Goal: Task Accomplishment & Management: Use online tool/utility

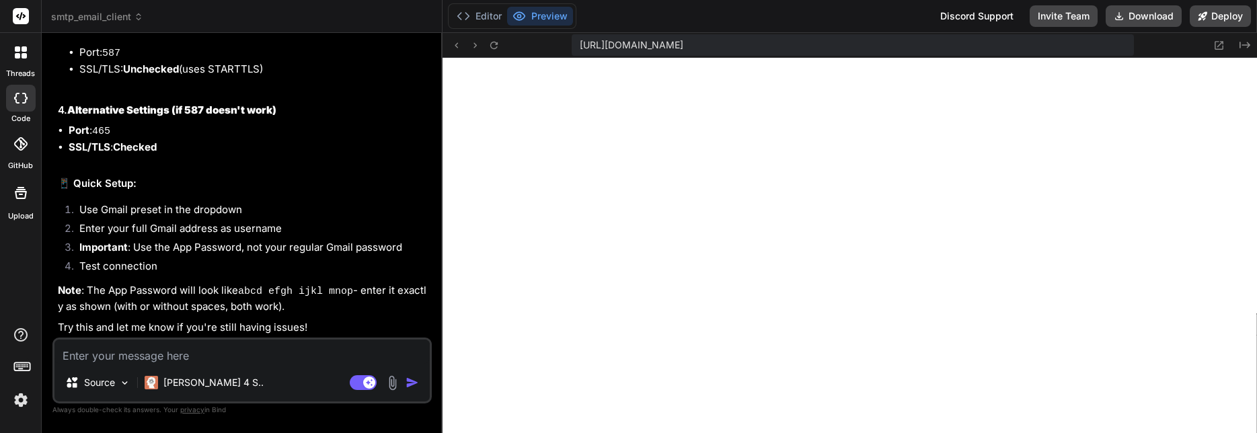
scroll to position [2121, 0]
click at [222, 352] on textarea at bounding box center [241, 352] width 375 height 24
type textarea "G"
type textarea "x"
type textarea "Gr"
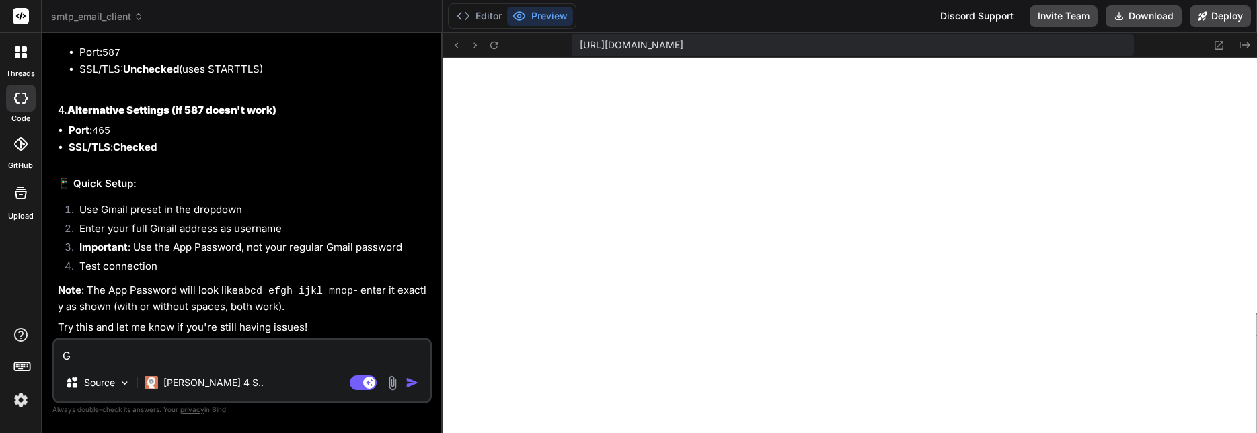
type textarea "x"
type textarea "Gre"
type textarea "x"
type textarea "Grea"
type textarea "x"
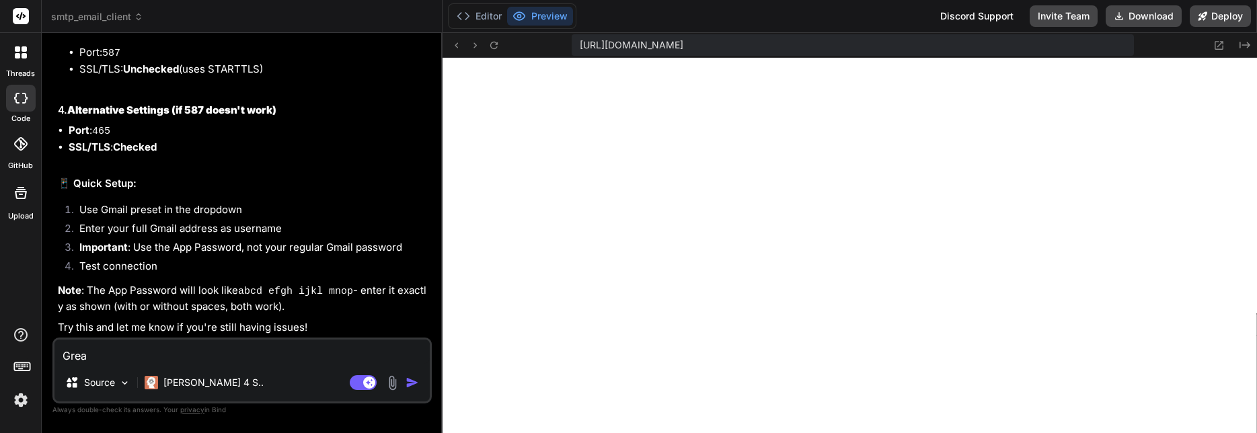
type textarea "Great"
type textarea "x"
type textarea "Great,"
type textarea "x"
type textarea "Great,"
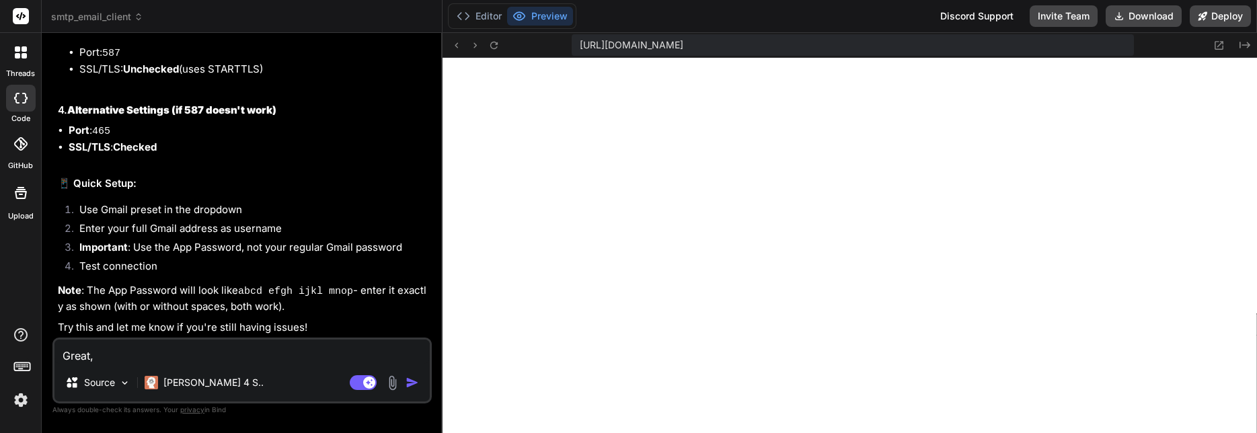
type textarea "x"
type textarea "Great, i"
type textarea "x"
type textarea "Great, it"
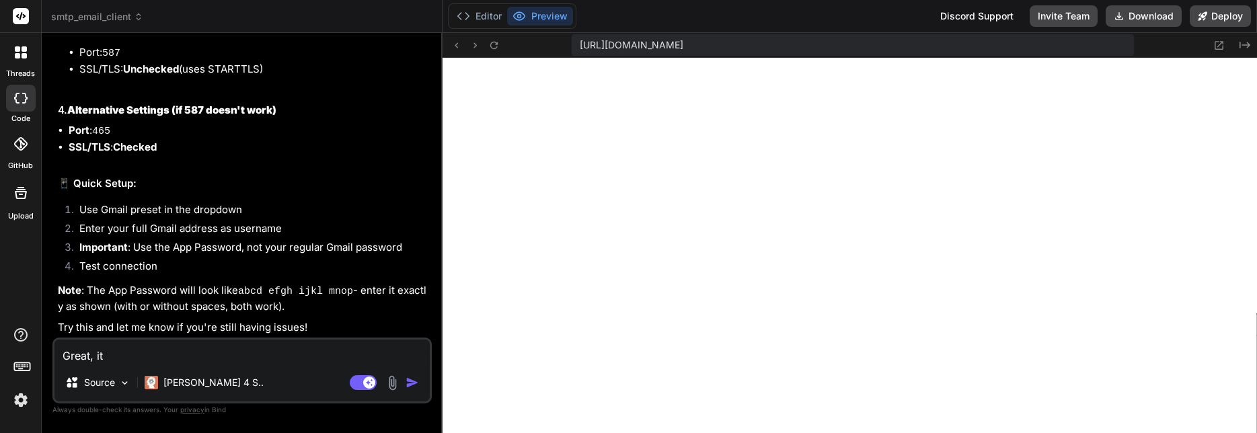
type textarea "x"
type textarea "Great, it'"
type textarea "x"
type textarea "Great, it's"
type textarea "x"
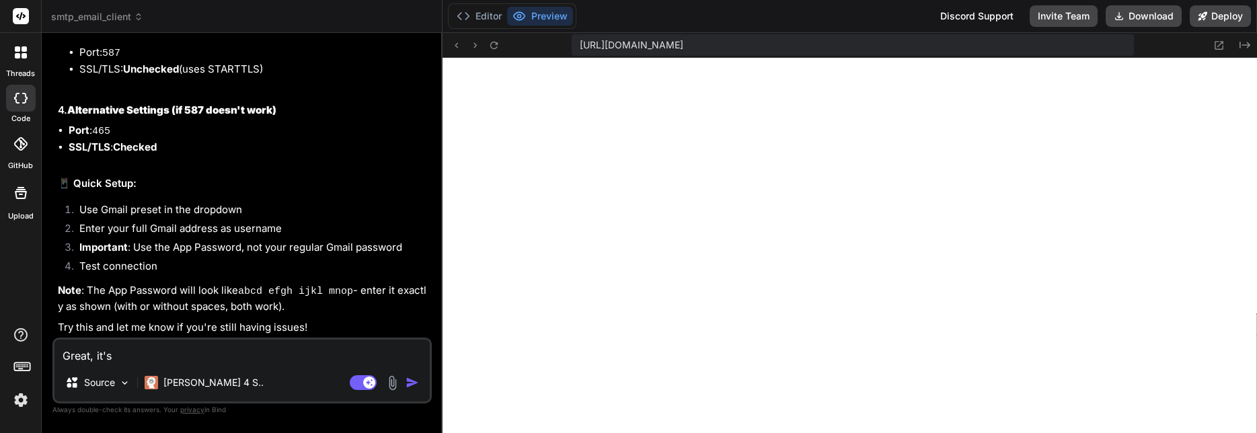
type textarea "Great, it's"
type textarea "x"
type textarea "Great, it's w"
type textarea "x"
type textarea "Great, it's wo"
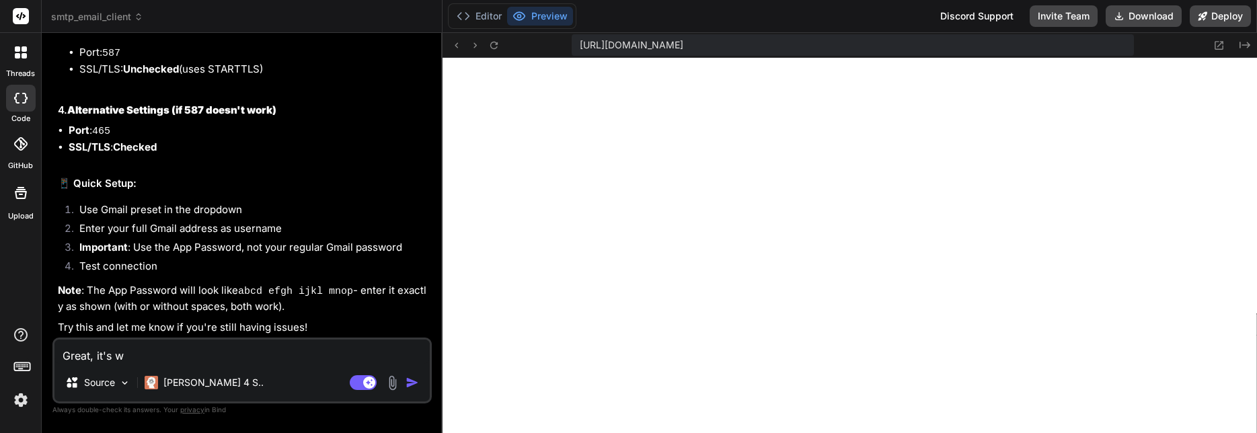
type textarea "x"
type textarea "Great, it's wor"
type textarea "x"
type textarea "Great, it's work"
type textarea "x"
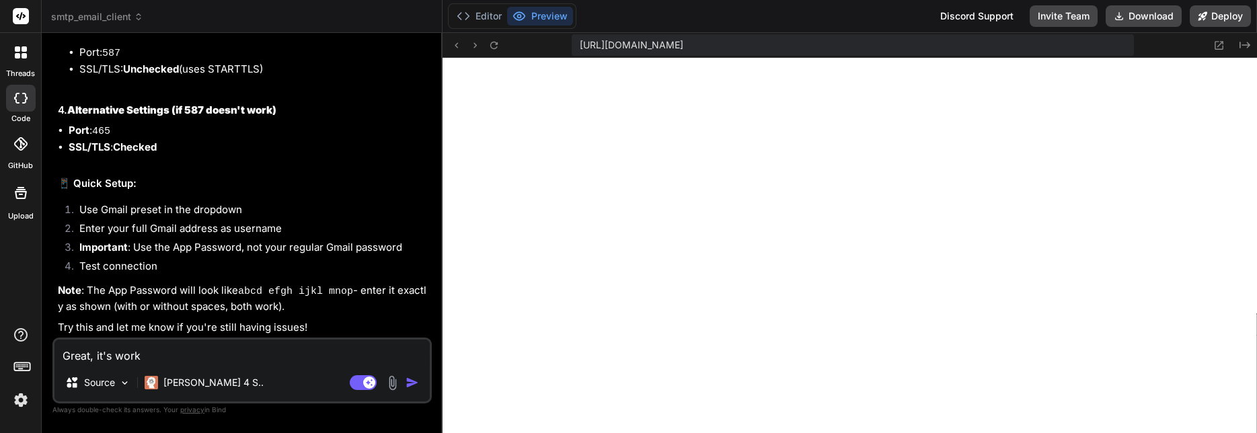
type textarea "Great, it's worki"
type textarea "x"
type textarea "Great, it's workin"
type textarea "x"
type textarea "Great, it's working"
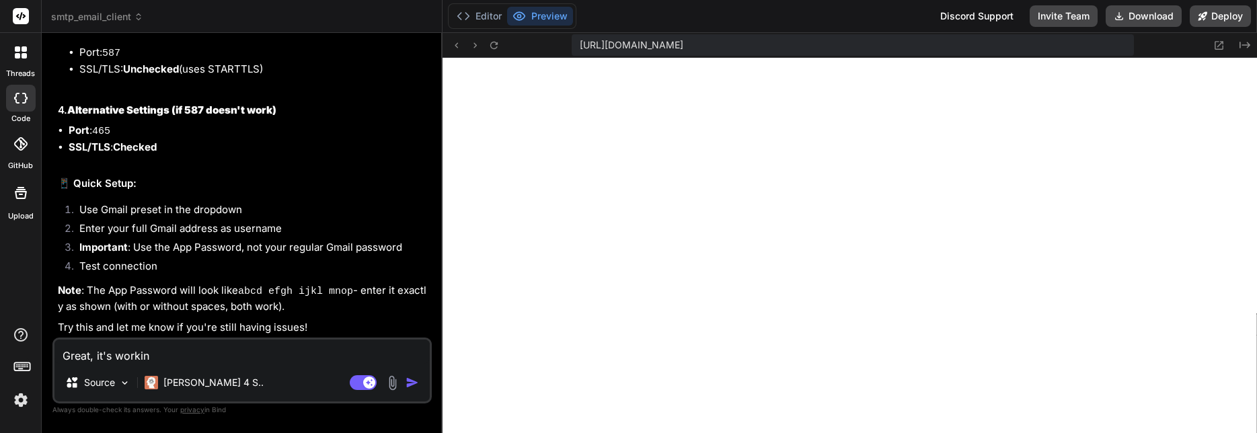
type textarea "x"
type textarea "Great, it's working"
type textarea "x"
type textarea "Great, it's working n"
type textarea "x"
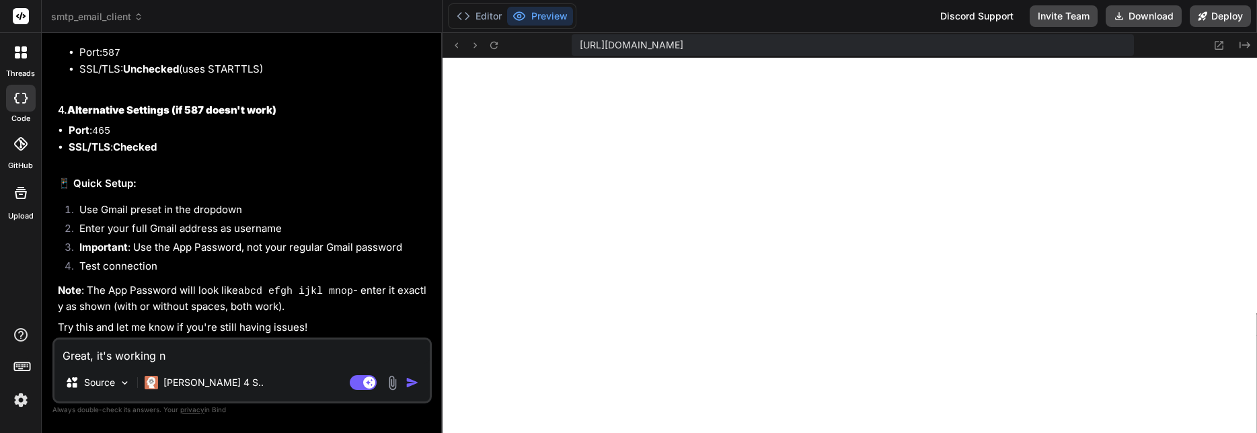
type textarea "Great, it's working no"
type textarea "x"
type textarea "Great, it's working now"
type textarea "x"
type textarea "Great, it's working now."
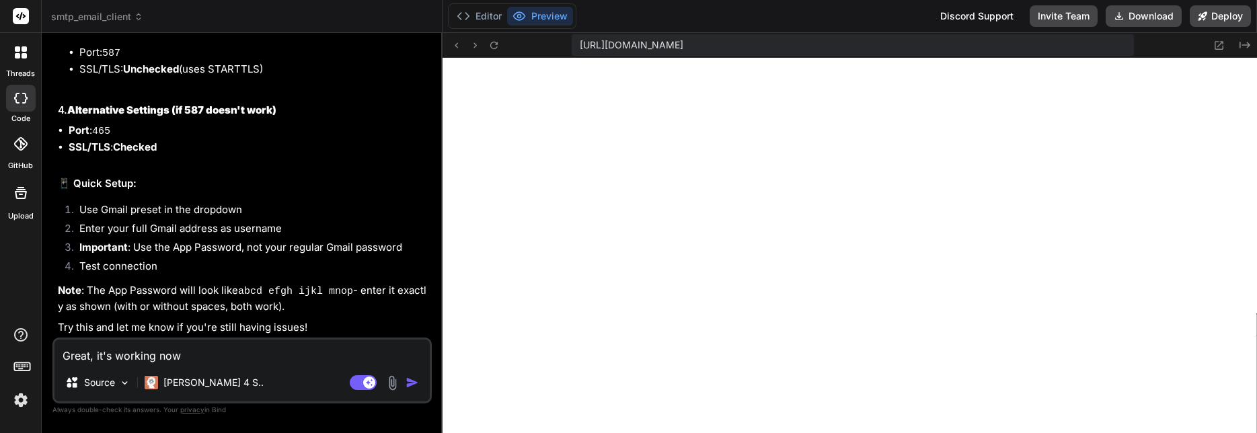
type textarea "x"
type textarea "Great, it's working now."
type textarea "x"
type textarea "Great, it's working now. L"
type textarea "x"
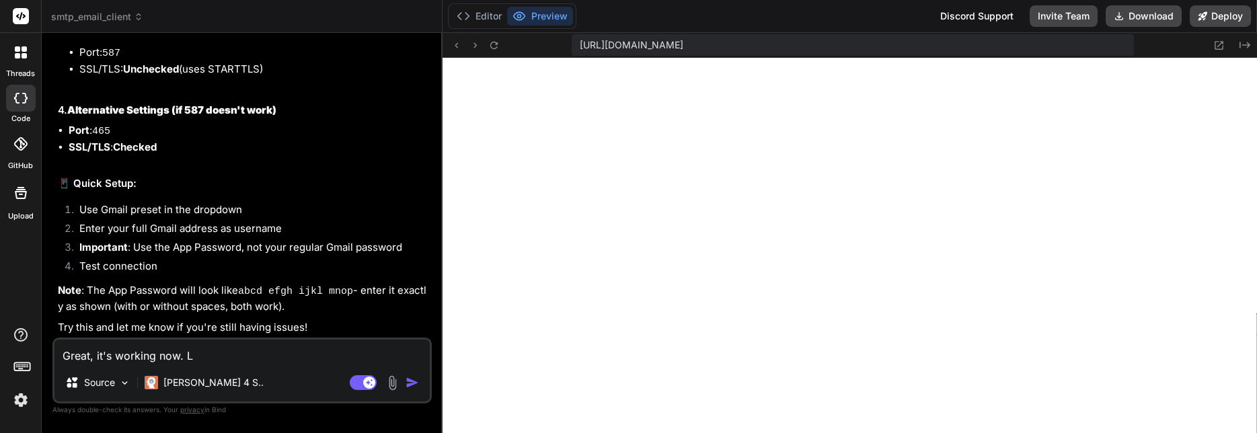
type textarea "Great, it's working now. Le"
type textarea "x"
type textarea "Great, it's working now. Let"
type textarea "x"
type textarea "Great, it's working now. Lets"
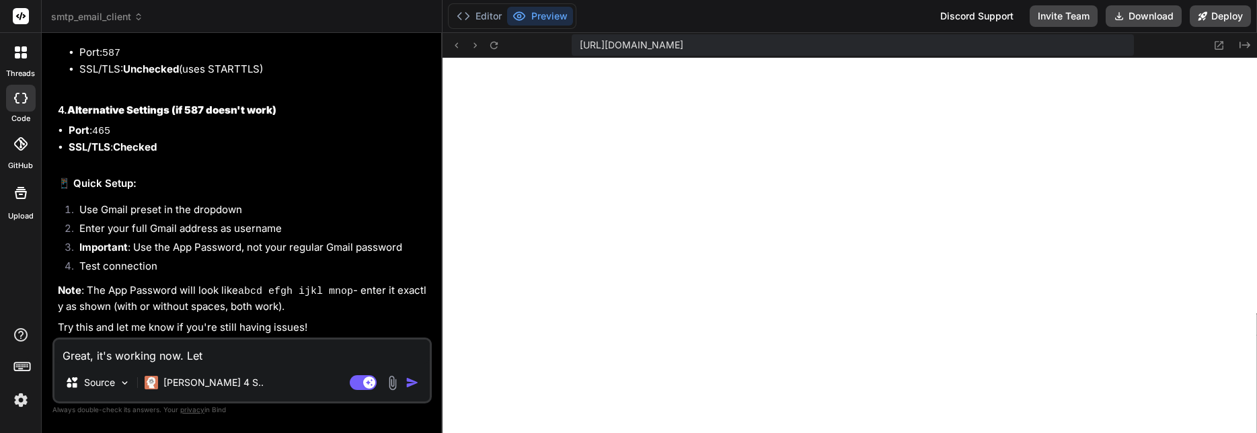
type textarea "x"
type textarea "Great, it's working now. Lets"
type textarea "x"
type textarea "Great, it's working now. Lets c"
type textarea "x"
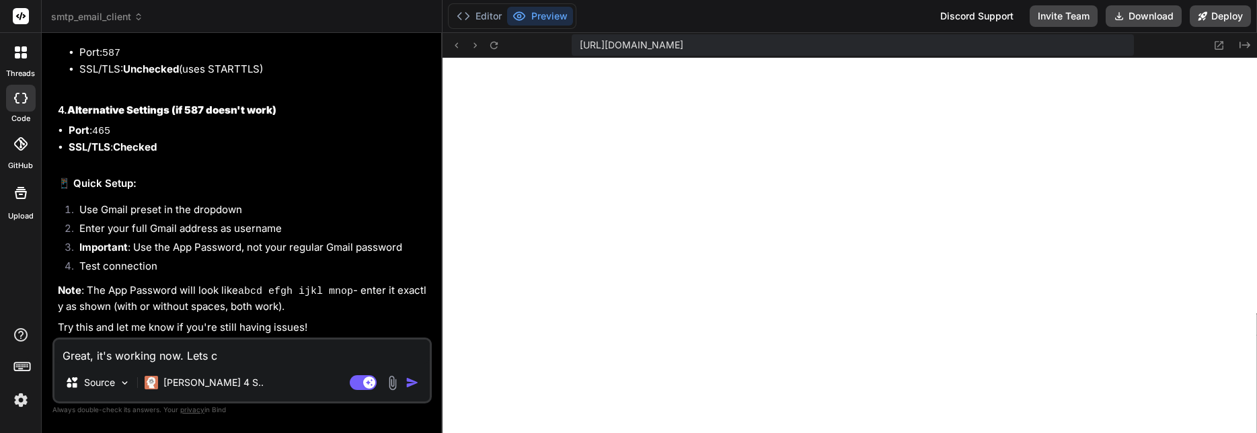
type textarea "Great, it's working now. Lets co"
type textarea "x"
type textarea "Great, it's working now. Lets con"
type textarea "x"
type textarea "Great, it's working now. Lets cont"
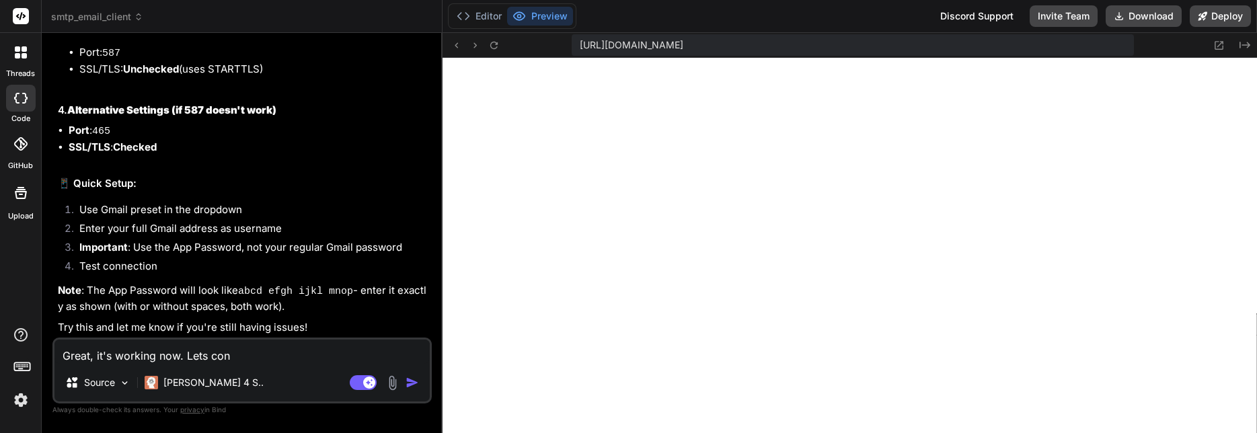
type textarea "x"
type textarea "Great, it's working now. Lets [PERSON_NAME]"
type textarea "x"
type textarea "Great, it's working now. Lets contin"
type textarea "x"
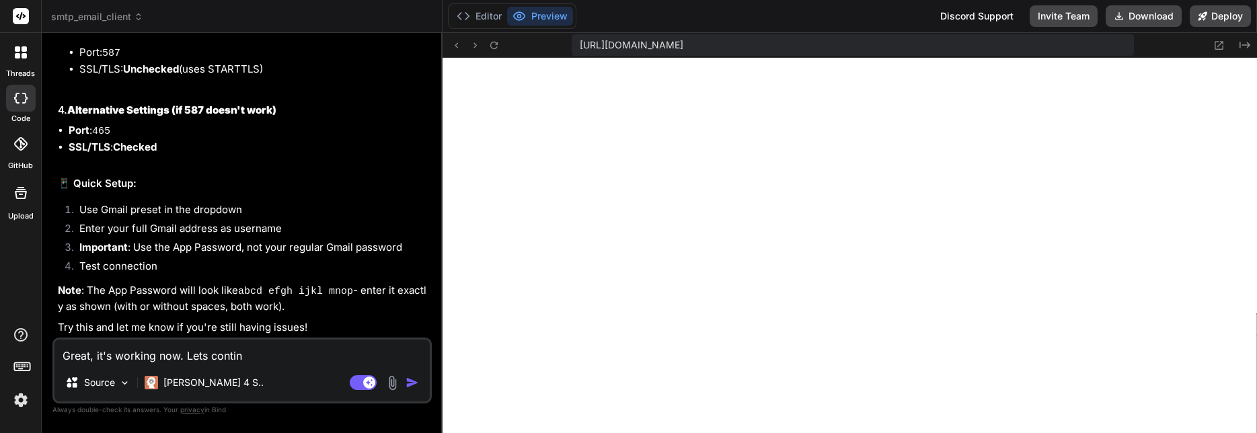
type textarea "Great, it's working now. Lets continu"
type textarea "x"
type textarea "Great, it's working now. Lets continue"
type textarea "x"
type textarea "Great, it's working now. Lets continue"
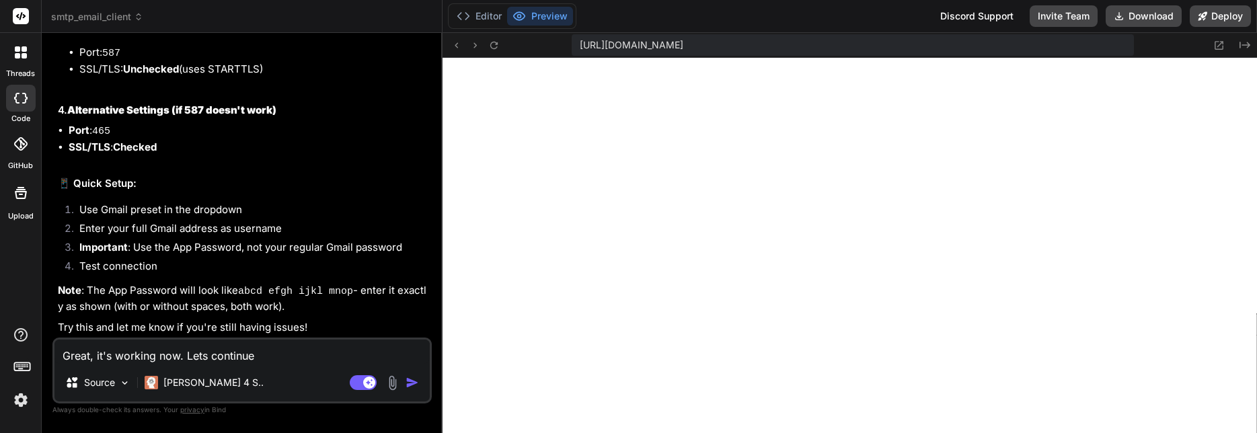
type textarea "x"
type textarea "Great, it's working now. Lets continue t"
type textarea "x"
type textarea "Great, it's working now. Lets continue th"
type textarea "x"
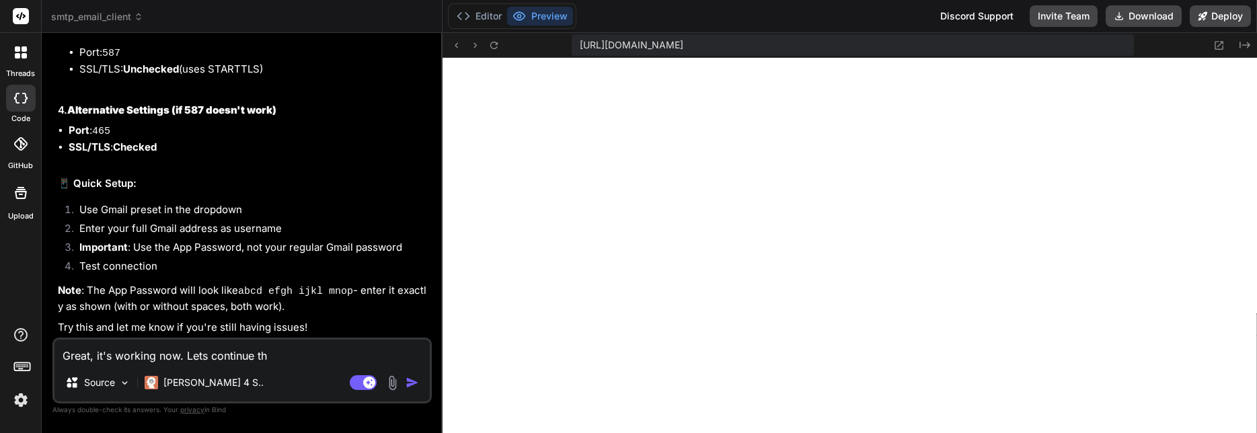
type textarea "Great, it's working now. Lets continue thi"
type textarea "x"
type textarea "Great, it's working now. Lets continue this"
type textarea "x"
type textarea "Great, it's working now. Lets continue this"
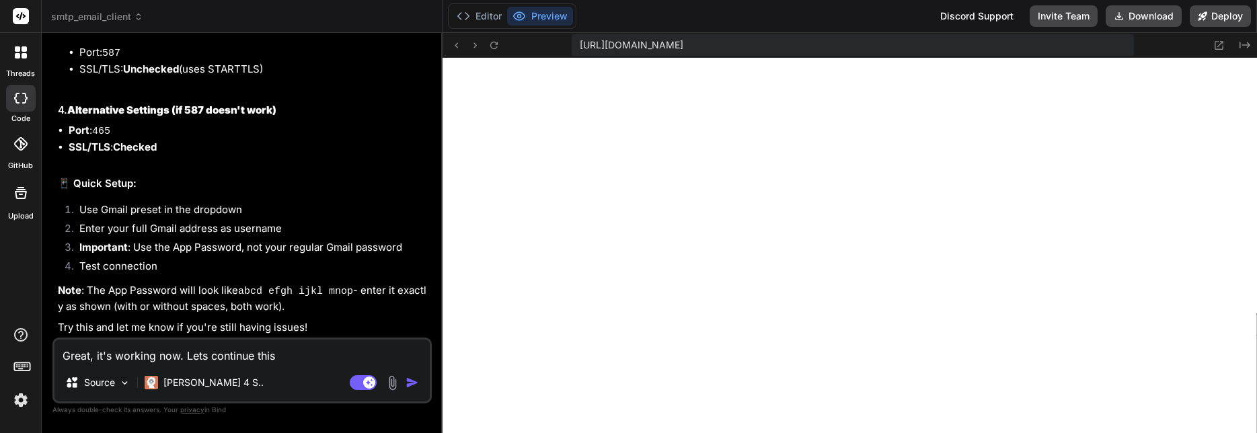
type textarea "x"
type textarea "Great, it's working now. Lets continue this p"
type textarea "x"
type textarea "Great, it's working now. Lets continue this pr"
type textarea "x"
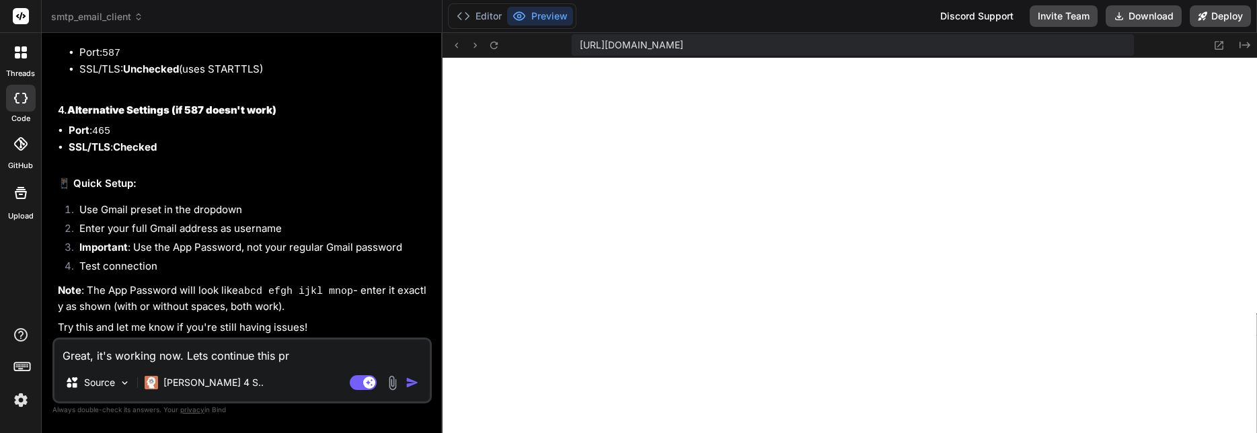
type textarea "Great, it's working now. Lets continue this pro"
type textarea "x"
type textarea "Great, it's working now. Lets continue this proj"
type textarea "x"
type textarea "Great, it's working now. Lets continue this proje"
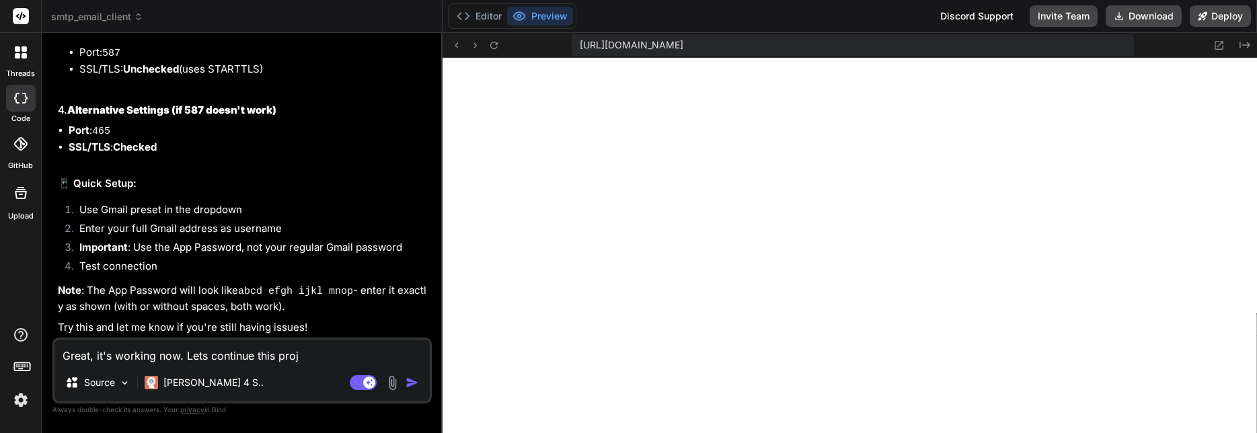
type textarea "x"
type textarea "Great, it's working now. Lets continue this projec"
type textarea "x"
type textarea "Great, it's working now. Lets continue this project"
type textarea "x"
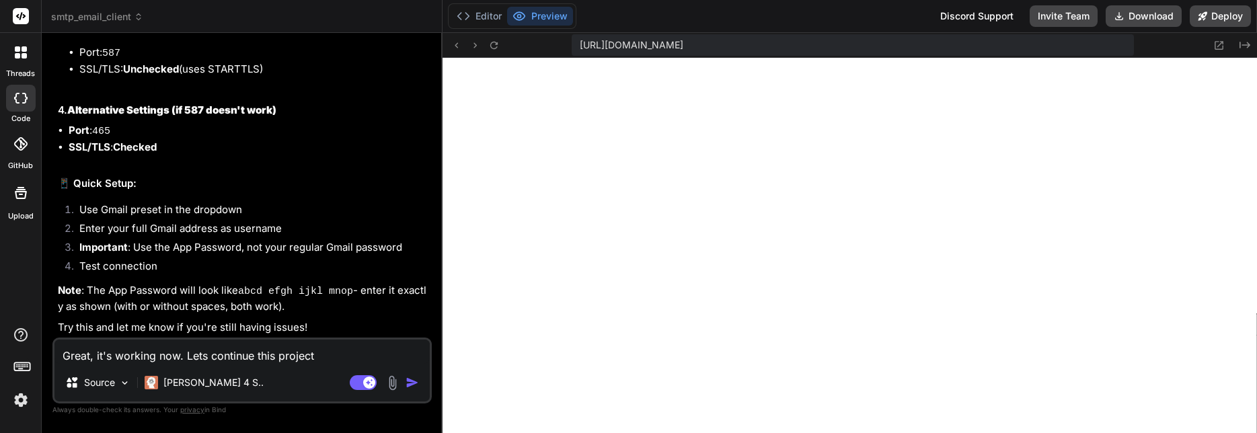
type textarea "Great, it's working now. Lets continue this project"
type textarea "x"
type textarea "Great, it's working now. Lets continue this project j"
type textarea "x"
type textarea "Great, it's working now. Lets continue this project"
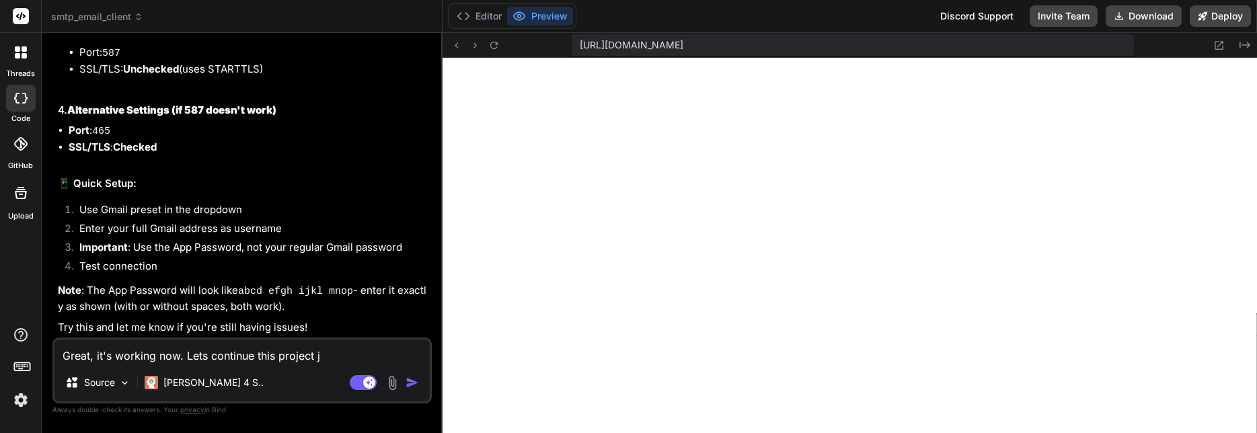
type textarea "x"
type textarea "Great, it's working now. Lets continue this project k"
type textarea "x"
type textarea "Great, it's working now. Lets continue this project ke"
type textarea "x"
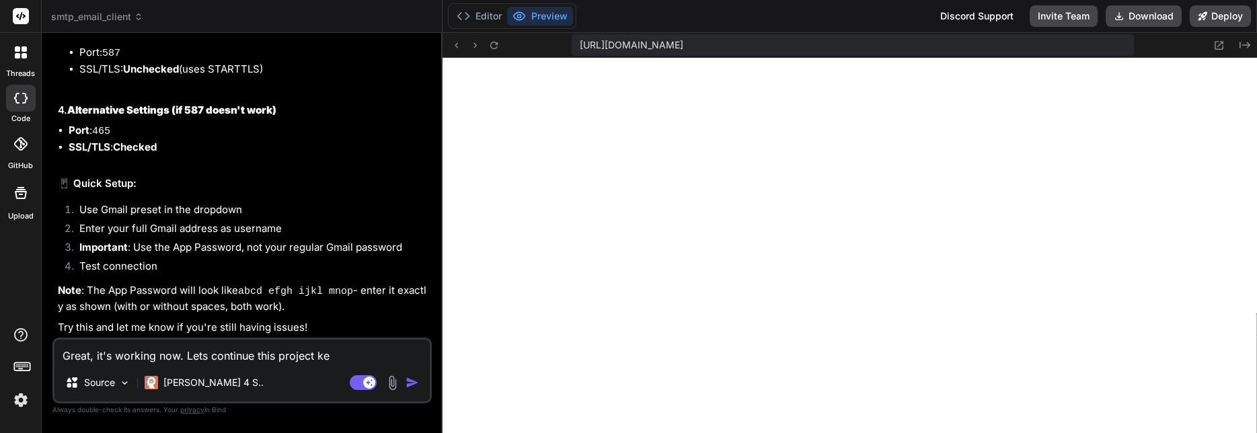
type textarea "Great, it's working now. Lets continue this project kee"
type textarea "x"
type textarea "Great, it's working now. Lets continue this project keep"
type textarea "x"
type textarea "Great, it's working now. Lets continue this project keepi"
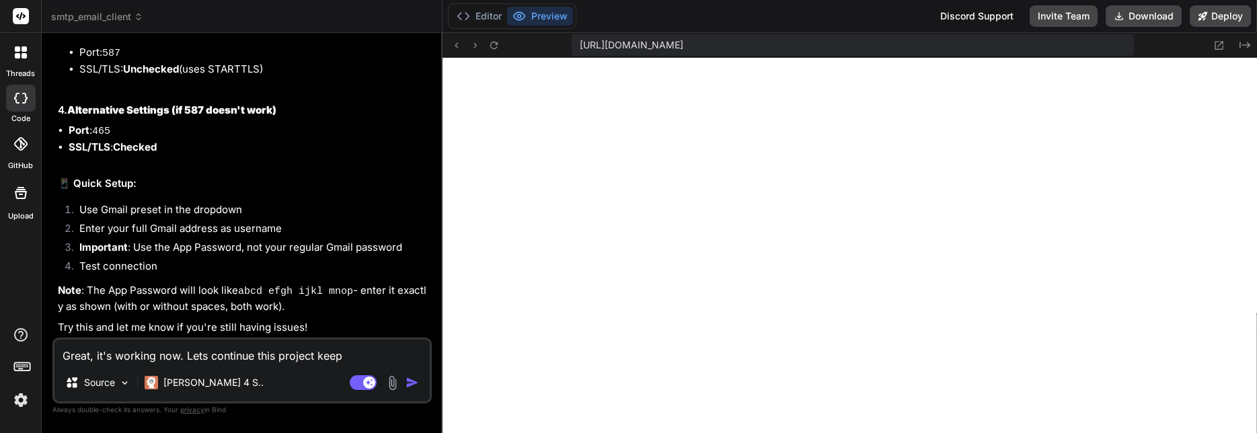
type textarea "x"
type textarea "Great, it's working now. Lets continue this project keepin"
type textarea "x"
type textarea "Great, it's working now. Lets continue this project keeping"
type textarea "x"
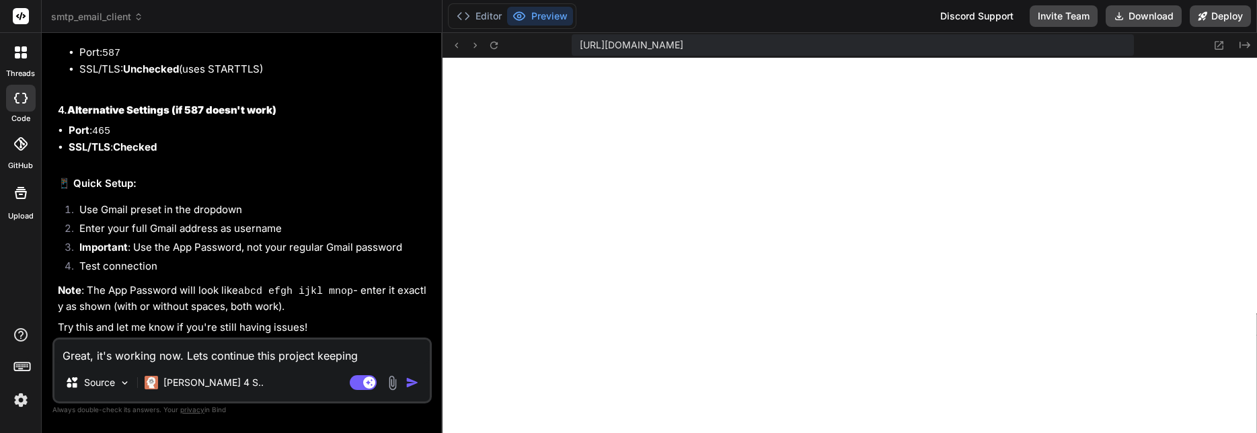
type textarea "Great, it's working now. Lets continue this project keeping"
type textarea "x"
type textarea "Great, it's working now. Lets continue this project keeping t"
type textarea "x"
type textarea "Great, it's working now. Lets continue this project keeping th"
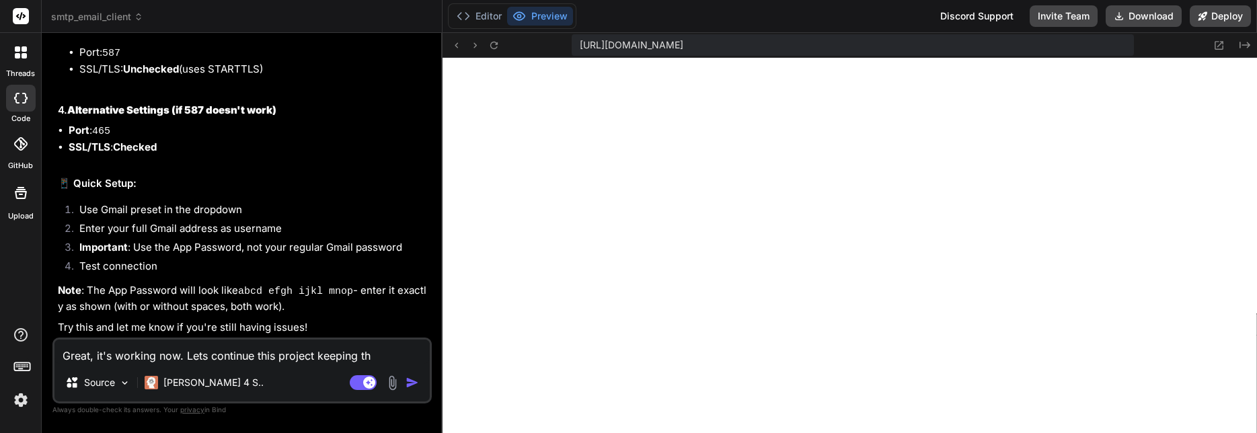
type textarea "x"
type textarea "Great, it's working now. Lets continue this project keeping the"
type textarea "x"
type textarea "Great, it's working now. Lets continue this project keeping the"
type textarea "x"
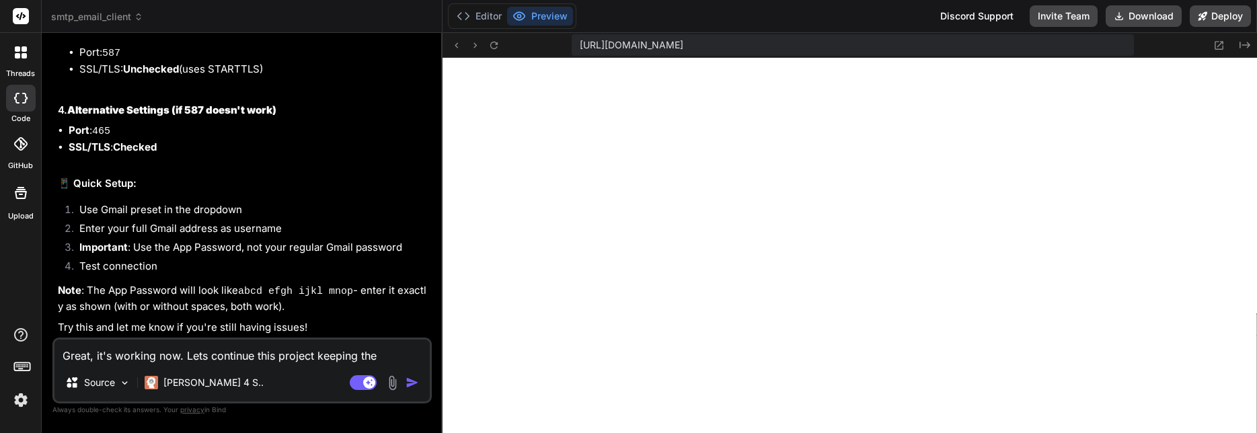
type textarea "Great, it's working now. Lets continue this project keeping the e"
type textarea "x"
type textarea "Great, it's working now. Lets continue this project keeping the em"
type textarea "x"
type textarea "Great, it's working now. Lets continue this project keeping the ema"
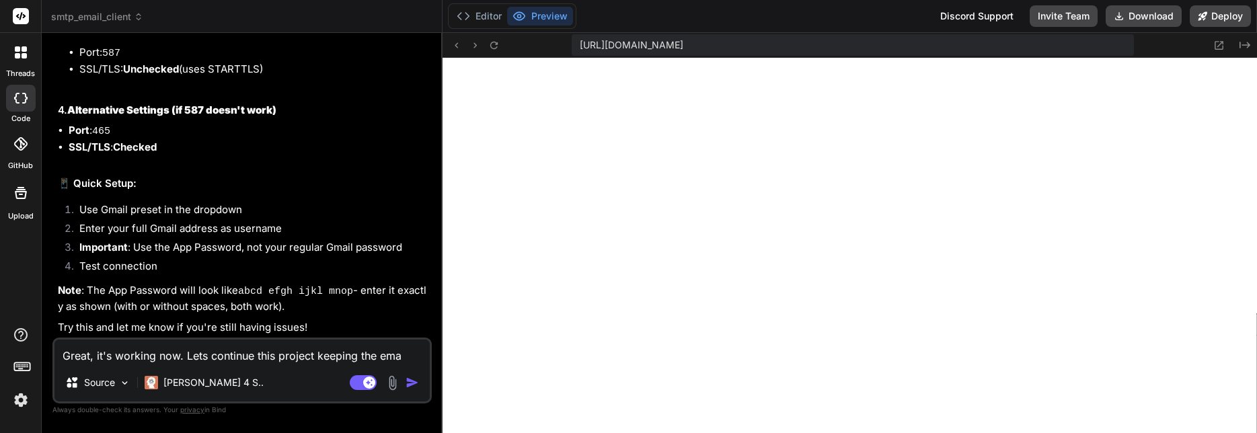
type textarea "x"
type textarea "Great, it's working now. Lets continue this project keeping the emai"
type textarea "x"
type textarea "Great, it's working now. Lets continue this project keeping the email"
type textarea "x"
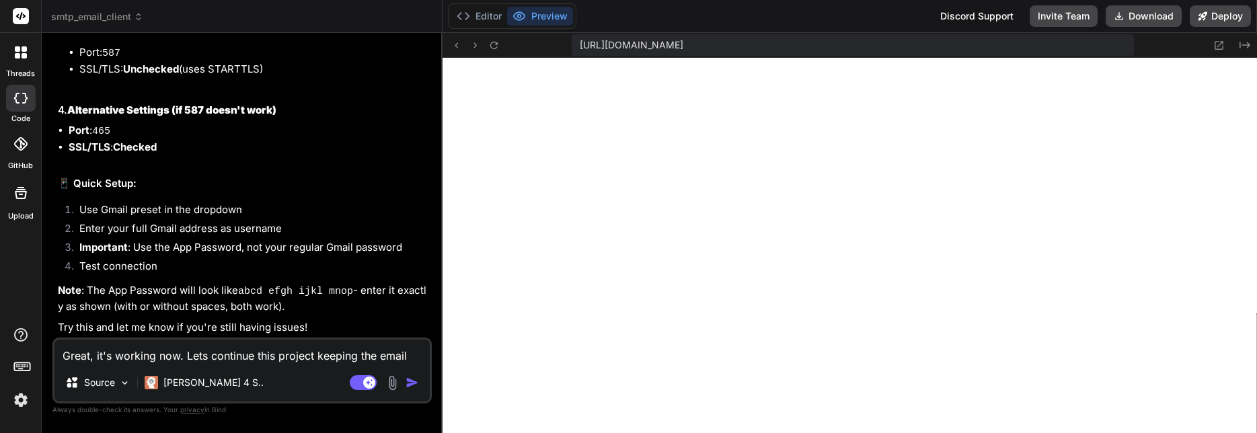
type textarea "Great, it's working now. Lets continue this project keeping the email"
type textarea "x"
type textarea "Great, it's working now. Lets continue this project keeping the email b"
type textarea "x"
type textarea "Great, it's working now. Lets continue this project keeping the email ba"
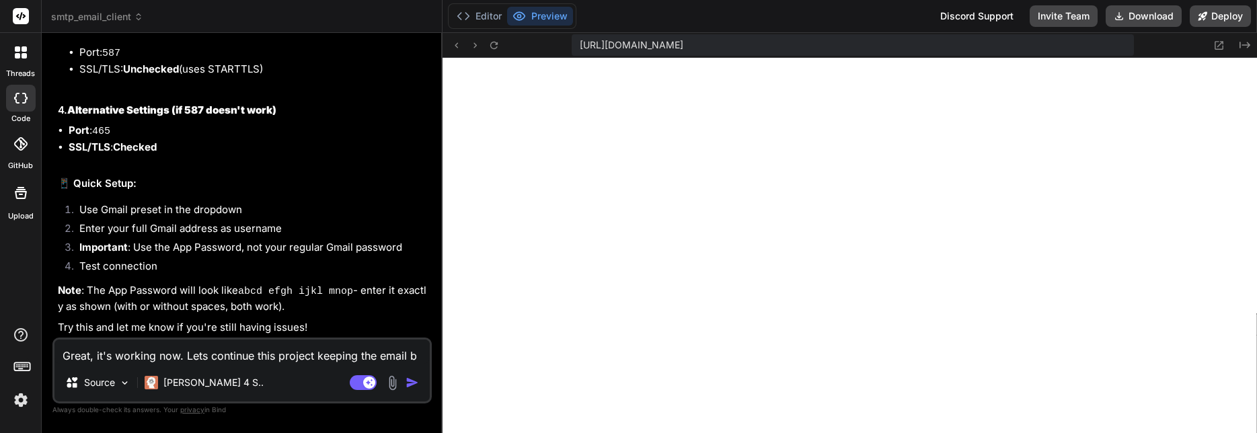
type textarea "x"
type textarea "Great, it's working now. Lets continue this project keeping the email bac"
type textarea "x"
type textarea "Great, it's working now. Lets continue this project keeping the email back"
type textarea "x"
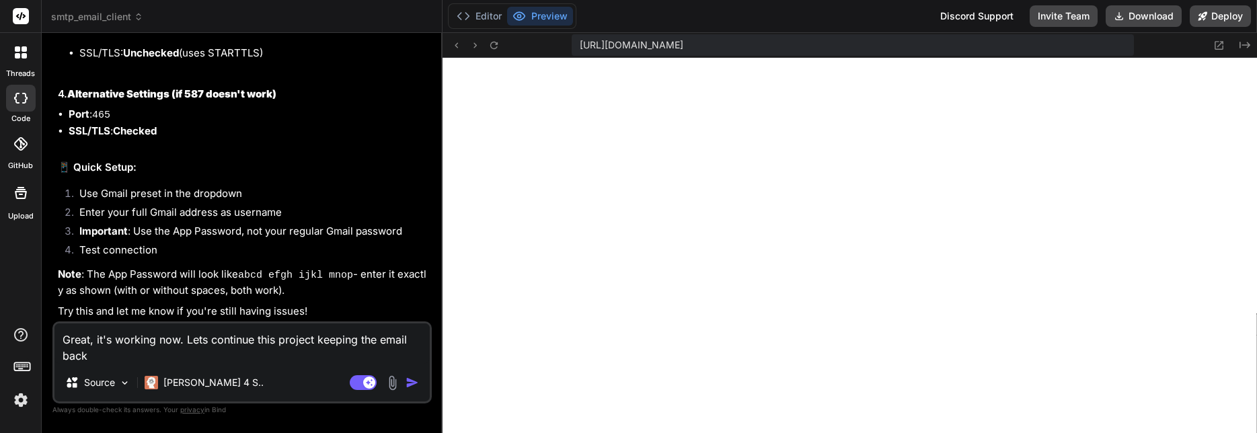
type textarea "Great, it's working now. Lets continue this project keeping the email [PERSON_N…"
type textarea "x"
type textarea "Great, it's working now. Lets continue this project keeping the email [PERSON_N…"
type textarea "x"
type textarea "Great, it's working now. Lets continue this project keeping the email backend"
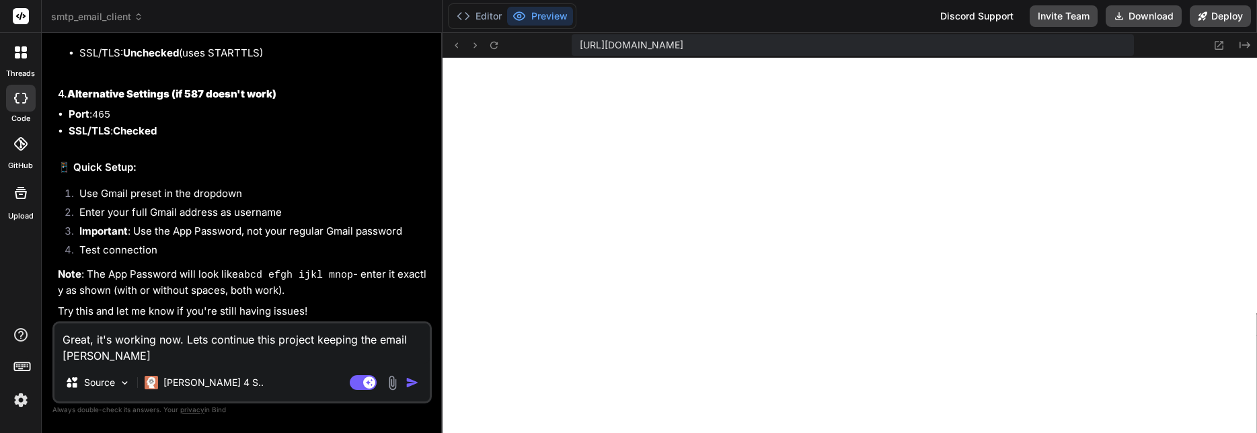
type textarea "x"
type textarea "Great, it's working now. Lets continue this project keeping the email backend."
type textarea "x"
type textarea "Great, it's working now. Lets continue this project keeping the email backend."
type textarea "x"
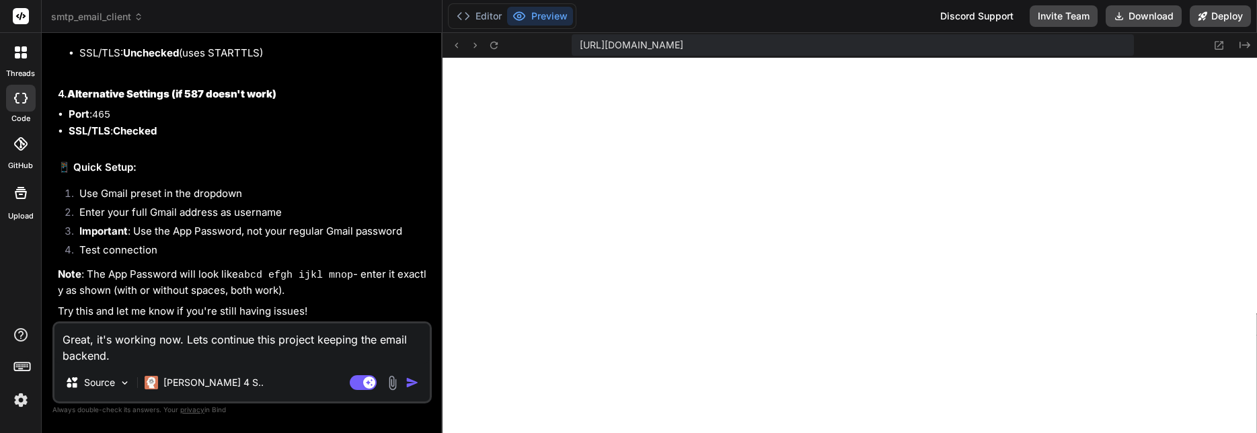
type textarea "Great, it's working now. Lets continue this project keeping the email backend. I"
type textarea "x"
type textarea "Great, it's working now. Lets continue this project keeping the email backend. I"
type textarea "x"
type textarea "Great, it's working now. Lets continue this project keeping the email backend. …"
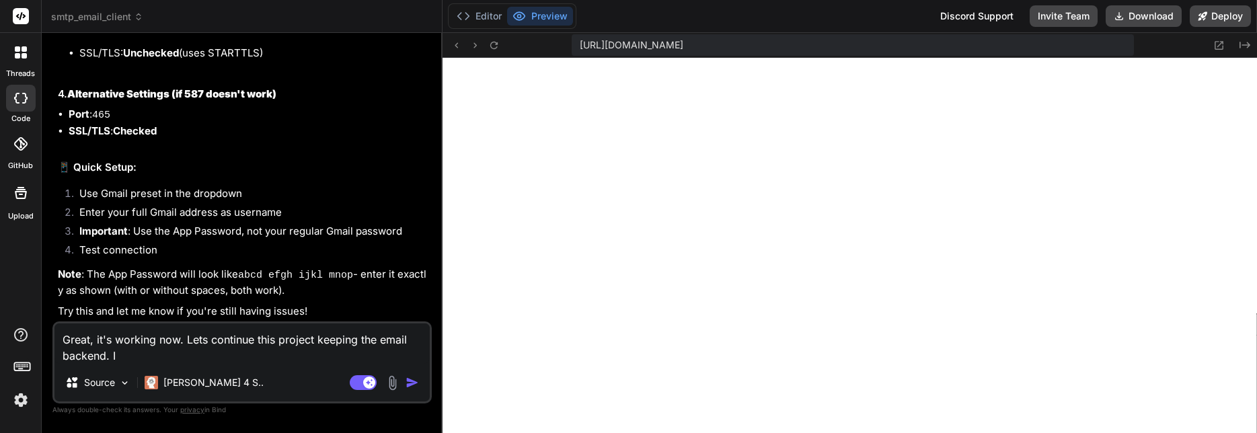
type textarea "x"
type textarea "Great, it's working now. Lets continue this project keeping the email backend. …"
type textarea "x"
type textarea "Great, it's working now. Lets continue this project keeping the email backend. …"
type textarea "x"
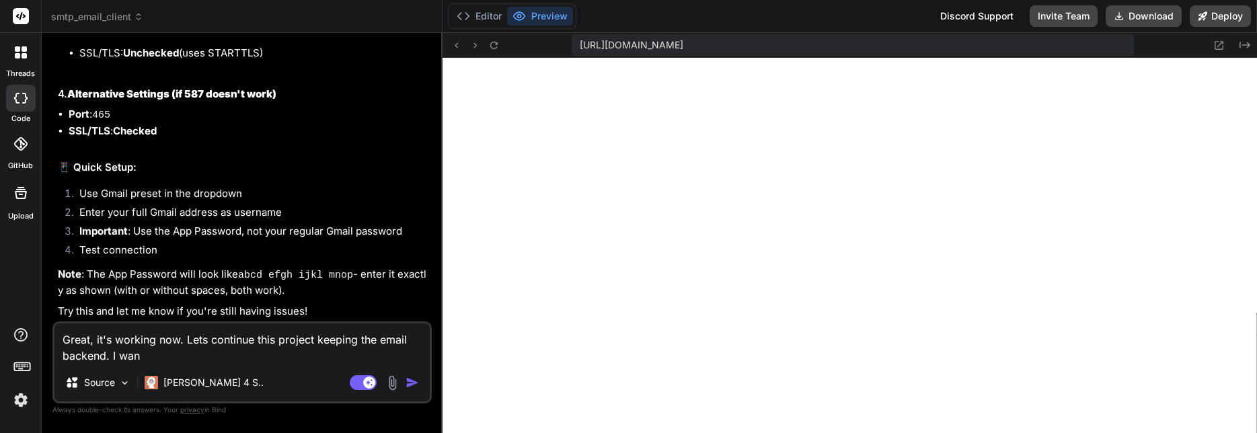
type textarea "Great, it's working now. Lets continue this project keeping the email backend. …"
type textarea "x"
type textarea "Great, it's working now. Lets continue this project keeping the email backend. …"
type textarea "x"
type textarea "Great, it's working now. Lets continue this project keeping the email backend. …"
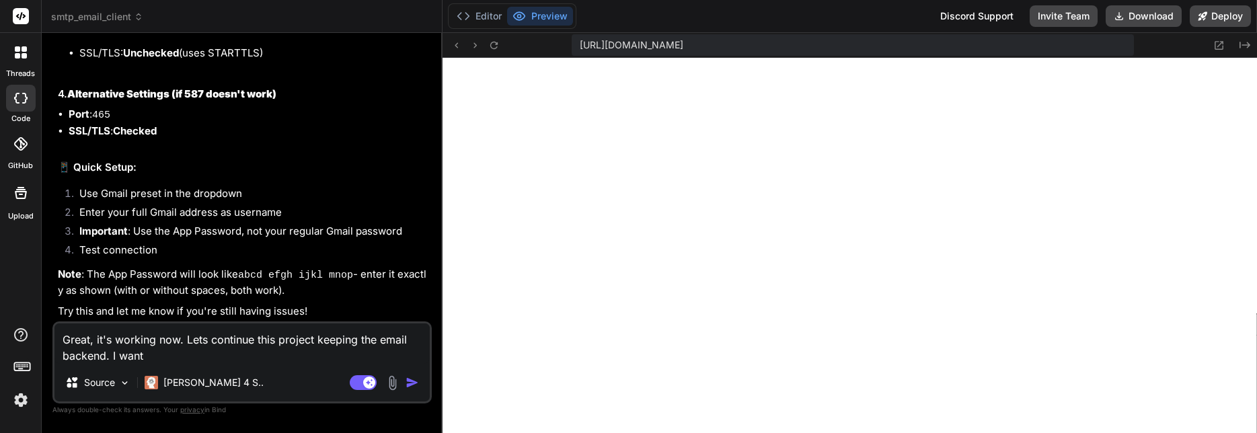
type textarea "x"
type textarea "Great, it's working now. Lets continue this project keeping the email backend. …"
type textarea "x"
type textarea "Great, it's working now. Lets continue this project keeping the email backend. …"
type textarea "x"
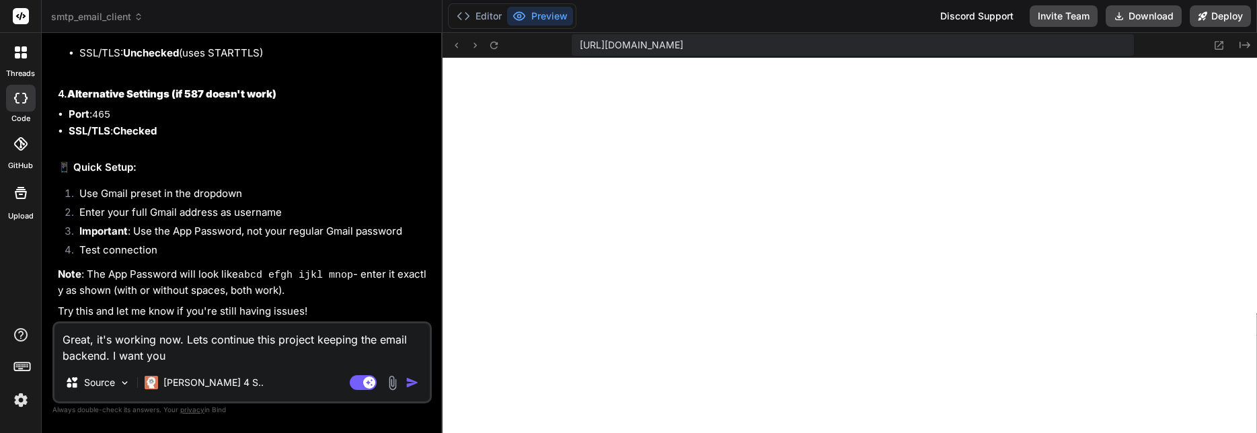
type textarea "Great, it's working now. Lets continue this project keeping the email backend. …"
type textarea "x"
type textarea "Great, it's working now. Lets continue this project keeping the email backend. …"
type textarea "x"
type textarea "Great, it's working now. Lets continue this project keeping the email backend. …"
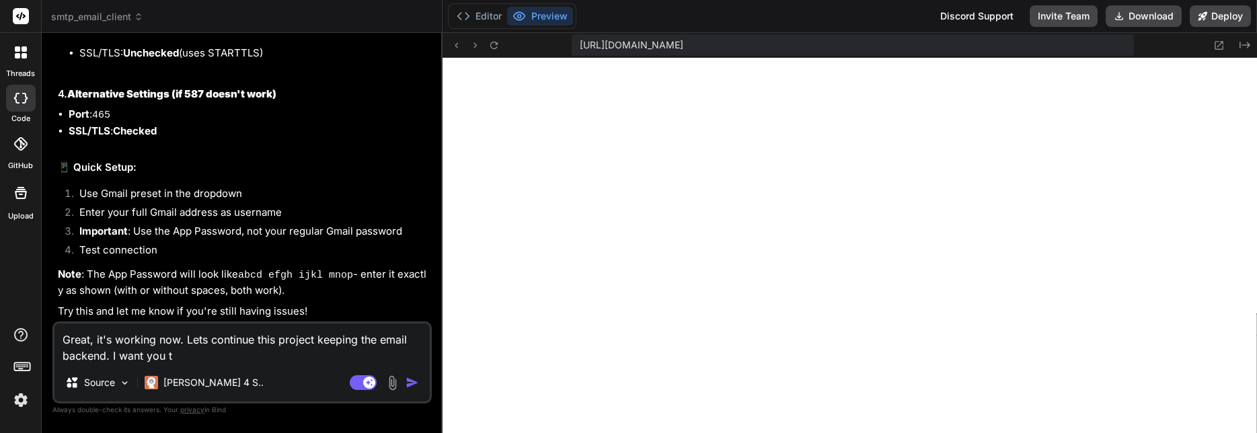
type textarea "x"
type textarea "Great, it's working now. Lets continue this project keeping the email backend. …"
type textarea "x"
type textarea "Great, it's working now. Lets continue this project keeping the email backend. …"
type textarea "x"
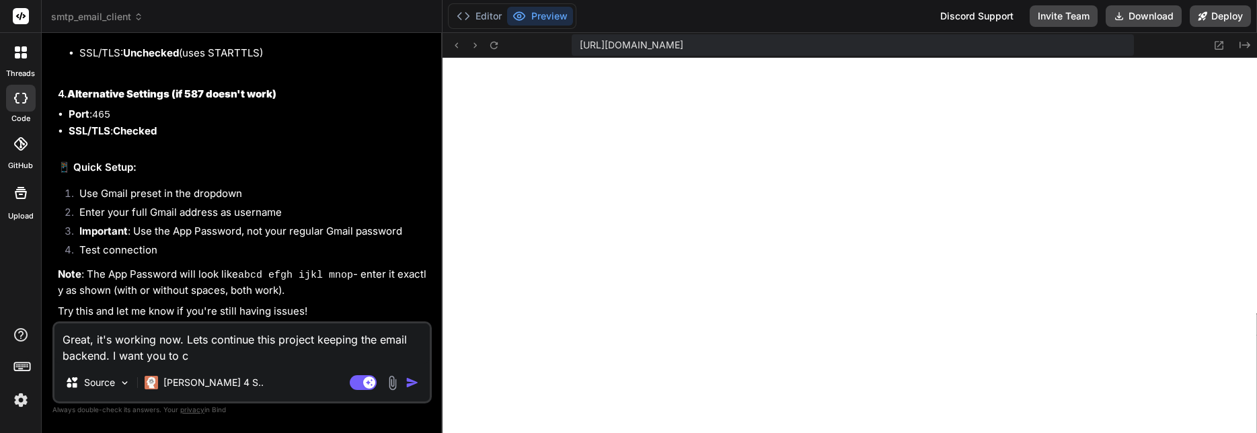
type textarea "Great, it's working now. Lets continue this project keeping the email backend. …"
type textarea "x"
type textarea "Great, it's working now. Lets continue this project keeping the email backend. …"
type textarea "x"
type textarea "Great, it's working now. Lets continue this project keeping the email backend. …"
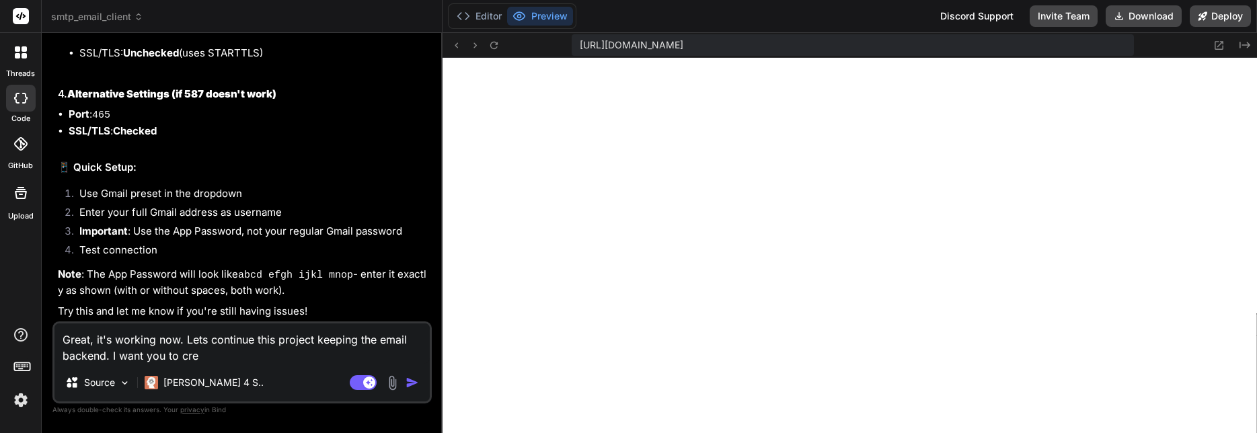
type textarea "x"
type textarea "Great, it's working now. Lets continue this project keeping the email backend. …"
type textarea "x"
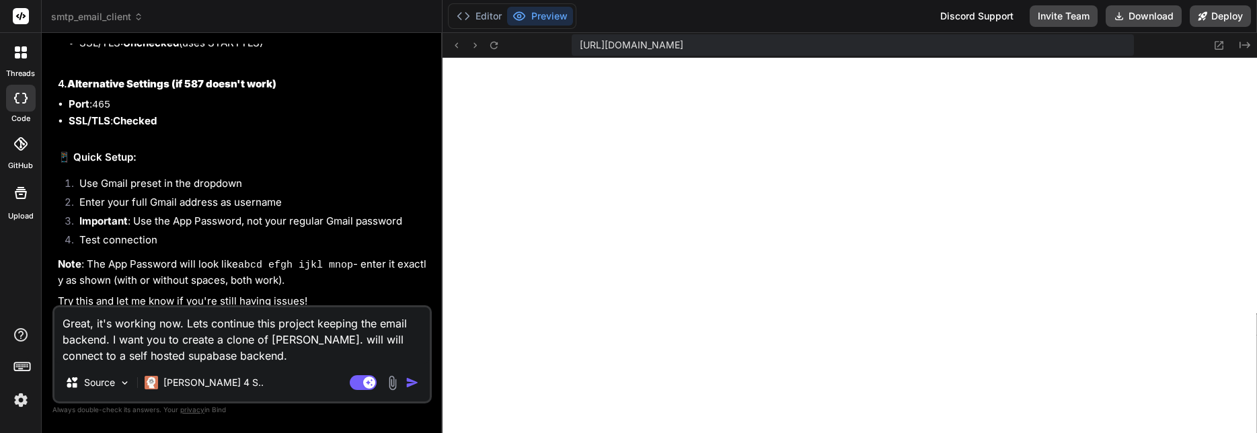
click at [242, 355] on textarea "Great, it's working now. Lets continue this project keeping the email backend. …" at bounding box center [241, 335] width 375 height 56
paste textarea "SUPABASE_URL = '[URL][DOMAIN_NAME]' SUPABASE_ANON_KEY = '[SECURITY_DATA]'"
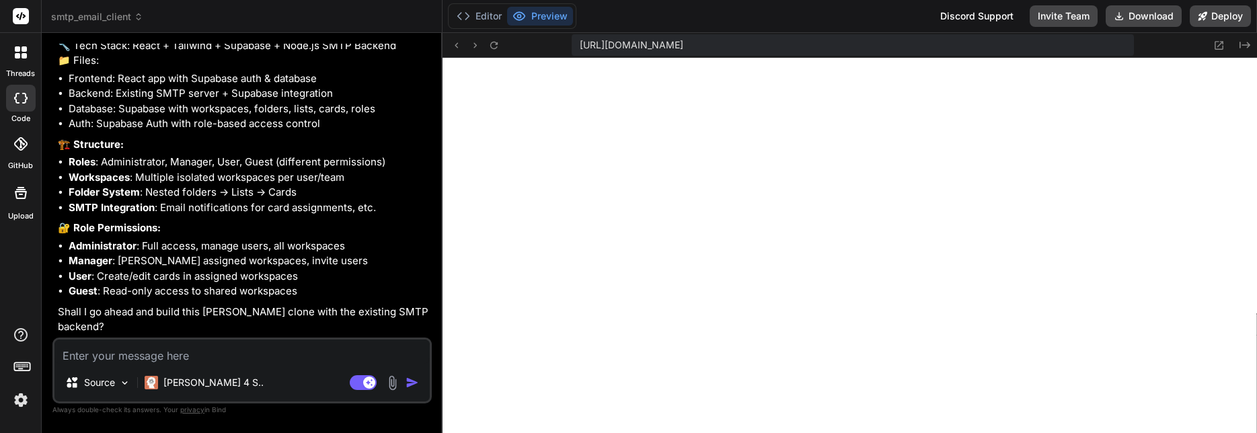
scroll to position [4188, 0]
click at [151, 354] on textarea at bounding box center [241, 352] width 375 height 24
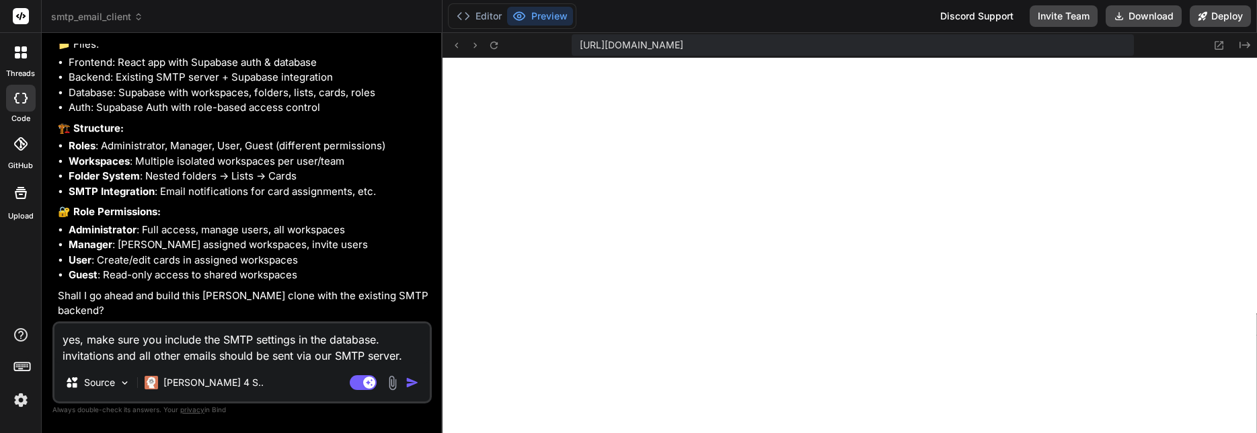
click at [423, 359] on textarea "yes, make sure you include the SMTP settings in the database. invitations and a…" at bounding box center [241, 343] width 375 height 40
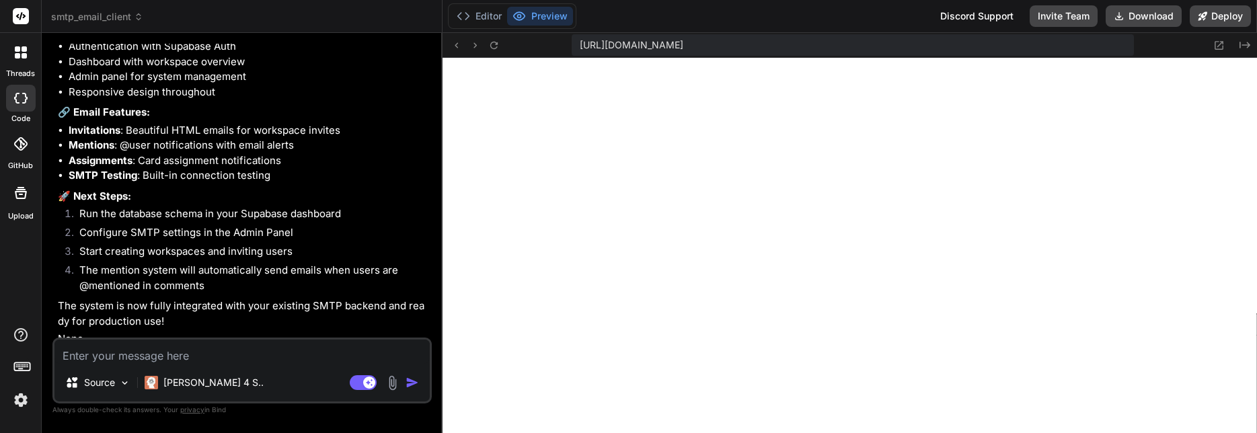
scroll to position [5674, 0]
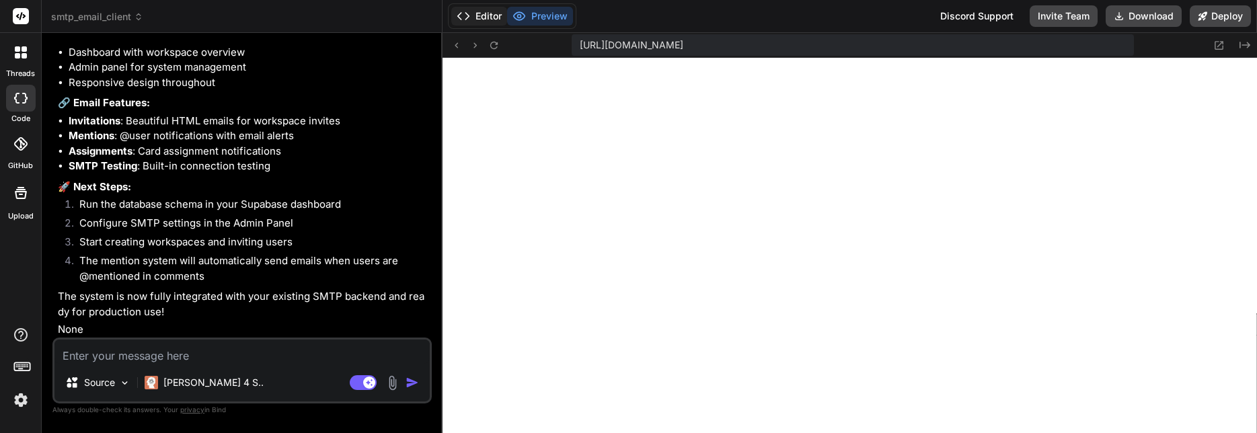
click at [481, 17] on button "Editor" at bounding box center [479, 16] width 56 height 19
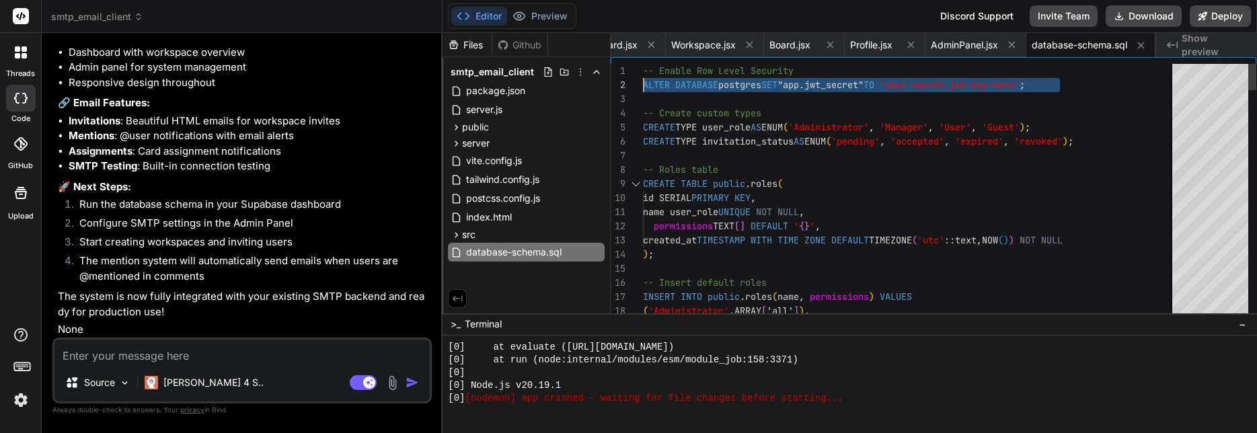
drag, startPoint x: 1071, startPoint y: 92, endPoint x: 626, endPoint y: 79, distance: 445.4
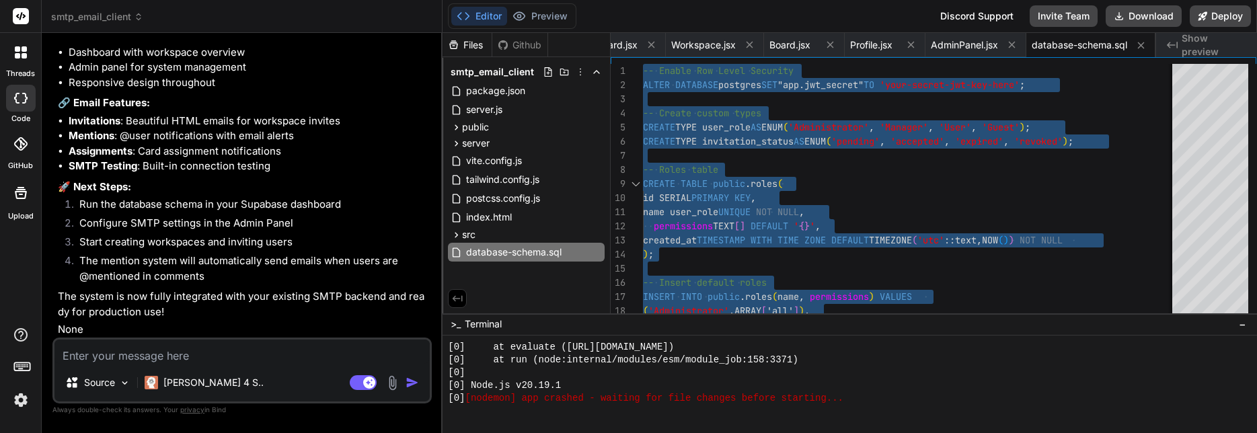
scroll to position [0, 1828]
click at [219, 360] on textarea at bounding box center [241, 352] width 375 height 24
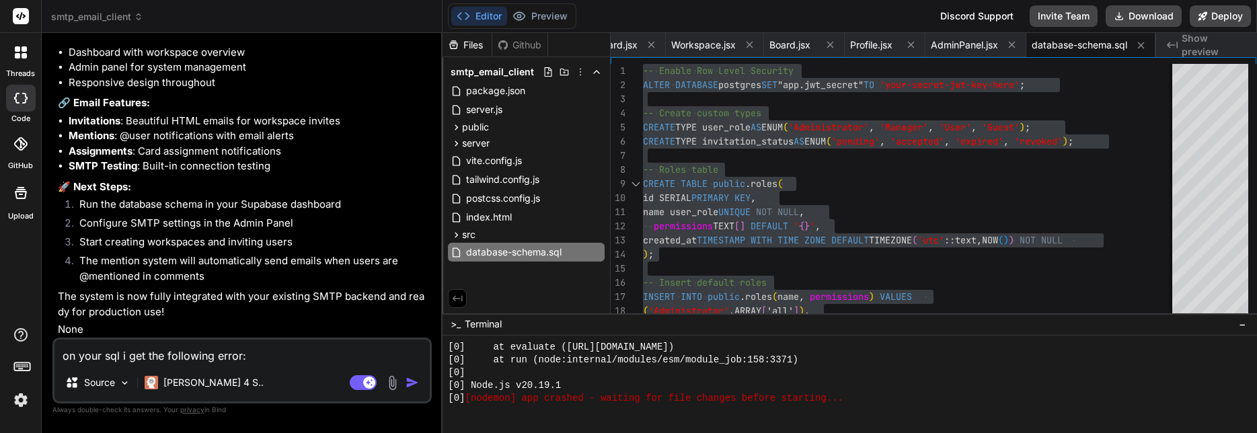
paste textarea "Error: ERROR: 42601: syntax error at or near "utc" LINE 164: created_at TIMESTA…"
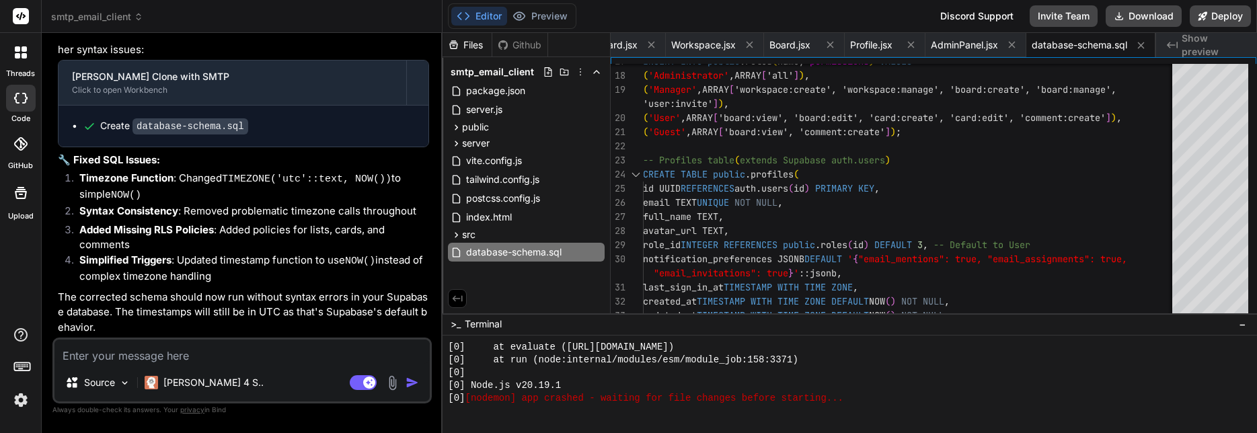
scroll to position [6091, 0]
click at [833, 235] on div "avatar_url TEXT ," at bounding box center [922, 231] width 558 height 14
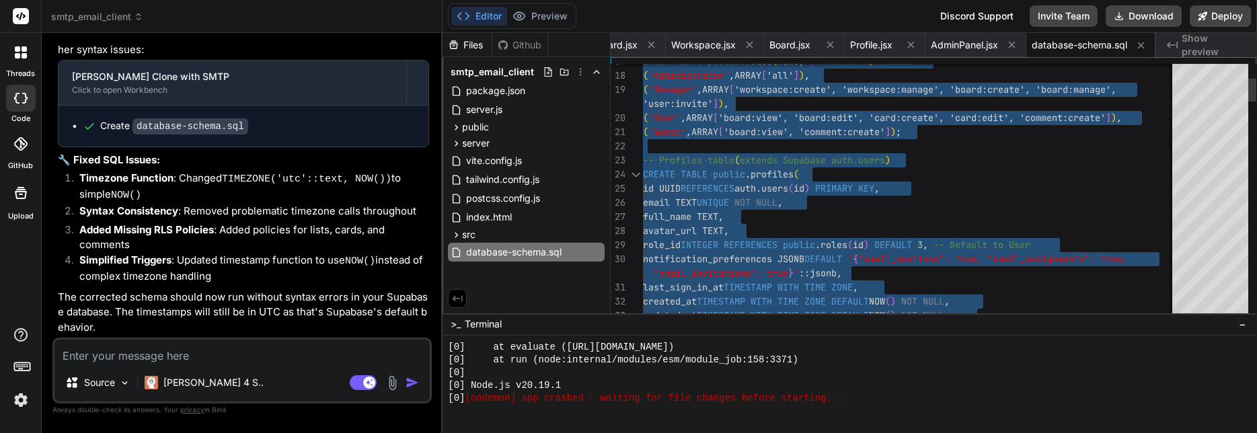
scroll to position [0, 1828]
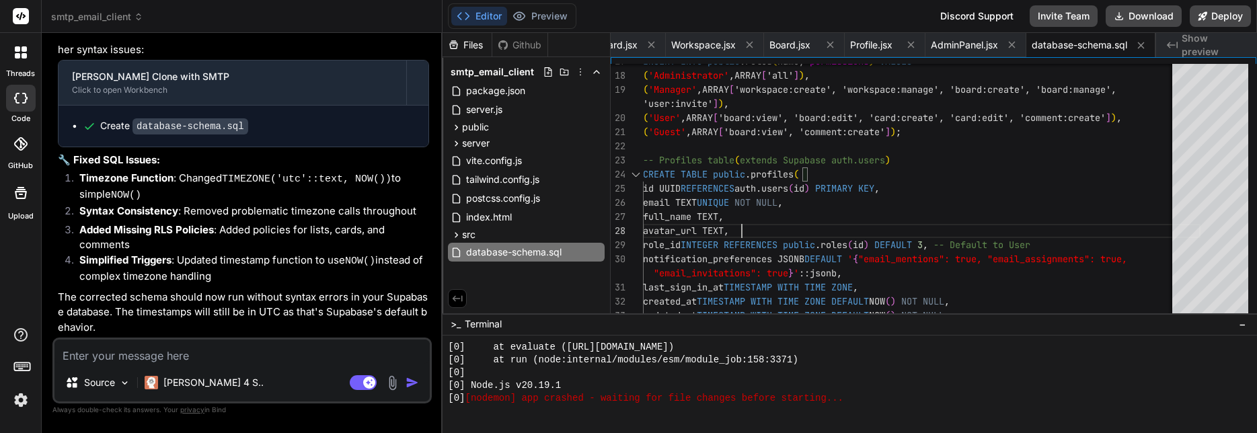
click at [117, 360] on textarea at bounding box center [241, 352] width 375 height 24
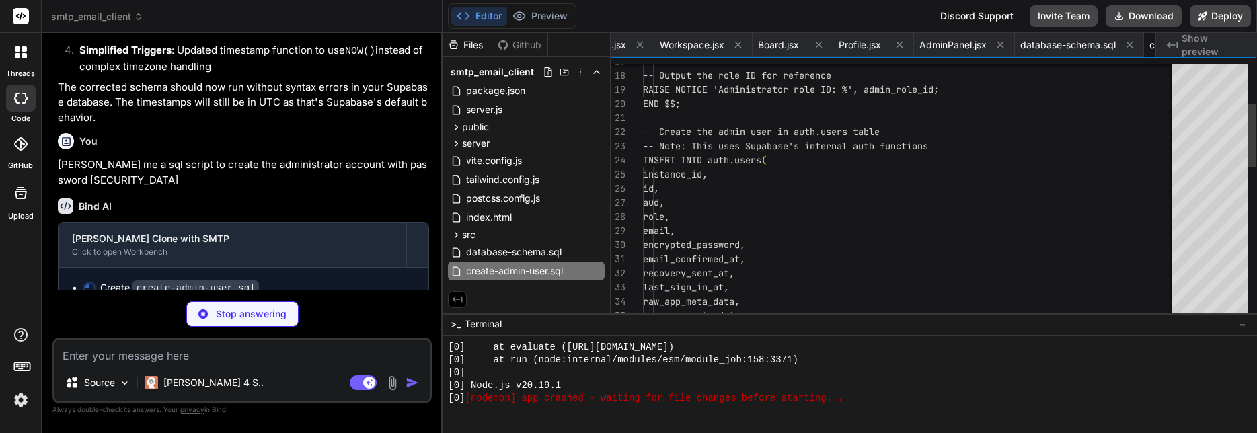
scroll to position [0, 1960]
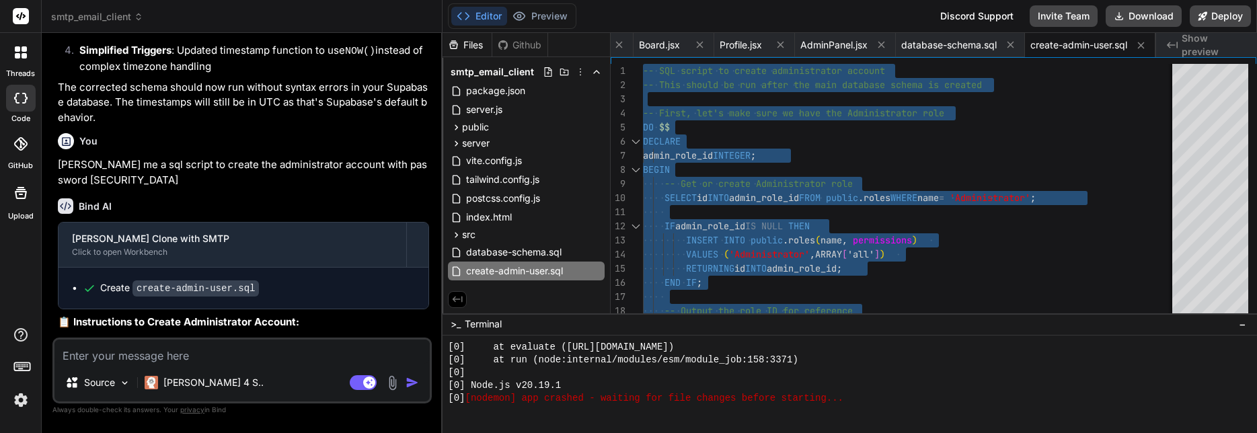
click at [204, 350] on textarea at bounding box center [241, 352] width 375 height 24
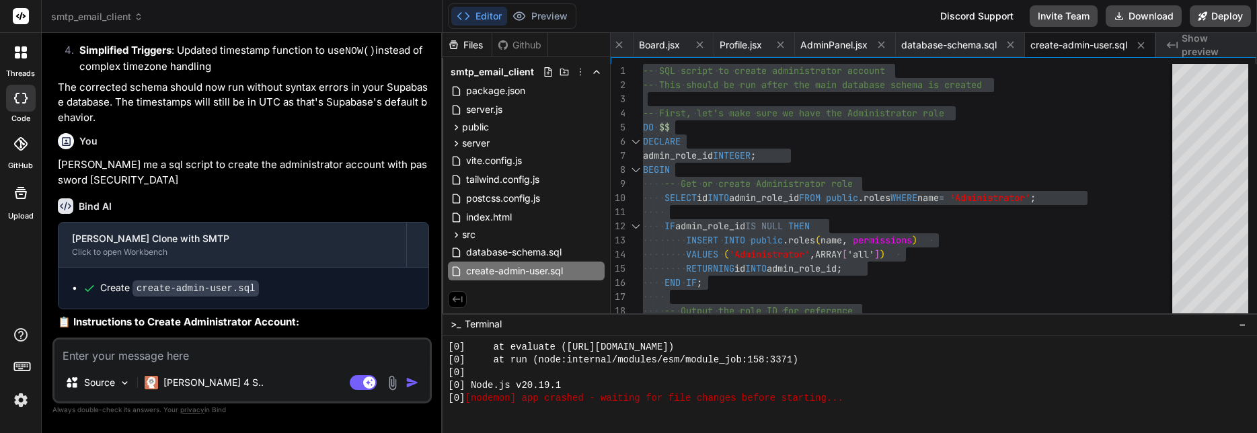
click at [205, 351] on textarea at bounding box center [241, 352] width 375 height 24
paste textarea "-- SQL script to create administrator account -- This should be run after the m…"
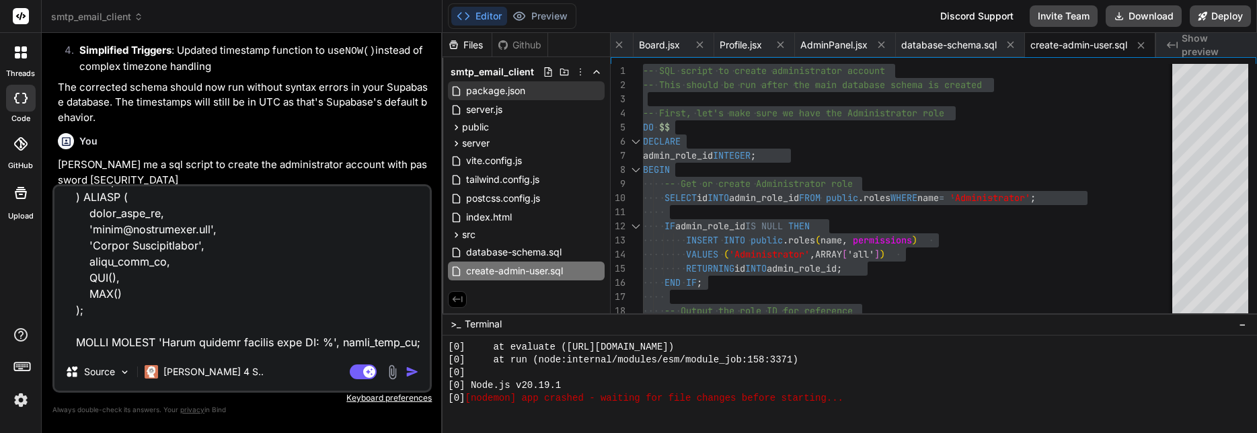
scroll to position [1391, 0]
click at [275, 295] on textarea at bounding box center [241, 269] width 375 height 167
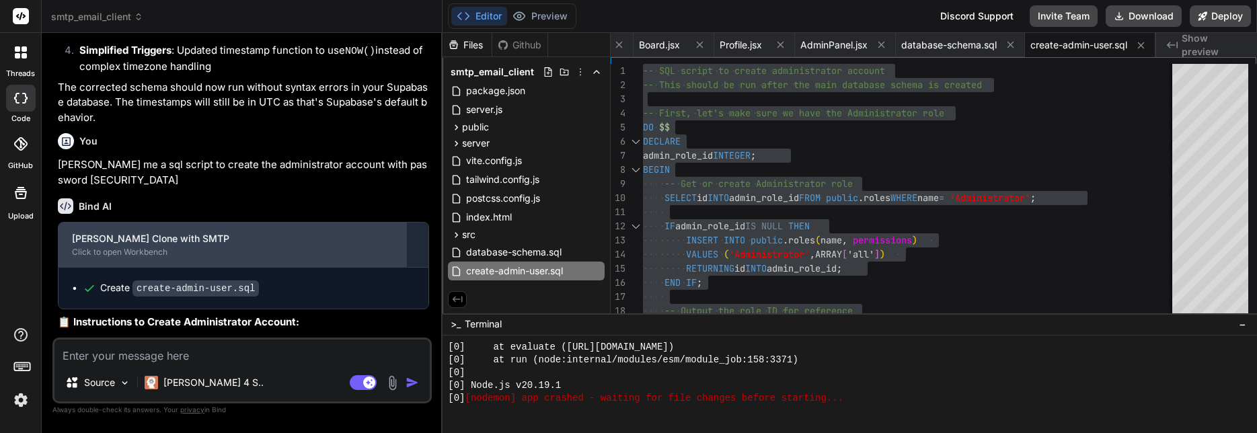
scroll to position [0, 0]
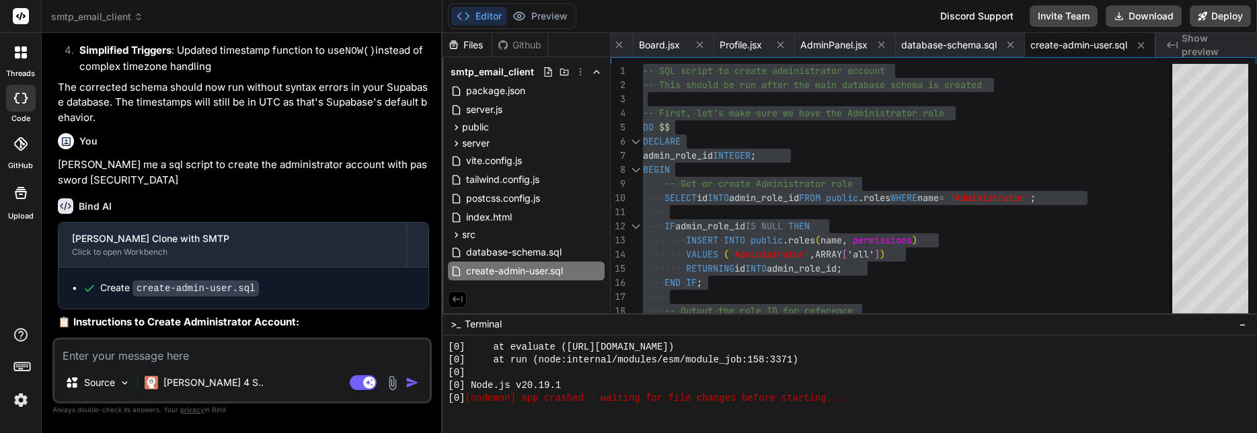
click at [176, 355] on textarea at bounding box center [241, 352] width 375 height 24
paste textarea "Error: ERROR: 23505: duplicate key value violates unique constraint "profiles_e…"
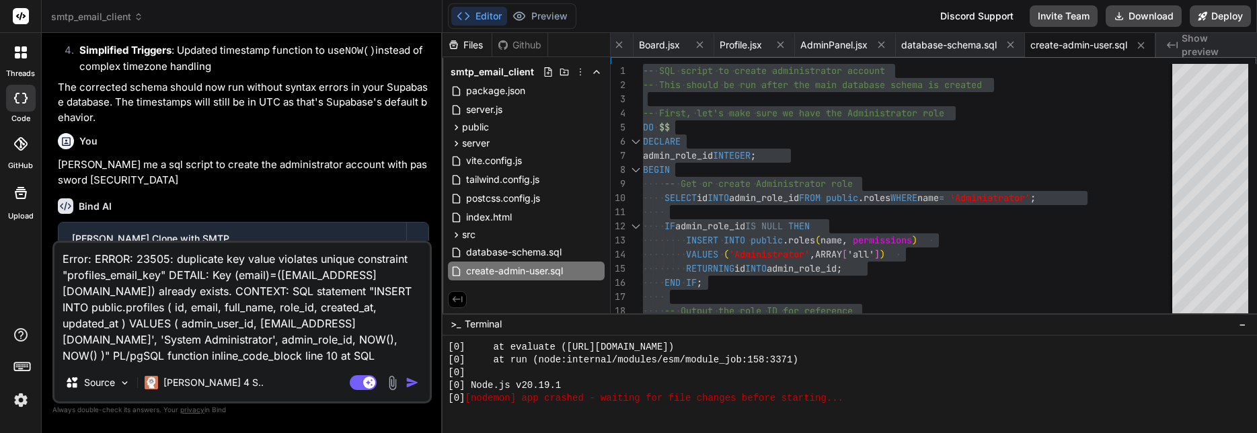
click at [413, 387] on img "button" at bounding box center [412, 382] width 13 height 13
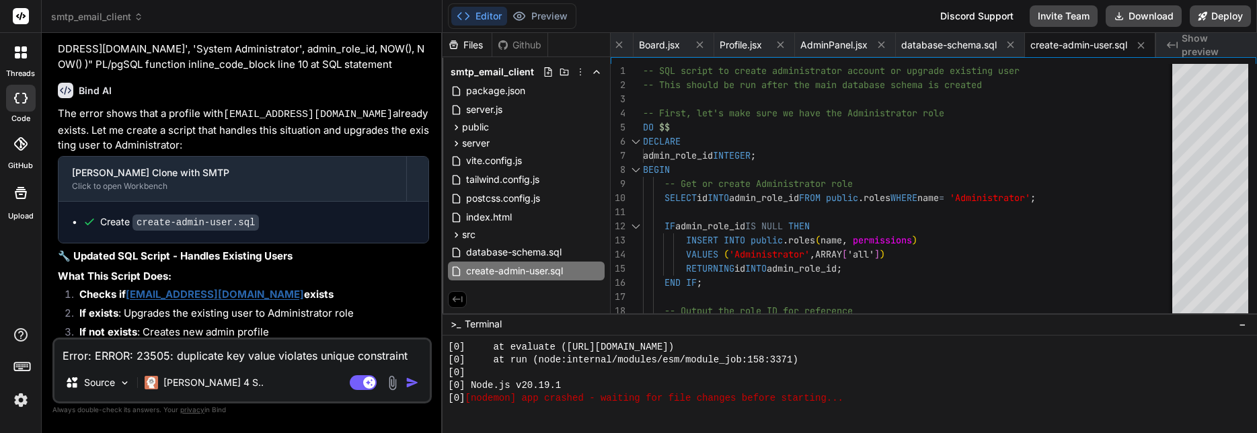
scroll to position [7189, 0]
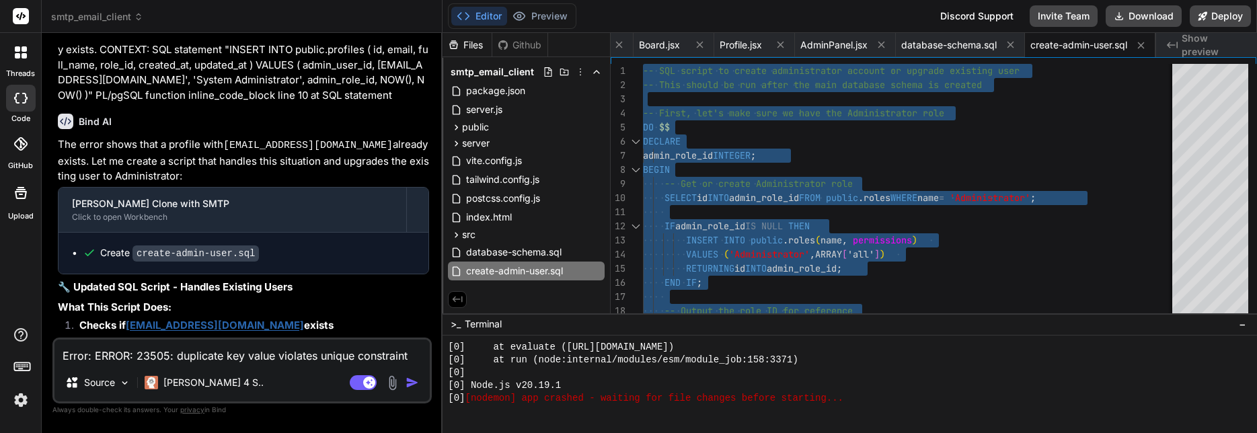
scroll to position [0, 1960]
click at [142, 356] on textarea "Error: ERROR: 23505: duplicate key value violates unique constraint "profiles_e…" at bounding box center [241, 352] width 375 height 24
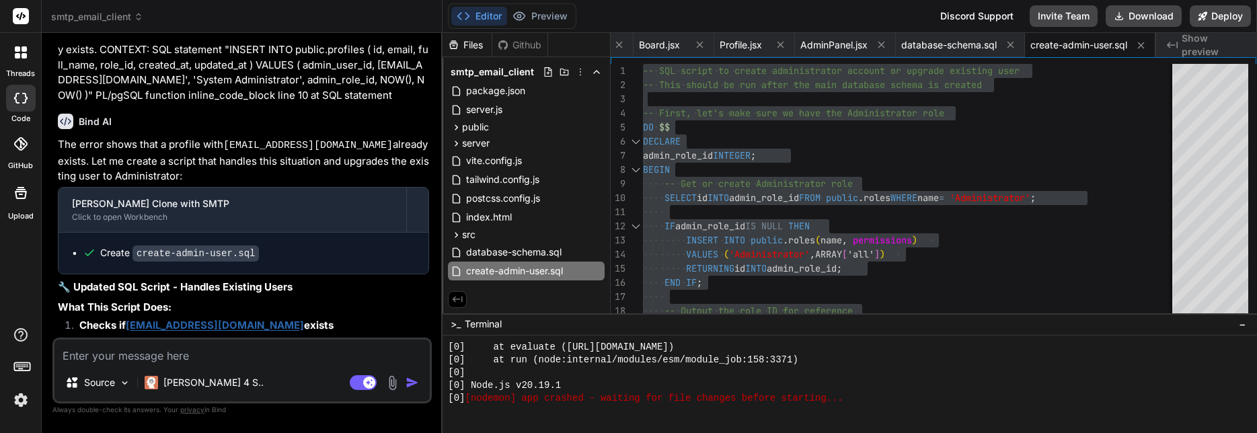
paste textarea "Error: ERROR: 23503: insert or update on table "profiles" violates foreign key …"
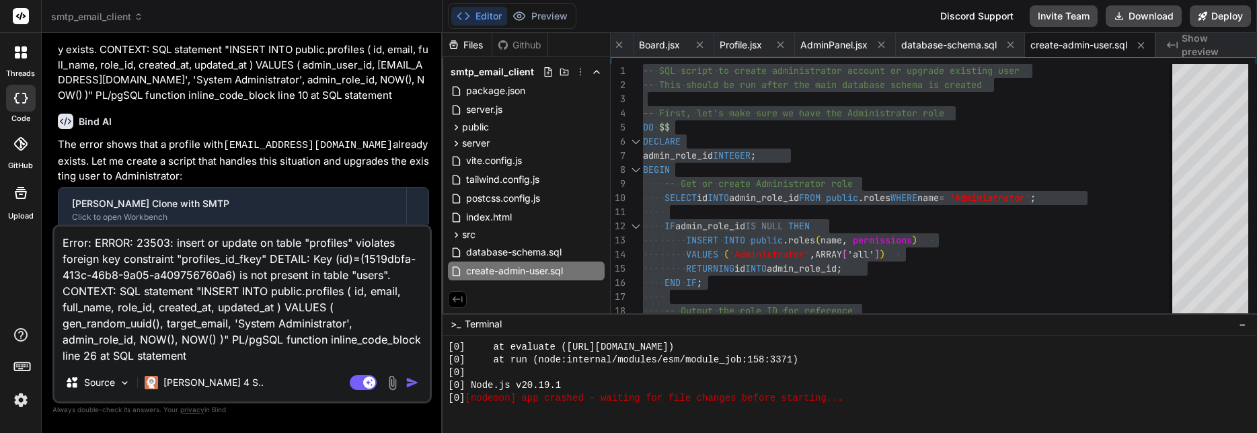
click at [409, 381] on img "button" at bounding box center [412, 382] width 13 height 13
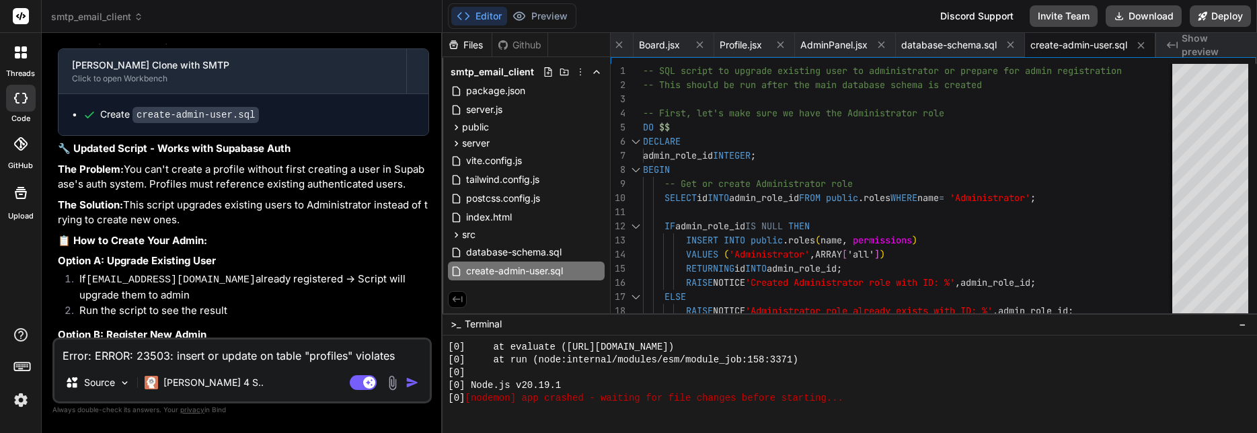
scroll to position [8213, 0]
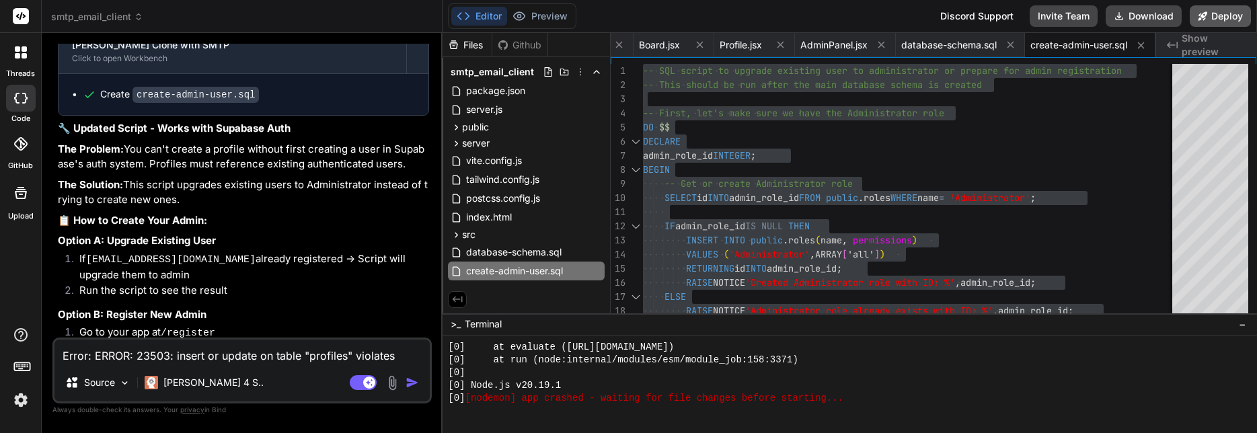
click at [1219, 17] on button "Deploy" at bounding box center [1220, 16] width 61 height 22
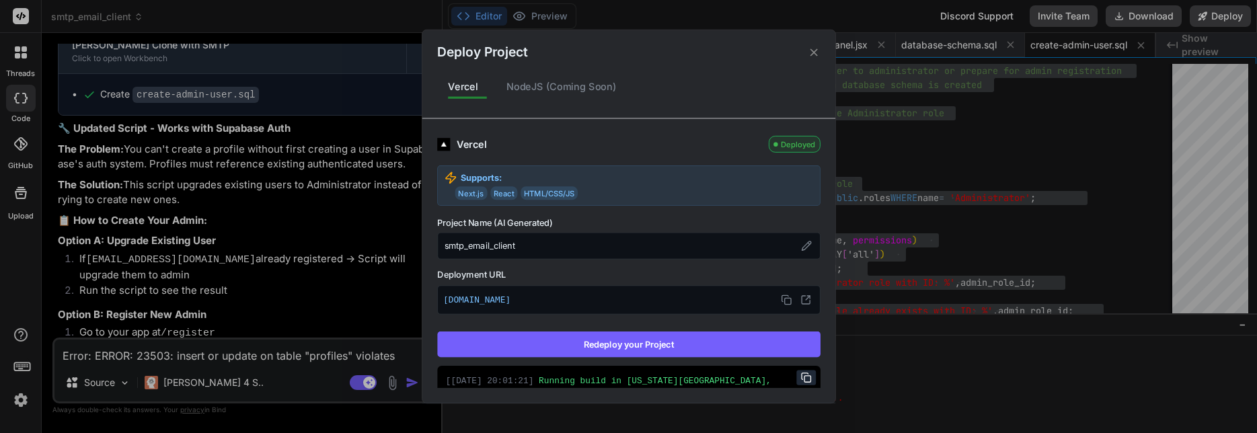
click at [633, 345] on button "Redeploy your Project" at bounding box center [628, 345] width 383 height 26
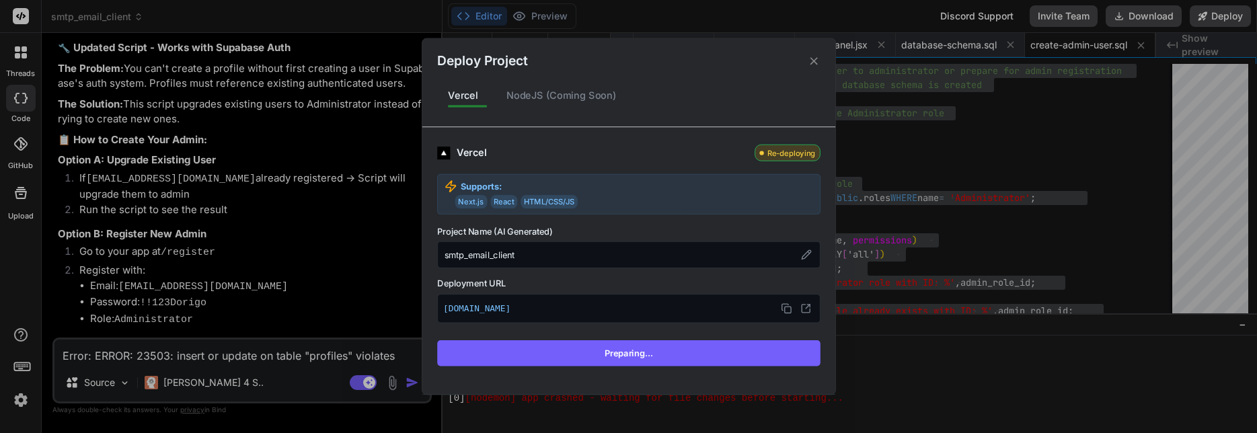
scroll to position [8132, 0]
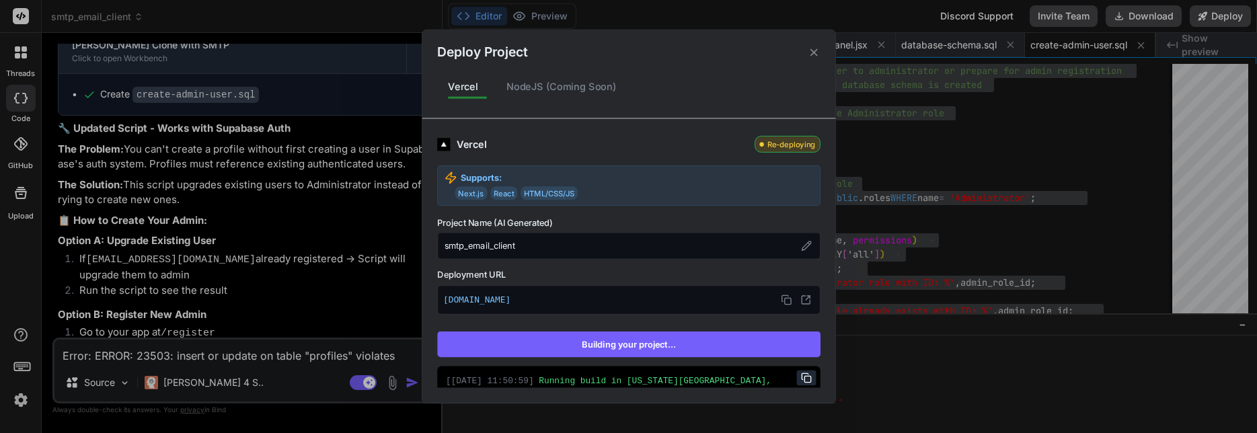
click at [277, 281] on div "Deploy Project Vercel NodeJS (Coming Soon) Vercel Re-deploying Supports: Next.j…" at bounding box center [628, 216] width 1257 height 433
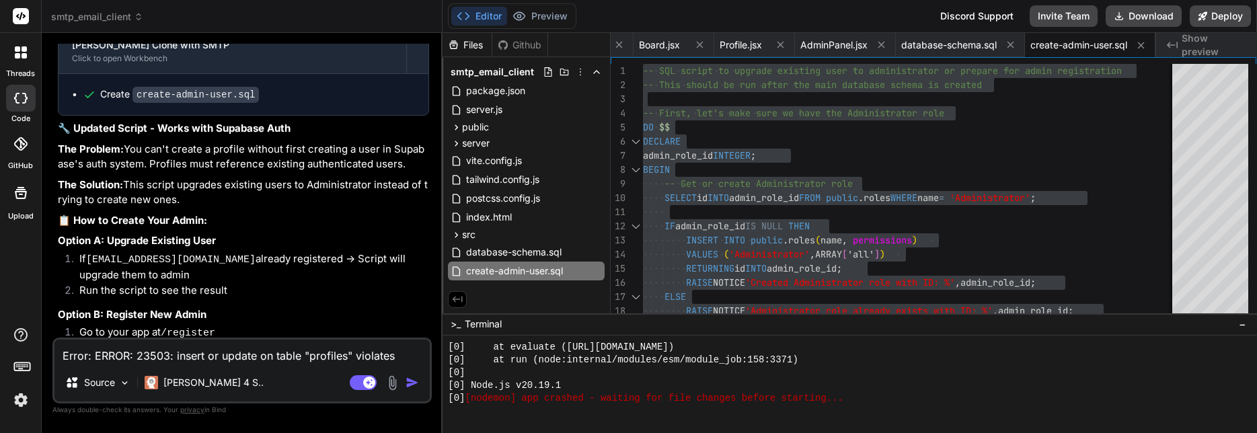
scroll to position [8293, 0]
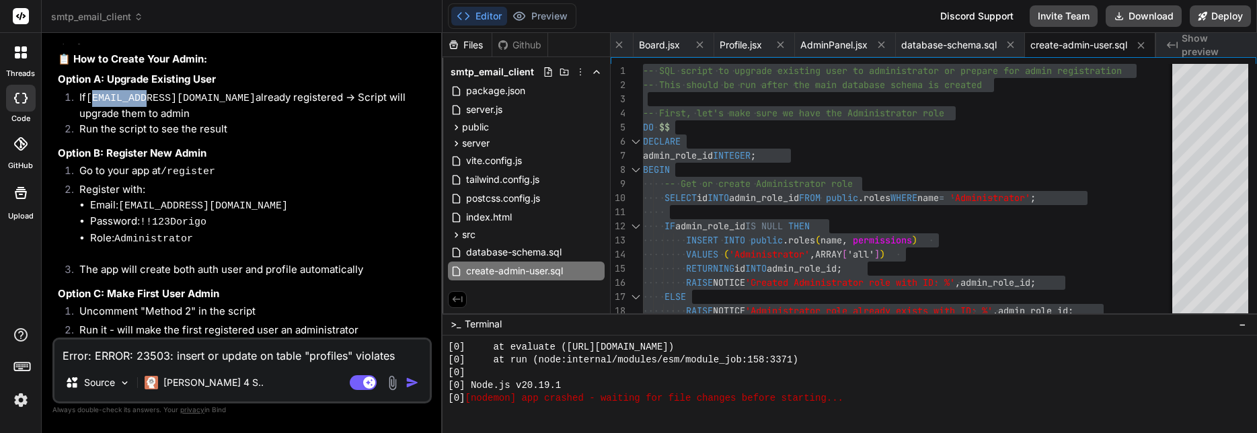
drag, startPoint x: 92, startPoint y: 213, endPoint x: 161, endPoint y: 211, distance: 69.3
click at [145, 104] on code "[EMAIL_ADDRESS][DOMAIN_NAME]" at bounding box center [170, 98] width 169 height 11
click at [122, 104] on code "[EMAIL_ADDRESS][DOMAIN_NAME]" at bounding box center [170, 98] width 169 height 11
drag, startPoint x: 89, startPoint y: 214, endPoint x: 206, endPoint y: 210, distance: 117.7
click at [206, 122] on li "If [EMAIL_ADDRESS][DOMAIN_NAME] already registered → Script will upgrade them t…" at bounding box center [249, 106] width 360 height 32
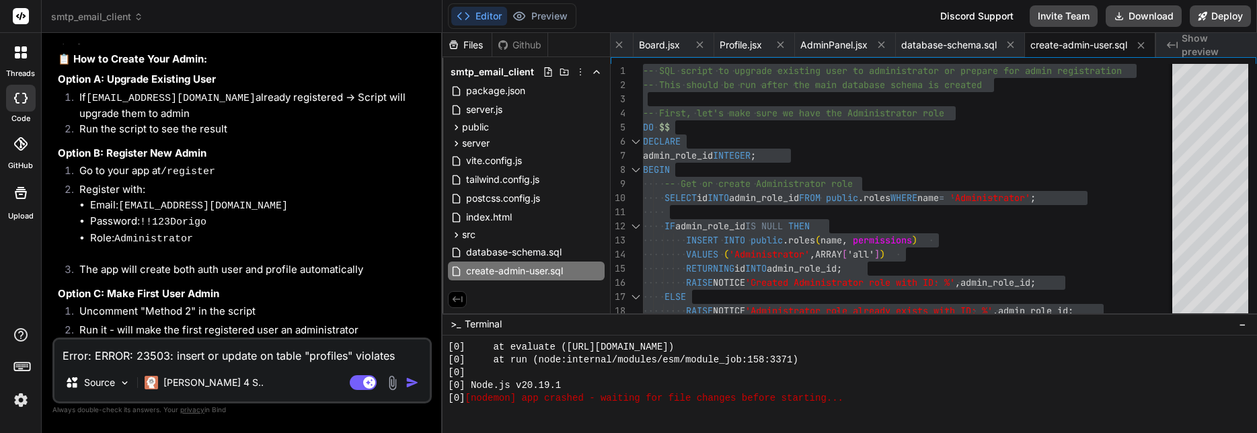
copy li "[EMAIL_ADDRESS][DOMAIN_NAME]"
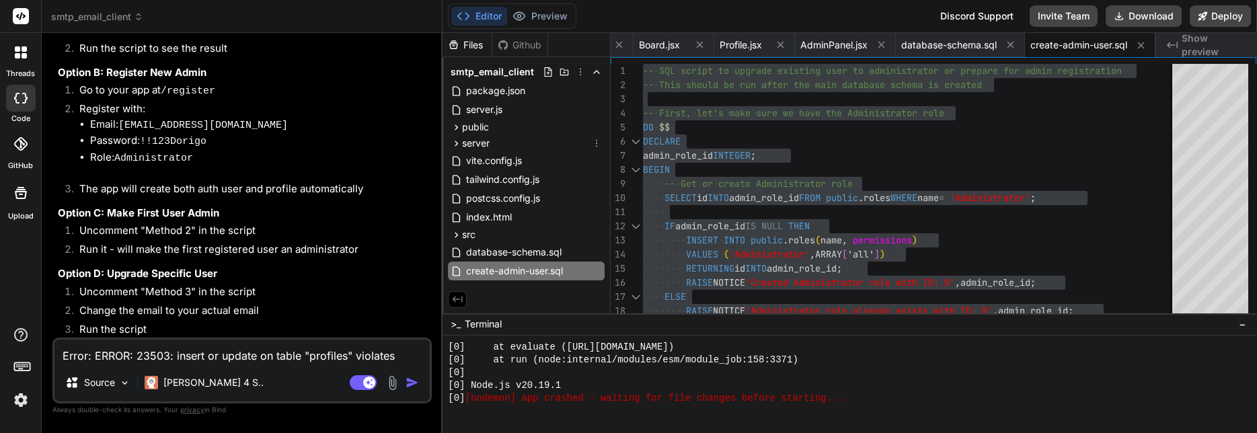
scroll to position [0, 1960]
click at [180, 353] on textarea "Error: ERROR: 23503: insert or update on table "profiles" violates foreign key …" at bounding box center [241, 352] width 375 height 24
paste textarea "{"code":"42501","details":null,"hint":null,"message":"new row violates row-leve…"
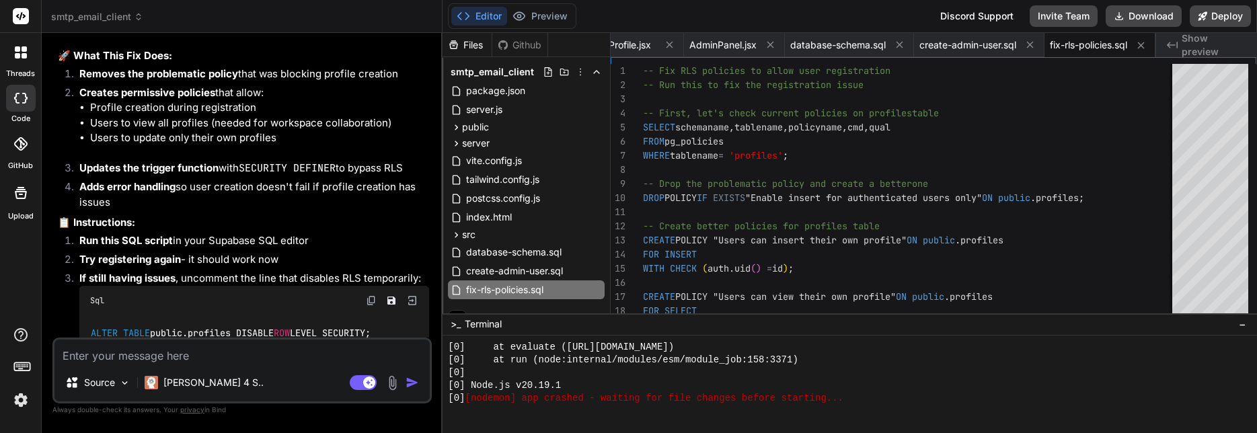
scroll to position [9193, 0]
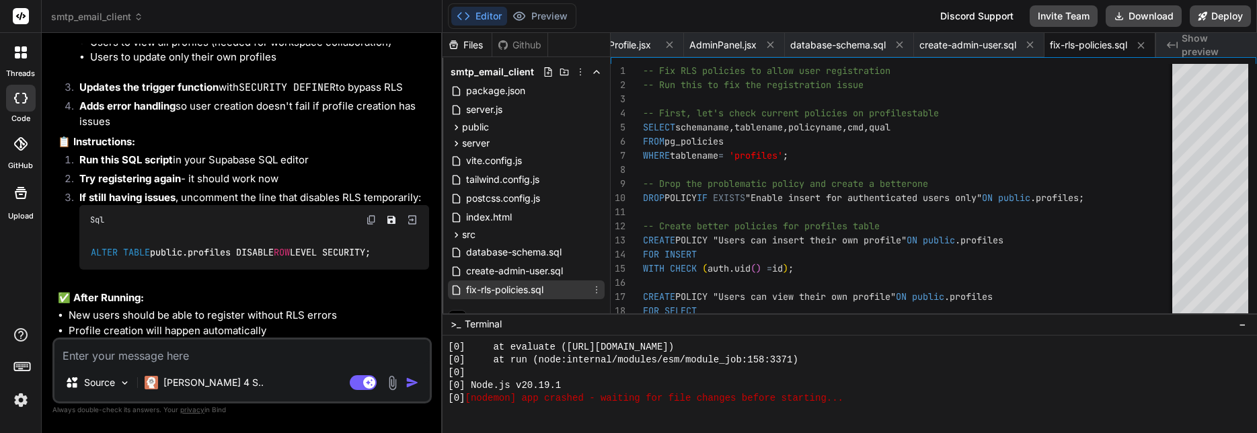
click at [524, 295] on span "fix-rls-policies.sql" at bounding box center [505, 290] width 80 height 16
click at [780, 258] on div "FOR INSERT" at bounding box center [922, 254] width 558 height 14
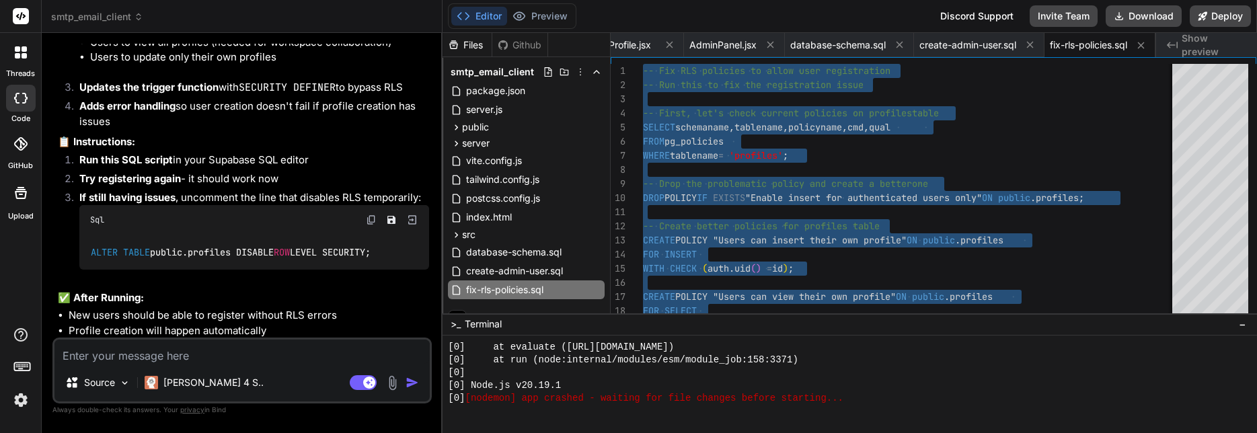
click at [225, 360] on textarea at bounding box center [241, 352] width 375 height 24
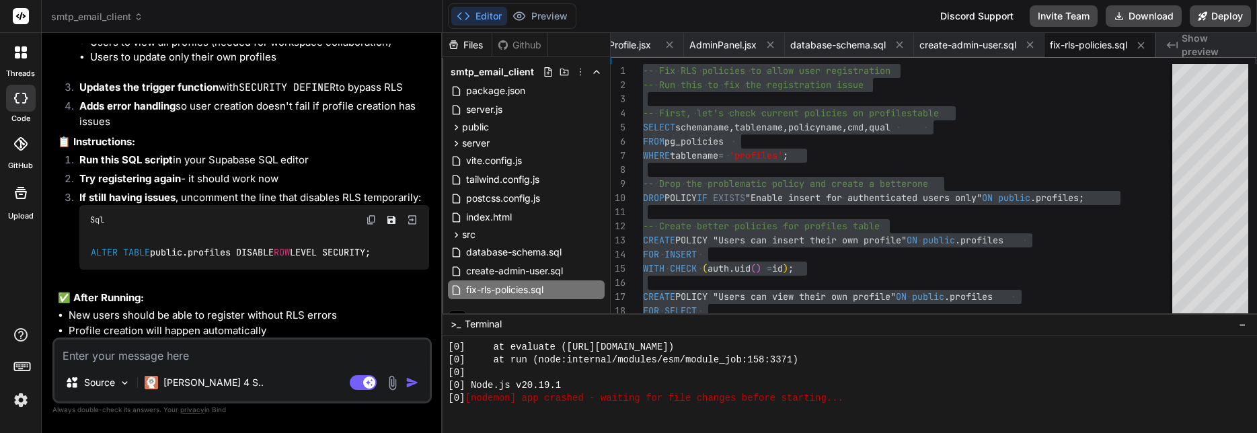
paste textarea "{"code":"23505","details":null,"hint":null,"message":"duplicate key value viola…"
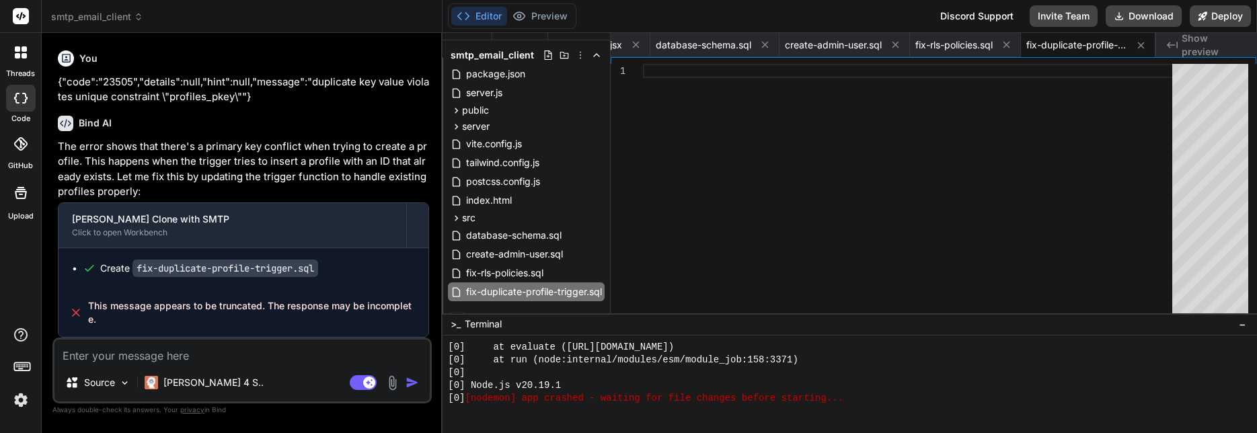
scroll to position [34, 0]
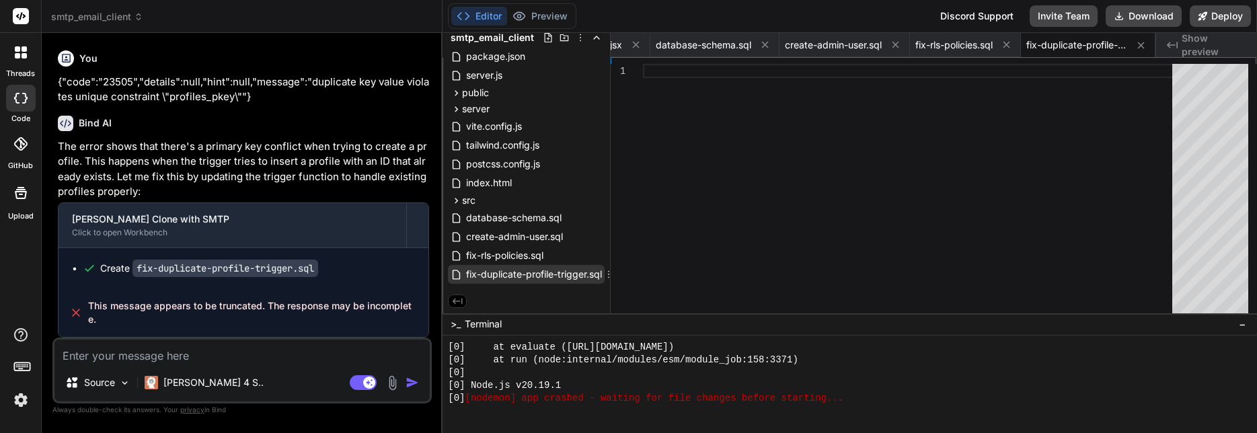
click at [494, 276] on span "fix-duplicate-profile-trigger.sql" at bounding box center [534, 274] width 139 height 16
click at [976, 40] on span "fix-rls-policies.sql" at bounding box center [953, 44] width 77 height 13
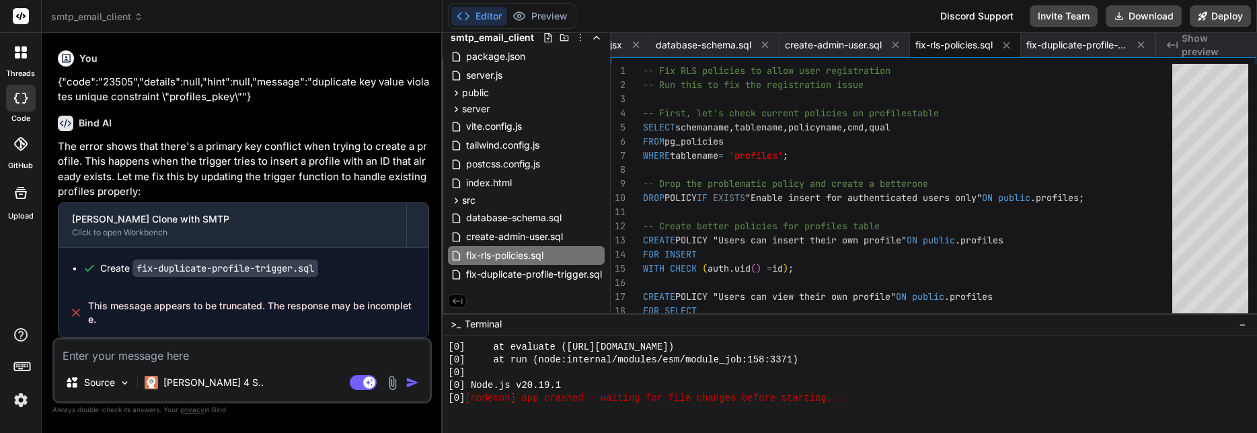
scroll to position [0, 2208]
click at [215, 355] on textarea at bounding box center [241, 352] width 375 height 24
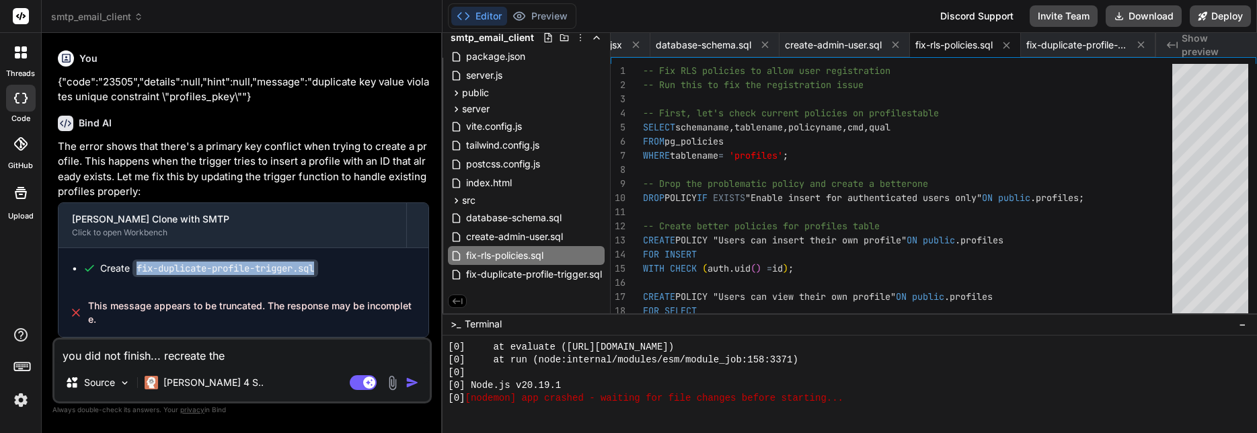
drag, startPoint x: 137, startPoint y: 268, endPoint x: 330, endPoint y: 267, distance: 192.3
click at [330, 266] on div "Create fix-duplicate-profile-trigger.sql" at bounding box center [249, 268] width 332 height 13
copy code "fix-duplicate-profile-trigger.sql"
click at [251, 352] on textarea "you did not finish... recreate the" at bounding box center [241, 352] width 375 height 24
paste textarea "fix-duplicate-profile-trigger.sql"
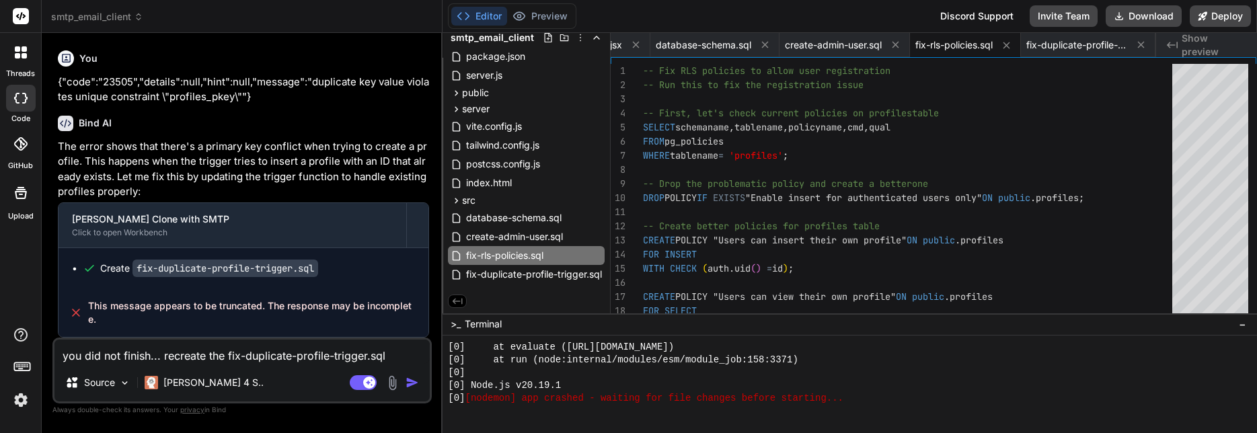
click at [410, 381] on img "button" at bounding box center [412, 382] width 13 height 13
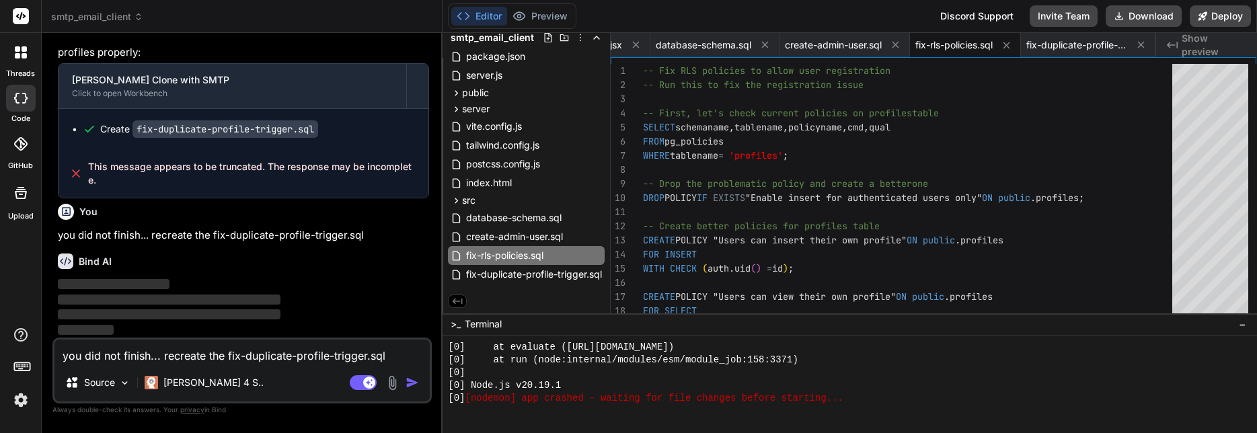
scroll to position [9909, 0]
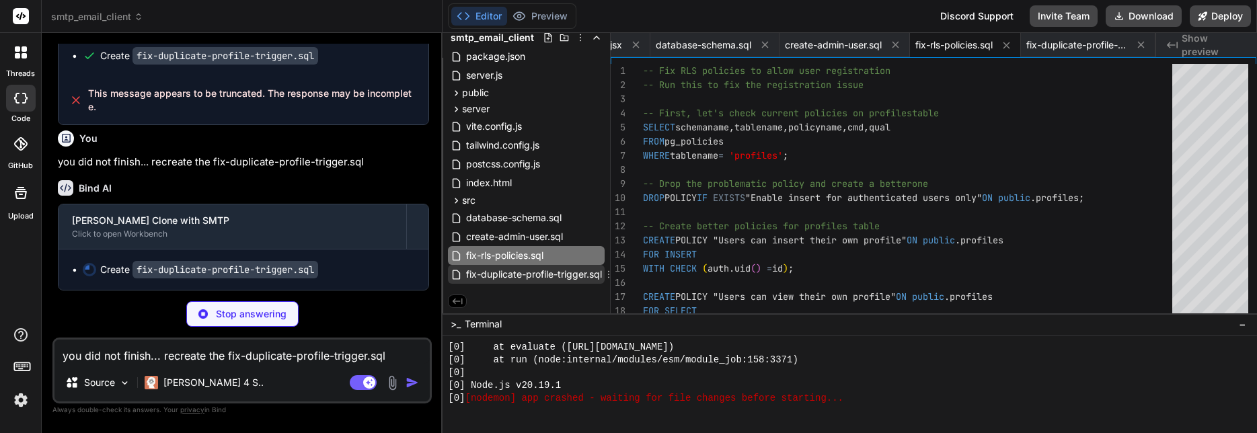
click at [518, 277] on span "fix-duplicate-profile-trigger.sql" at bounding box center [534, 274] width 139 height 16
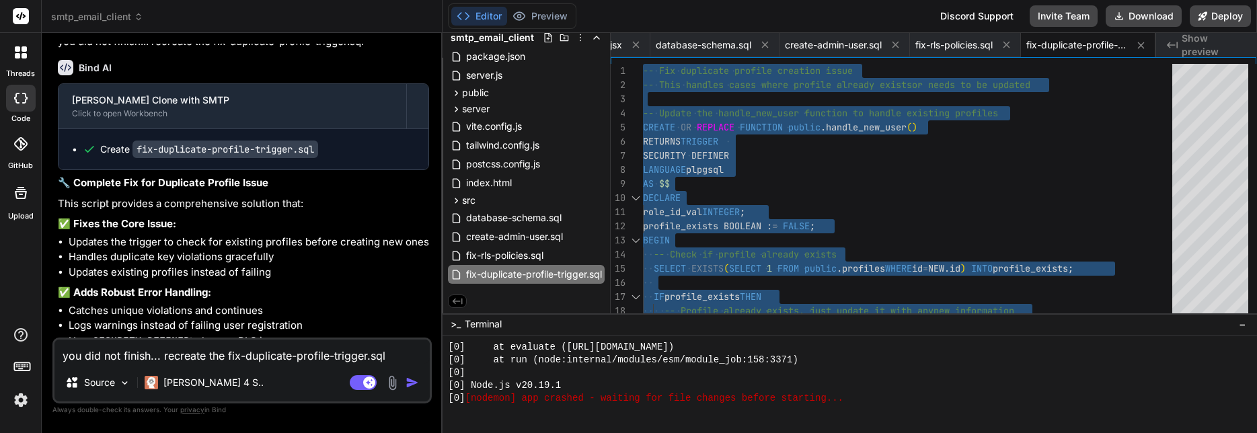
scroll to position [0, 2208]
click at [198, 348] on textarea "you did not finish... recreate the fix-duplicate-profile-trigger.sql" at bounding box center [241, 352] width 375 height 24
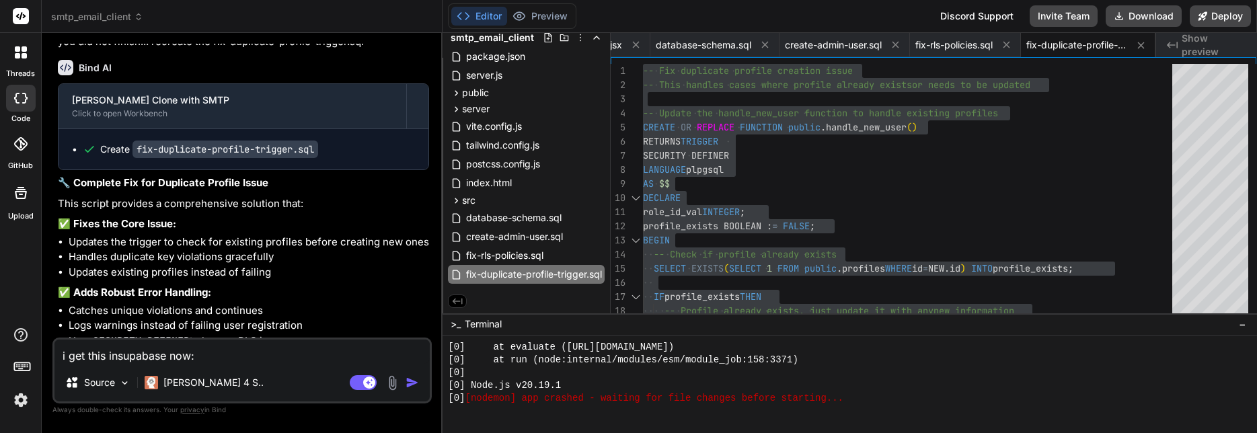
paste textarea "Failed to update auth configuration: API error happened while trying to communi…"
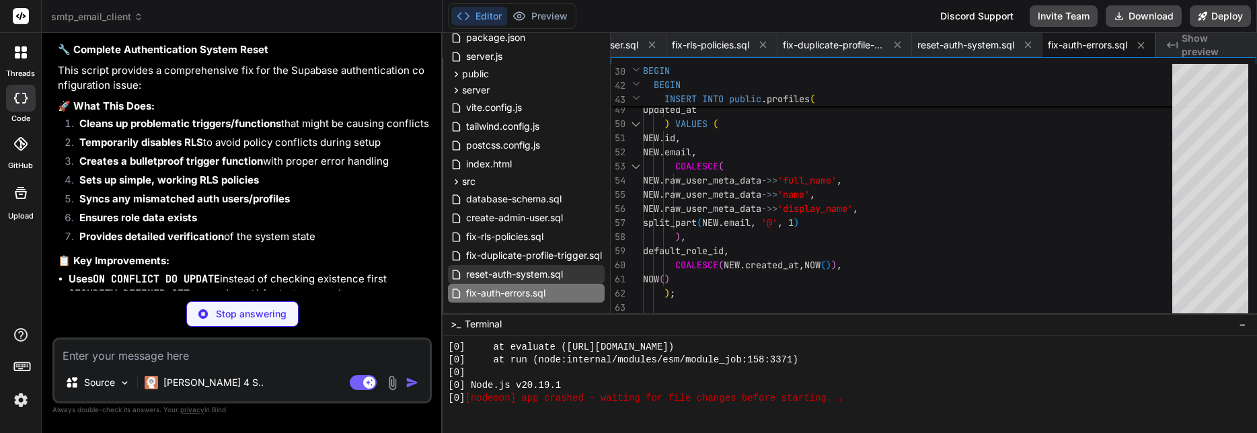
scroll to position [10966, 0]
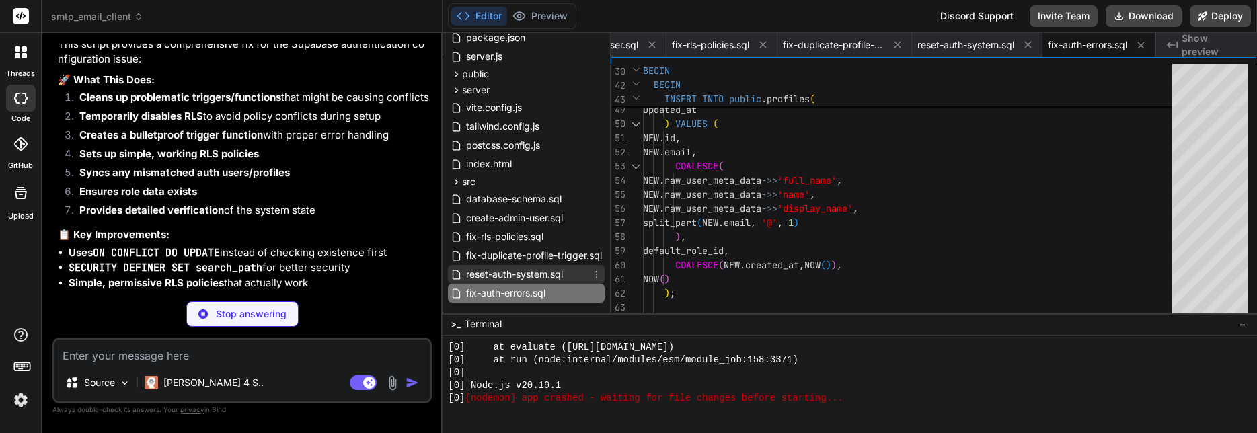
click at [530, 276] on span "reset-auth-system.sql" at bounding box center [515, 274] width 100 height 16
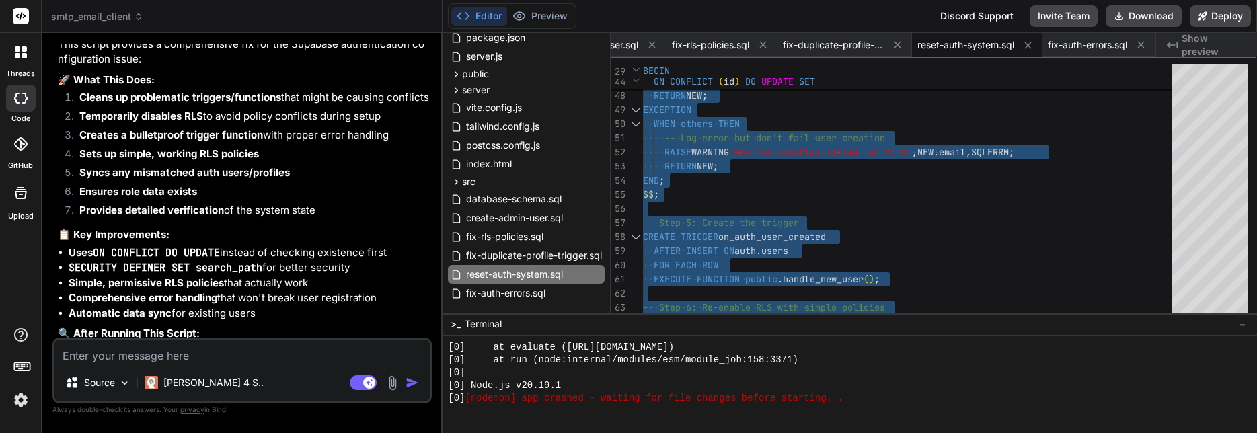
scroll to position [0, 2455]
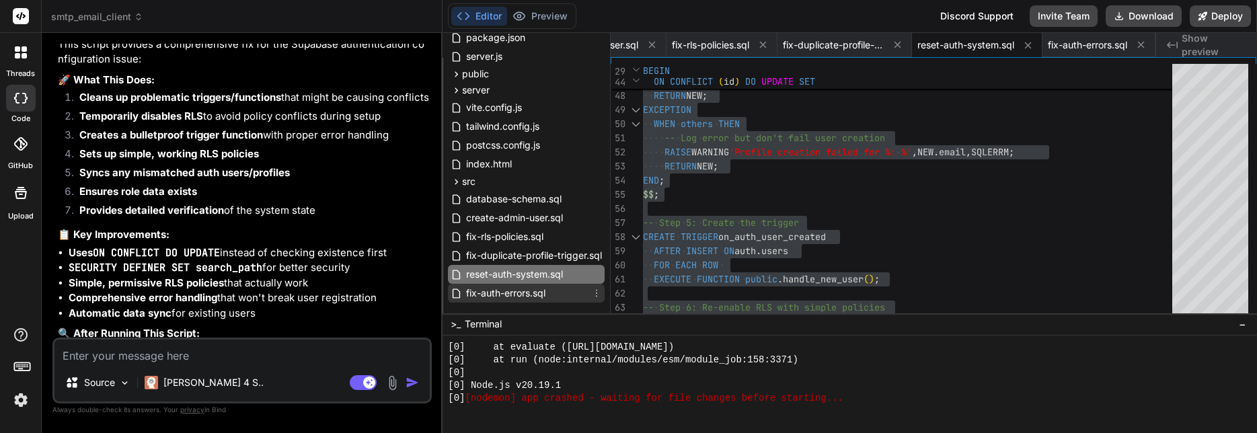
click at [492, 288] on span "fix-auth-errors.sql" at bounding box center [506, 293] width 82 height 16
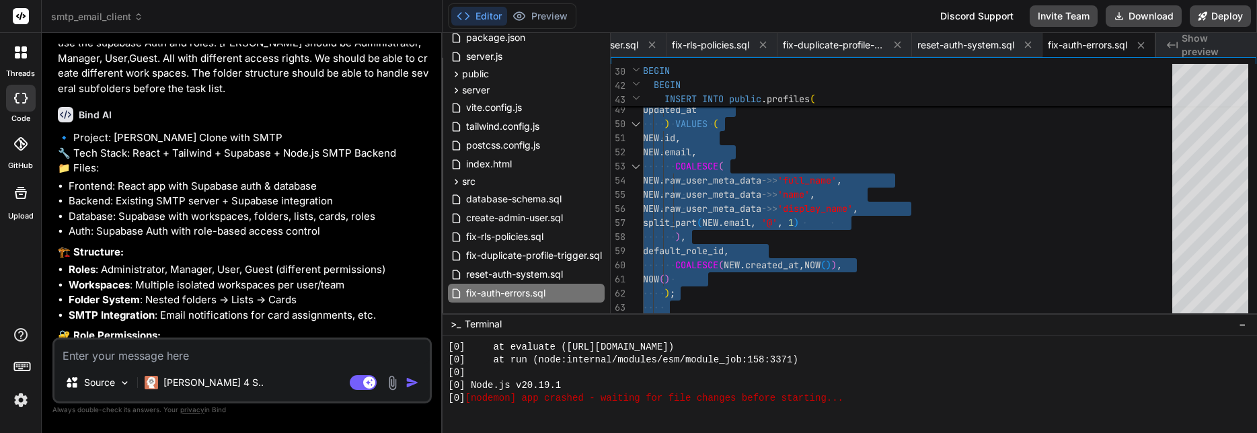
scroll to position [3954, 0]
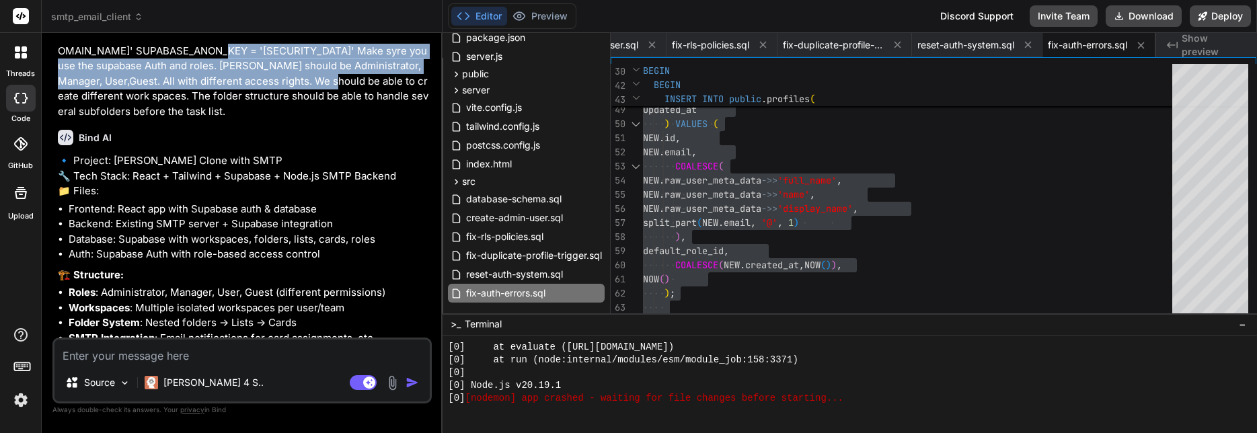
drag, startPoint x: 186, startPoint y: 108, endPoint x: 70, endPoint y: 147, distance: 122.5
click at [70, 119] on p "Great, it's working now. Lets continue this project keeping the email backend. …" at bounding box center [243, 58] width 371 height 121
copy p "[SECURITY_DATA]"
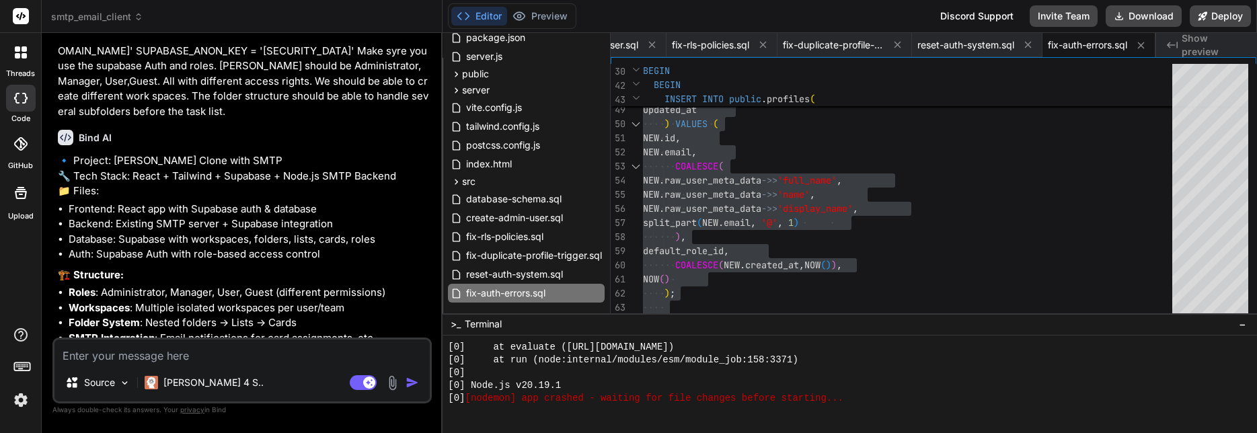
drag, startPoint x: 207, startPoint y: 356, endPoint x: 202, endPoint y: 348, distance: 9.3
click at [202, 348] on textarea at bounding box center [241, 352] width 375 height 24
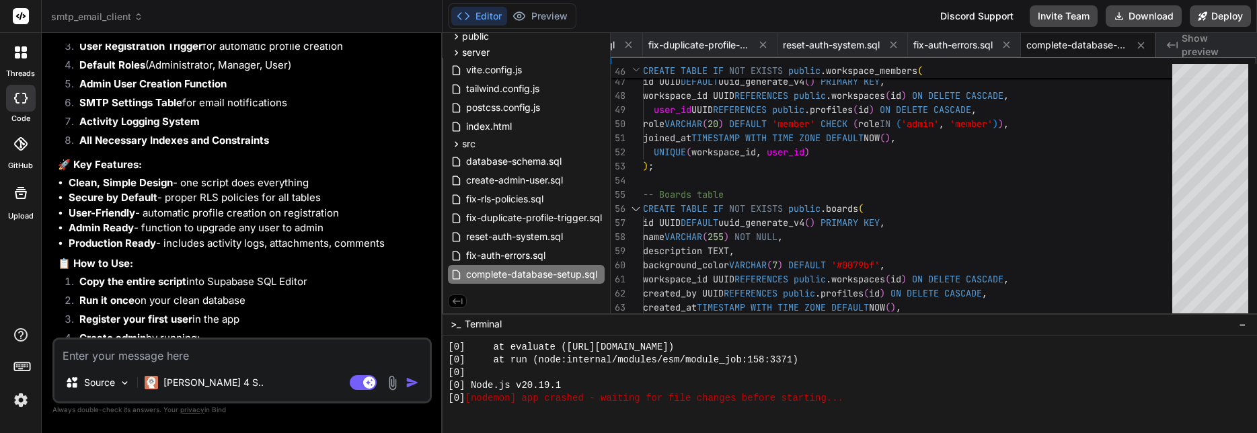
scroll to position [12698, 0]
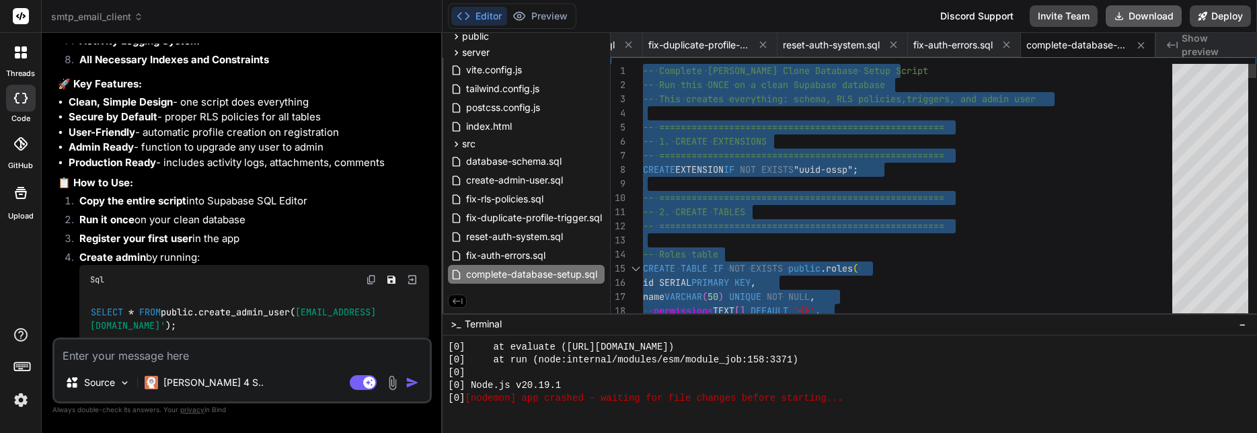
scroll to position [0, 2589]
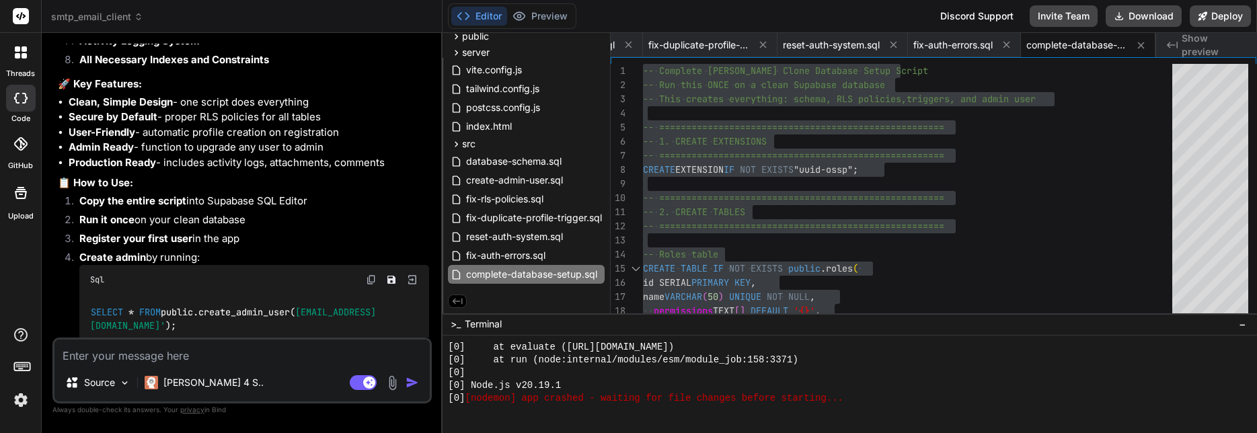
click at [237, 359] on textarea at bounding box center [241, 352] width 375 height 24
paste textarea "{"code":"PGRST301","details":null,"hint":null,"message":"JWSError JWSInvalidSig…"
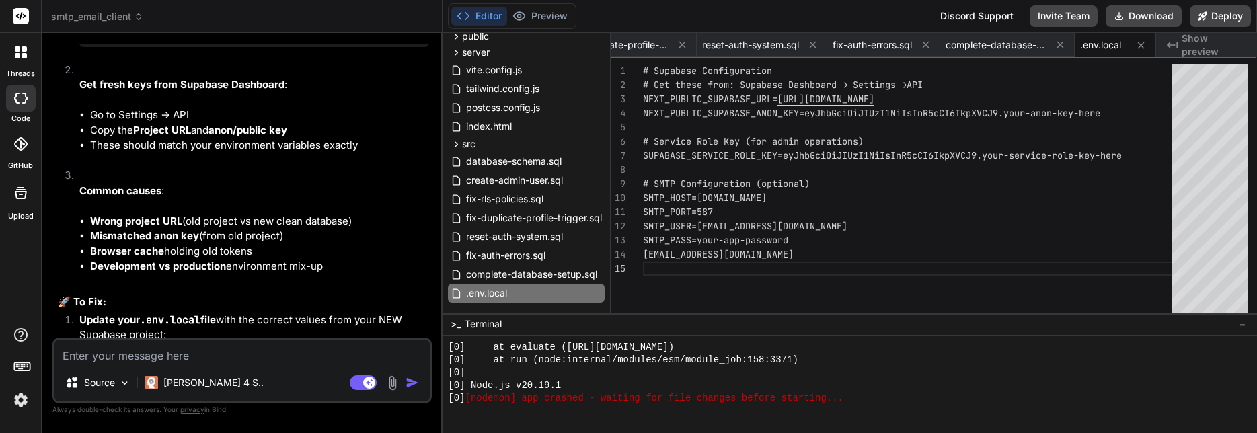
scroll to position [13528, 0]
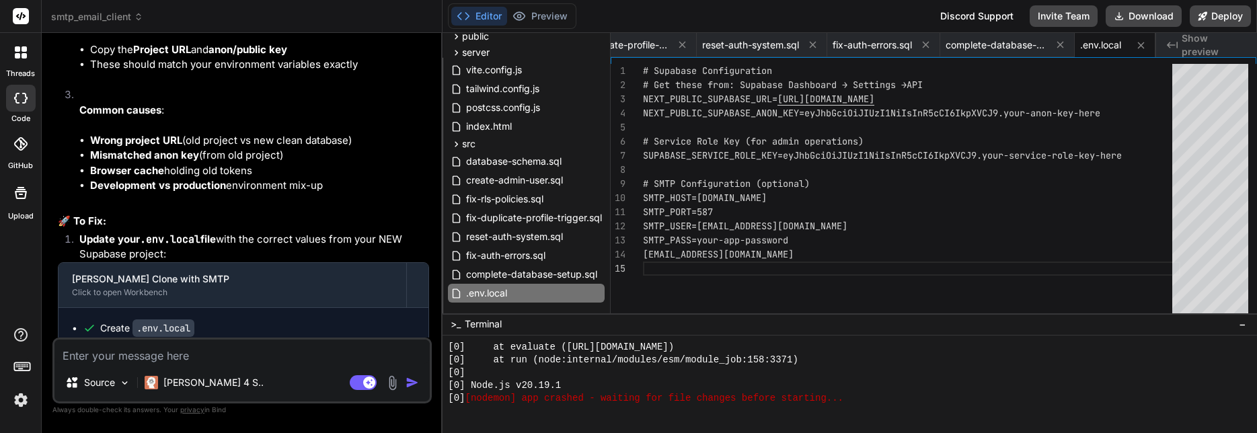
click at [219, 356] on textarea at bounding box center [241, 352] width 375 height 24
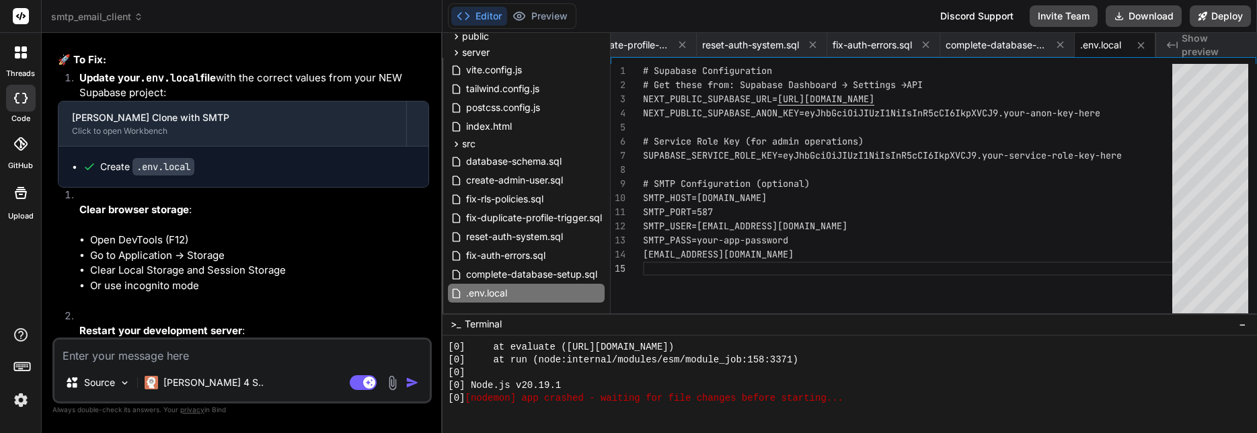
scroll to position [0, 2670]
click at [1221, 13] on button "Deploy" at bounding box center [1220, 16] width 61 height 22
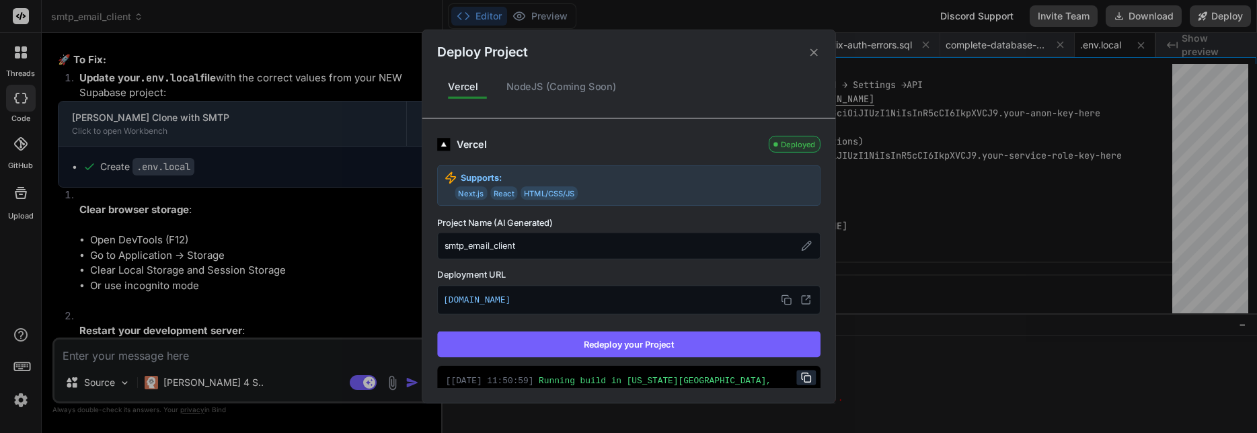
click at [623, 344] on button "Redeploy your Project" at bounding box center [628, 345] width 383 height 26
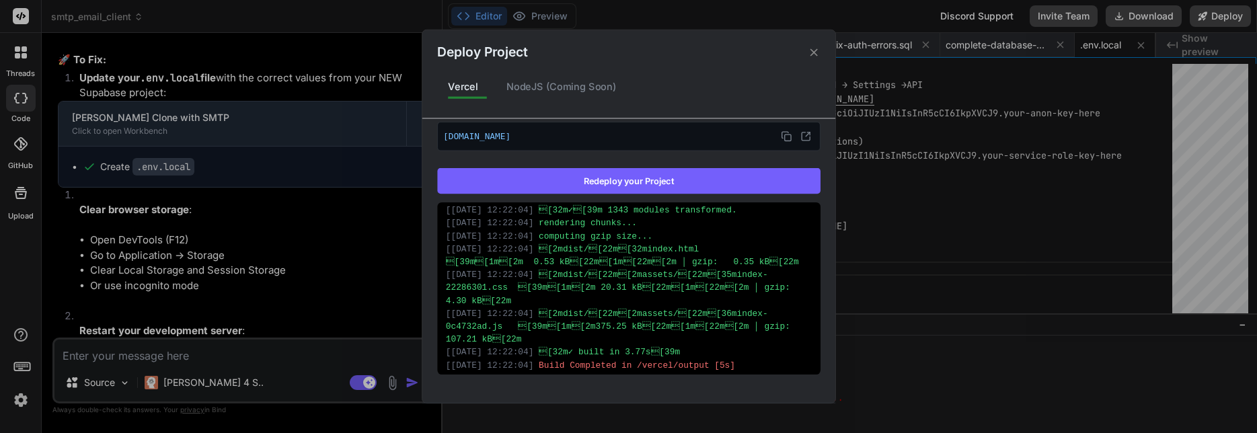
scroll to position [387, 0]
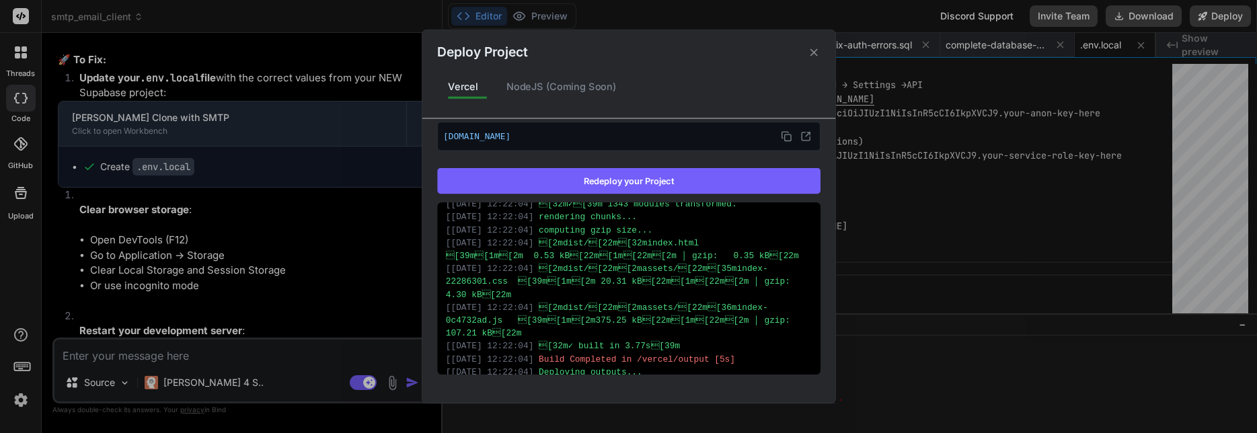
click at [233, 350] on div "Deploy Project Vercel NodeJS (Coming Soon) Vercel Deployed Supports: Next.js Re…" at bounding box center [628, 216] width 1257 height 433
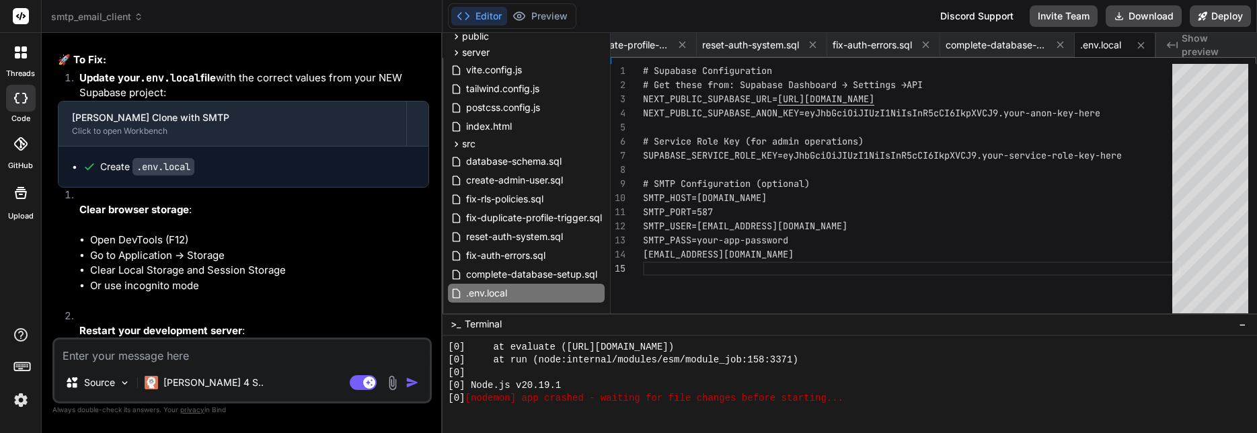
click at [229, 356] on textarea at bounding box center [241, 352] width 375 height 24
click at [389, 385] on img at bounding box center [392, 382] width 15 height 15
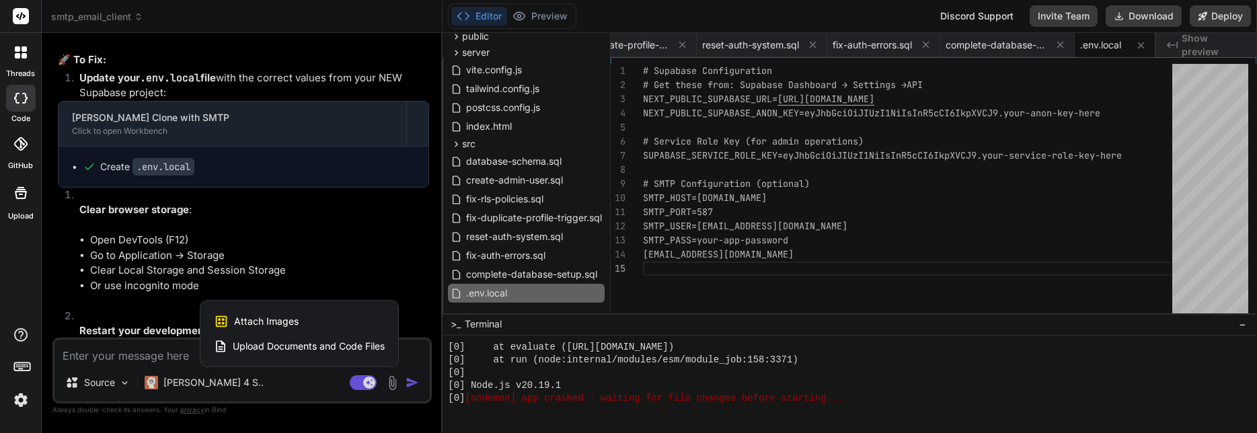
click at [286, 322] on span "Attach Images" at bounding box center [266, 321] width 65 height 13
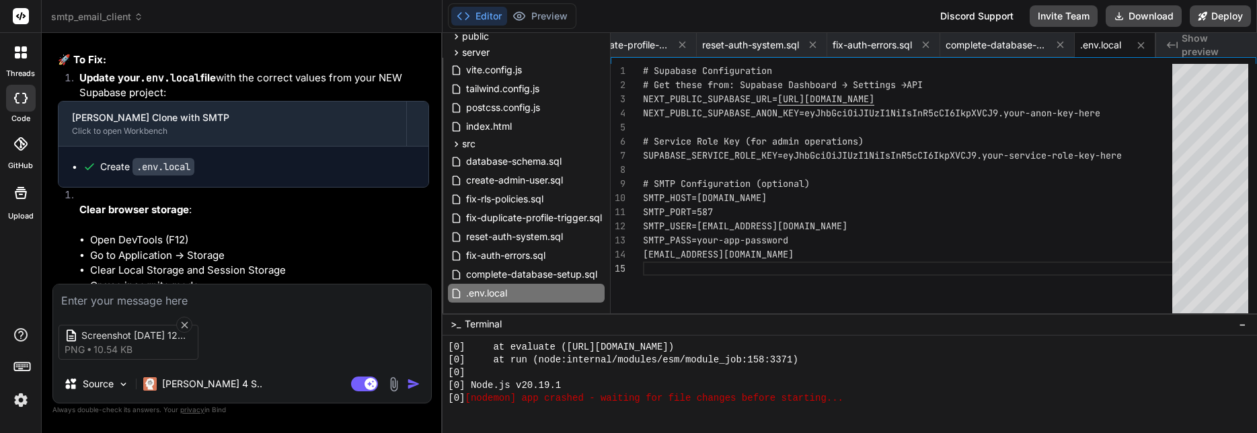
click at [411, 385] on img "button" at bounding box center [413, 383] width 13 height 13
click at [257, 348] on div "Screenshot [DATE] 122251 png 10.54 KB" at bounding box center [242, 342] width 378 height 56
click at [147, 303] on textarea at bounding box center [242, 296] width 378 height 24
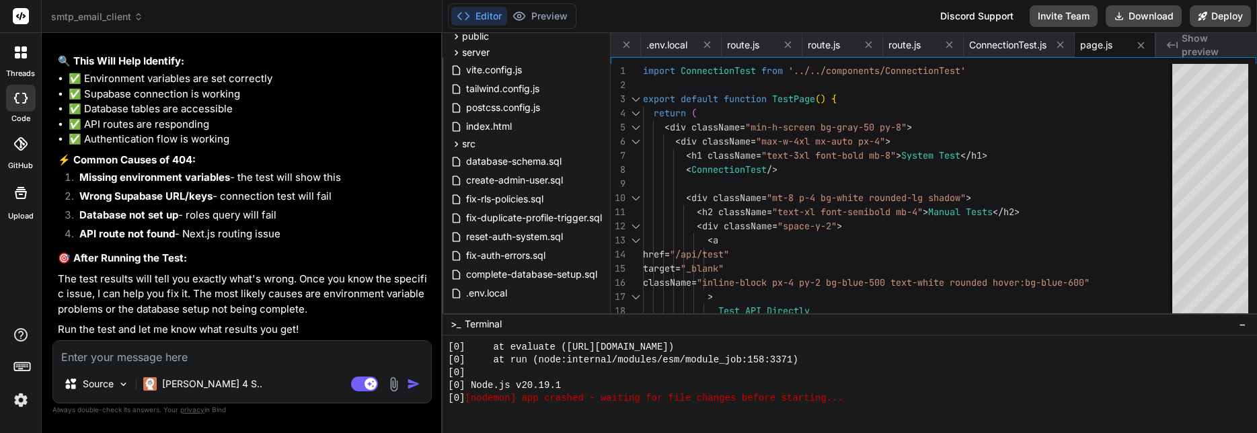
scroll to position [15116, 0]
click at [551, 12] on button "Preview" at bounding box center [540, 16] width 66 height 19
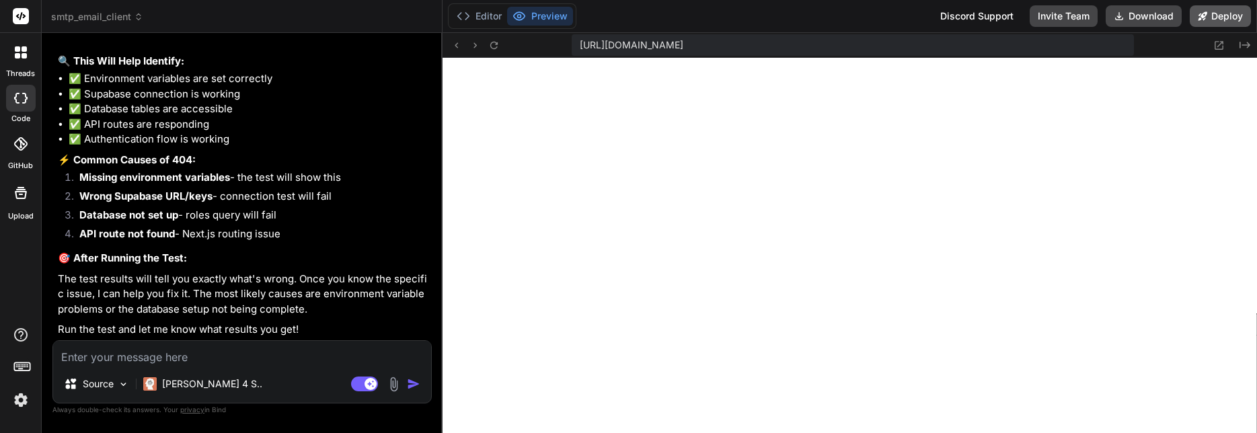
click at [1213, 18] on button "Deploy" at bounding box center [1220, 16] width 61 height 22
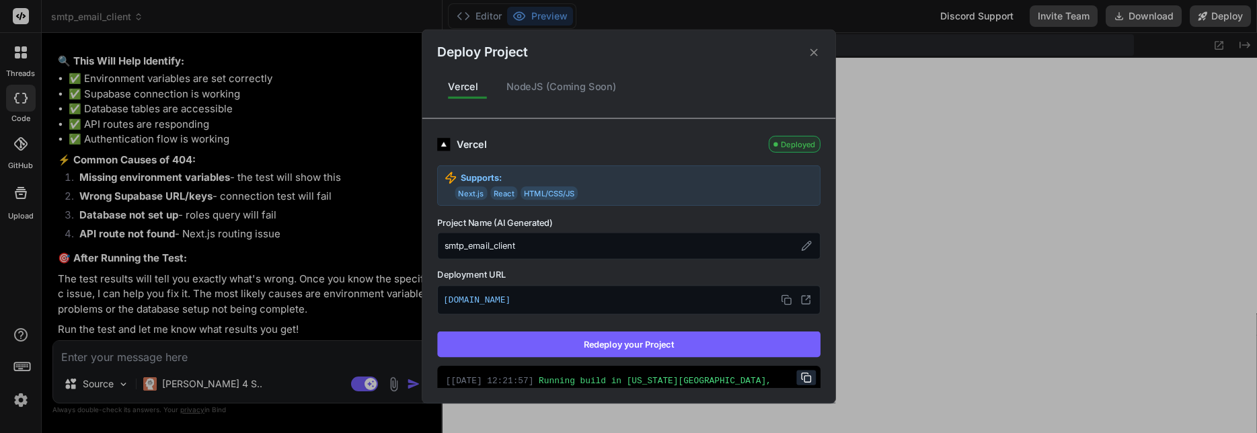
click at [665, 344] on button "Redeploy your Project" at bounding box center [628, 345] width 383 height 26
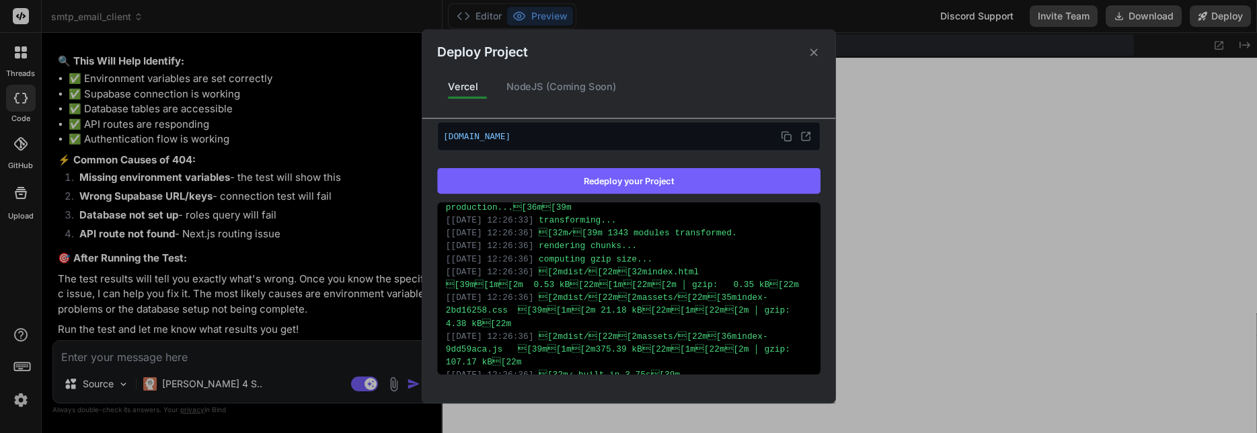
scroll to position [387, 0]
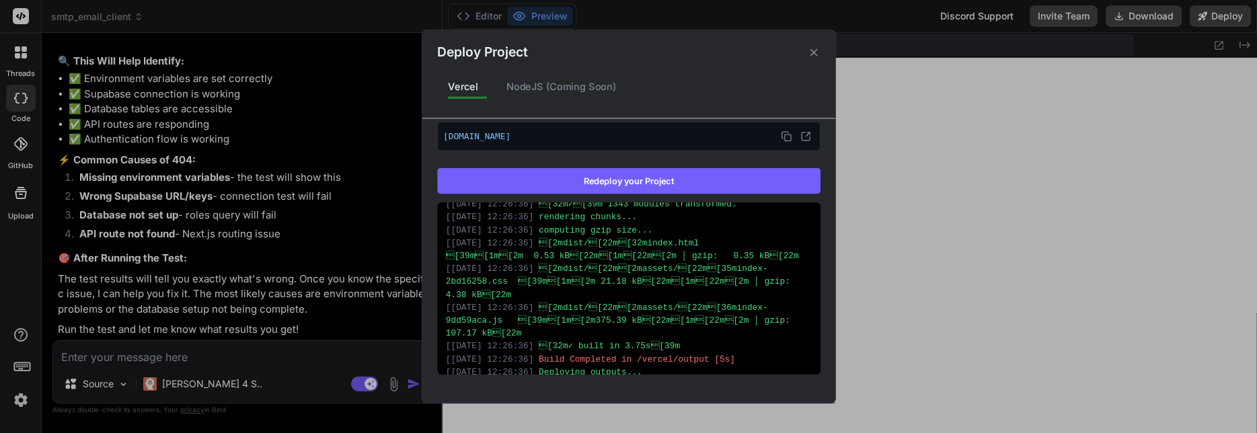
click at [809, 52] on icon at bounding box center [813, 52] width 13 height 13
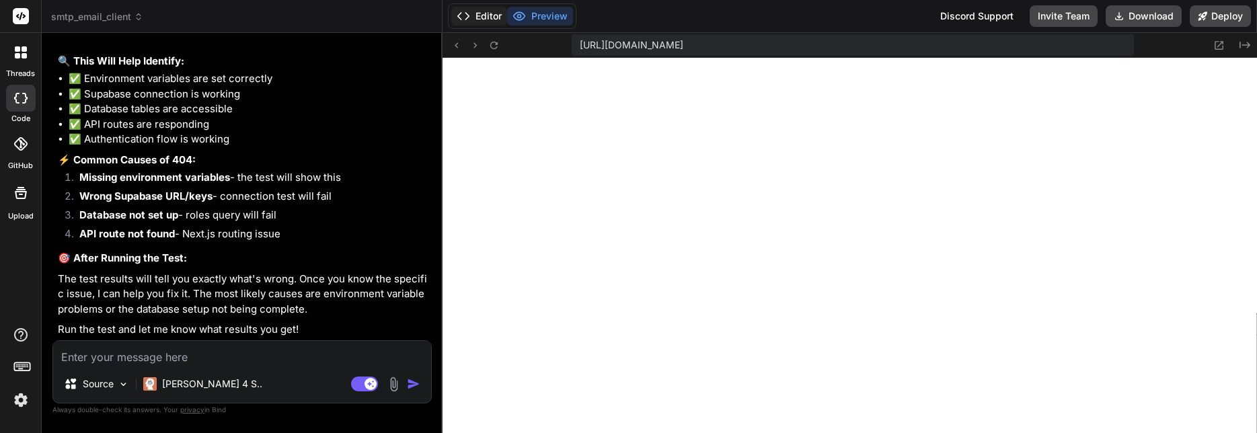
click at [489, 15] on button "Editor" at bounding box center [479, 16] width 56 height 19
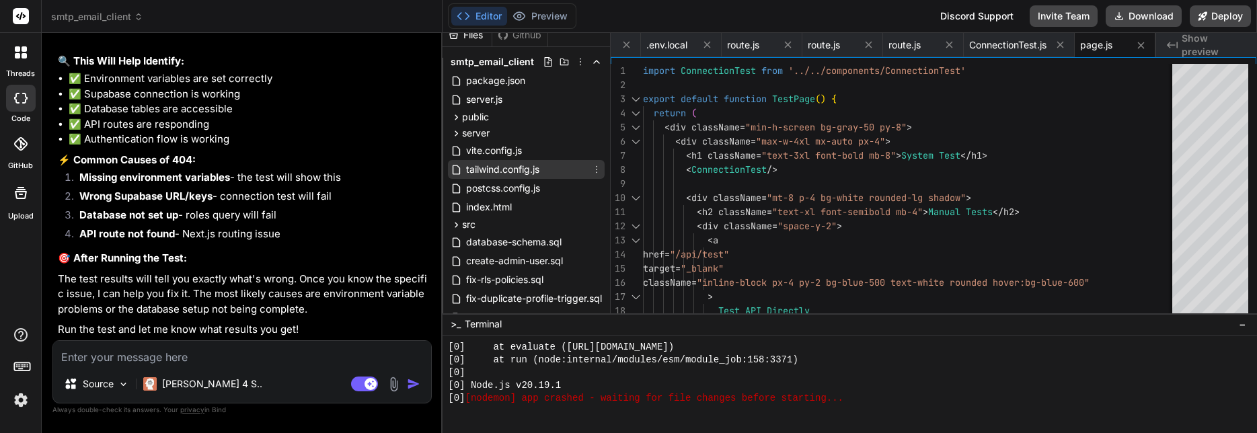
scroll to position [91, 0]
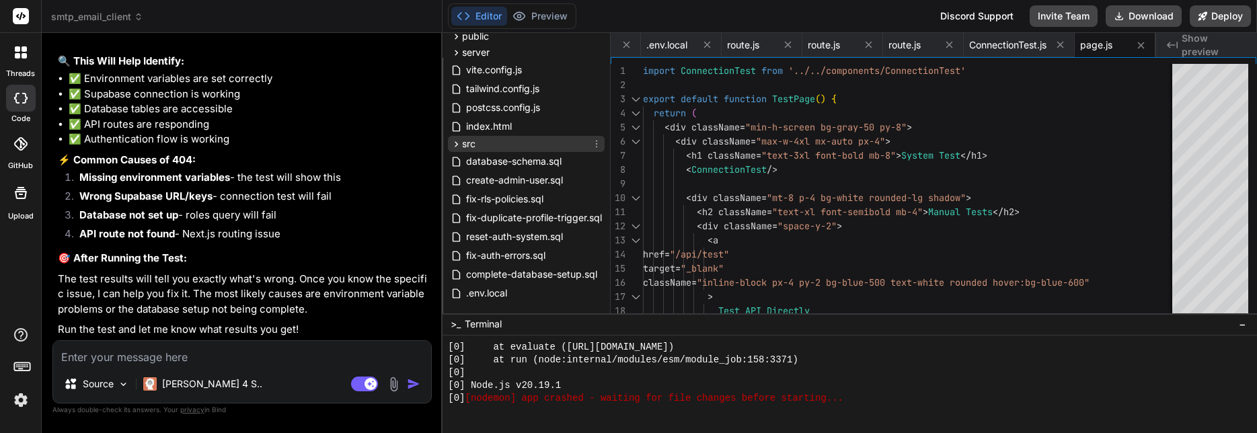
click at [457, 145] on icon at bounding box center [456, 143] width 3 height 5
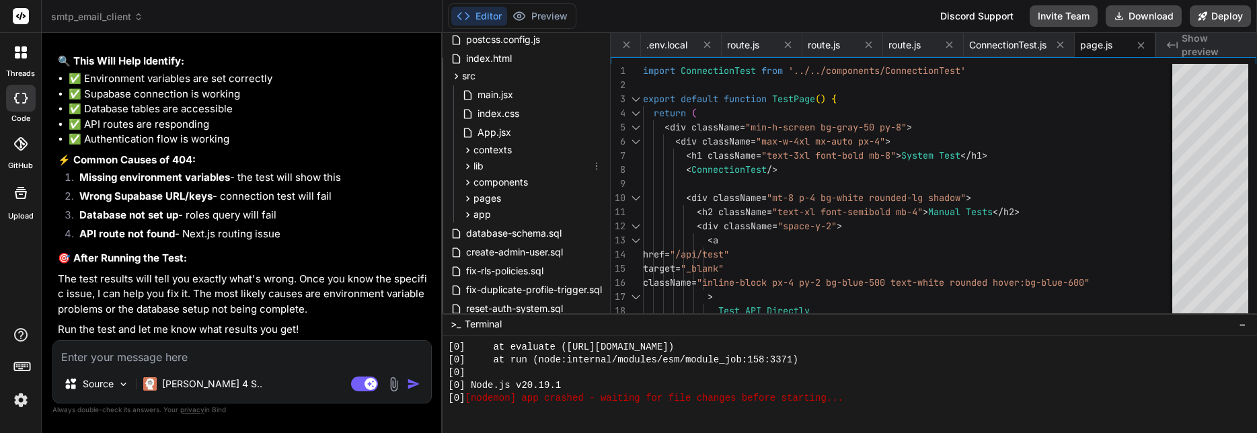
scroll to position [249, 0]
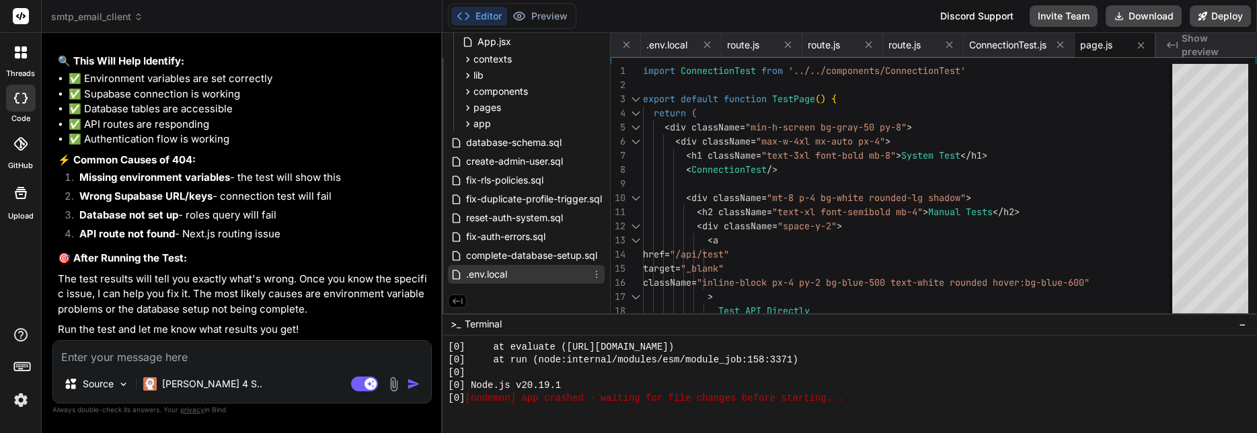
click at [484, 274] on span ".env.local" at bounding box center [487, 274] width 44 height 16
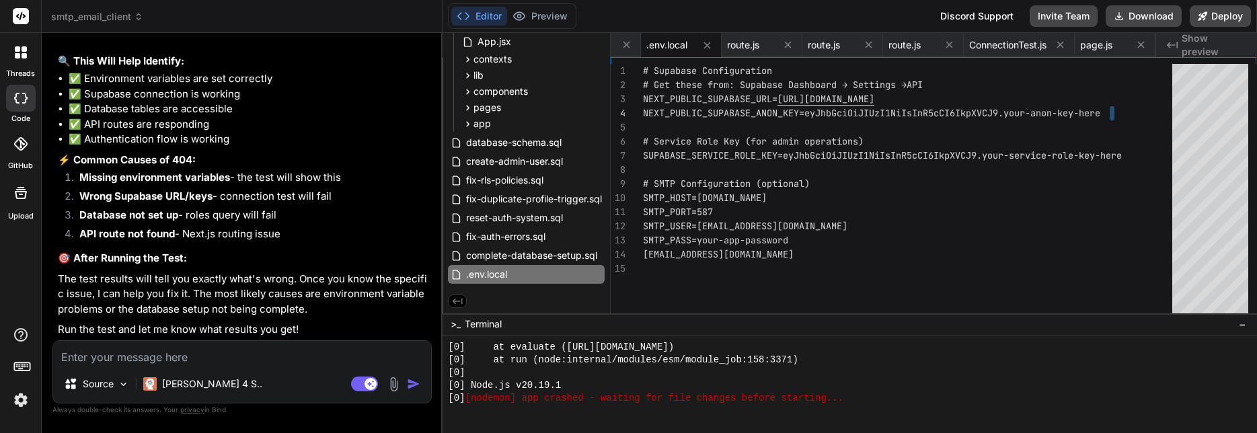
drag, startPoint x: 809, startPoint y: 116, endPoint x: 1112, endPoint y: 112, distance: 303.3
click at [1112, 112] on div "SMTP_USER=[EMAIL_ADDRESS][DOMAIN_NAME] SMTP_PASS=your-app-password [EMAIL_ADDRE…" at bounding box center [911, 250] width 537 height 373
click at [1071, 116] on div "SMTP_USER=[EMAIL_ADDRESS][DOMAIN_NAME] SMTP_PASS=your-app-password [EMAIL_ADDRE…" at bounding box center [911, 250] width 537 height 373
click at [1042, 116] on div "SMTP_USER=[EMAIL_ADDRESS][DOMAIN_NAME] SMTP_PASS=your-app-password [EMAIL_ADDRE…" at bounding box center [911, 250] width 537 height 373
click at [794, 114] on div "SMTP_USER=[EMAIL_ADDRESS][DOMAIN_NAME] SMTP_PASS=your-app-password [EMAIL_ADDRE…" at bounding box center [911, 250] width 537 height 373
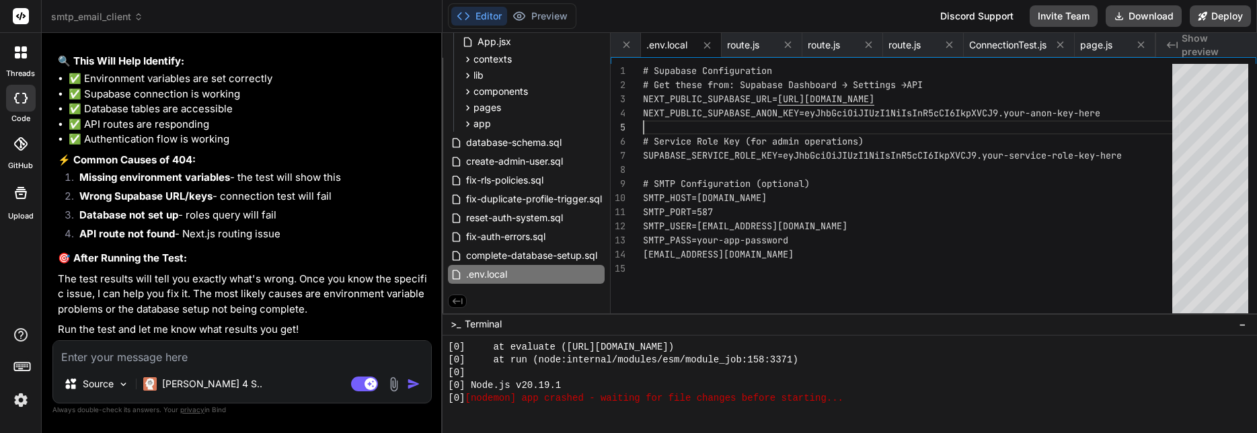
click at [794, 114] on div "SMTP_USER=[EMAIL_ADDRESS][DOMAIN_NAME] SMTP_PASS=your-app-password [EMAIL_ADDRE…" at bounding box center [911, 250] width 537 height 373
click at [794, 115] on div "SMTP_USER=[EMAIL_ADDRESS][DOMAIN_NAME] SMTP_PASS=your-app-password [EMAIL_ADDRE…" at bounding box center [911, 250] width 537 height 373
click at [879, 106] on div "SMTP_USER=[EMAIL_ADDRESS][DOMAIN_NAME] SMTP_PASS=your-app-password [EMAIL_ADDRE…" at bounding box center [911, 250] width 537 height 373
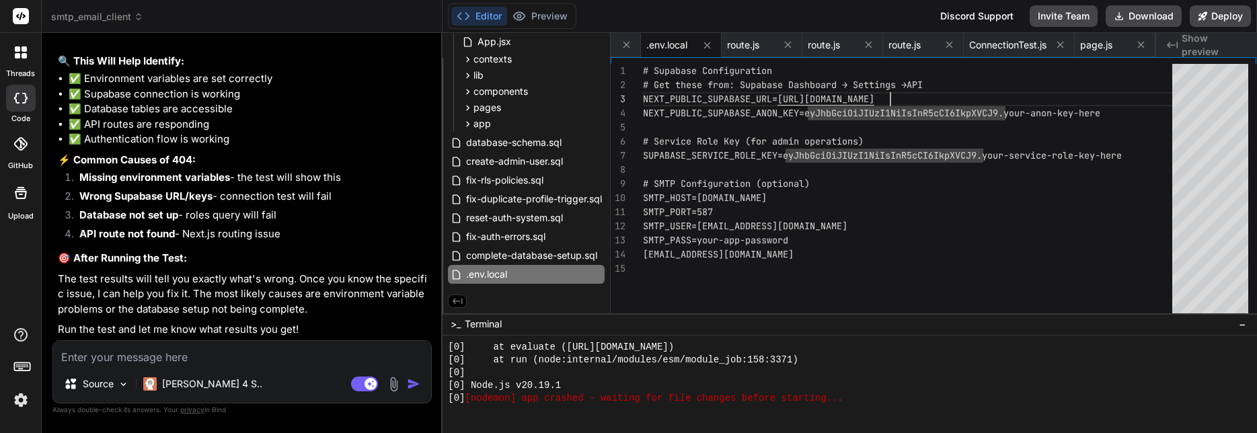
click at [892, 98] on div "SMTP_USER=[EMAIL_ADDRESS][DOMAIN_NAME] SMTP_PASS=your-app-password [EMAIL_ADDRE…" at bounding box center [911, 250] width 537 height 373
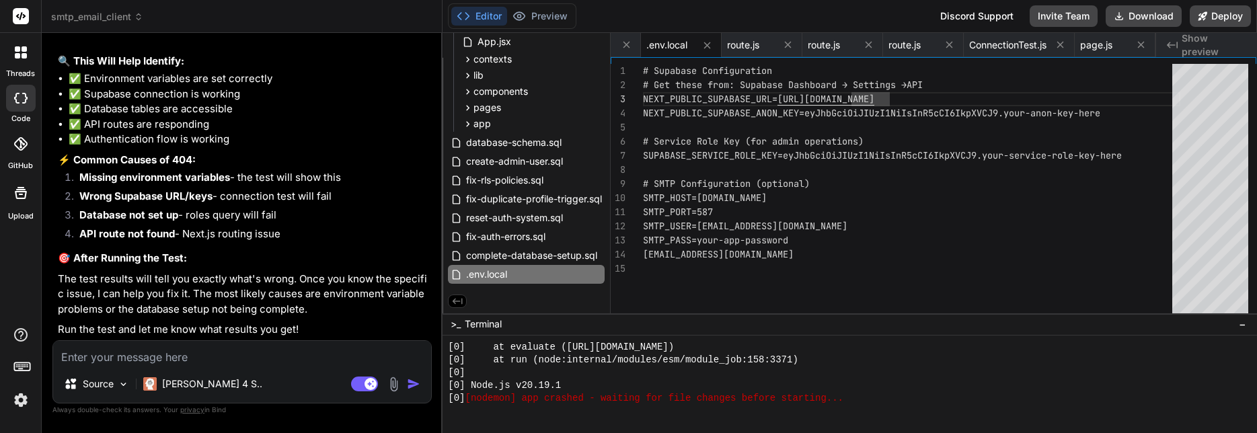
drag, startPoint x: 997, startPoint y: 102, endPoint x: 1059, endPoint y: 104, distance: 61.3
click at [997, 102] on div "NEXT_PUBLIC_SUPABASE_URL= [URL][DOMAIN_NAME]" at bounding box center [911, 99] width 537 height 14
click at [723, 100] on div "SMTP_USER=[EMAIL_ADDRESS][DOMAIN_NAME] SMTP_PASS=your-app-password [EMAIL_ADDRE…" at bounding box center [911, 250] width 537 height 373
click at [978, 102] on div "NEXT_PUBLIC_SUPABASE_URL= [URL][DOMAIN_NAME]" at bounding box center [911, 99] width 537 height 14
click at [772, 104] on div "SMTP_USER=[EMAIL_ADDRESS][DOMAIN_NAME] SMTP_PASS=your-app-password [EMAIL_ADDRE…" at bounding box center [911, 250] width 537 height 373
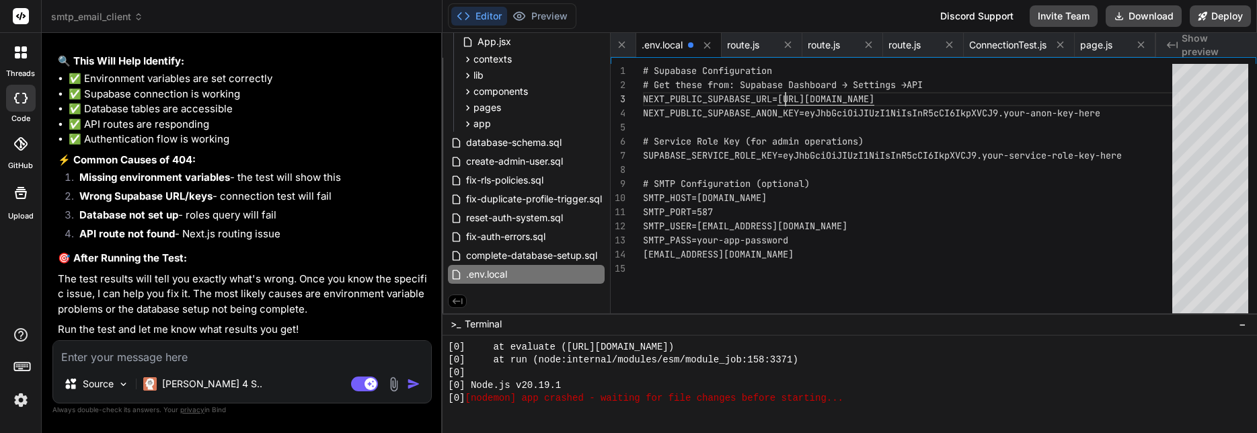
scroll to position [29, 0]
click at [839, 115] on div "SMTP_USER=[EMAIL_ADDRESS][DOMAIN_NAME] SMTP_PASS=your-app-password [EMAIL_ADDRE…" at bounding box center [911, 250] width 537 height 373
click at [783, 110] on div "SMTP_USER=[EMAIL_ADDRESS][DOMAIN_NAME] SMTP_PASS=your-app-password [EMAIL_ADDRE…" at bounding box center [911, 250] width 537 height 373
click at [783, 108] on div "SMTP_USER=[EMAIL_ADDRESS][DOMAIN_NAME] SMTP_PASS=your-app-password [EMAIL_ADDRE…" at bounding box center [911, 250] width 537 height 373
click at [804, 109] on div "SMTP_USER=[EMAIL_ADDRESS][DOMAIN_NAME] SMTP_PASS=your-app-password [EMAIL_ADDRE…" at bounding box center [911, 250] width 537 height 373
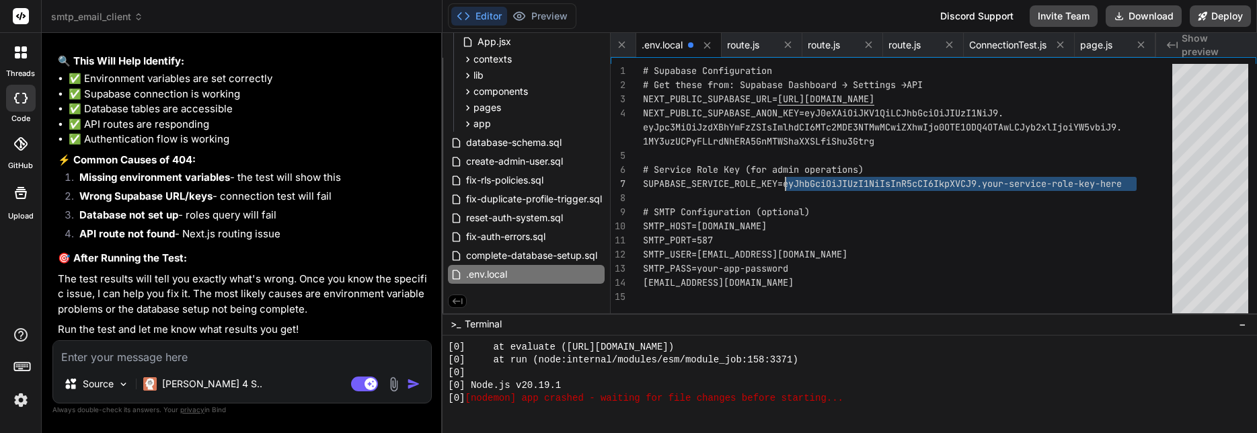
click at [788, 184] on div "SMTP_USER=[EMAIL_ADDRESS][DOMAIN_NAME] SMTP_PASS=your-app-password [SECURITY_DA…" at bounding box center [911, 250] width 537 height 373
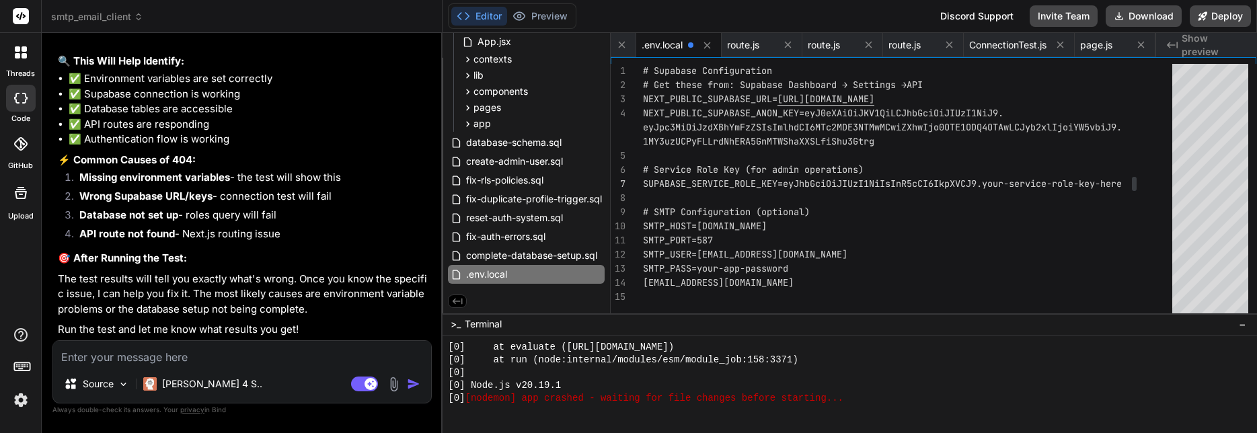
click at [802, 201] on div at bounding box center [911, 198] width 537 height 14
click at [791, 188] on div "SMTP_USER=[EMAIL_ADDRESS][DOMAIN_NAME] SMTP_PASS=your-app-password [SECURITY_DA…" at bounding box center [911, 250] width 537 height 373
click at [791, 186] on div "SMTP_USER=[EMAIL_ADDRESS][DOMAIN_NAME] SMTP_PASS=your-app-password [SECURITY_DA…" at bounding box center [911, 250] width 537 height 373
click at [775, 184] on div "SMTP_USER=[EMAIL_ADDRESS][DOMAIN_NAME] SMTP_PASS=your-app-password [SECURITY_DA…" at bounding box center [911, 250] width 537 height 373
click at [747, 185] on div "SMTP_USER=[EMAIL_ADDRESS][DOMAIN_NAME] SMTP_PASS=your-app-password [SECURITY_DA…" at bounding box center [911, 250] width 537 height 373
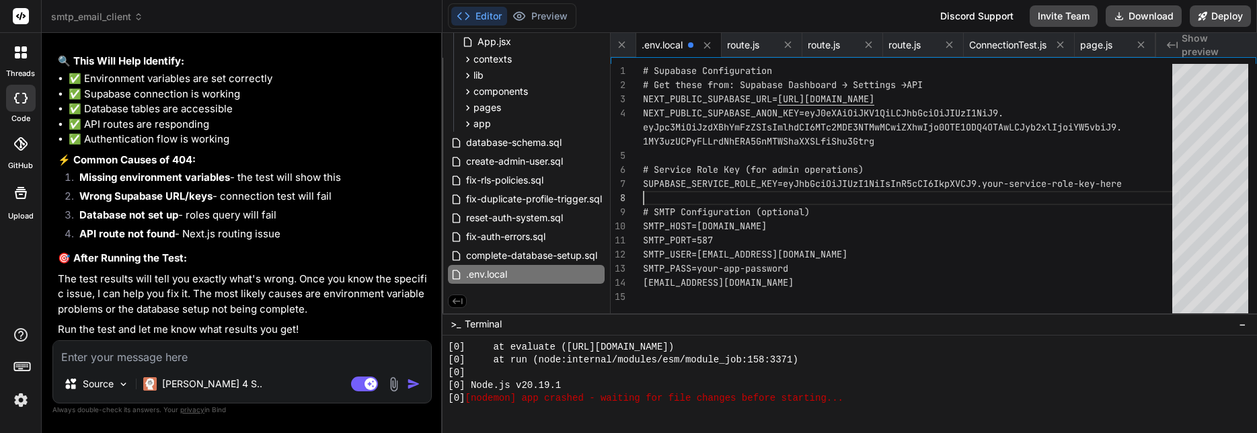
click at [747, 185] on div "SMTP_USER=[EMAIL_ADDRESS][DOMAIN_NAME] SMTP_PASS=your-app-password [SECURITY_DA…" at bounding box center [911, 250] width 537 height 373
click at [738, 178] on div "SMTP_USER=[EMAIL_ADDRESS][DOMAIN_NAME] SMTP_PASS=your-app-password [SECURITY_DA…" at bounding box center [911, 250] width 537 height 373
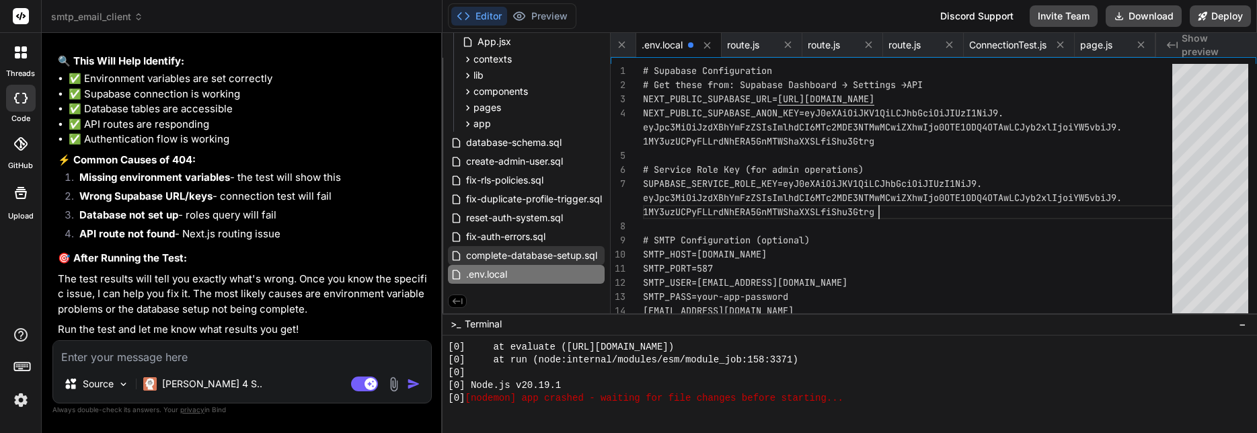
scroll to position [0, 3106]
click at [467, 124] on icon at bounding box center [467, 123] width 11 height 11
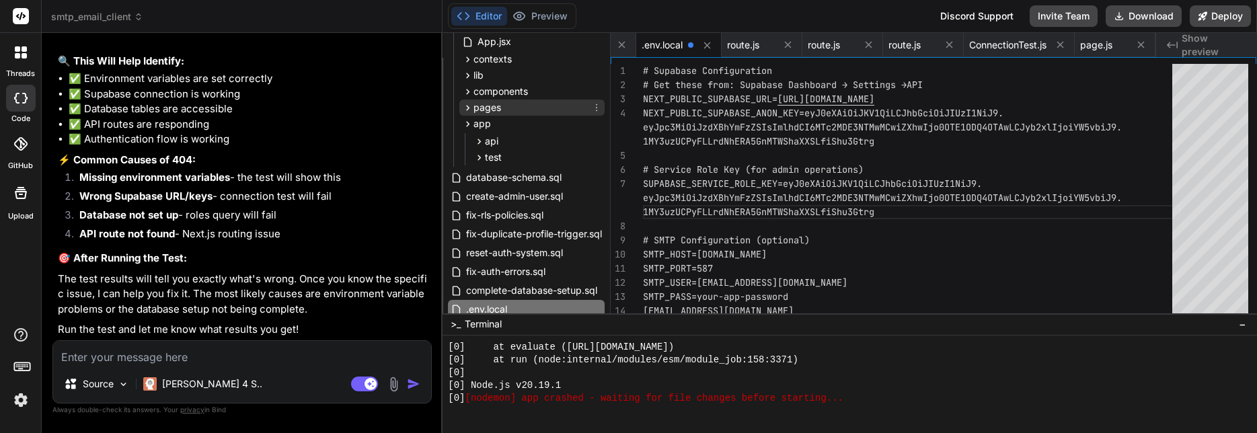
click at [466, 106] on icon at bounding box center [467, 107] width 11 height 11
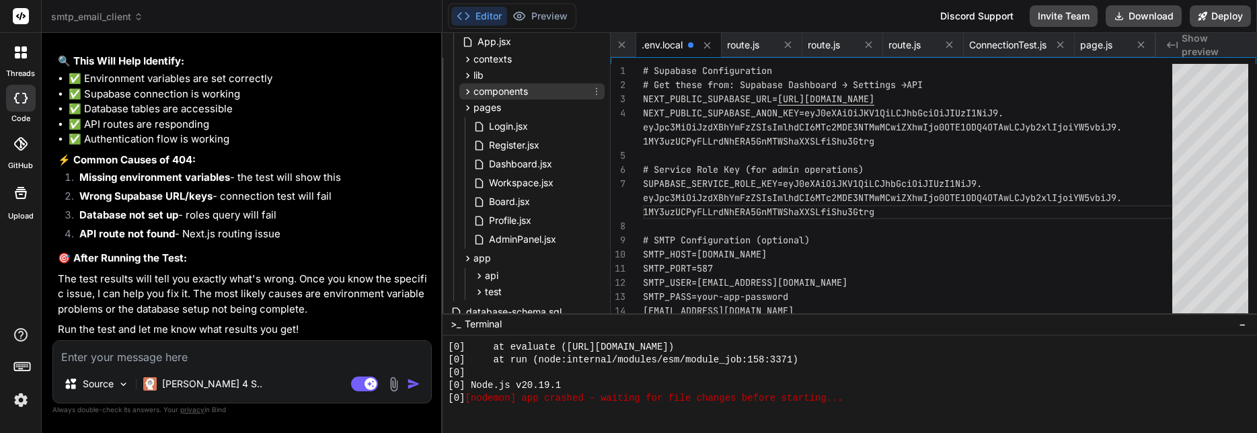
click at [465, 89] on icon at bounding box center [467, 91] width 11 height 11
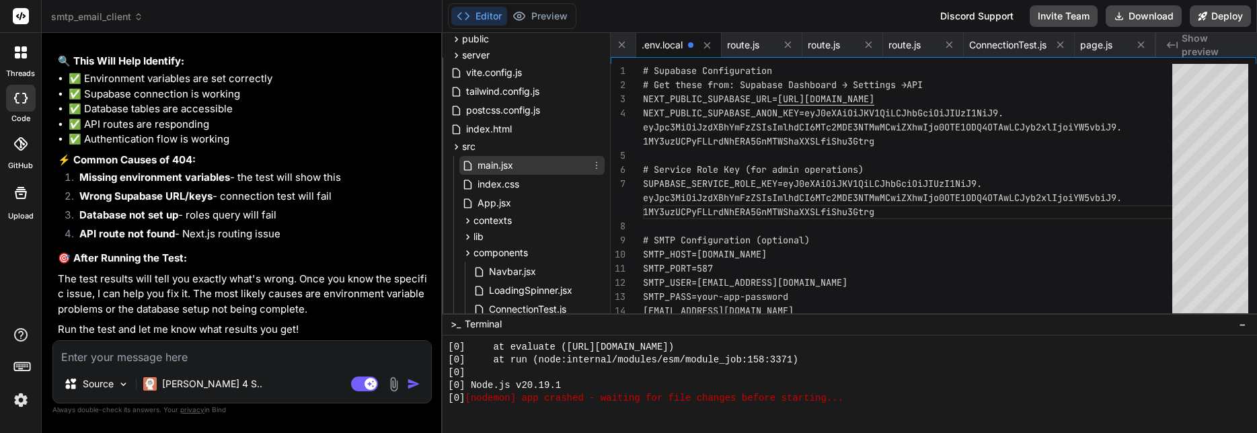
scroll to position [7, 0]
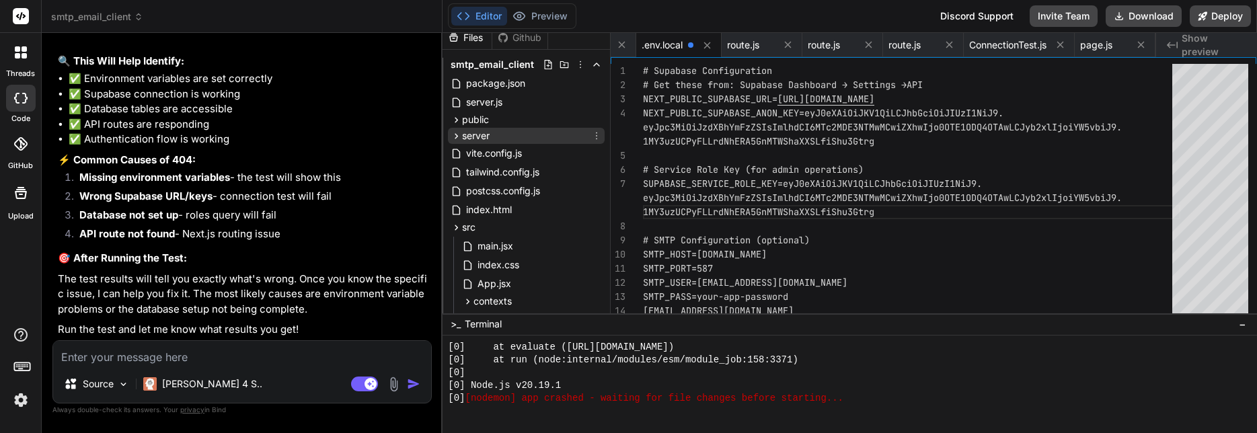
click at [457, 137] on icon at bounding box center [456, 135] width 11 height 11
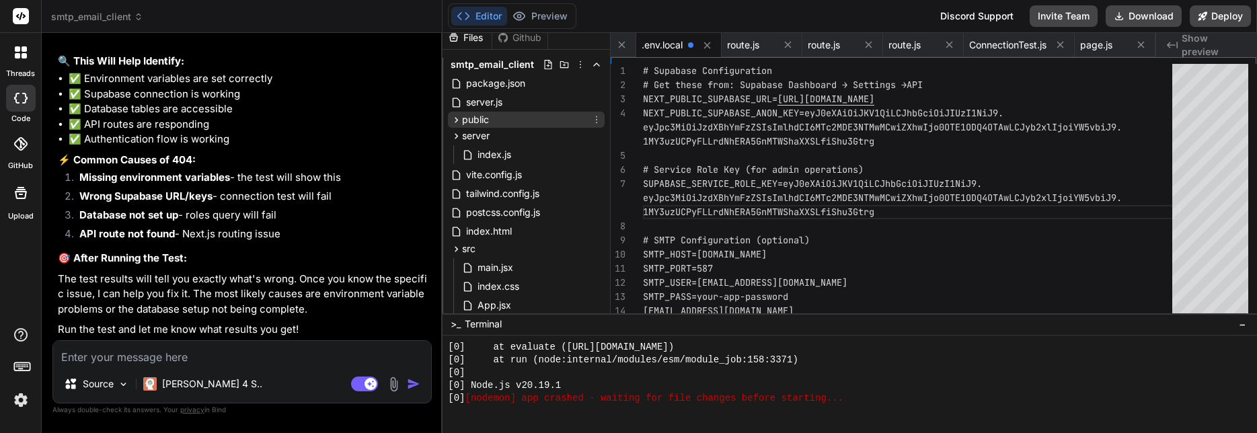
click at [458, 119] on icon at bounding box center [456, 119] width 11 height 11
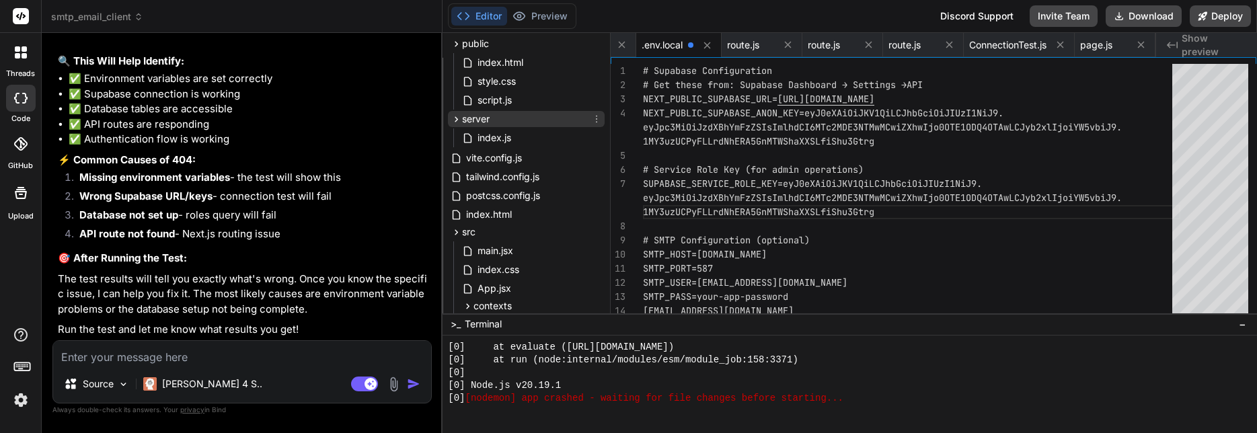
scroll to position [161, 0]
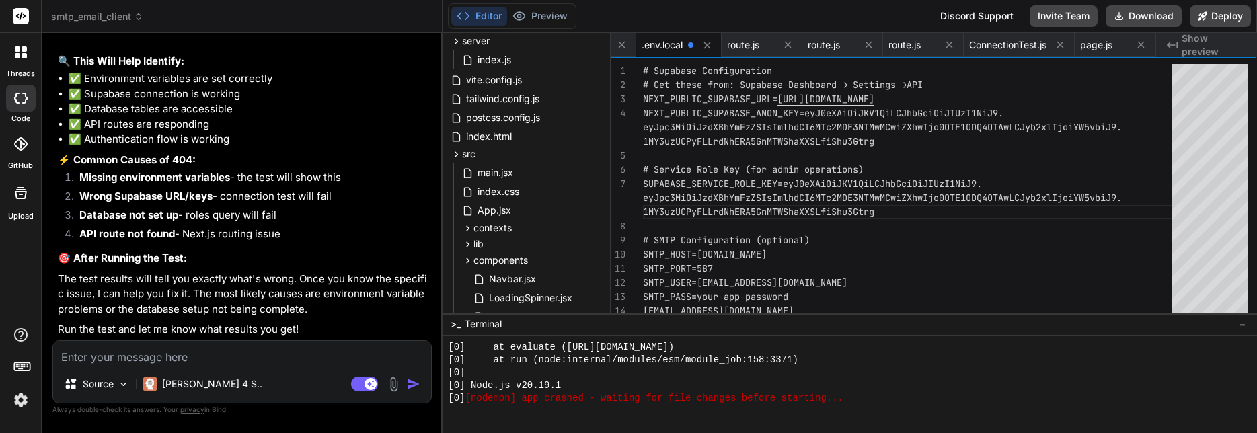
click at [862, 258] on div "SMTP_USER=[EMAIL_ADDRESS][DOMAIN_NAME] SMTP_PASS=your-app-password [SECURITY_DA…" at bounding box center [911, 250] width 537 height 373
click at [878, 277] on div "SMTP_USER=[EMAIL_ADDRESS][DOMAIN_NAME] SMTP_PASS=your-app-password [SECURITY_DA…" at bounding box center [911, 250] width 537 height 373
click at [909, 267] on div "SMTP_USER=[EMAIL_ADDRESS][DOMAIN_NAME] SMTP_PASS=your-app-password [SECURITY_DA…" at bounding box center [911, 250] width 537 height 373
click at [759, 45] on span "route.js" at bounding box center [743, 44] width 32 height 13
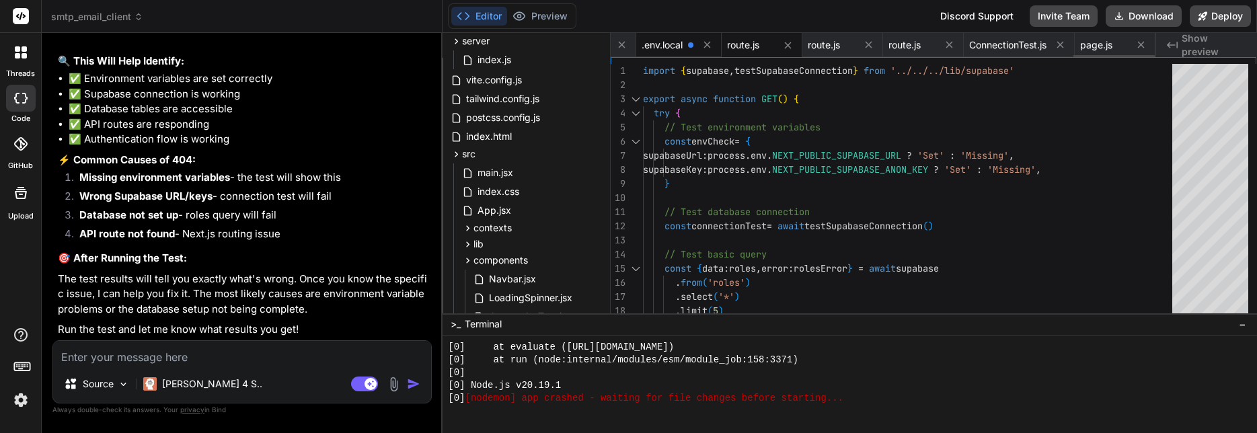
click at [683, 46] on span ".env.local" at bounding box center [662, 44] width 41 height 13
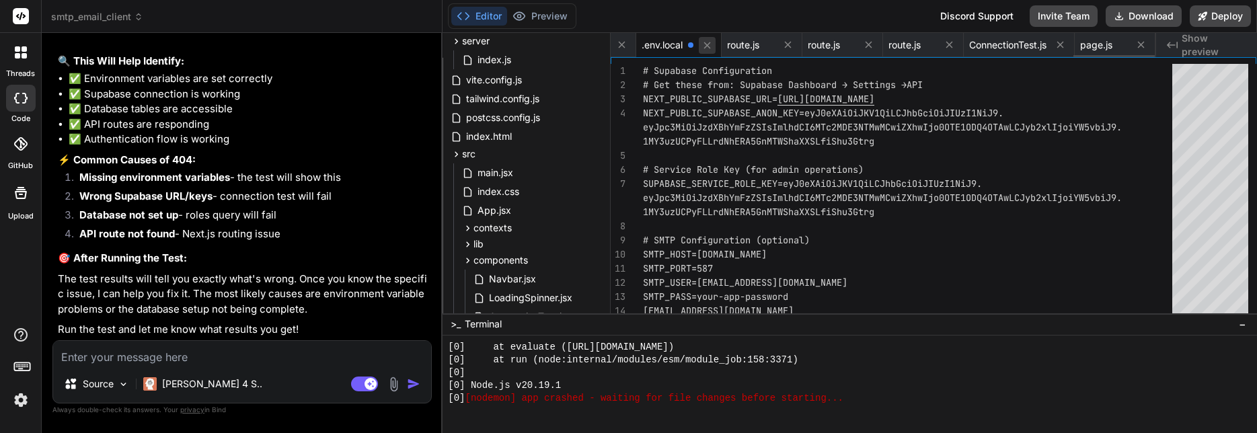
click at [713, 49] on icon at bounding box center [706, 45] width 11 height 11
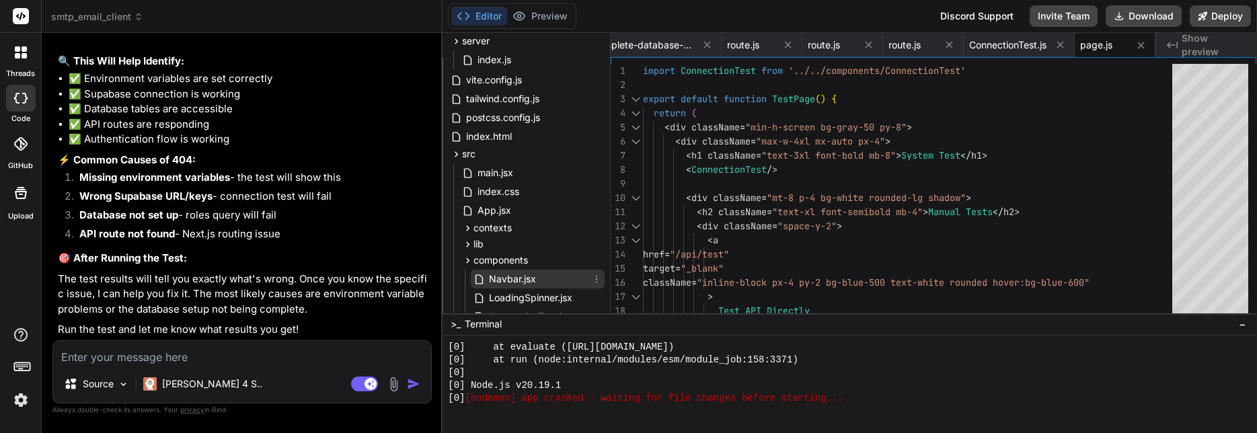
scroll to position [559, 0]
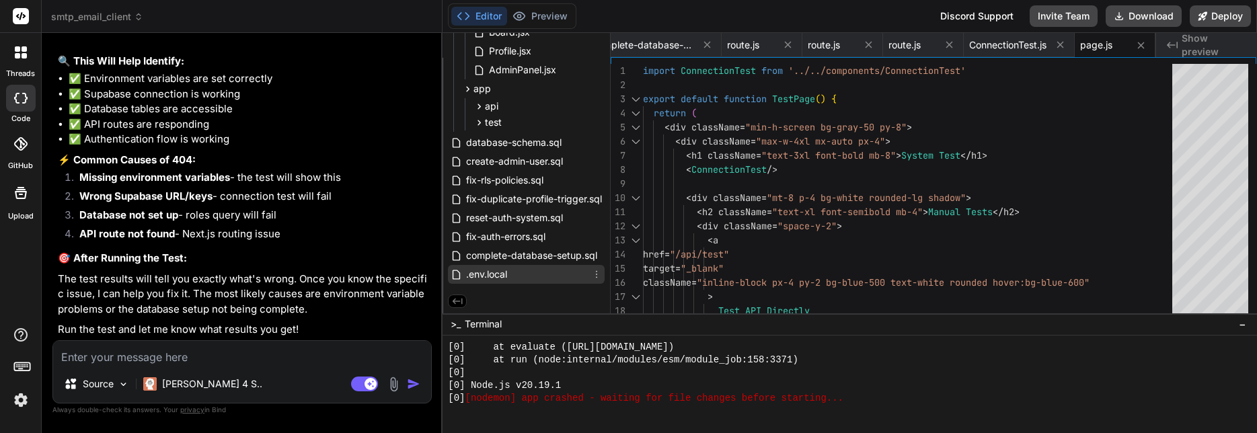
click at [502, 280] on span ".env.local" at bounding box center [487, 274] width 44 height 16
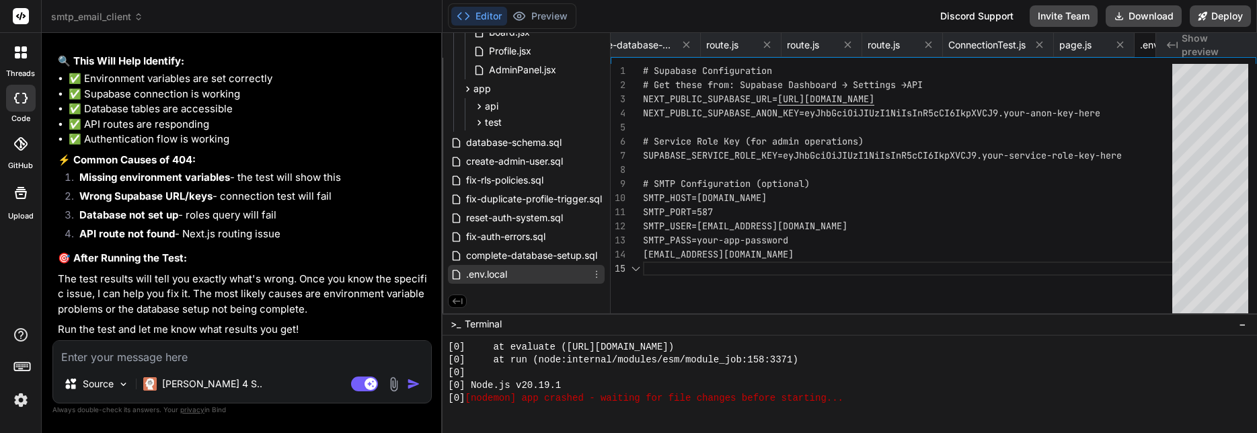
scroll to position [0, 3106]
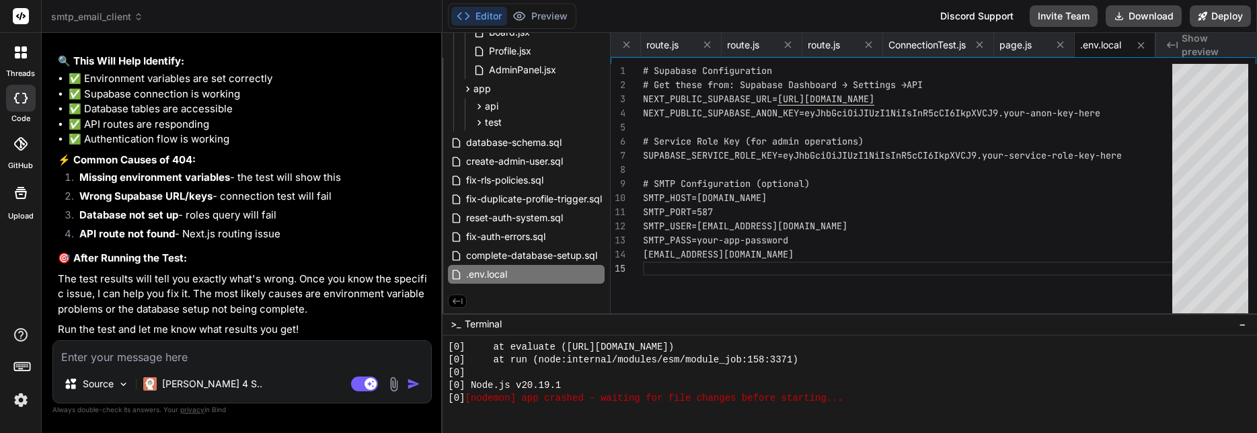
click at [999, 176] on div "SMTP_USER=[EMAIL_ADDRESS][DOMAIN_NAME] SMTP_PASS=your-app-password [SECURITY_DA…" at bounding box center [911, 250] width 537 height 373
click at [849, 298] on div "SMTP_USER=[EMAIL_ADDRESS][DOMAIN_NAME] SMTP_PASS=your-app-password [SECURITY_DA…" at bounding box center [911, 250] width 537 height 373
click at [595, 276] on icon at bounding box center [596, 274] width 11 height 11
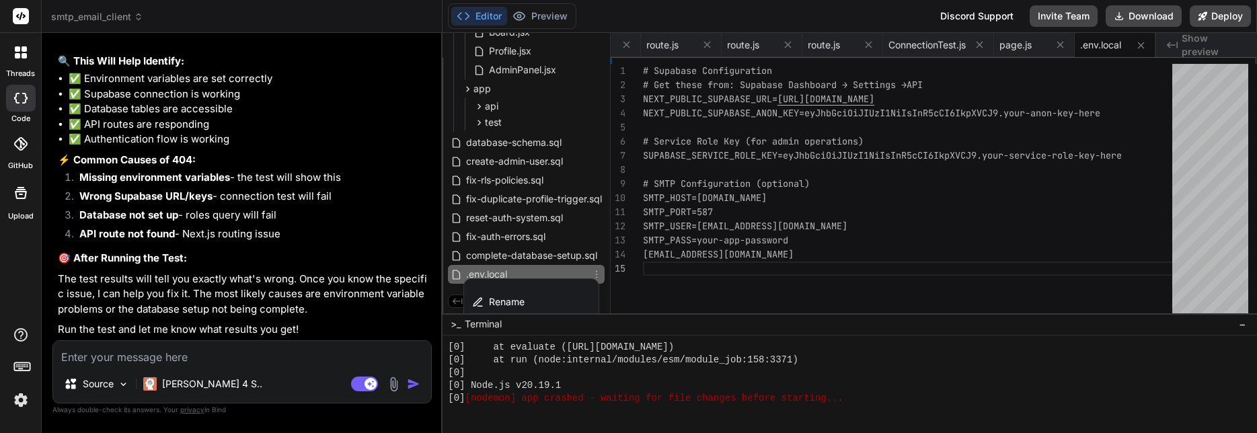
drag, startPoint x: 689, startPoint y: 284, endPoint x: 697, endPoint y: 285, distance: 8.1
click at [691, 285] on div at bounding box center [850, 233] width 814 height 400
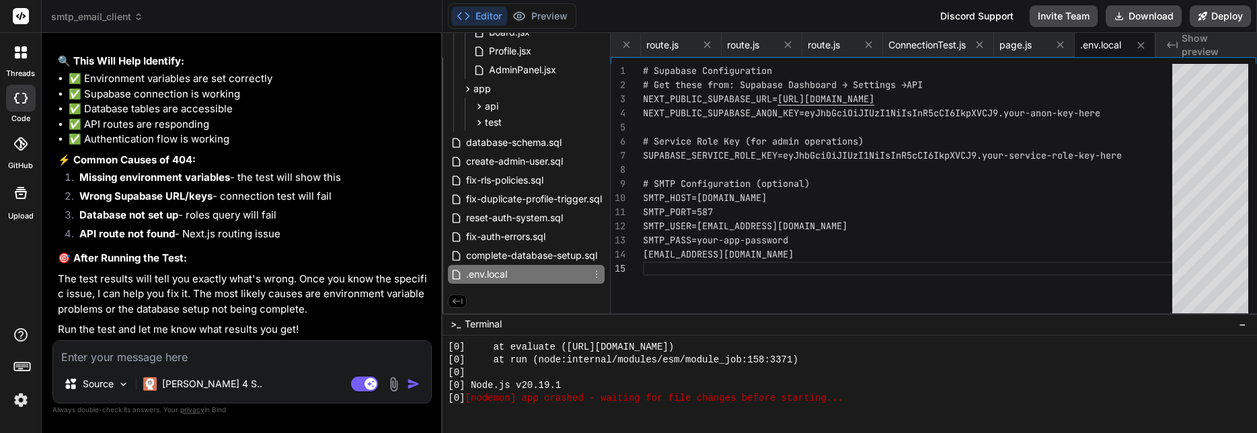
click at [1093, 182] on div "SMTP_USER=[EMAIL_ADDRESS][DOMAIN_NAME] SMTP_PASS=your-app-password [SECURITY_DA…" at bounding box center [911, 250] width 537 height 373
click at [225, 356] on textarea at bounding box center [242, 353] width 378 height 24
paste textarea "[SECURITY_DATA]"
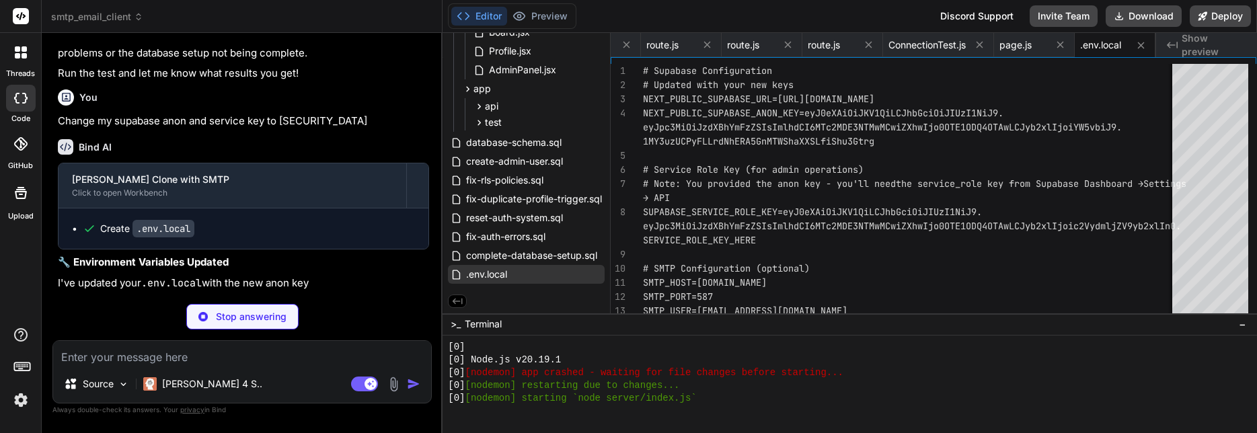
scroll to position [5482, 0]
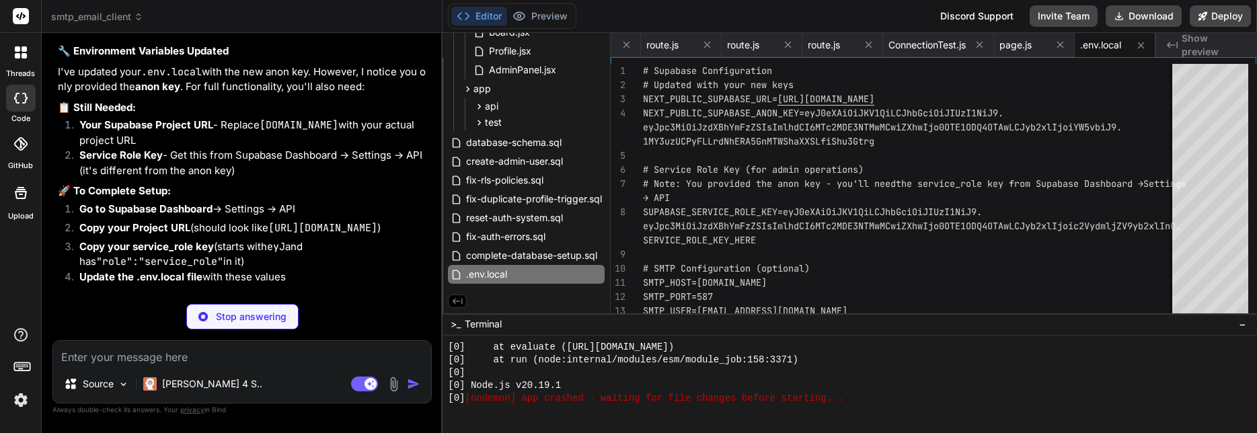
click at [166, 354] on textarea at bounding box center [242, 353] width 378 height 24
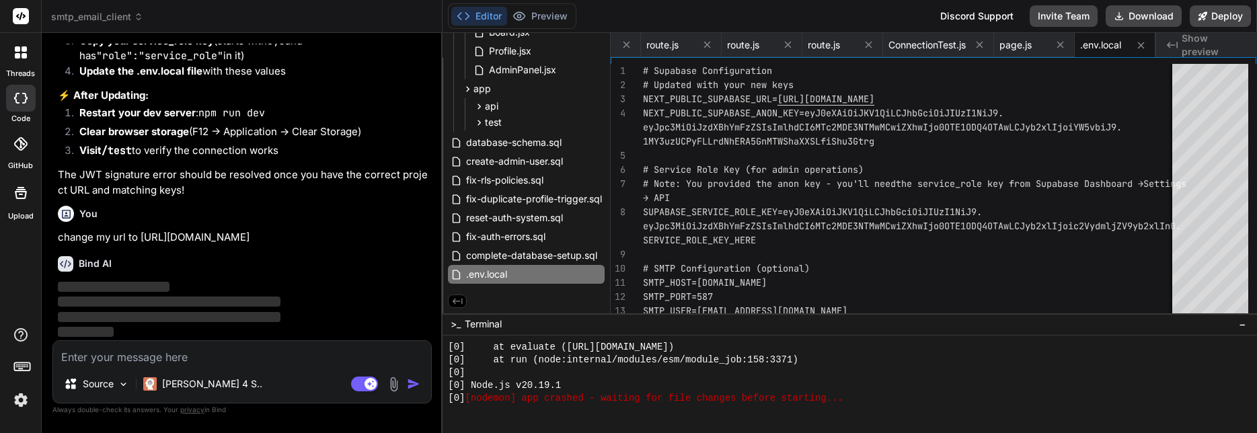
scroll to position [15848, 0]
click at [1030, 245] on div "# SMTP Configuration (optional) SUPABASE_SERVICE_ROLE_KEY=eyJ0eXAiOiJKV1QiLCJhb…" at bounding box center [932, 250] width 579 height 373
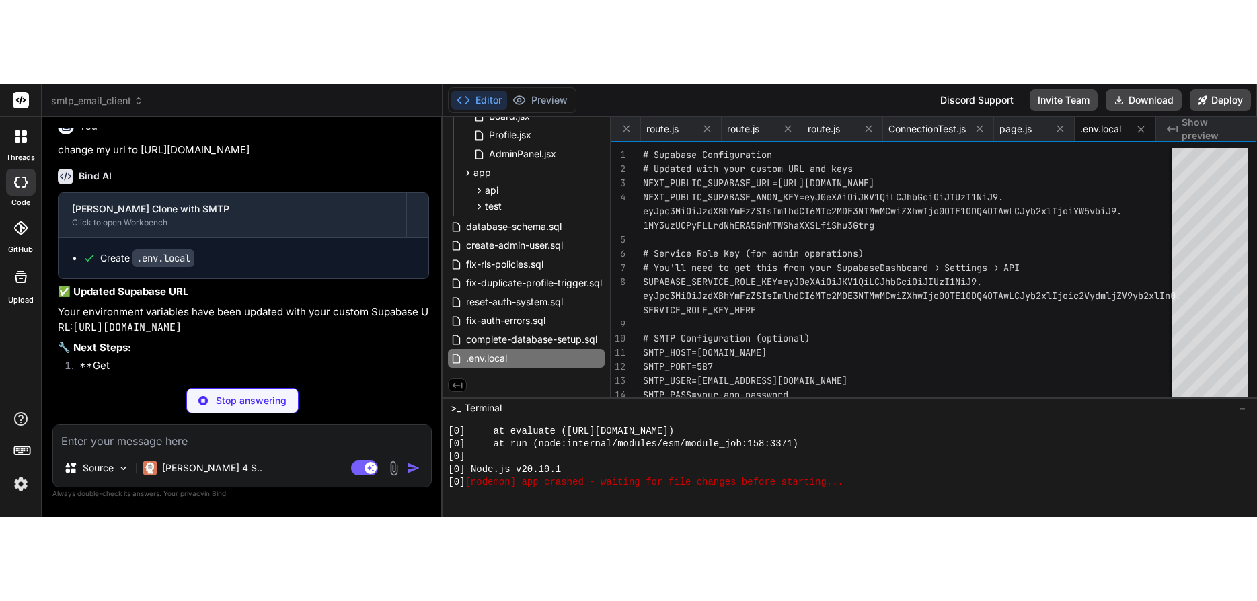
scroll to position [5890, 0]
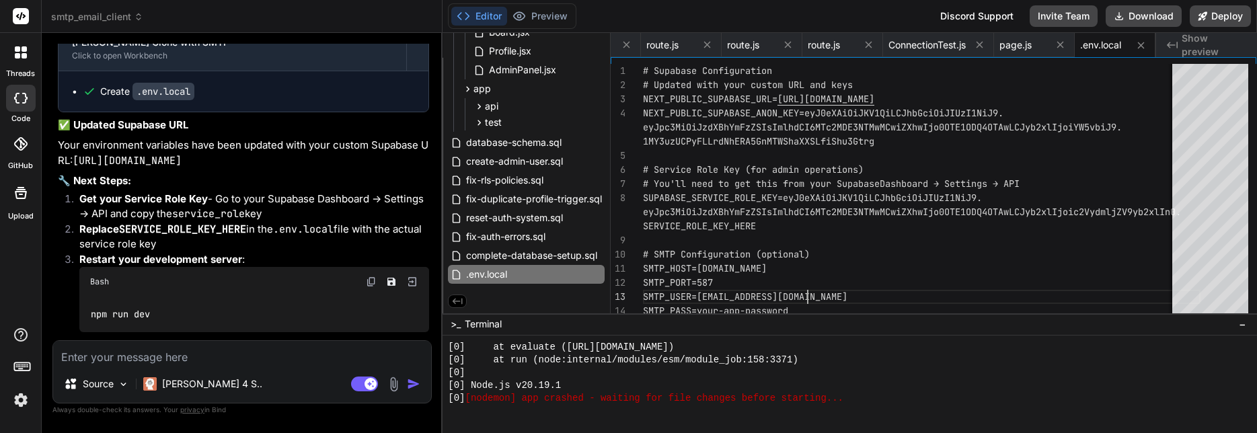
drag, startPoint x: 808, startPoint y: 297, endPoint x: 815, endPoint y: 299, distance: 7.2
click at [809, 297] on div "# SMTP Configuration (optional) SUPABASE_SERVICE_ROLE_KEY=eyJ0eXAiOiJKV1QiLCJhb…" at bounding box center [922, 250] width 558 height 373
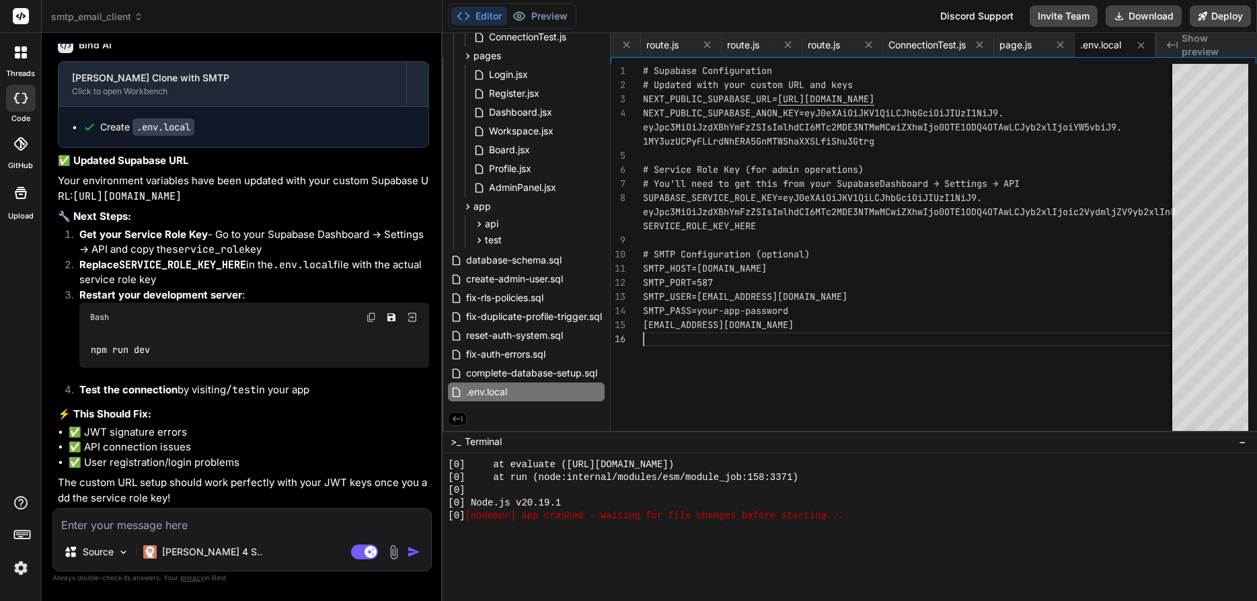
scroll to position [5839, 0]
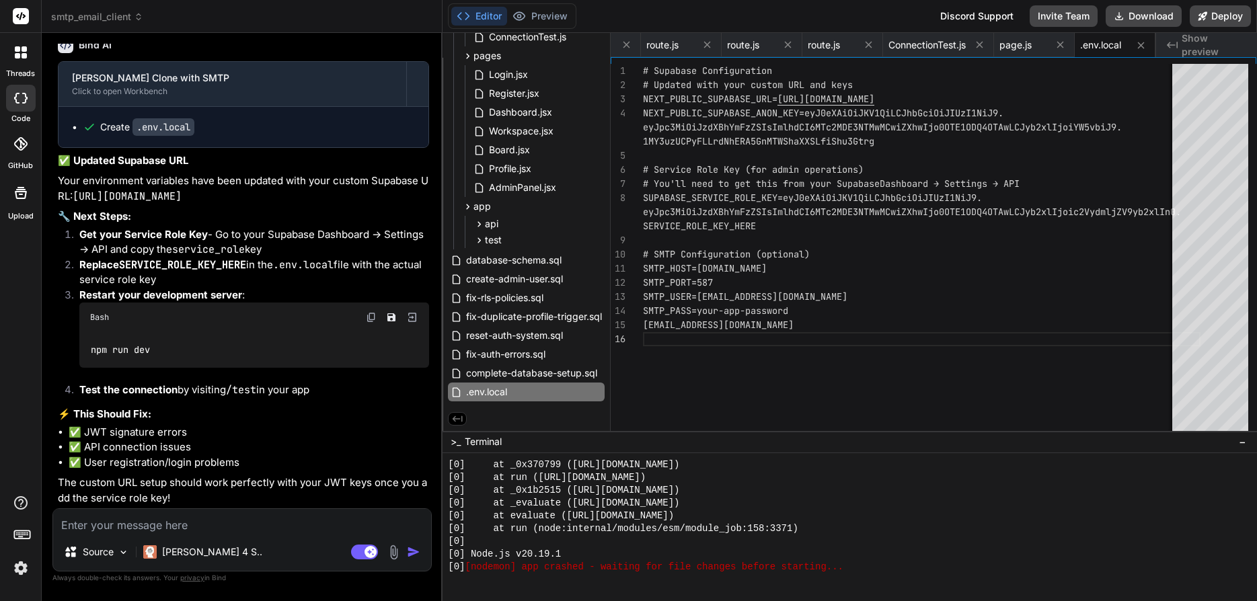
click at [142, 432] on textarea at bounding box center [242, 521] width 378 height 24
drag, startPoint x: 644, startPoint y: 297, endPoint x: 693, endPoint y: 301, distance: 49.3
click at [693, 301] on div "# SMTP Configuration (optional) SUPABASE_SERVICE_ROLE_KEY=eyJ0eXAiOiJKV1QiLCJhb…" at bounding box center [922, 250] width 558 height 373
click at [164, 432] on textarea "change my" at bounding box center [242, 521] width 378 height 24
paste textarea "SMTP_USER"
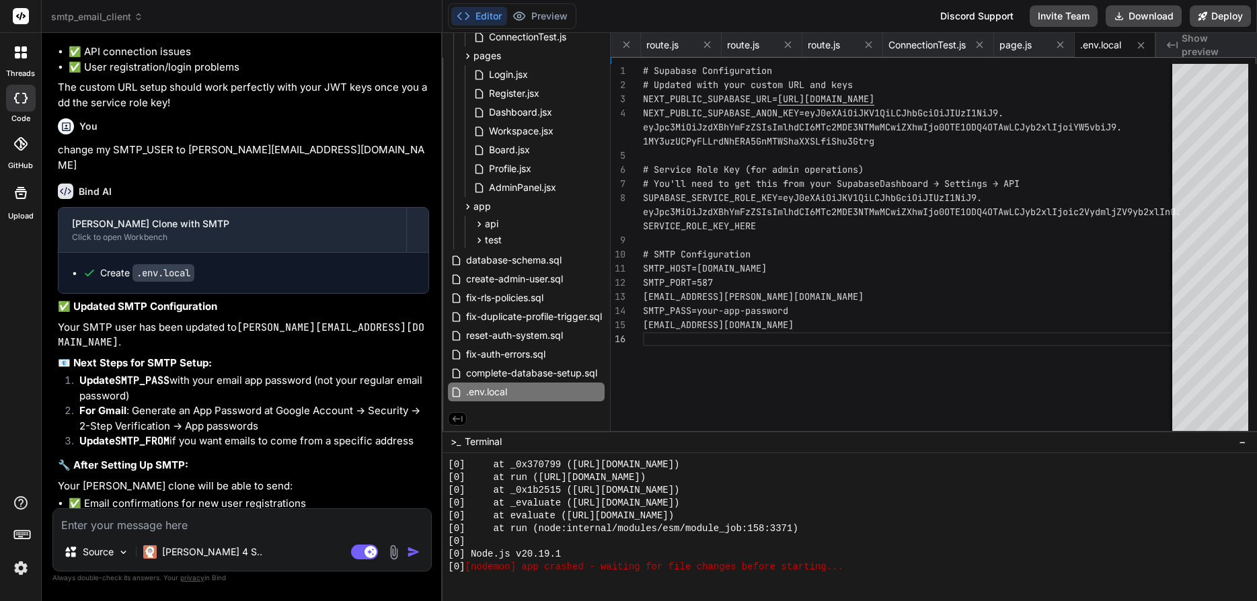
scroll to position [6287, 0]
click at [165, 432] on textarea at bounding box center [242, 521] width 378 height 24
paste textarea "cthe bgui ojal pfnj"
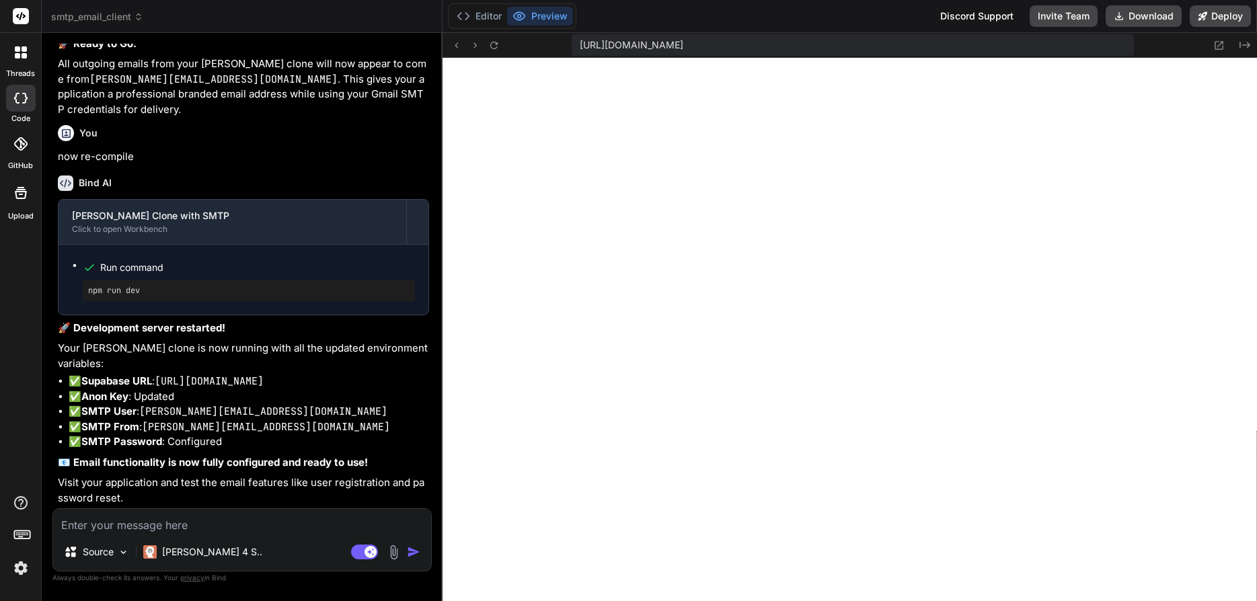
scroll to position [17789, 0]
click at [493, 17] on button "Editor" at bounding box center [479, 16] width 56 height 19
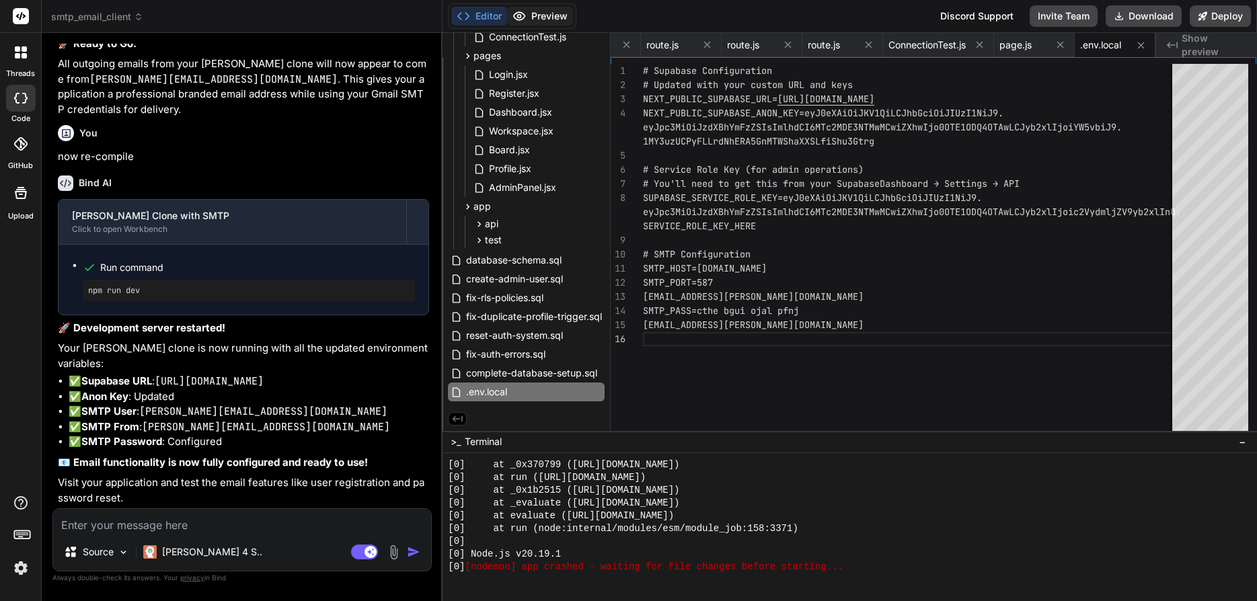
click at [518, 15] on circle at bounding box center [519, 16] width 3 height 3
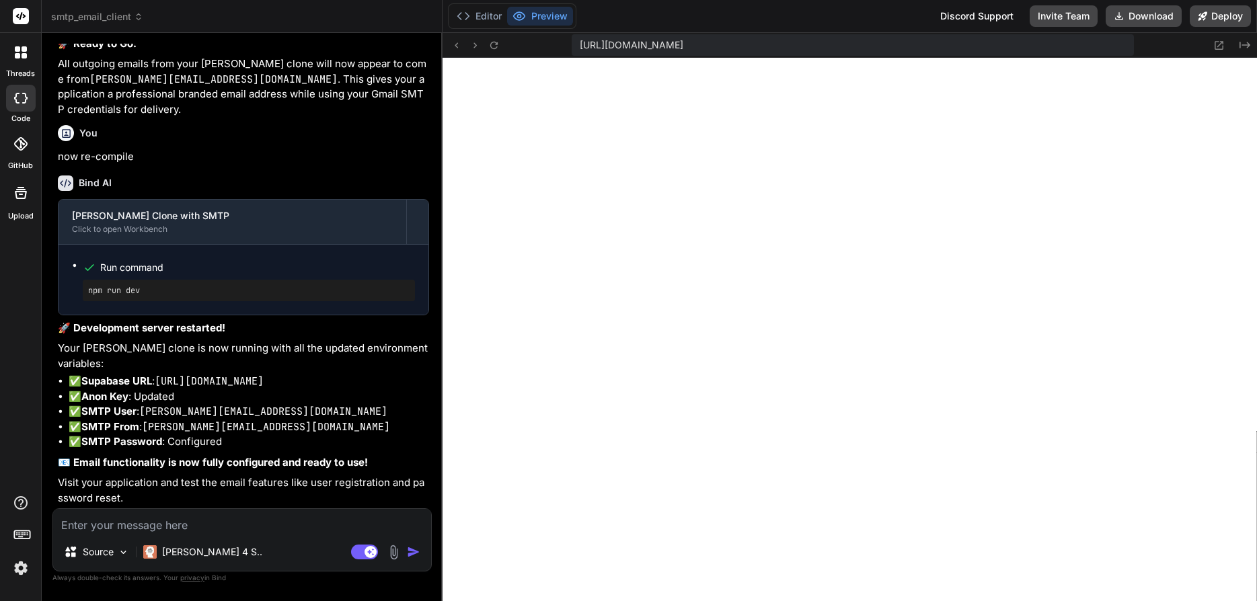
click at [221, 432] on textarea at bounding box center [242, 521] width 378 height 24
click at [1217, 19] on button "Deploy" at bounding box center [1220, 16] width 61 height 22
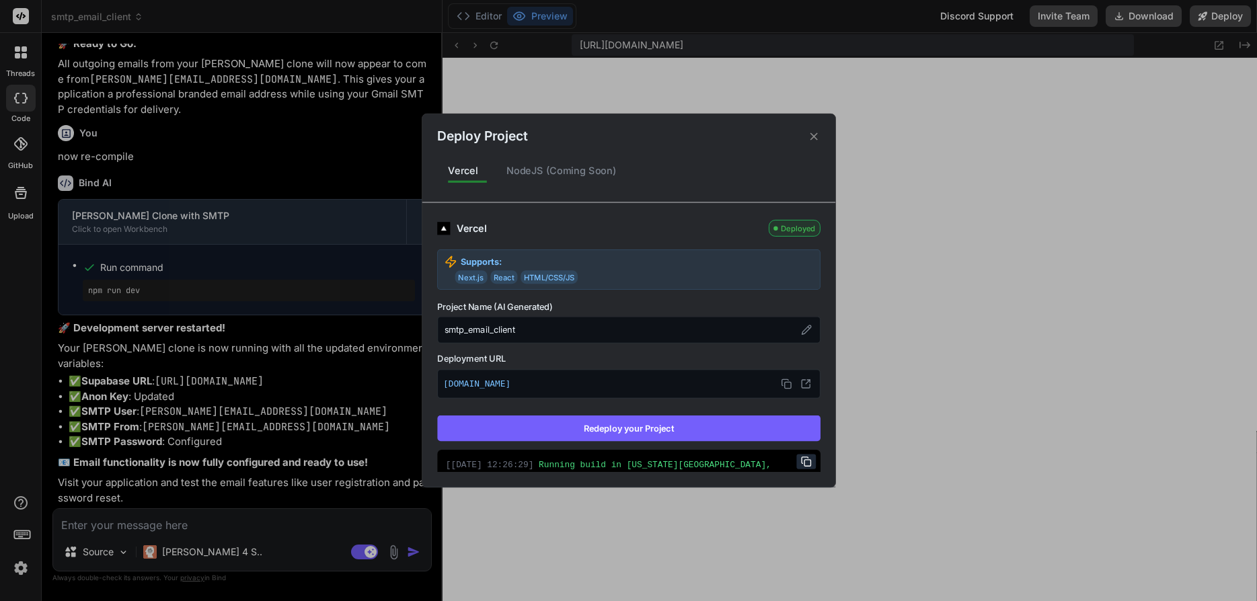
click at [686, 424] on button "Redeploy your Project" at bounding box center [628, 429] width 383 height 26
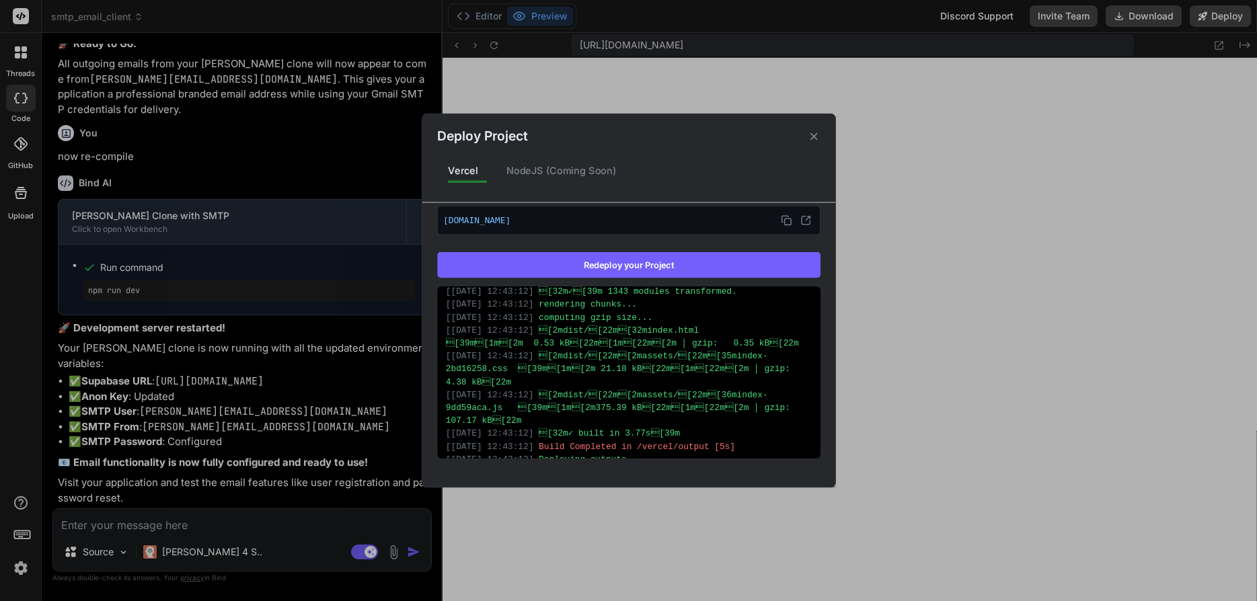
scroll to position [387, 0]
click at [952, 313] on div "Deploy Project Vercel NodeJS (Coming Soon) Vercel Deployed Supports: Next.js Re…" at bounding box center [628, 300] width 1257 height 601
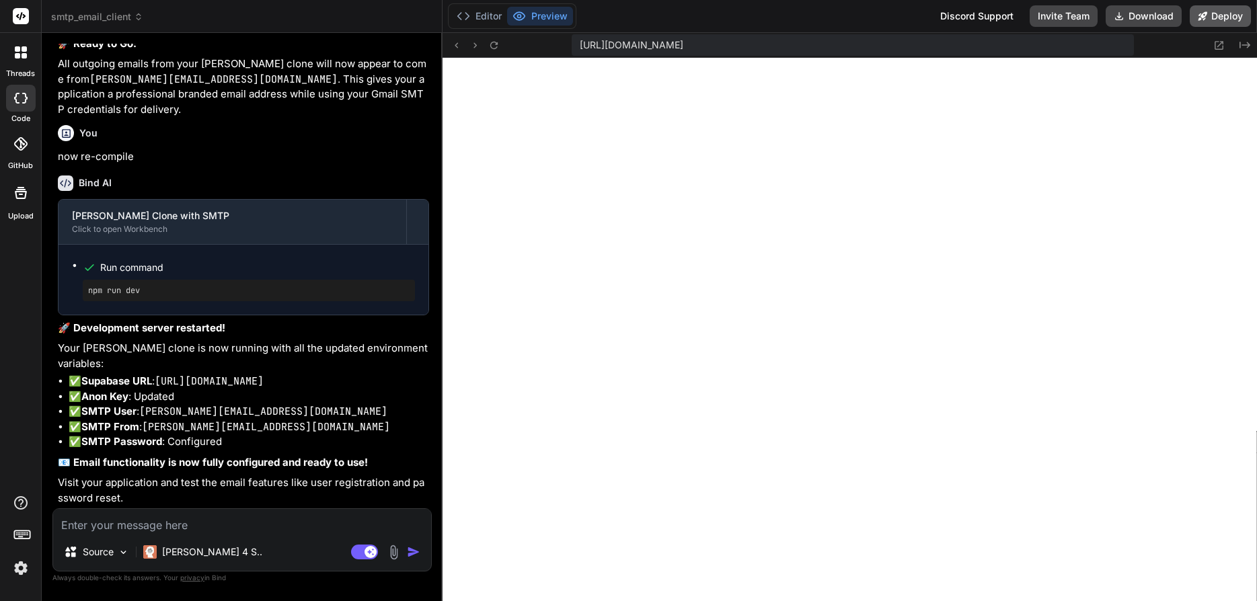
click at [1224, 18] on button "Deploy" at bounding box center [1220, 16] width 61 height 22
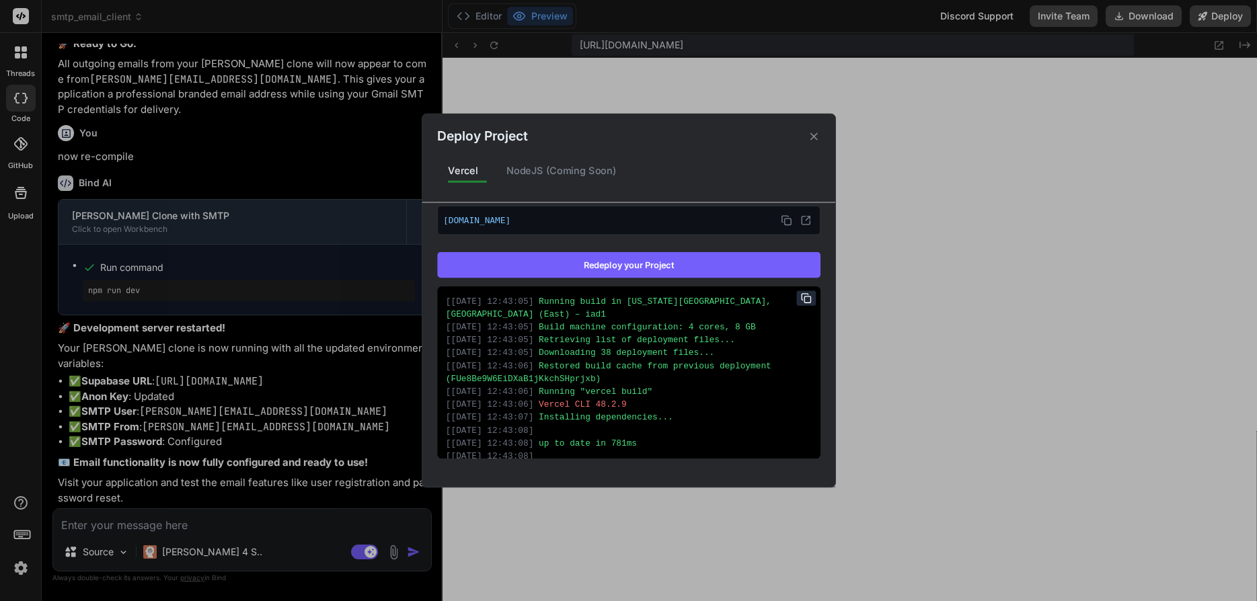
scroll to position [0, 0]
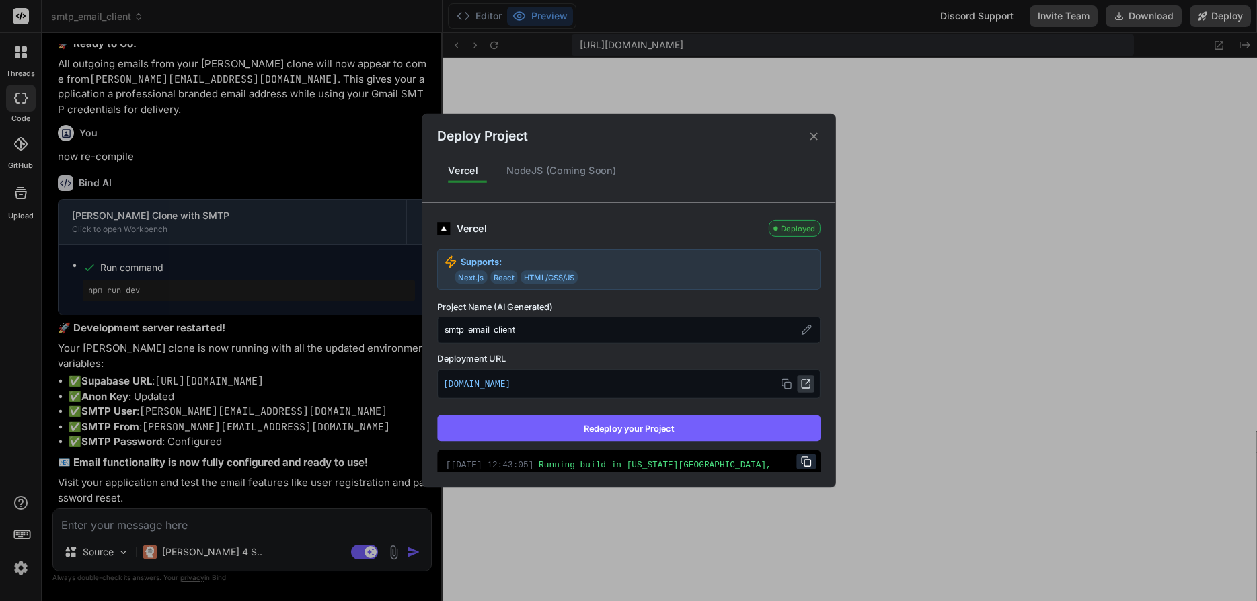
click at [808, 383] on icon at bounding box center [805, 384] width 11 height 11
click at [228, 432] on div "Deploy Project Vercel NodeJS (Coming Soon) Vercel Deployed Supports: Next.js Re…" at bounding box center [628, 300] width 1257 height 601
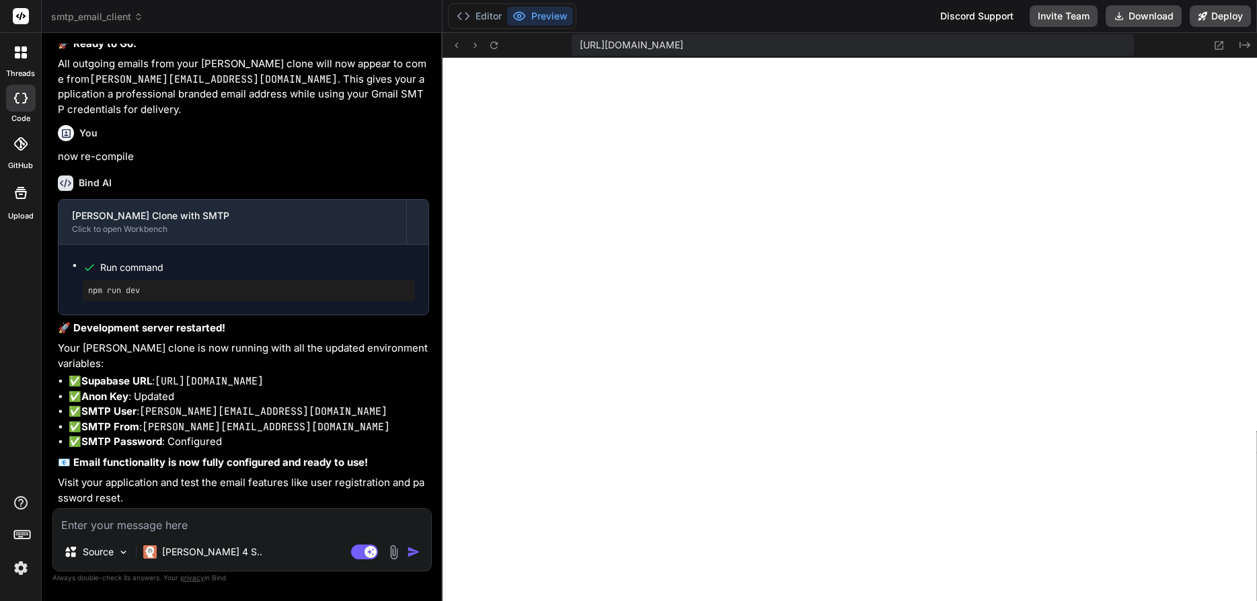
click at [227, 432] on textarea at bounding box center [242, 521] width 378 height 24
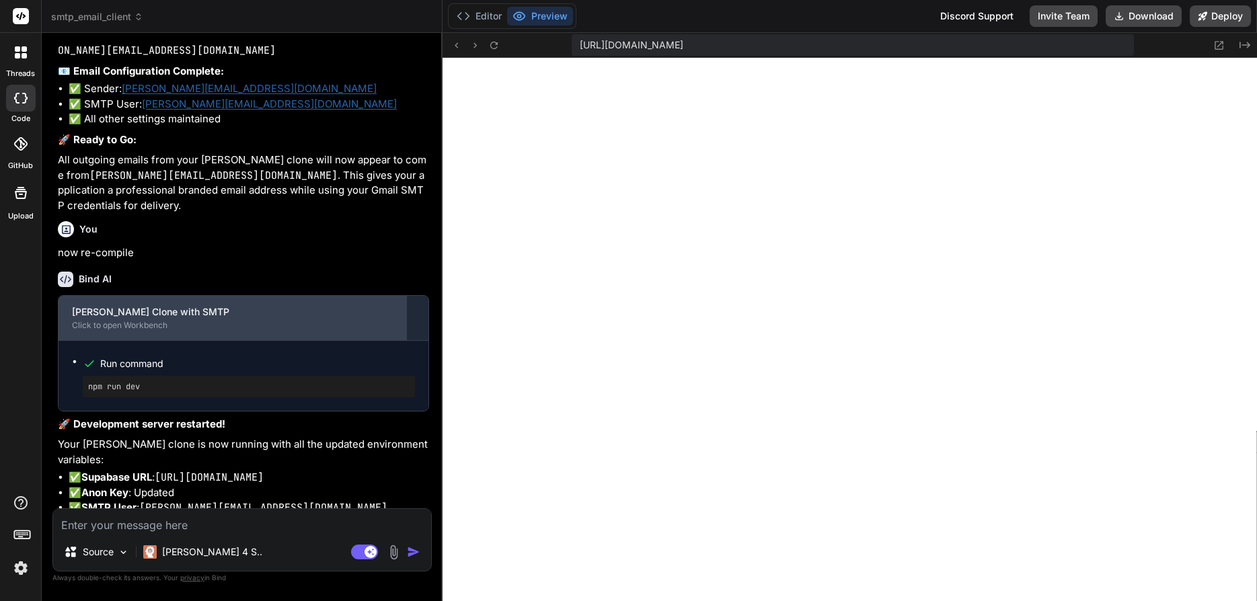
scroll to position [17835, 0]
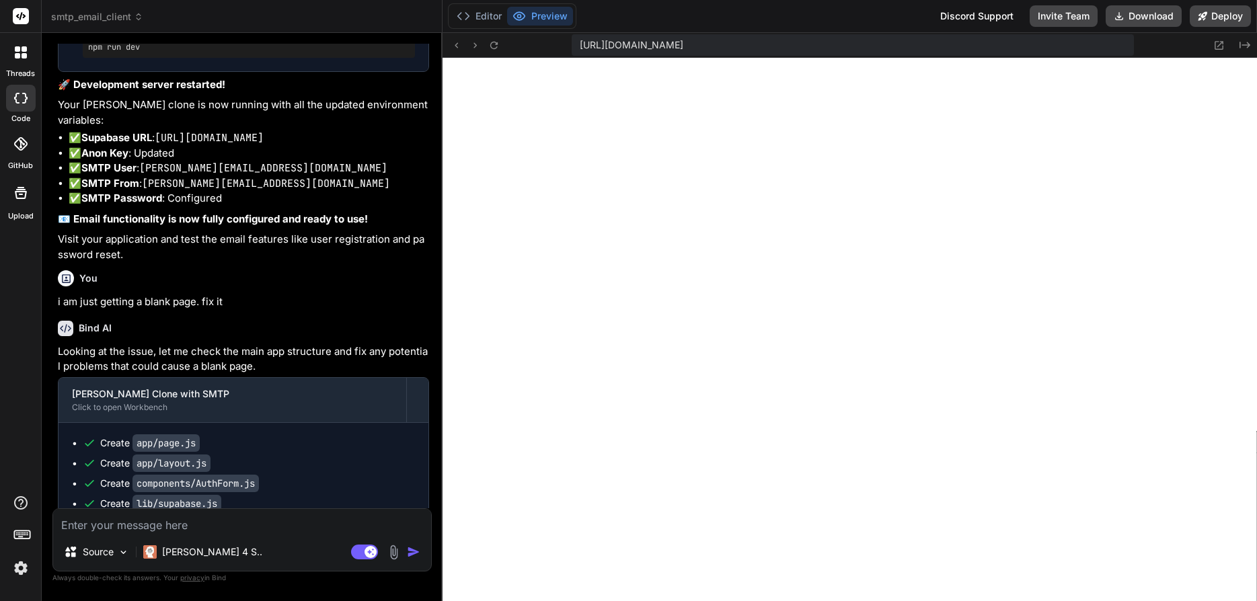
click at [184, 432] on textarea at bounding box center [242, 521] width 378 height 24
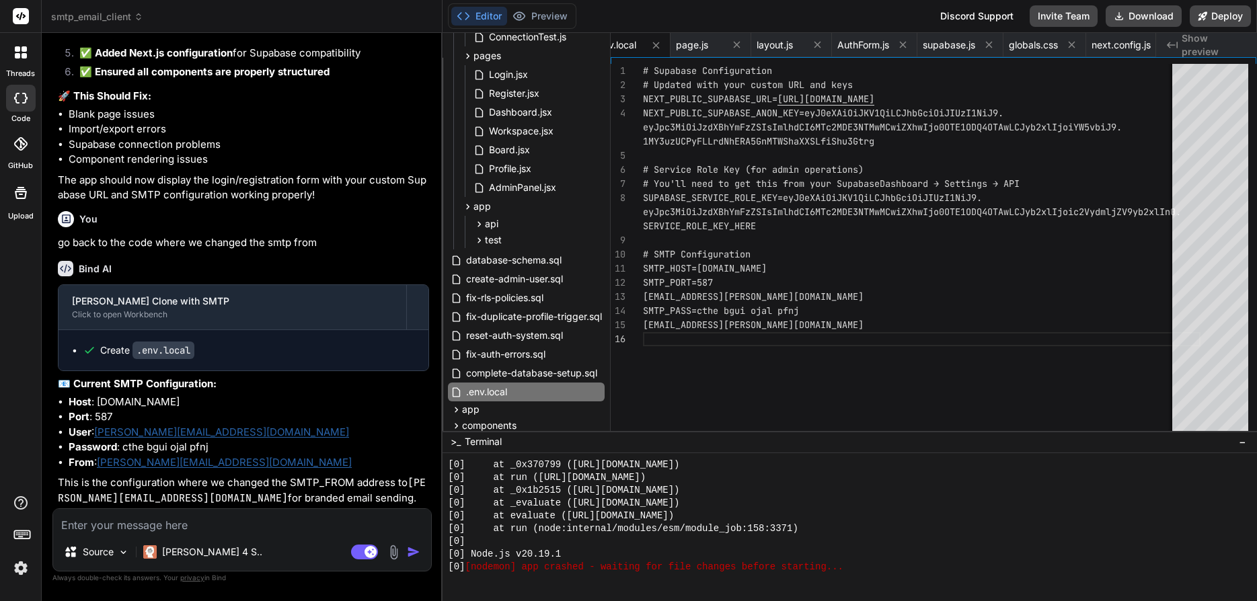
scroll to position [18703, 0]
click at [541, 13] on button "Preview" at bounding box center [540, 16] width 66 height 19
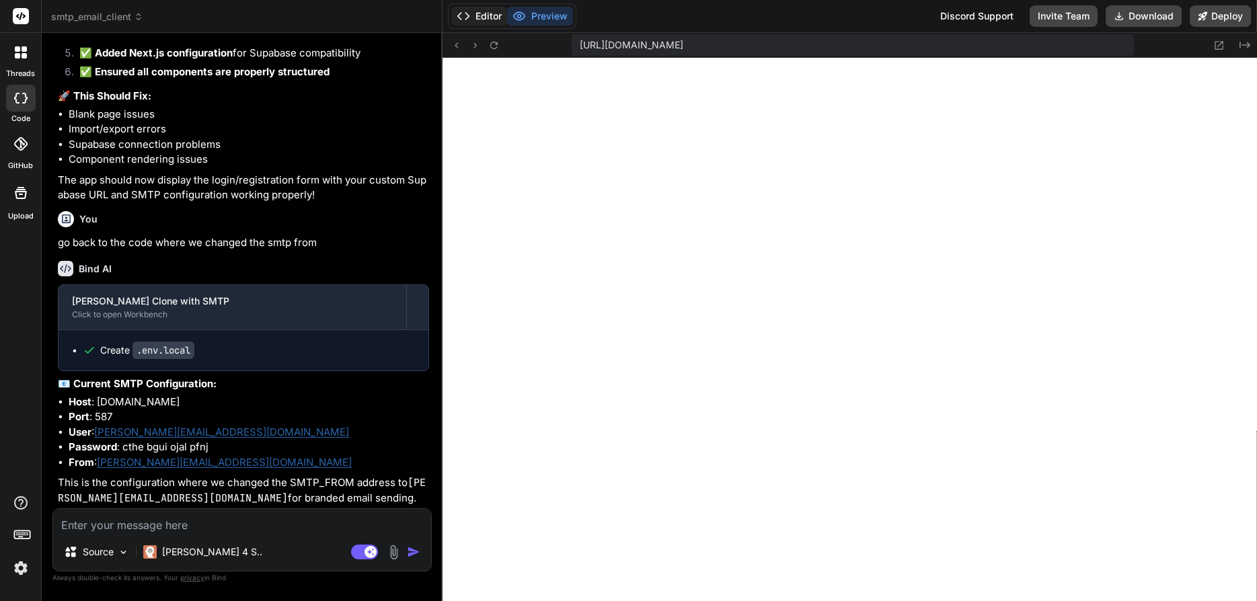
click at [471, 9] on button "Editor" at bounding box center [479, 16] width 56 height 19
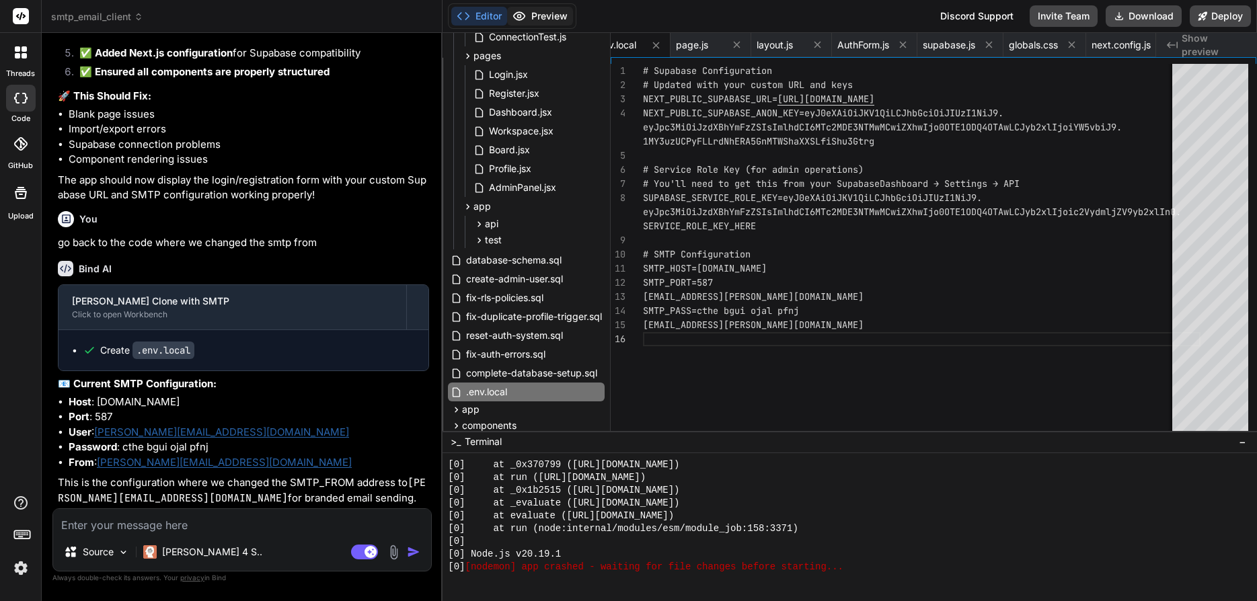
click at [527, 20] on button "Preview" at bounding box center [540, 16] width 66 height 19
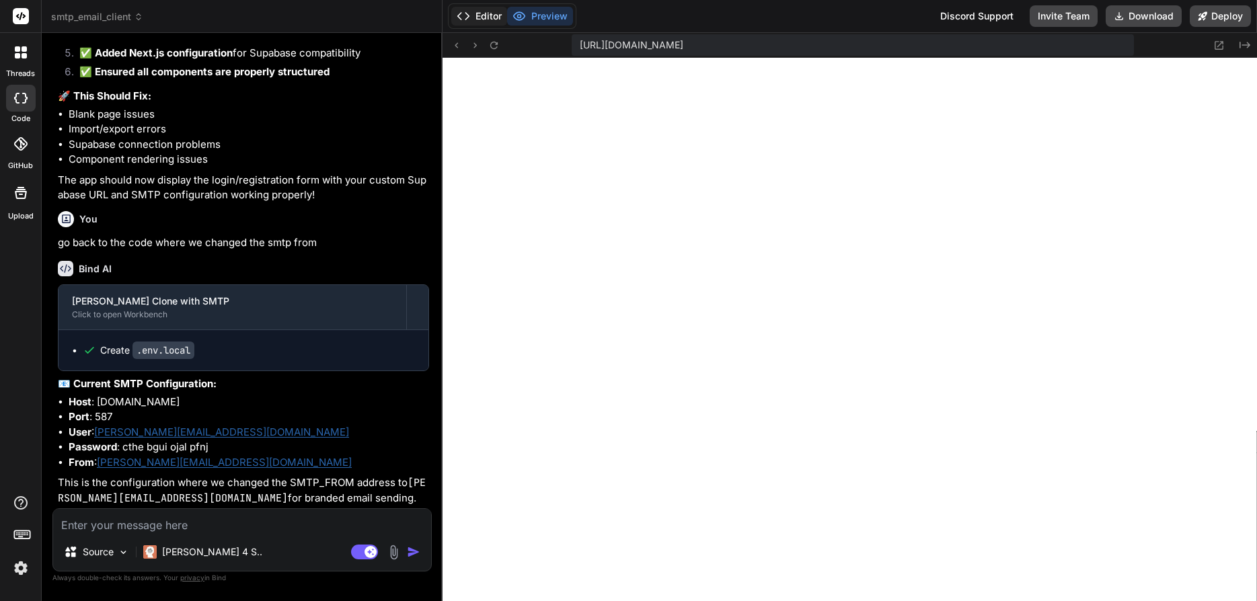
click at [473, 17] on button "Editor" at bounding box center [479, 16] width 56 height 19
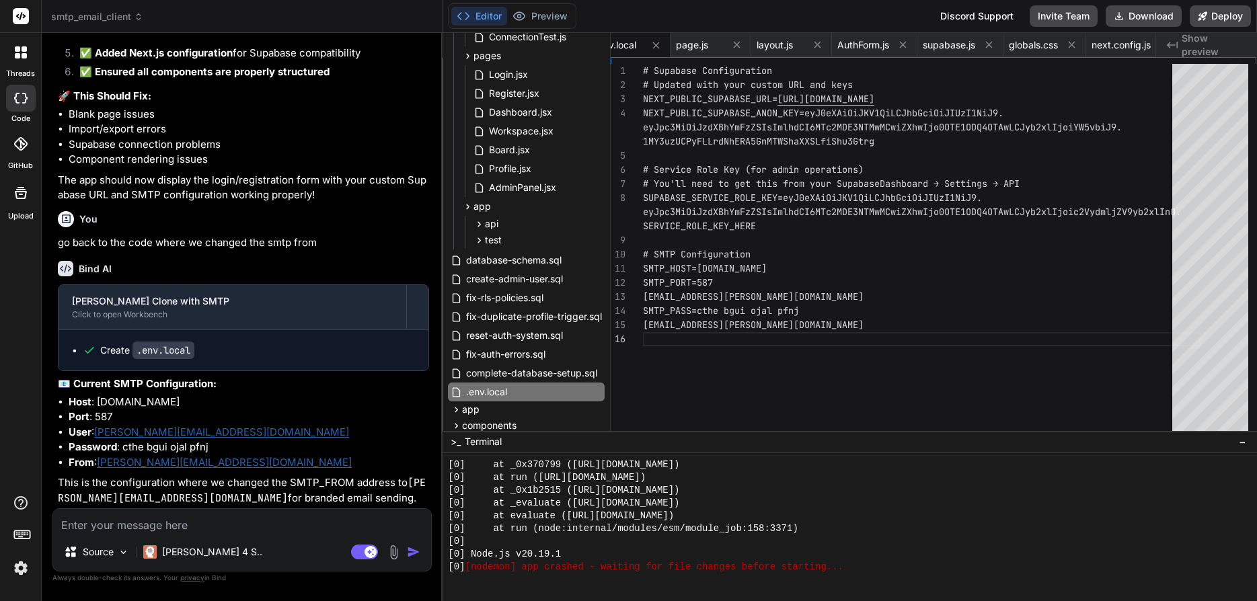
click at [234, 432] on textarea at bounding box center [242, 521] width 378 height 24
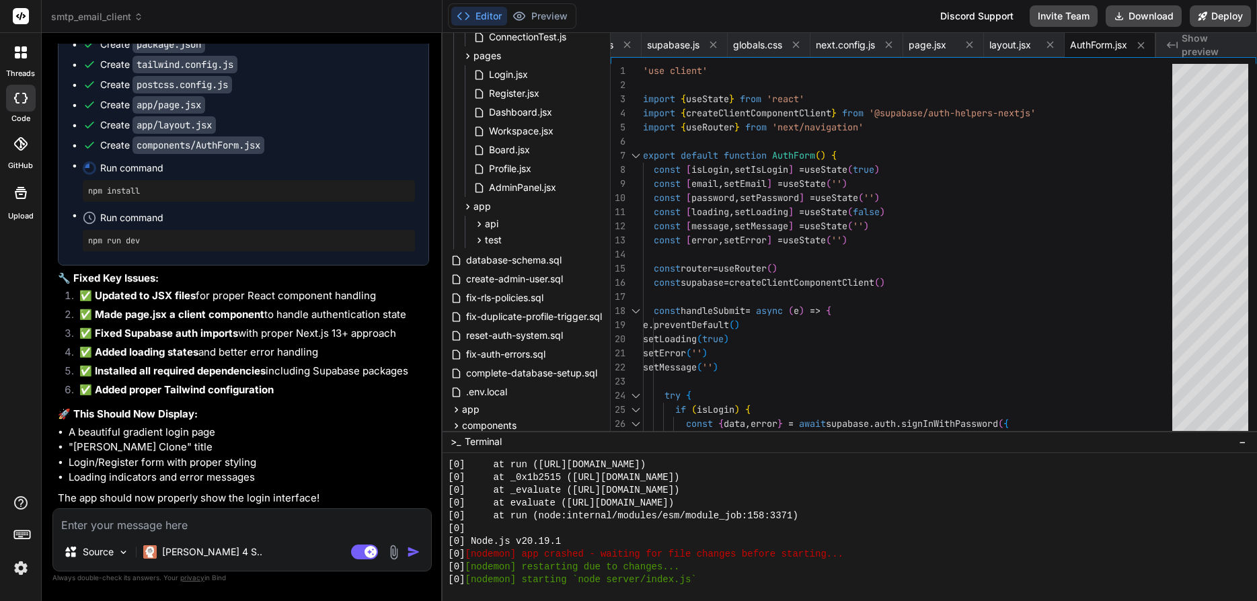
scroll to position [10363, 0]
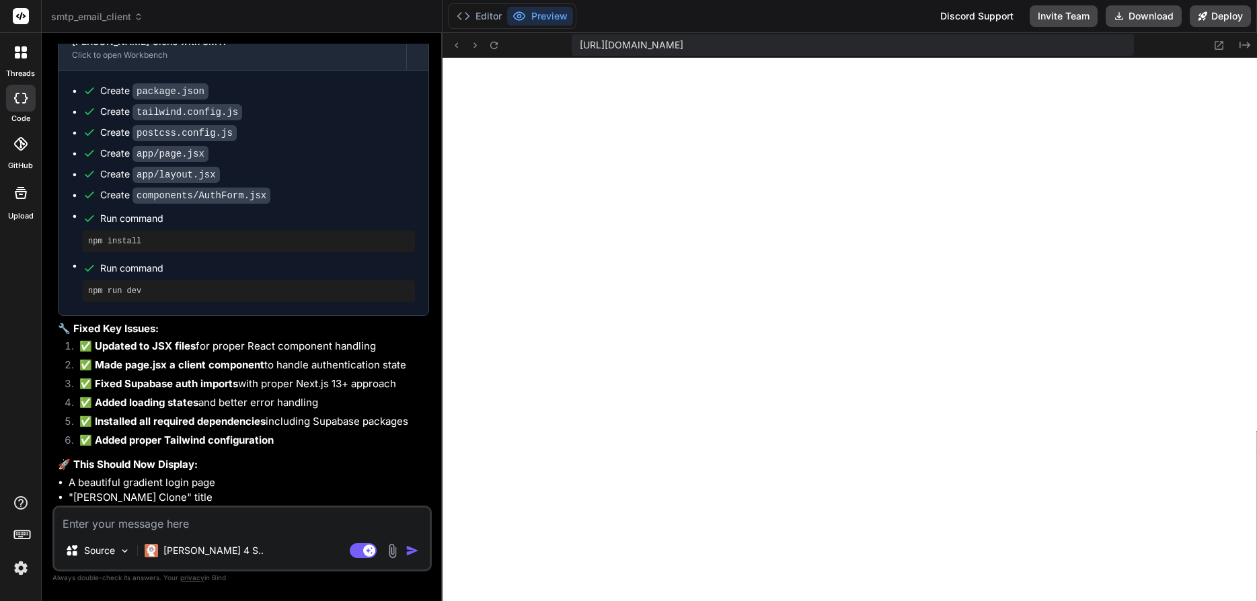
scroll to position [371, 0]
click at [487, 19] on button "Editor" at bounding box center [479, 16] width 56 height 19
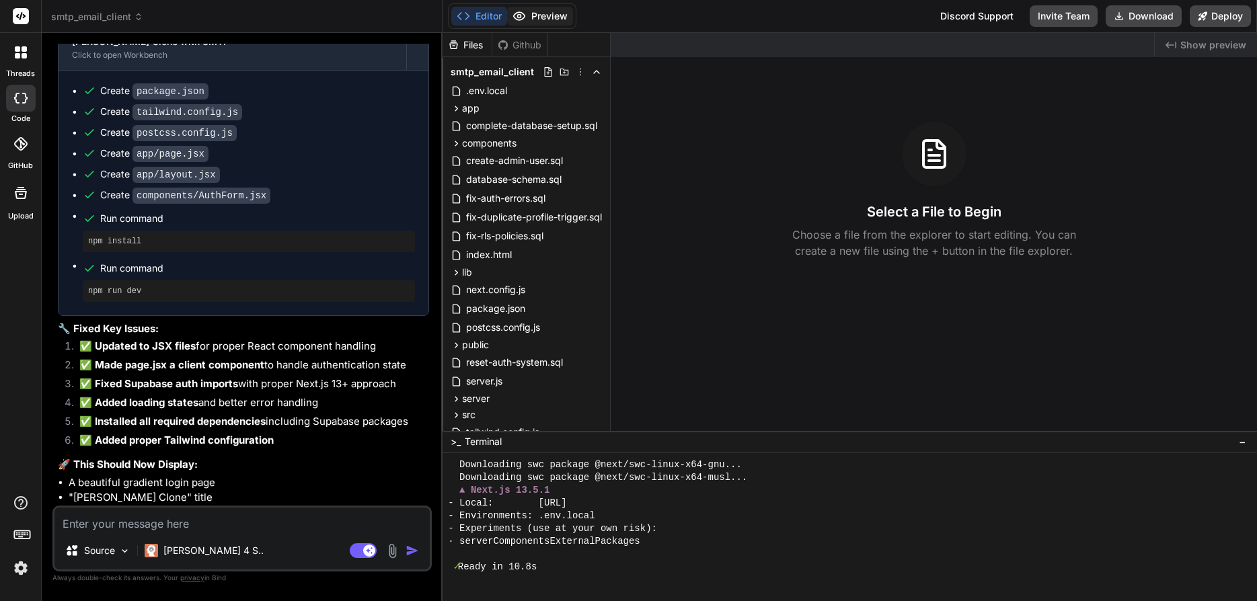
click at [547, 17] on button "Preview" at bounding box center [540, 16] width 66 height 19
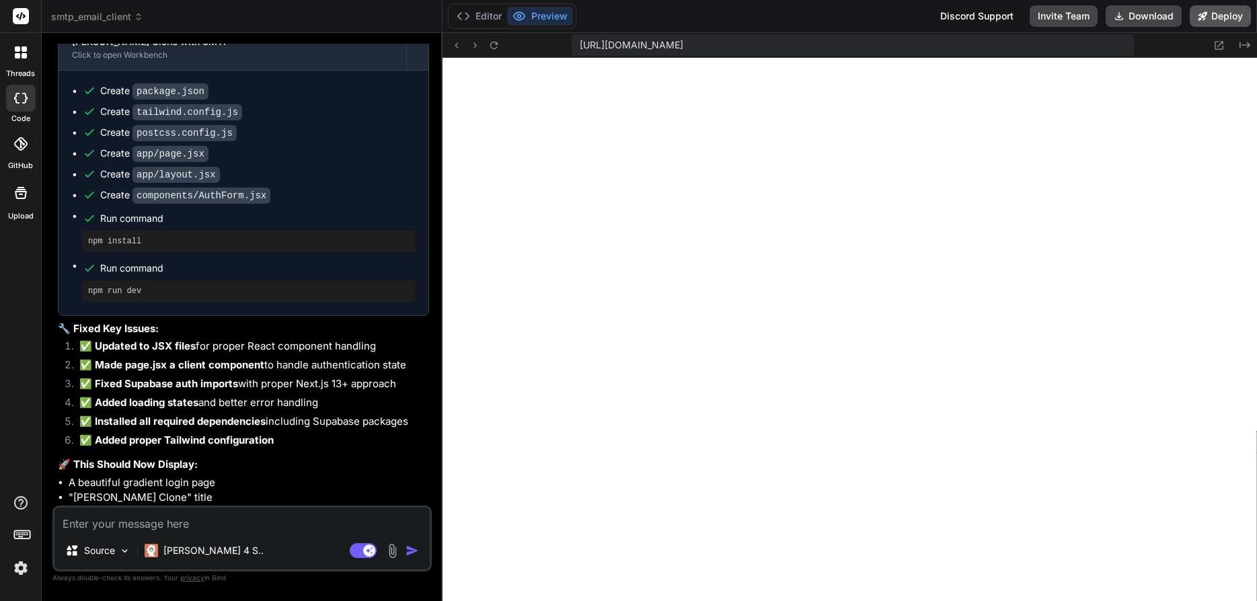
click at [1221, 22] on button "Deploy" at bounding box center [1220, 16] width 61 height 22
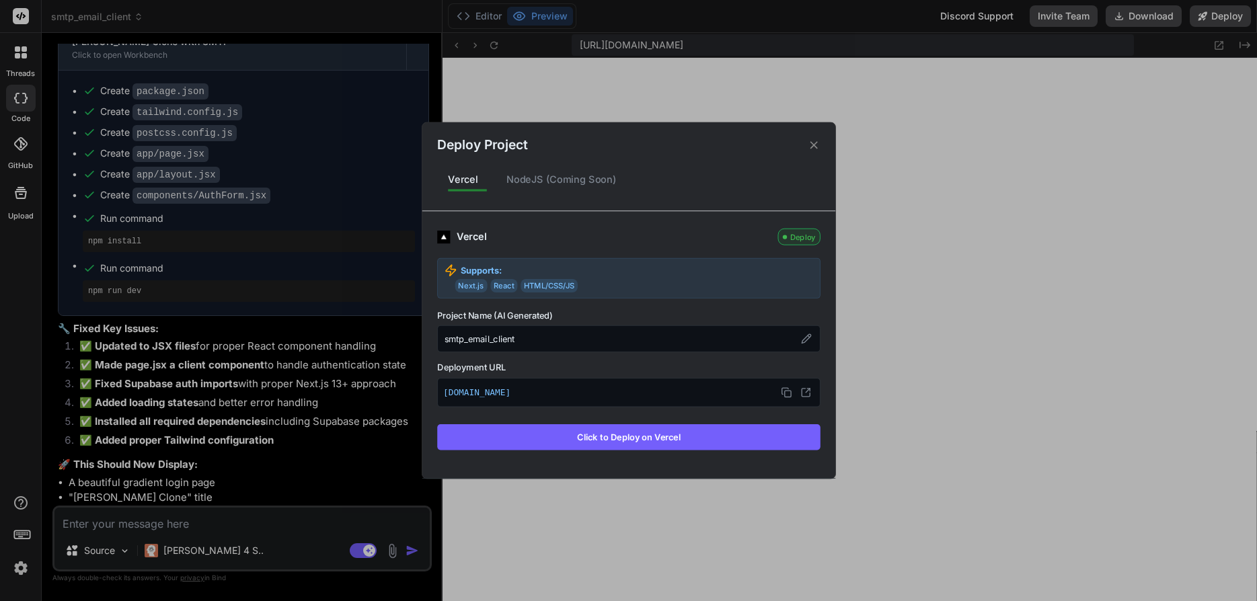
click at [800, 237] on div "Deploy" at bounding box center [798, 237] width 42 height 17
click at [632, 438] on button "Click to Deploy on Vercel" at bounding box center [628, 437] width 383 height 26
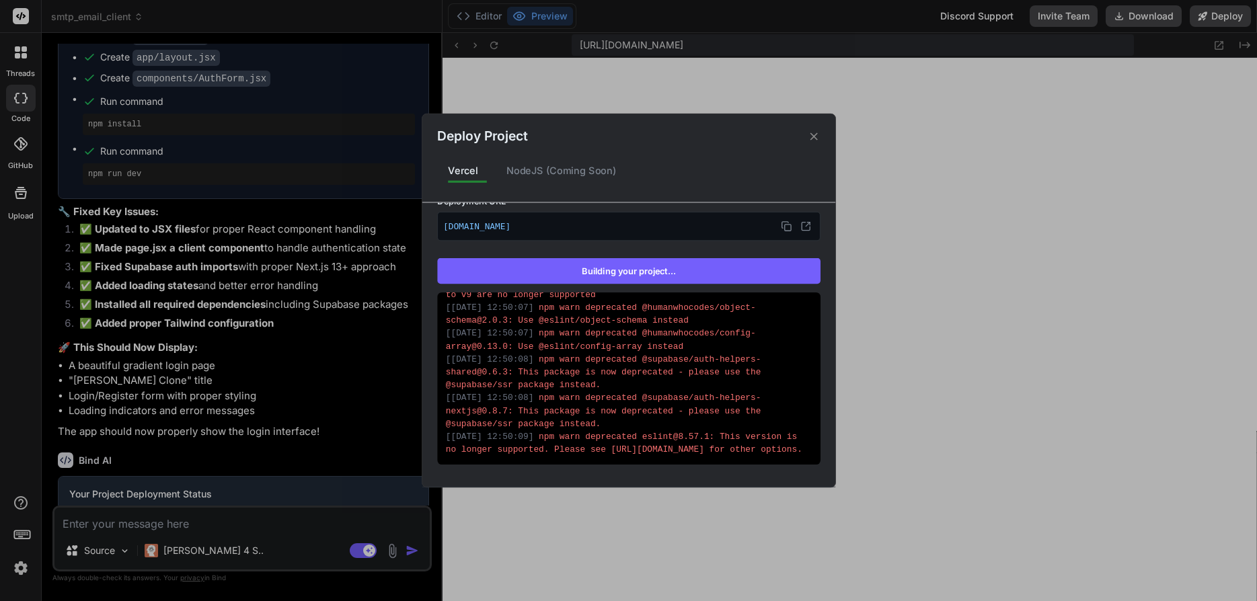
scroll to position [204, 0]
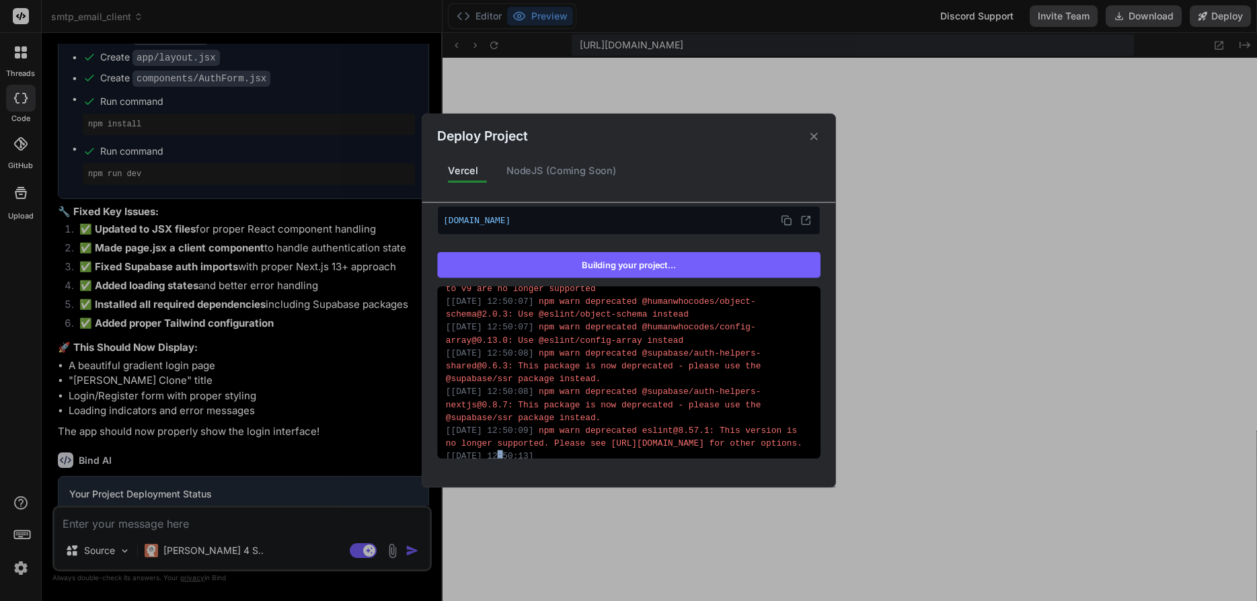
click at [493, 451] on div "[ 11/10/2025, 12:50:13 ]" at bounding box center [629, 456] width 366 height 13
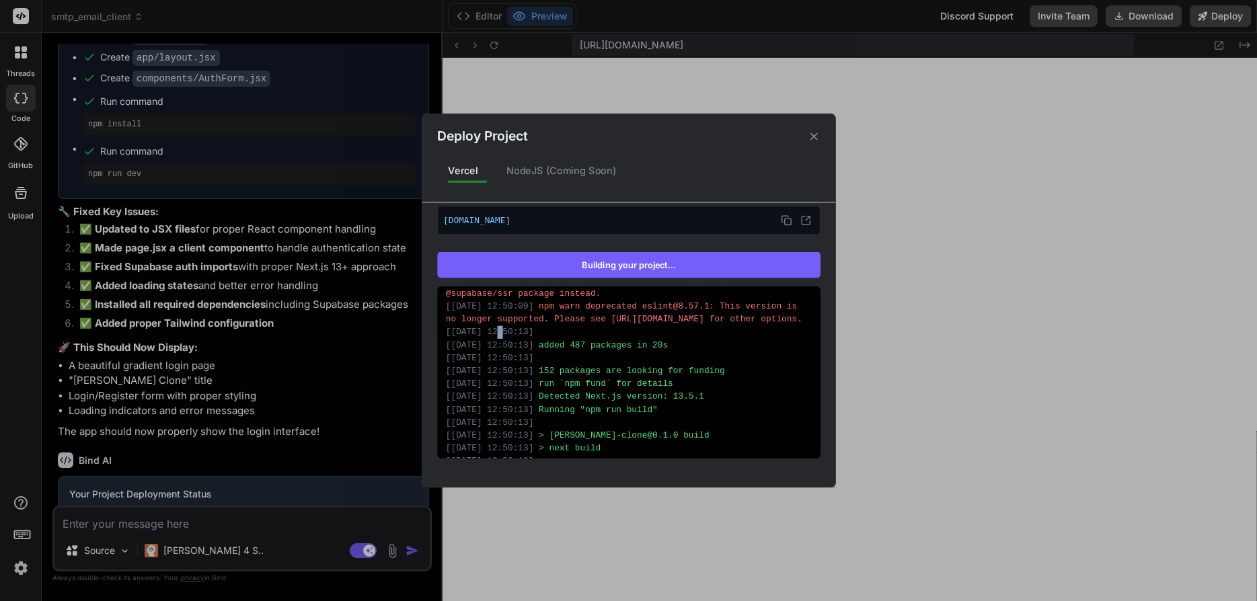
scroll to position [427, 0]
type textarea "x"
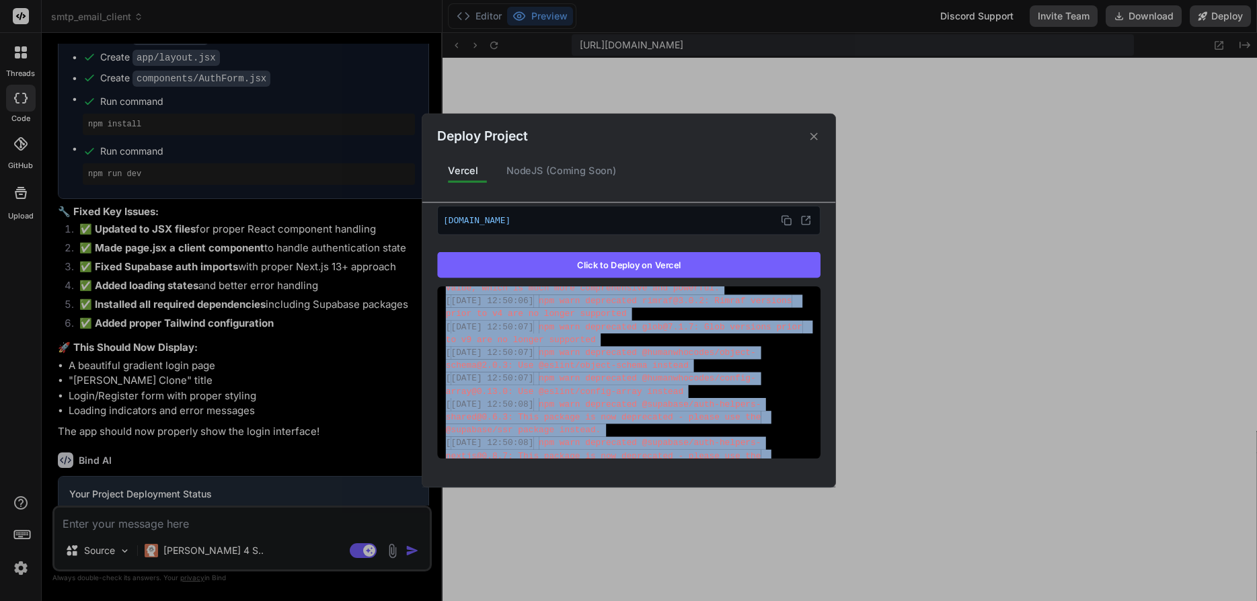
scroll to position [0, 0]
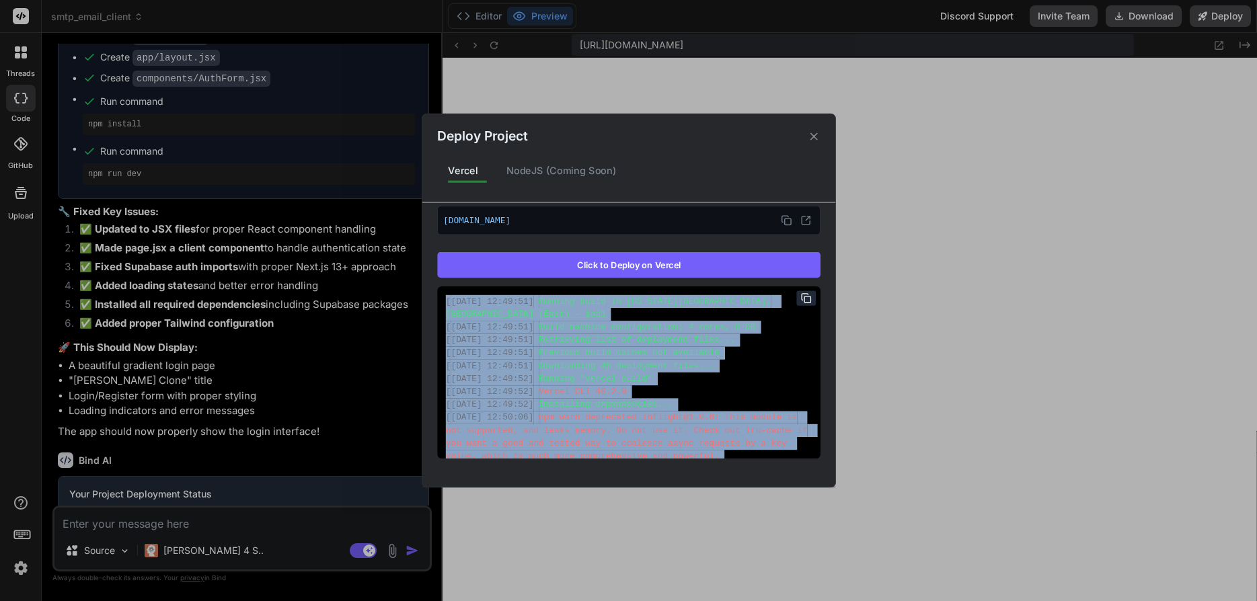
drag, startPoint x: 769, startPoint y: 446, endPoint x: 477, endPoint y: 285, distance: 333.2
click at [447, 286] on div "[ 11/10/2025, 12:49:51 ] Running build in Washington, D.C., USA (East) – iad1 […" at bounding box center [628, 372] width 383 height 172
copy div "[ 11/10/2025, 12:49:51 ] Running build in Washington, D.C., USA (East) – iad1 […"
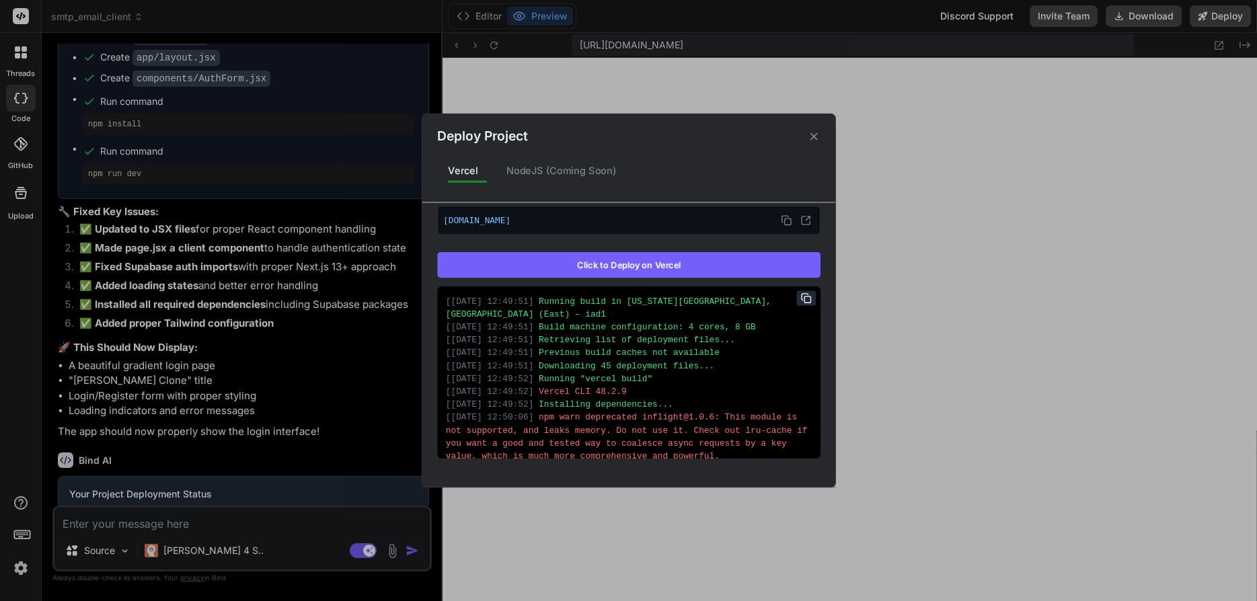
click at [192, 523] on div "Deploy Project Vercel NodeJS (Coming Soon) Vercel Failed Supports: Next.js Reac…" at bounding box center [628, 300] width 1257 height 601
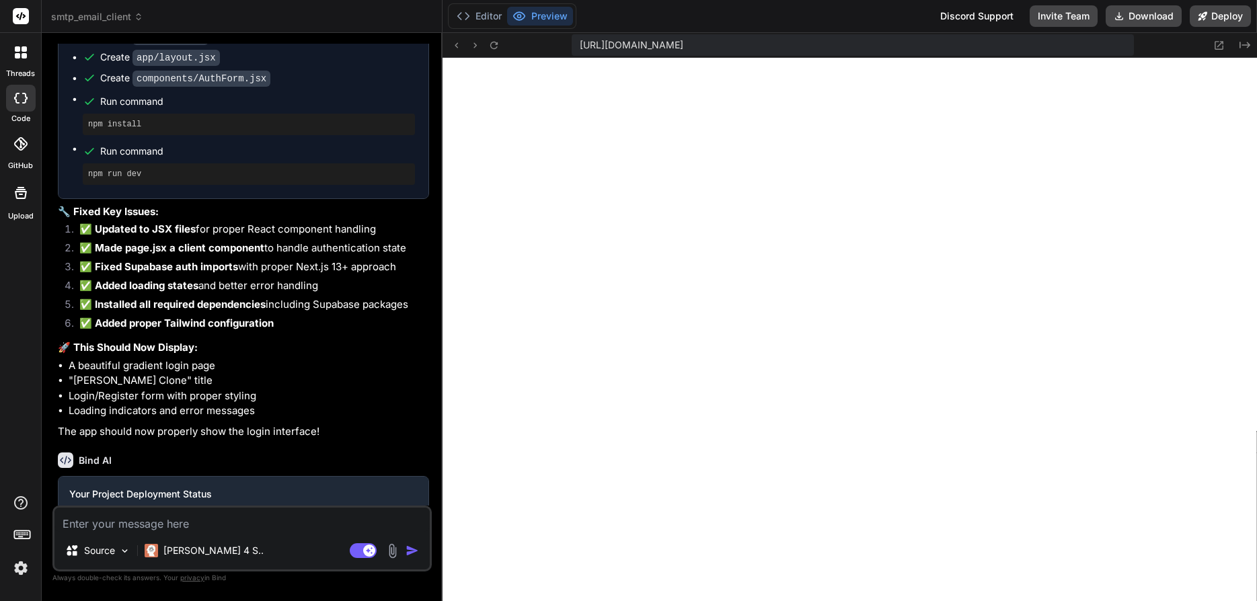
scroll to position [1996, 0]
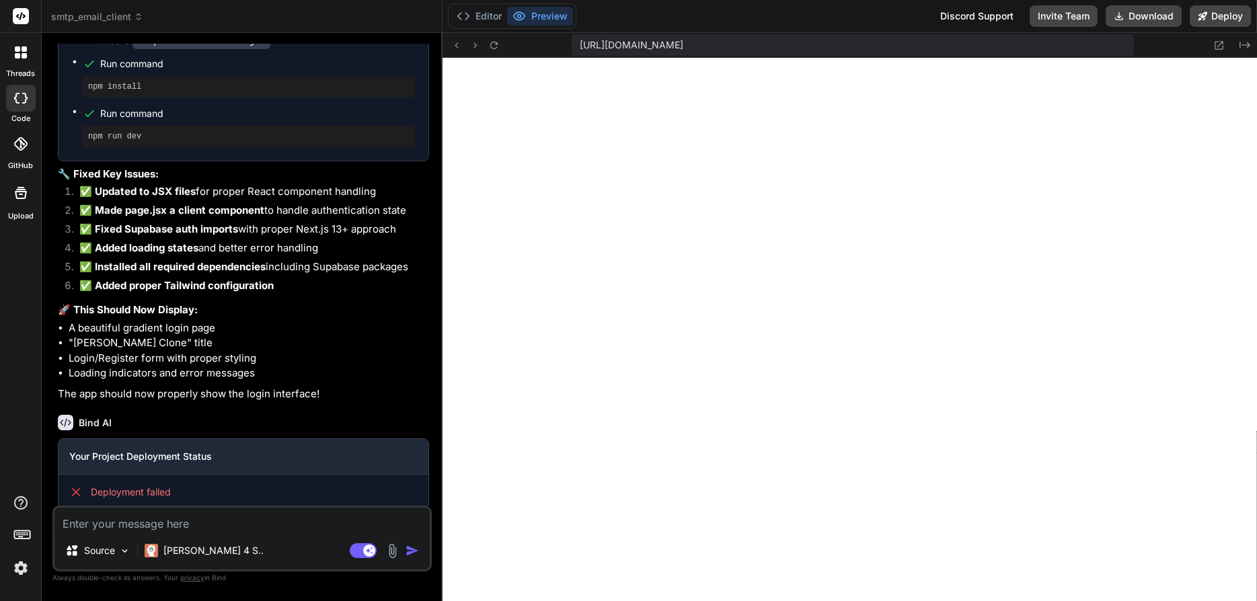
click at [145, 524] on textarea at bounding box center [241, 520] width 375 height 24
paste textarea "[11/10/2025, 12:49:51] Running build in Washington, D.C., USA (East) – iad1 [11…"
type textarea "[11/10/2025, 12:49:51] Running build in Washington, D.C., USA (East) – iad1 [11…"
type textarea "x"
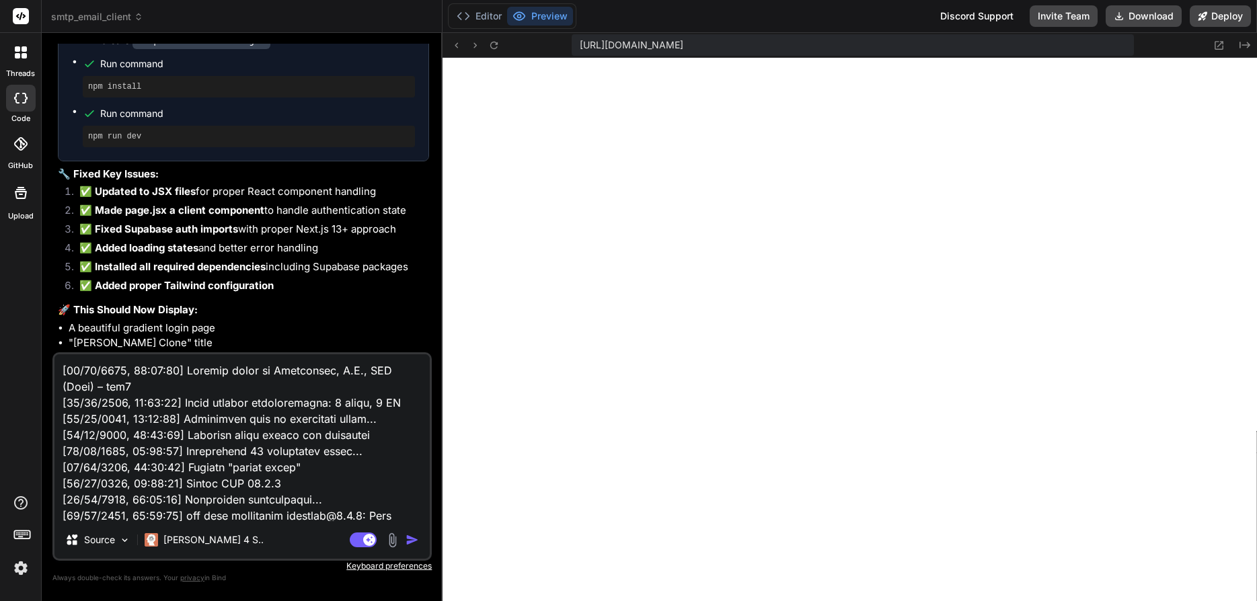
scroll to position [1373, 0]
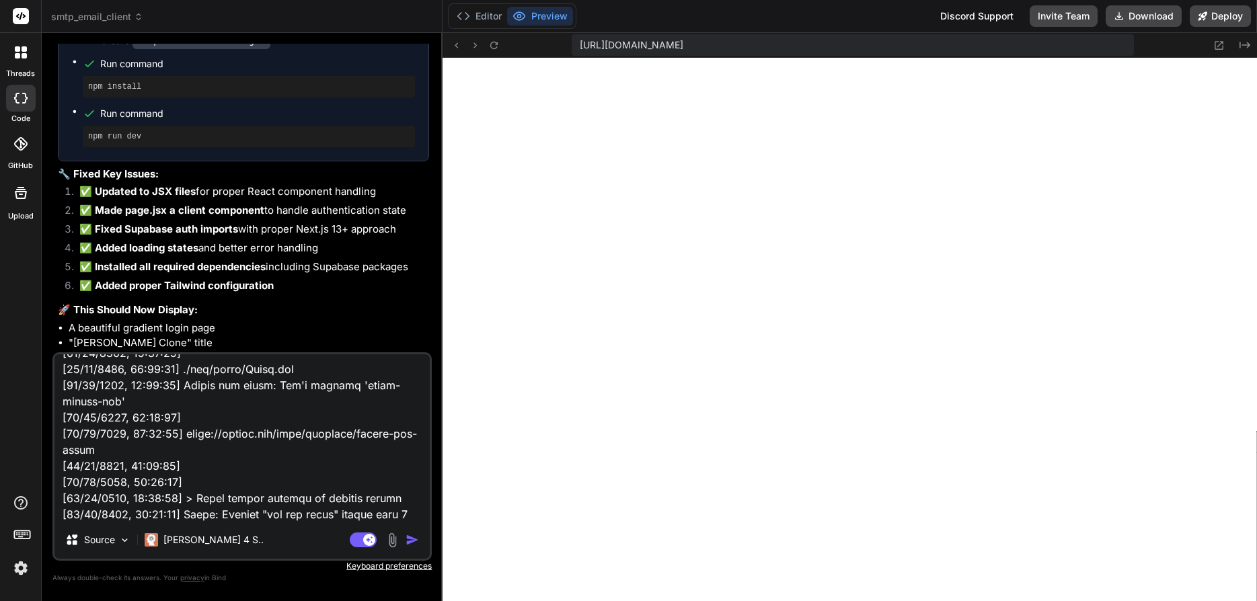
type textarea "[11/10/2025, 12:49:51] Running build in Washington, D.C., USA (East) – iad1 [11…"
click at [409, 541] on img "button" at bounding box center [412, 539] width 13 height 13
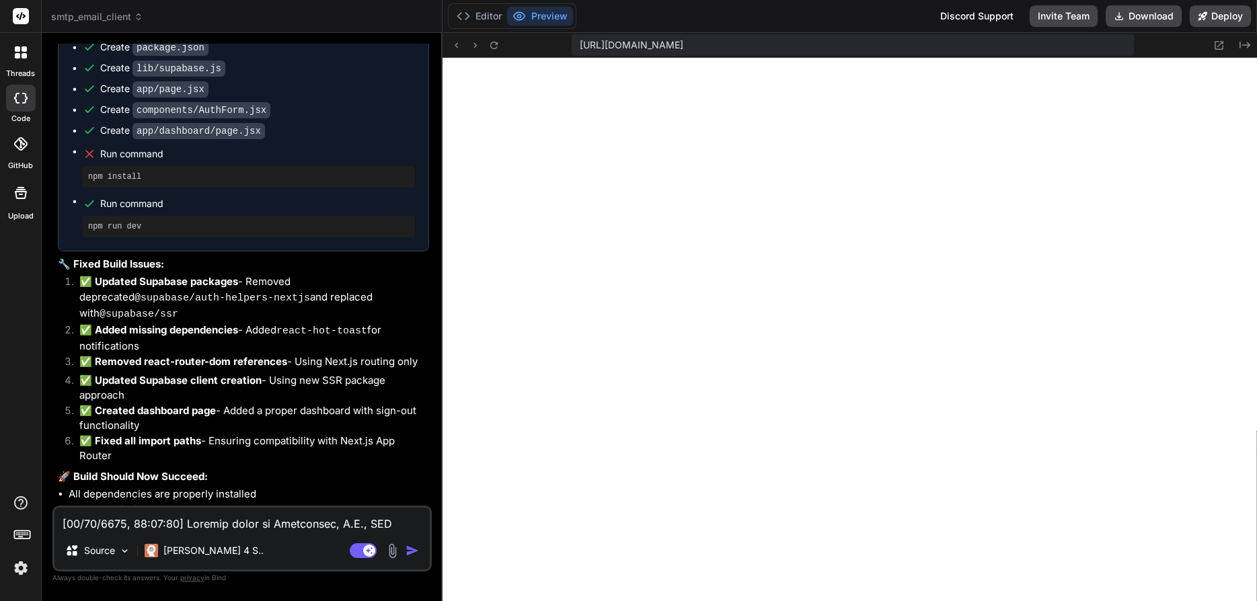
scroll to position [3512, 0]
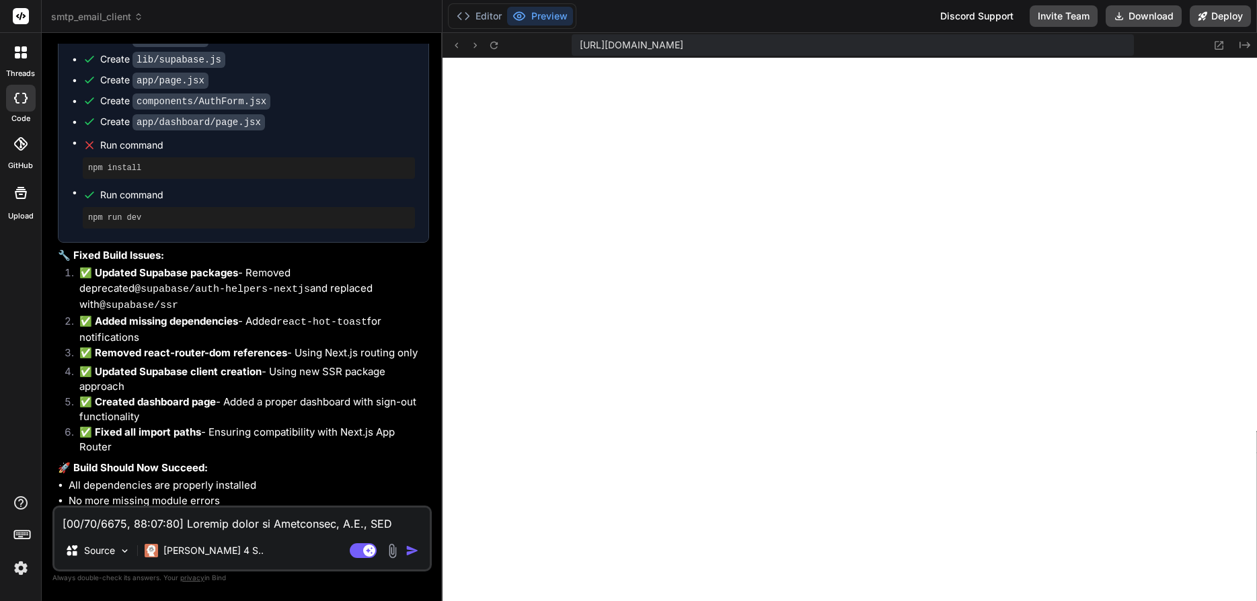
click at [179, 529] on textarea at bounding box center [241, 520] width 375 height 24
click at [1220, 16] on button "Deploy" at bounding box center [1220, 16] width 61 height 22
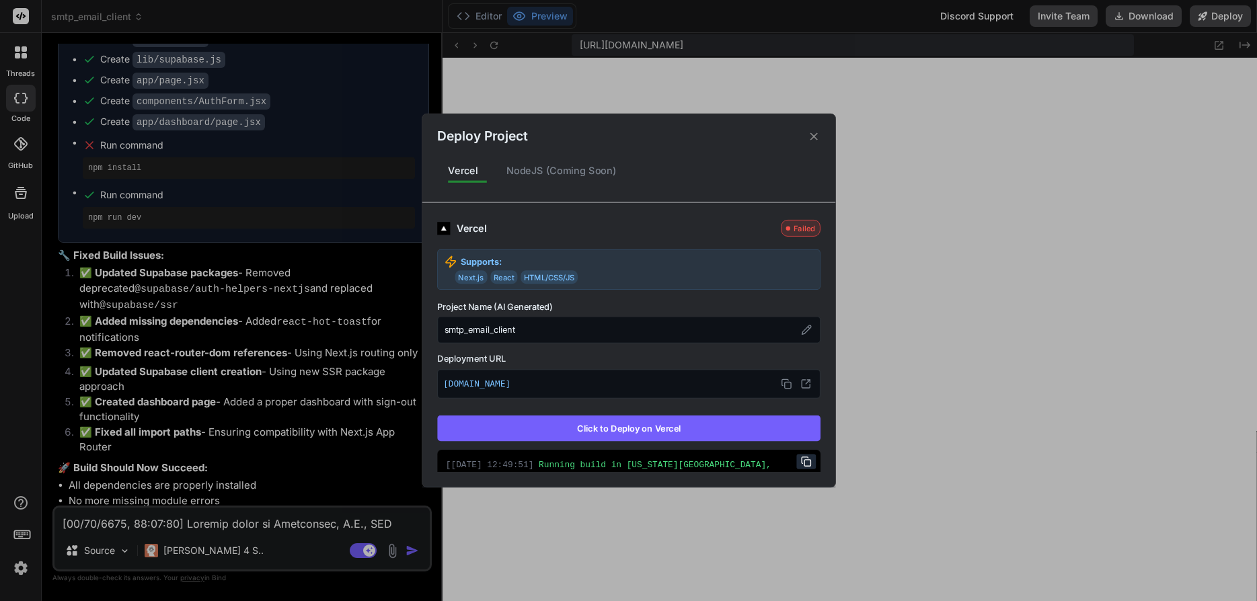
click at [689, 428] on button "Click to Deploy on Vercel" at bounding box center [628, 429] width 383 height 26
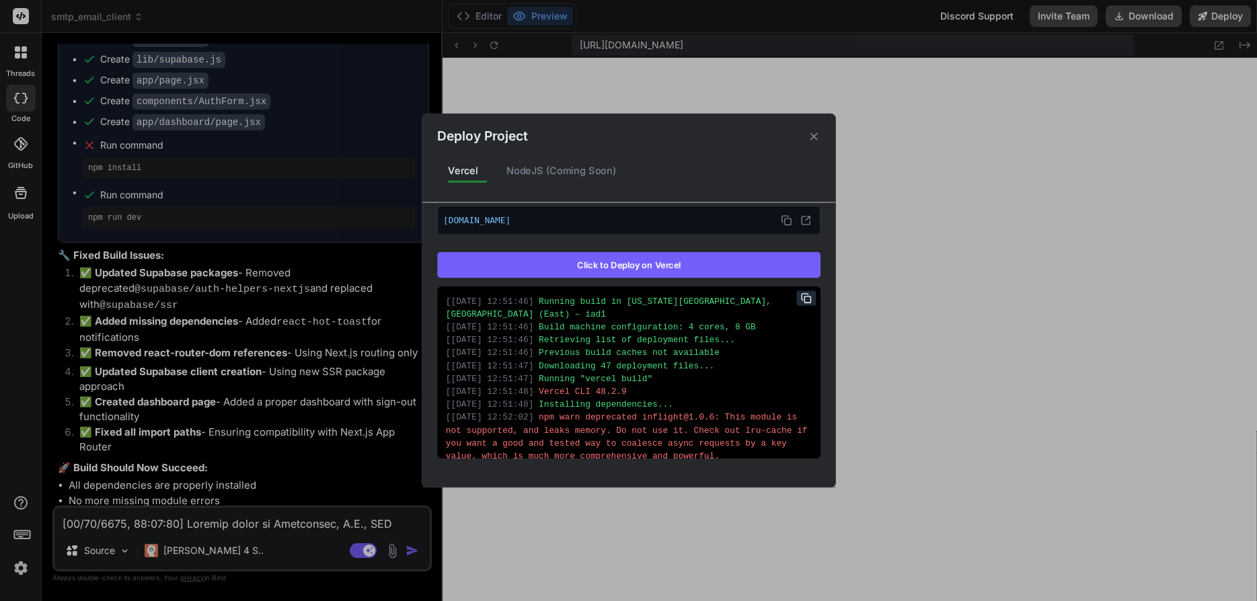
type textarea "x"
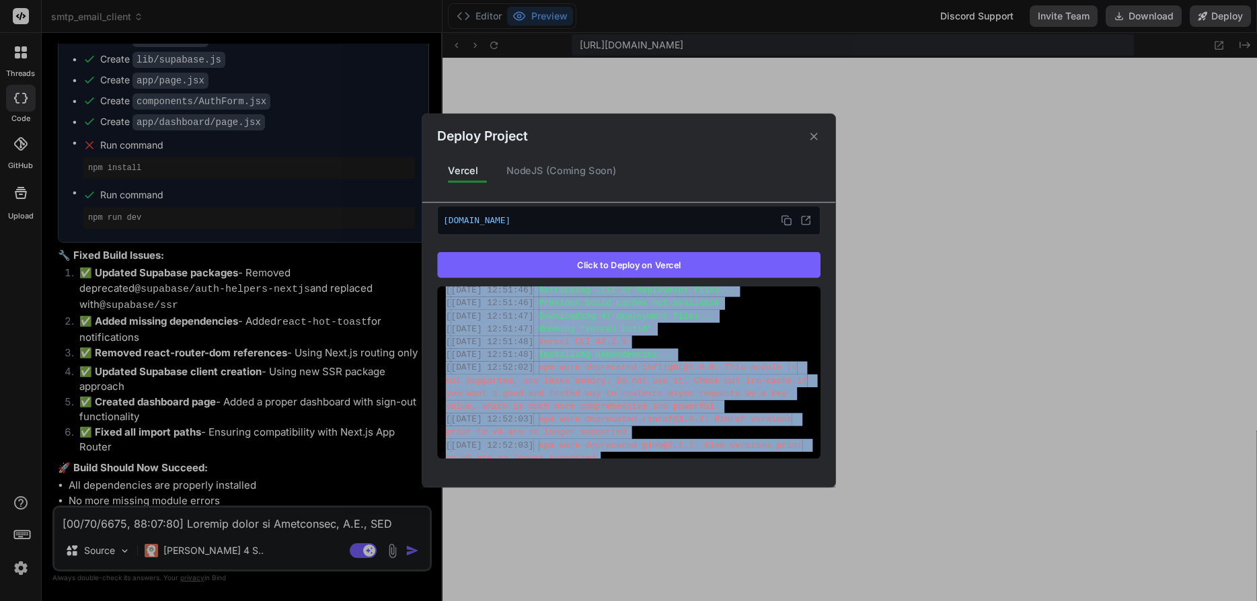
scroll to position [0, 0]
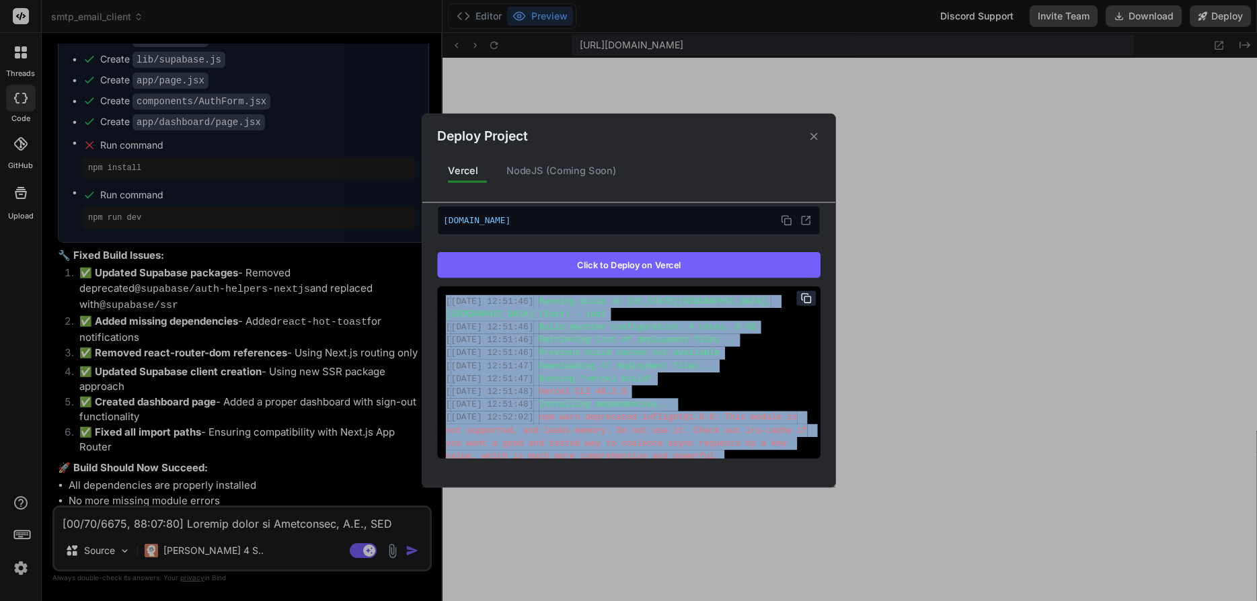
drag, startPoint x: 774, startPoint y: 445, endPoint x: 437, endPoint y: 256, distance: 386.3
click at [437, 286] on div "[ 11/10/2025, 12:51:46 ] Running build in Washington, D.C., USA (East) – iad1 […" at bounding box center [628, 372] width 383 height 172
copy div "[ 11/10/2025, 12:51:46 ] Running build in Washington, D.C., USA (East) – iad1 […"
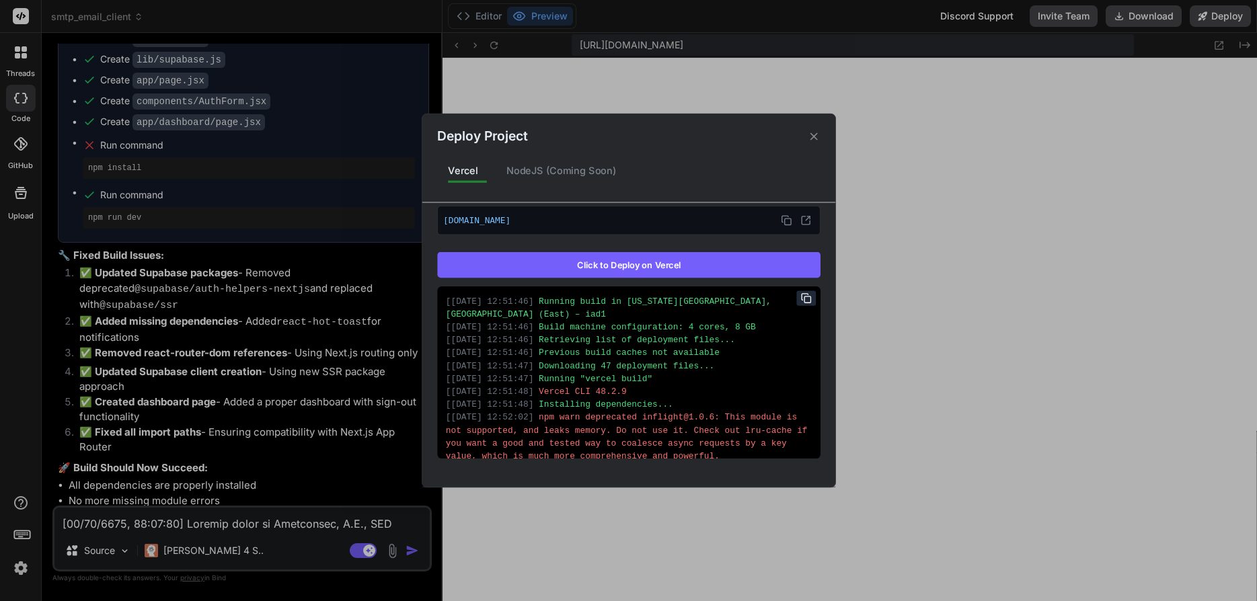
click at [237, 521] on div "Deploy Project Vercel NodeJS (Coming Soon) Vercel Failed Supports: Next.js Reac…" at bounding box center [628, 300] width 1257 height 601
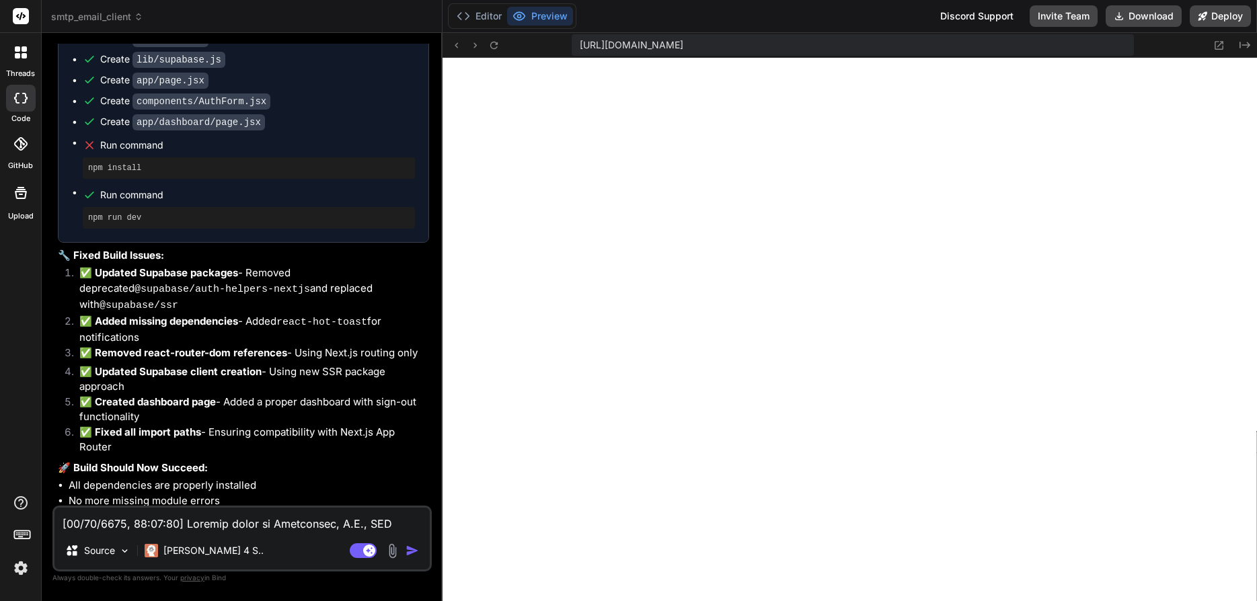
click at [235, 519] on textarea at bounding box center [241, 520] width 375 height 24
type textarea "f"
type textarea "x"
type textarea "fo"
type textarea "x"
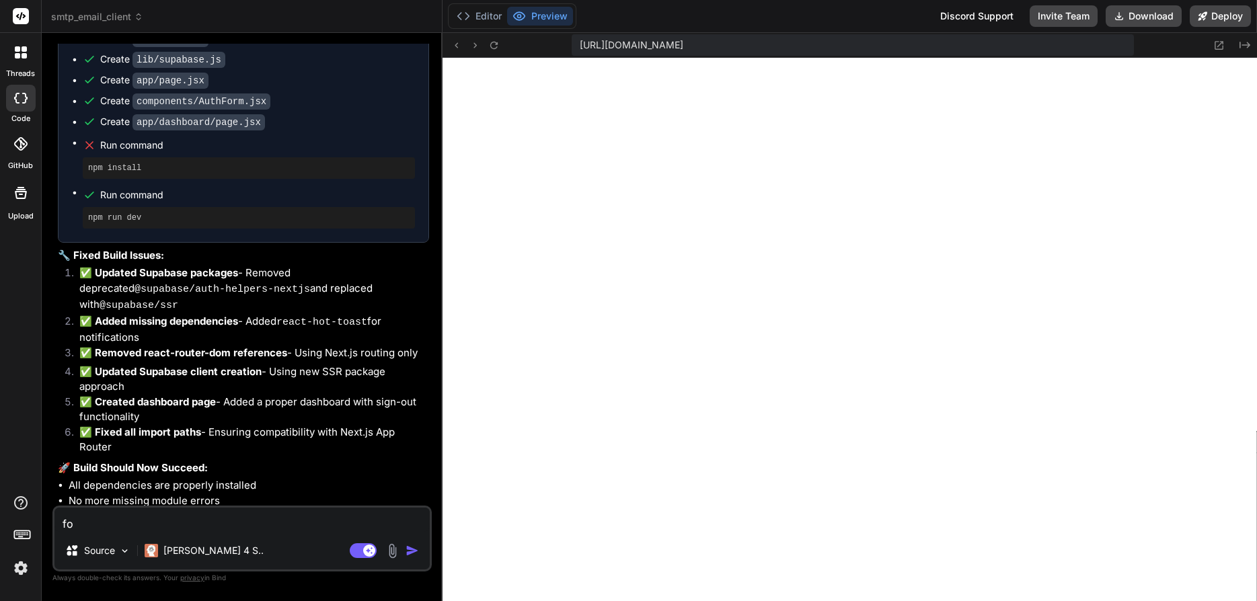
type textarea "for"
type textarea "x"
type textarea "for"
type textarea "x"
type textarea "for f"
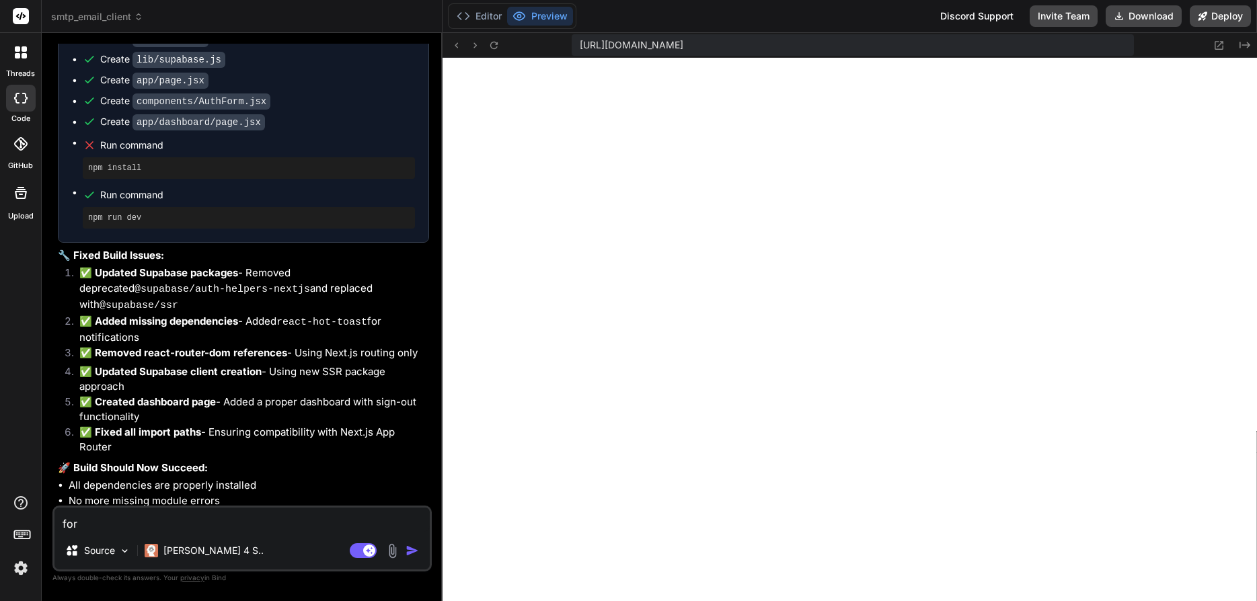
type textarea "x"
type textarea "for fu"
type textarea "x"
type textarea "for fuc"
type textarea "x"
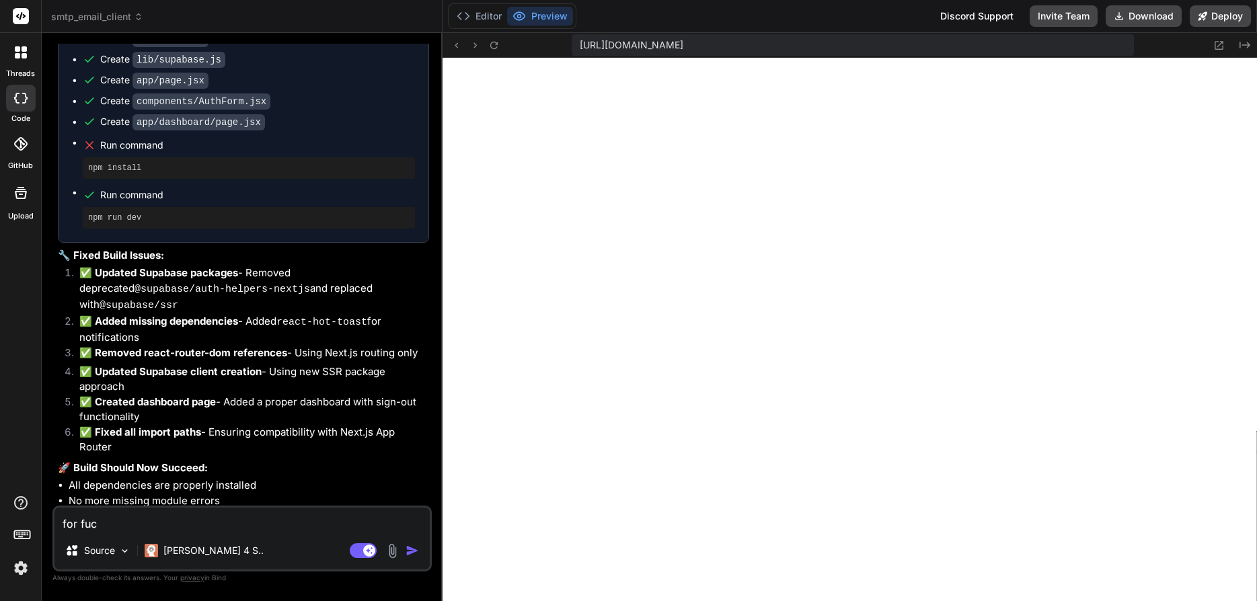
type textarea "for fuck"
type textarea "x"
type textarea "for fuck"
type textarea "x"
type textarea "for fuck s"
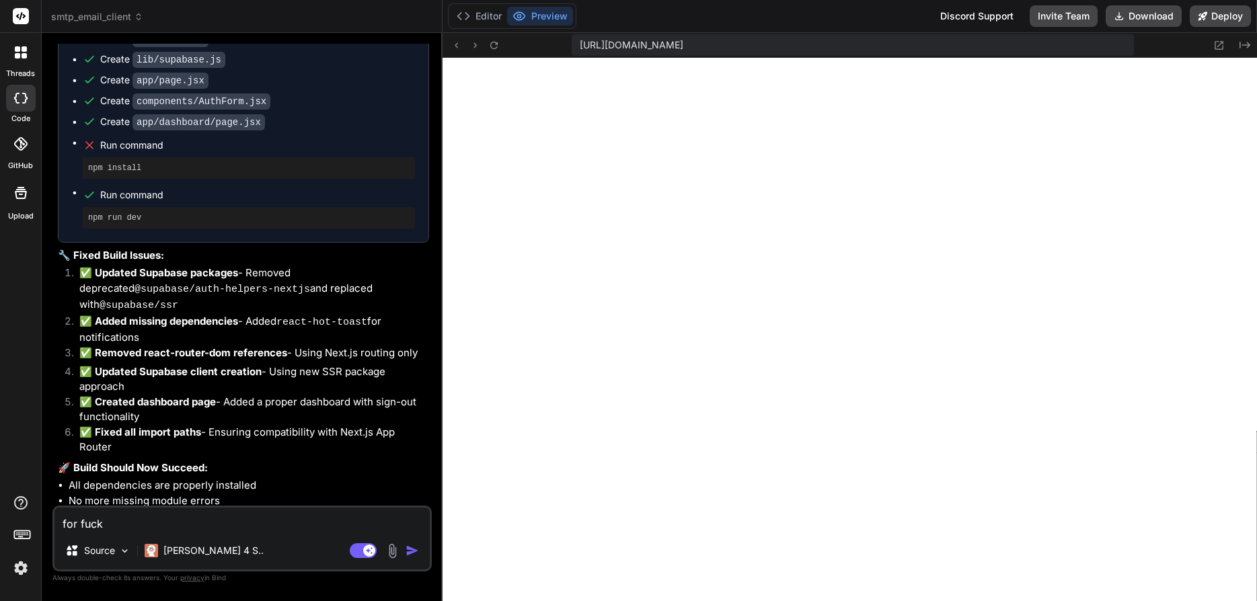
type textarea "x"
type textarea "for fuck sa"
type textarea "x"
type textarea "for fuck sak"
type textarea "x"
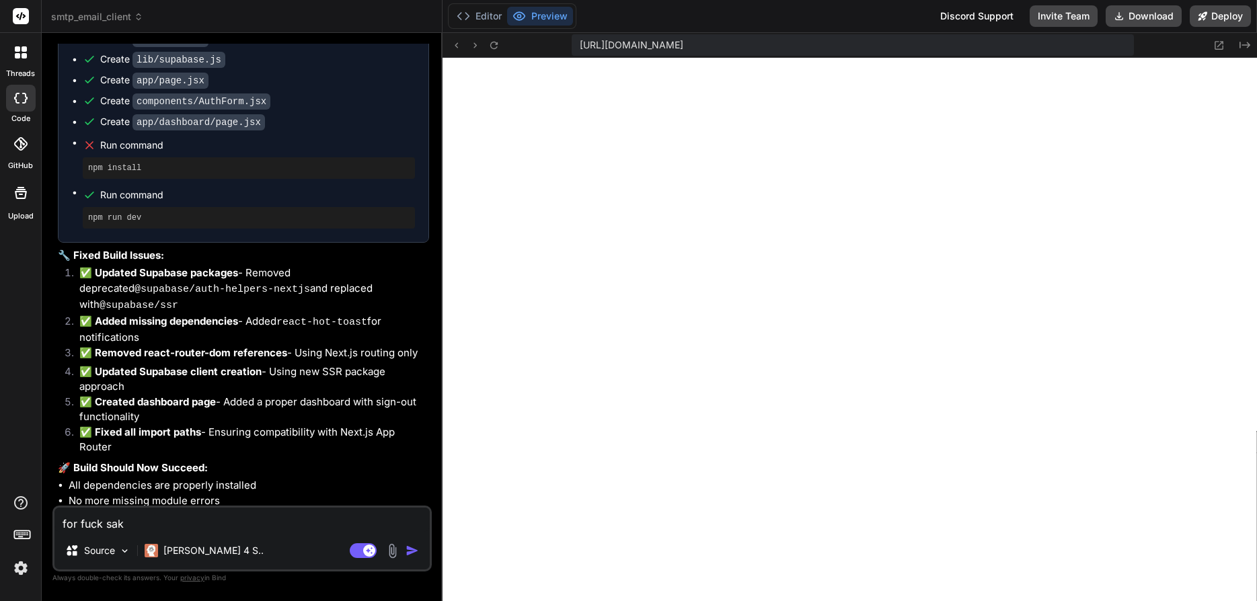
type textarea "for fuck sake"
type textarea "x"
type textarea "for fuck sake"
type textarea "x"
type textarea "for fuck sake t"
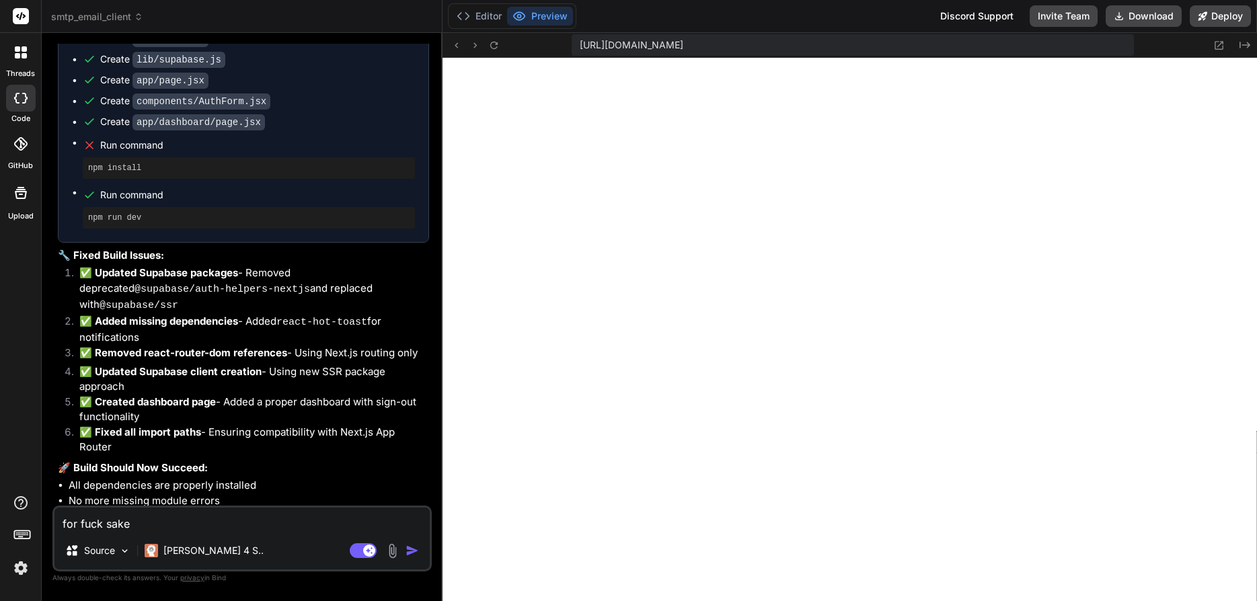
type textarea "x"
type textarea "for fuck sake ta"
type textarea "x"
type textarea "for fuck sake tak"
type textarea "x"
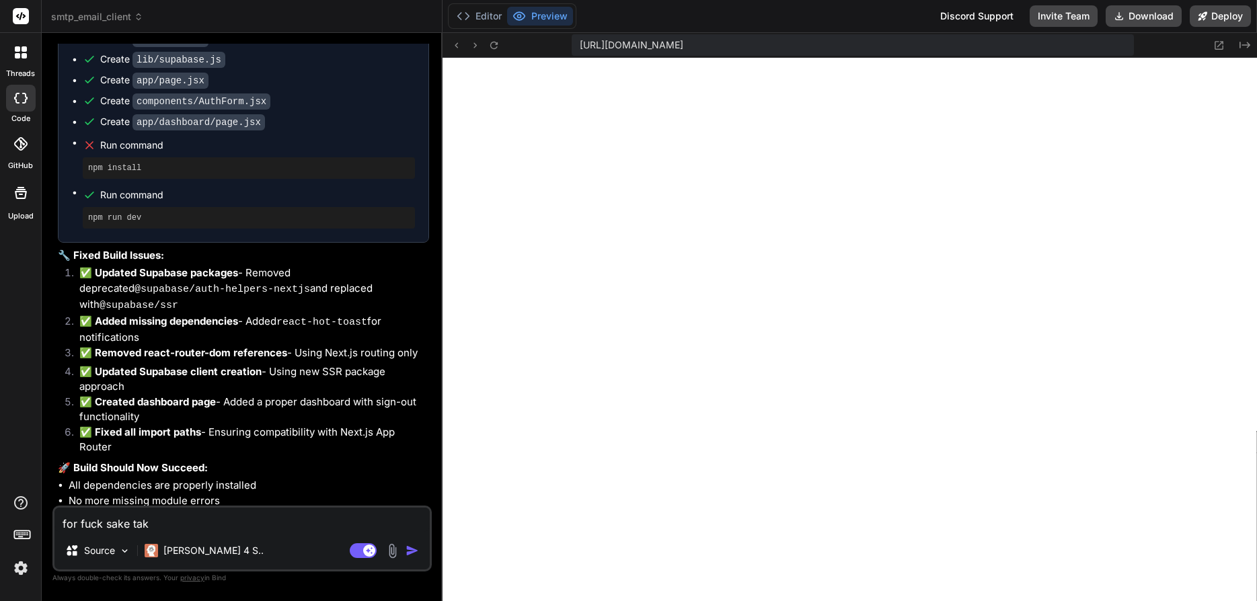
type textarea "for fuck sake take"
type textarea "x"
type textarea "for fuck sake take"
type textarea "x"
type textarea "for fuck sake take m"
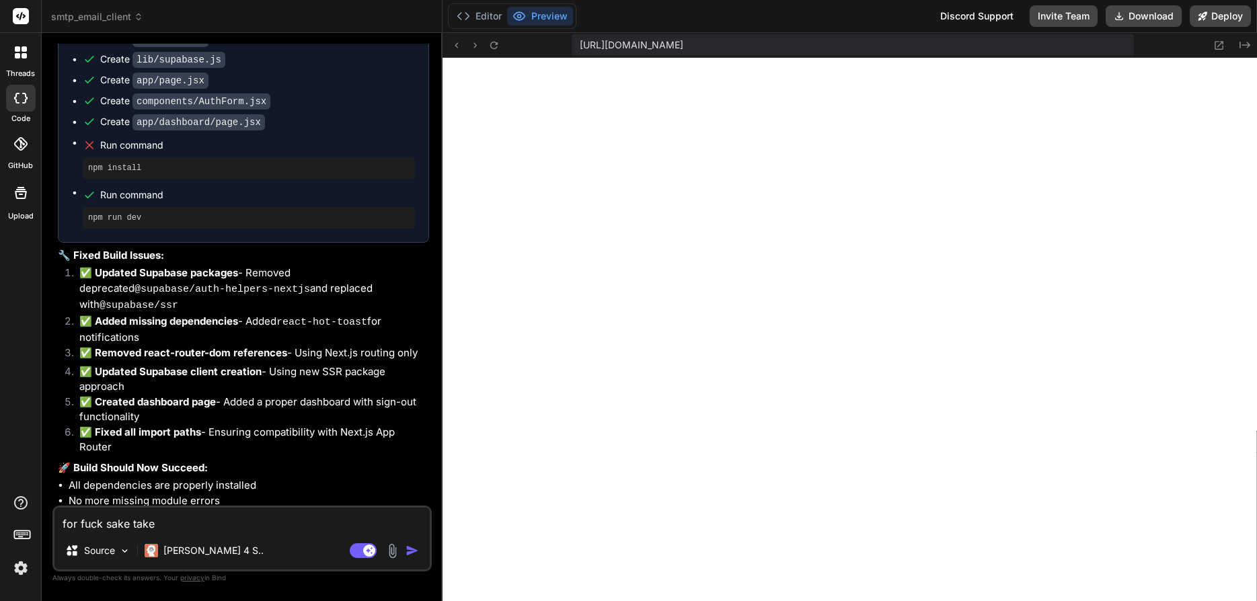
type textarea "x"
type textarea "for fuck sake take me"
type textarea "x"
type textarea "for fuck sake take me"
type textarea "x"
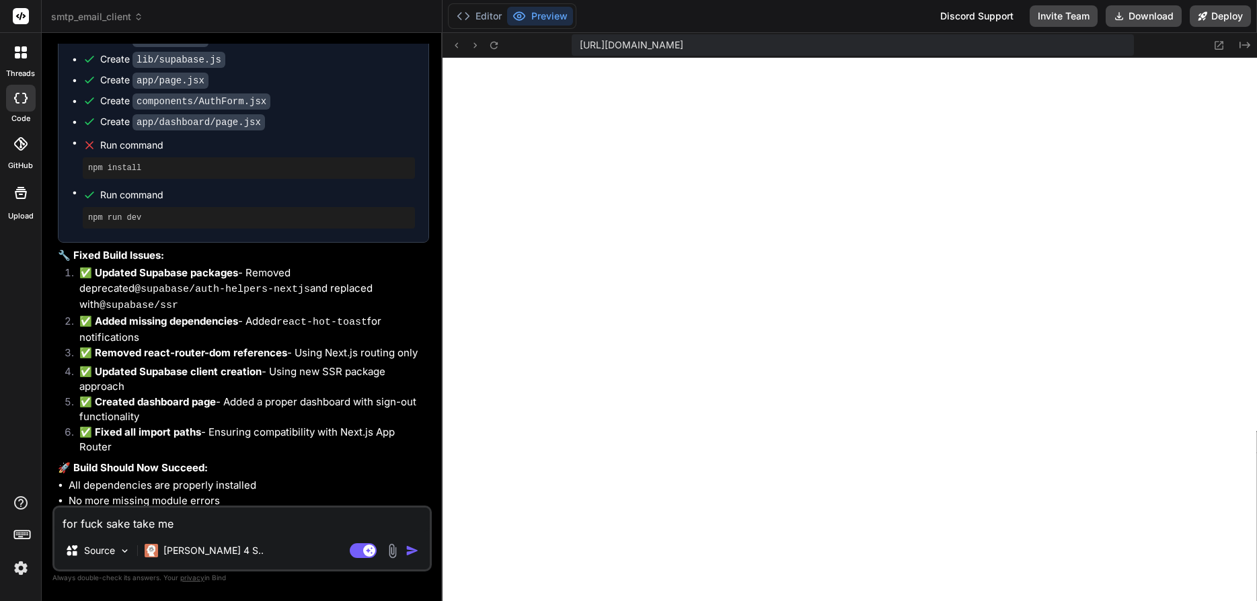
type textarea "for fuck sake take me b"
type textarea "x"
type textarea "for fuck sake take me ba"
type textarea "x"
type textarea "for fuck sake take me bac"
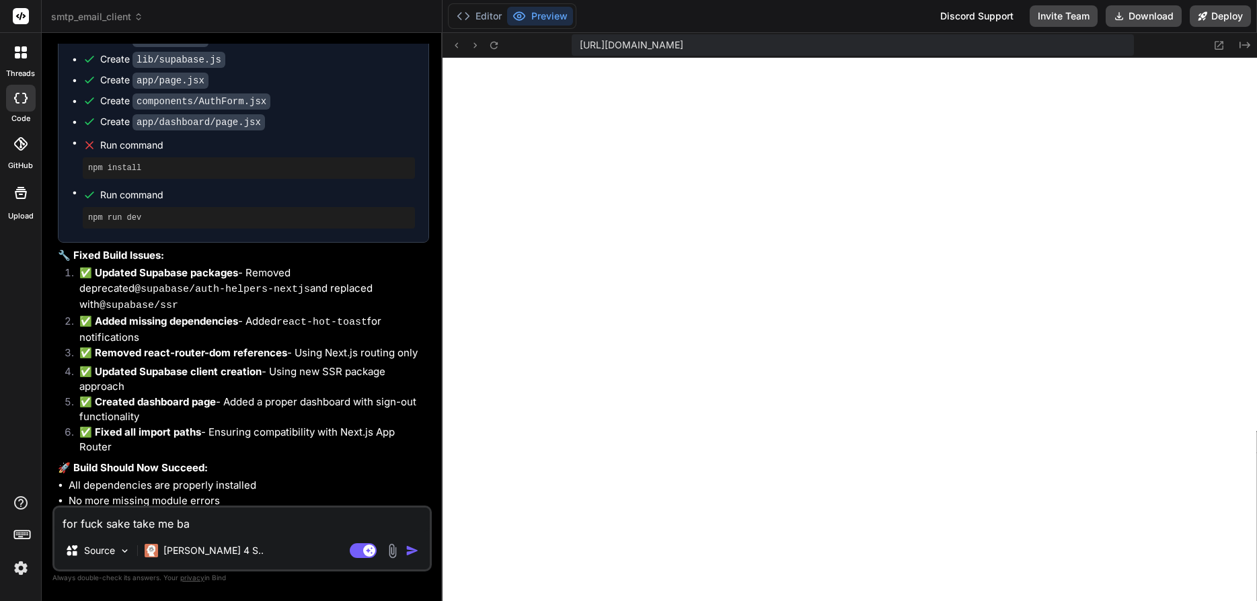
type textarea "x"
type textarea "for fuck sake take me back"
type textarea "x"
type textarea "for fuck sake take me back"
type textarea "x"
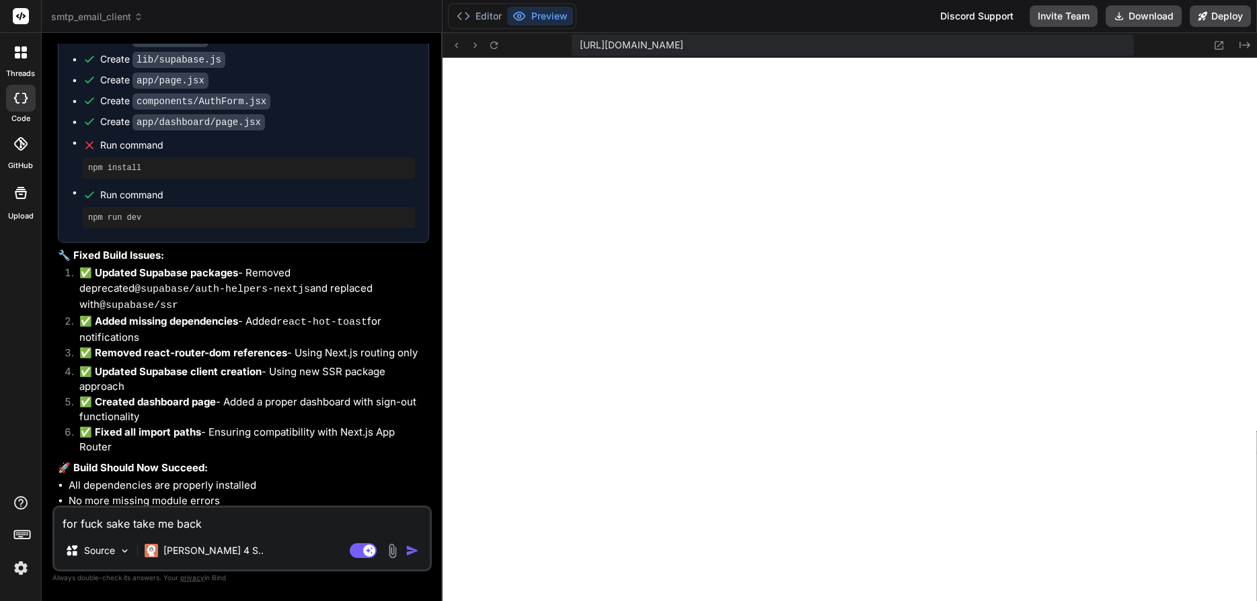
type textarea "for fuck sake take me back f"
type textarea "x"
type textarea "for fuck sake take me back"
type textarea "x"
type textarea "for fuck sake take me back b"
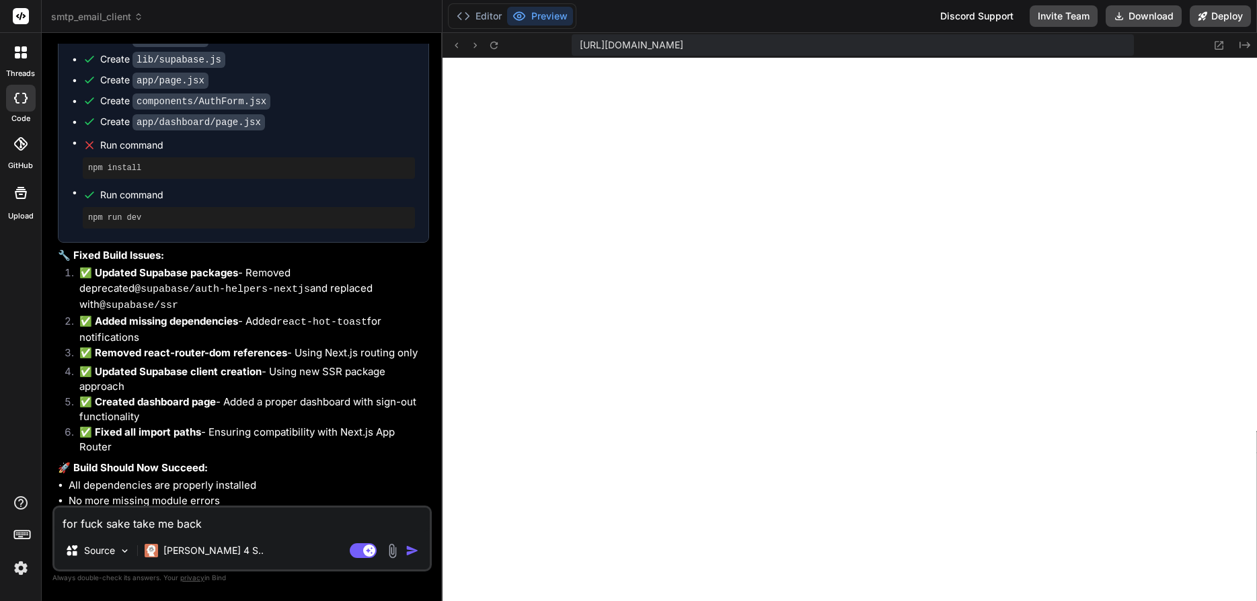
type textarea "x"
type textarea "for fuck sake take me back be"
type textarea "x"
type textarea "for fuck sake take me back bef"
type textarea "x"
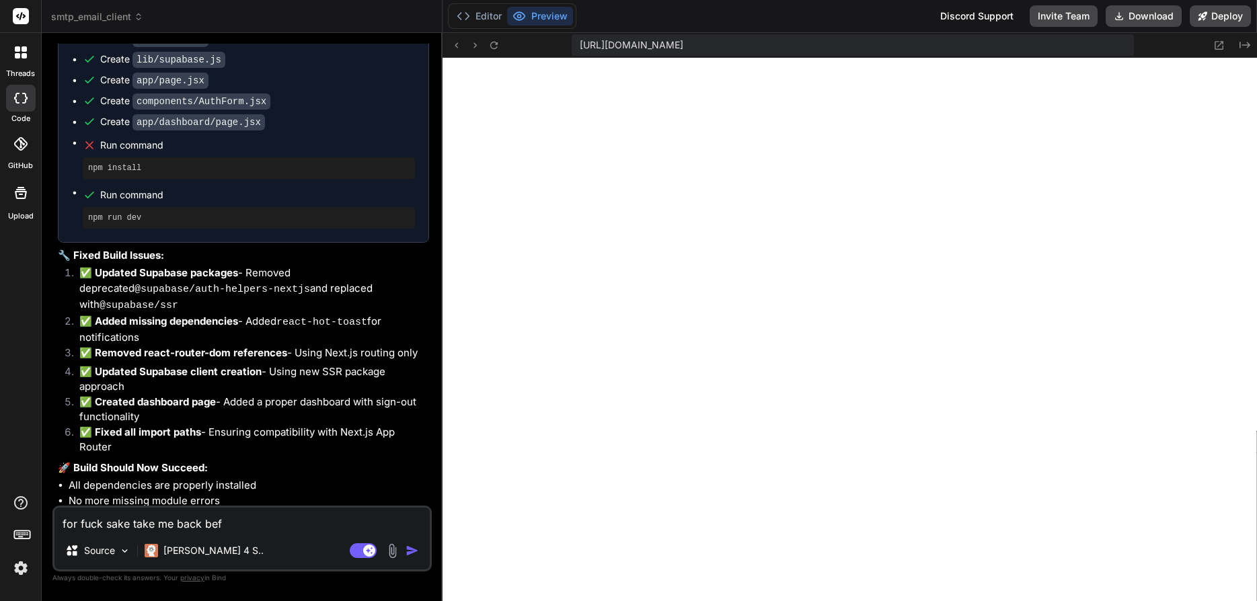
type textarea "for fuck sake take me back befo"
type textarea "x"
type textarea "for fuck sake take me back befor"
type textarea "x"
type textarea "for fuck sake take me back before"
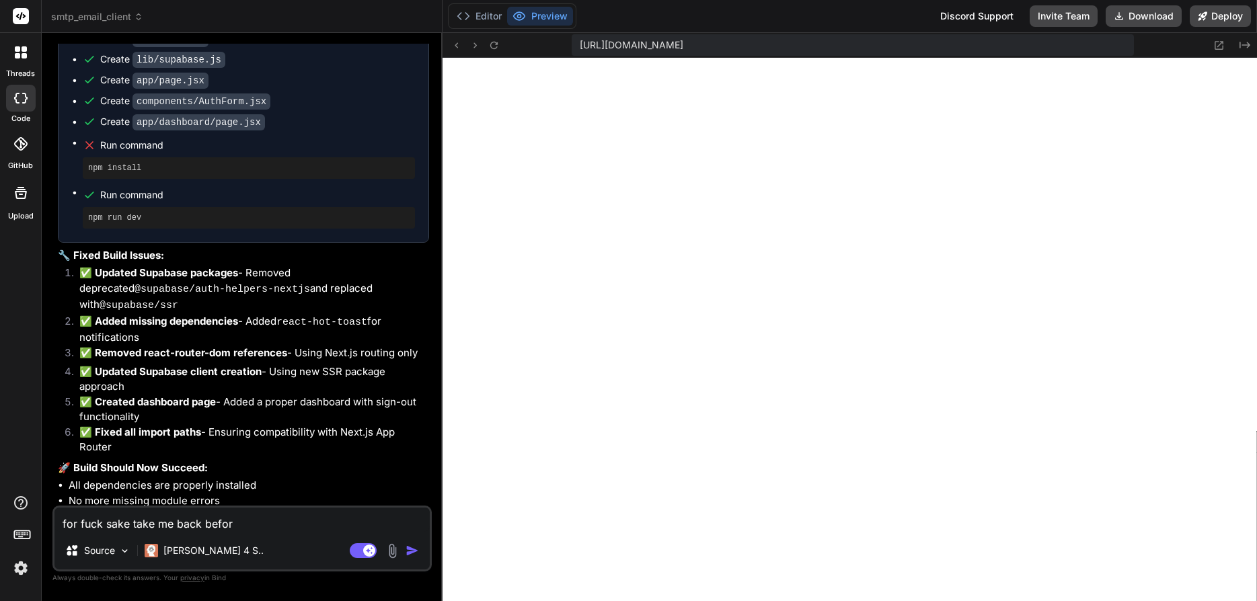
type textarea "x"
type textarea "for fuck sake take me back before"
type textarea "x"
type textarea "for fuck sake take me back before y"
type textarea "x"
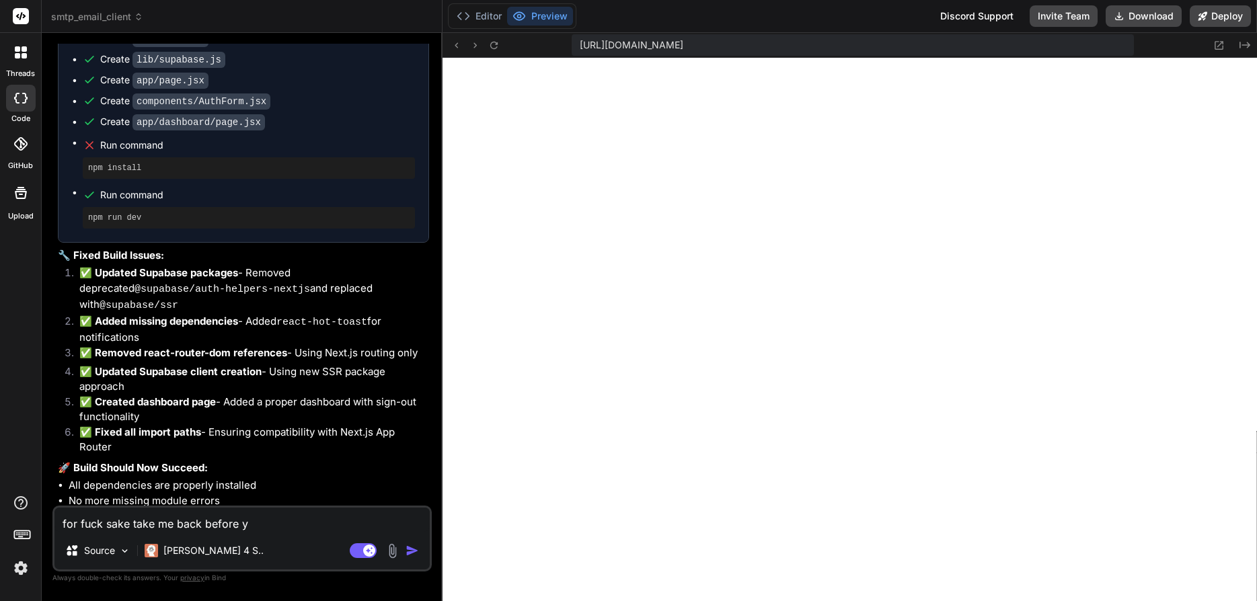
type textarea "for fuck sake take me back before yo"
type textarea "x"
type textarea "for fuck sake take me back before you"
type textarea "x"
type textarea "for fuck sake take me back before you"
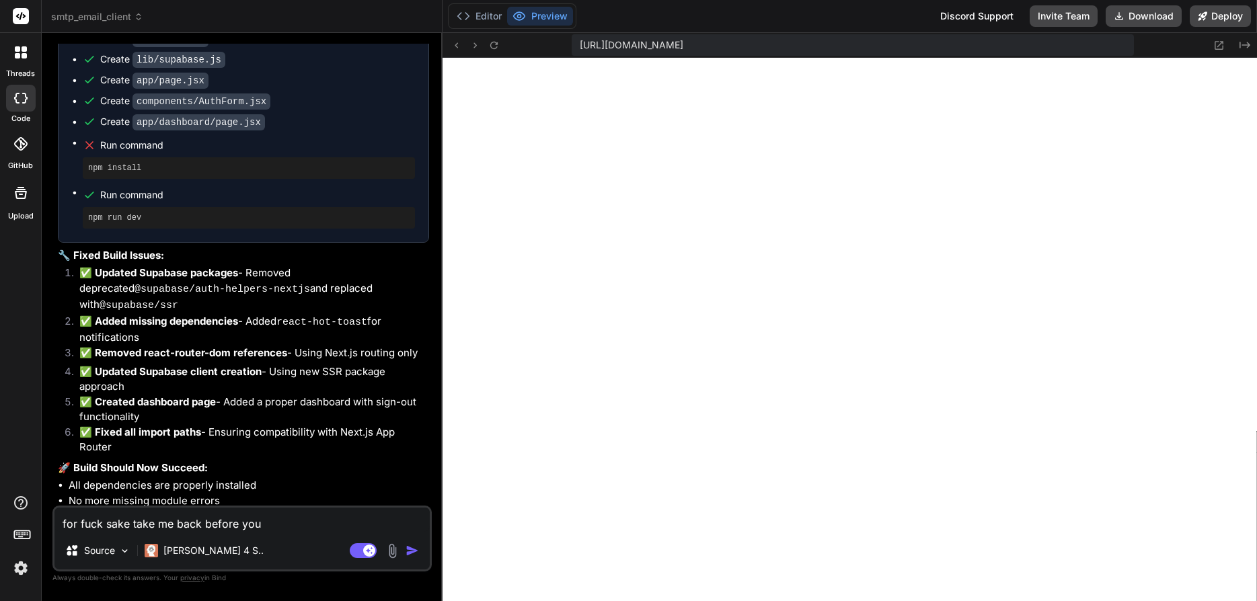
type textarea "x"
type textarea "for fuck sake take me back before you m"
type textarea "x"
type textarea "for fuck sake take me back before you me"
type textarea "x"
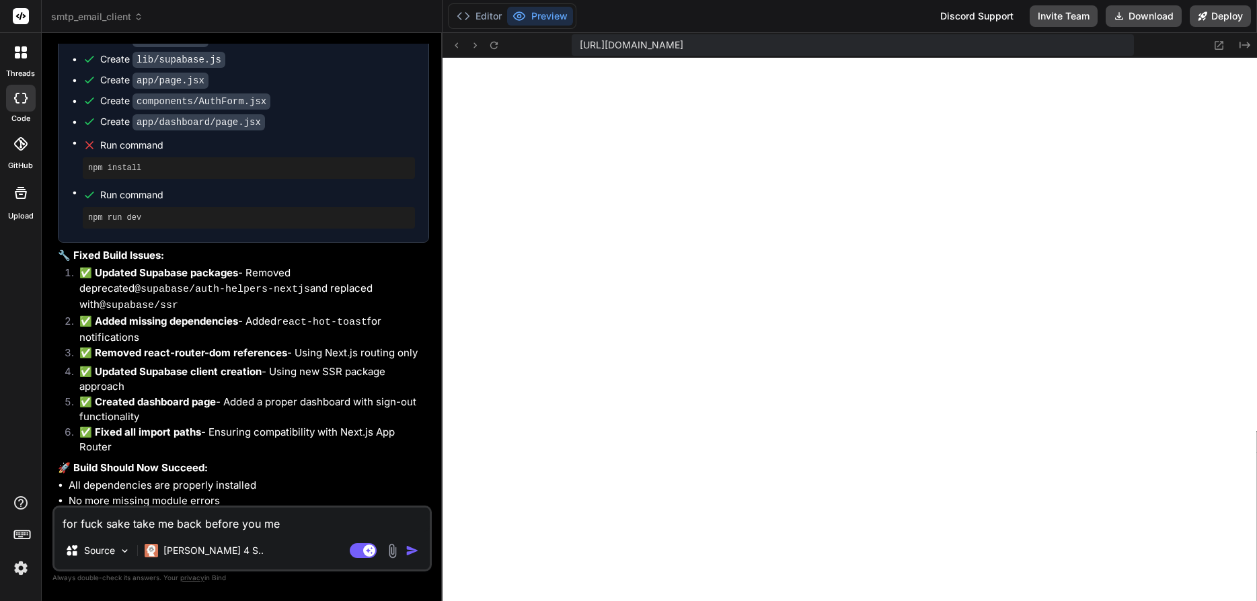
type textarea "for fuck sake take me back before you mes"
type textarea "x"
type textarea "for fuck sake take me back before you mess"
type textarea "x"
type textarea "for fuck sake take me back before you messe"
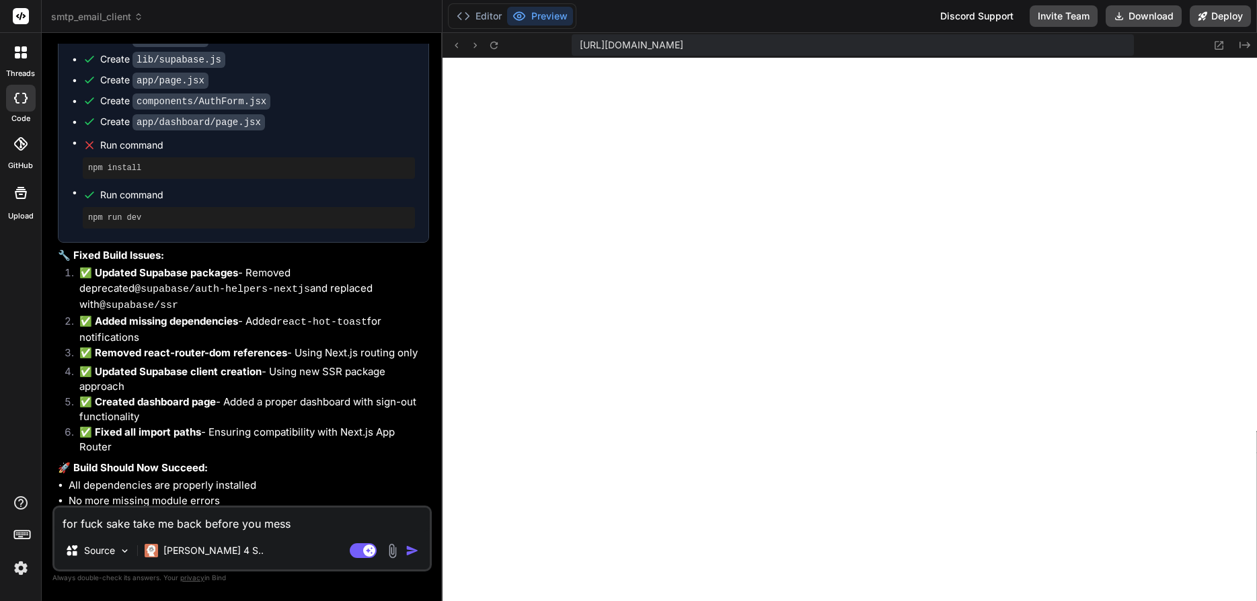
type textarea "x"
type textarea "for fuck sake take me back before you messed"
type textarea "x"
type textarea "for fuck sake take me back before you messed"
type textarea "x"
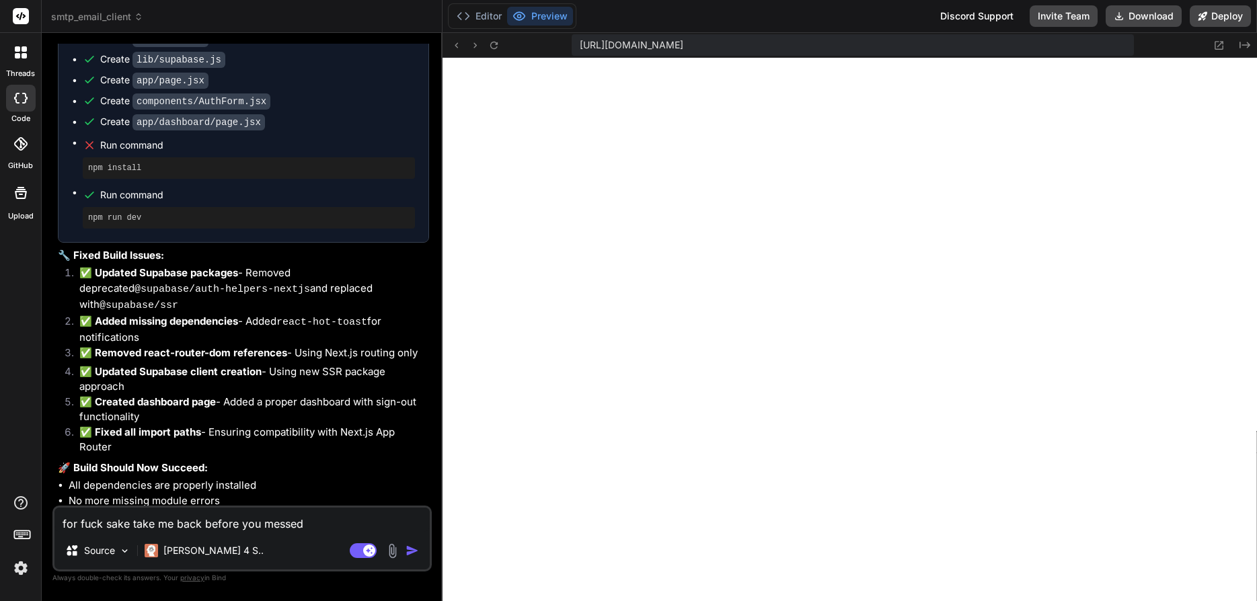
type textarea "for fuck sake take me back before you messed a"
type textarea "x"
type textarea "for fuck sake take me back before you messed ar"
type textarea "x"
type textarea "for fuck sake take me back before you messed aro"
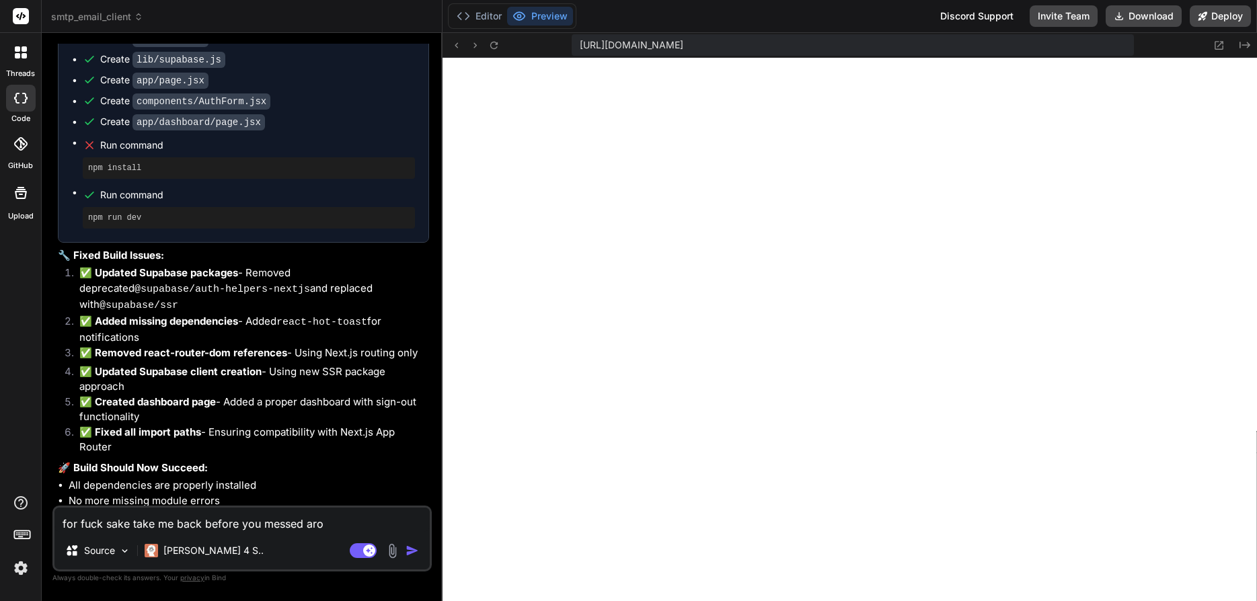
type textarea "x"
type textarea "for fuck sake take me back before you messed arou"
type textarea "x"
type textarea "for fuck sake take me back before you messed aroun"
type textarea "x"
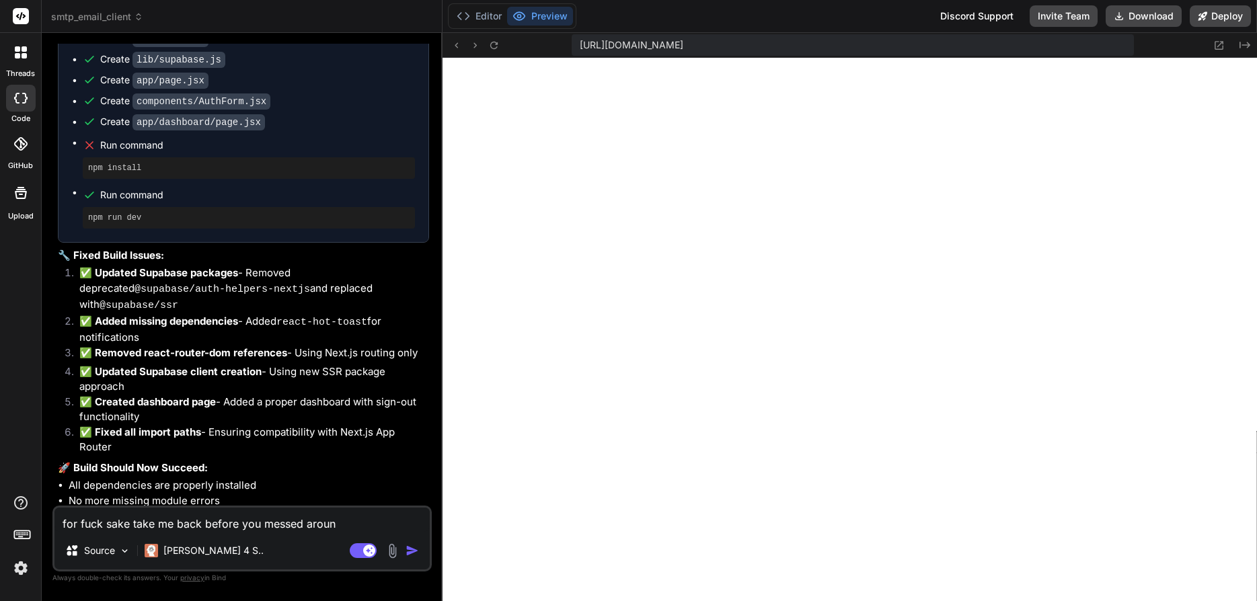
type textarea "for fuck sake take me back before you messed around"
type textarea "x"
type textarea "for fuck sake take me back before you messed around"
type textarea "x"
type textarea "for fuck sake take me back before you messed around w"
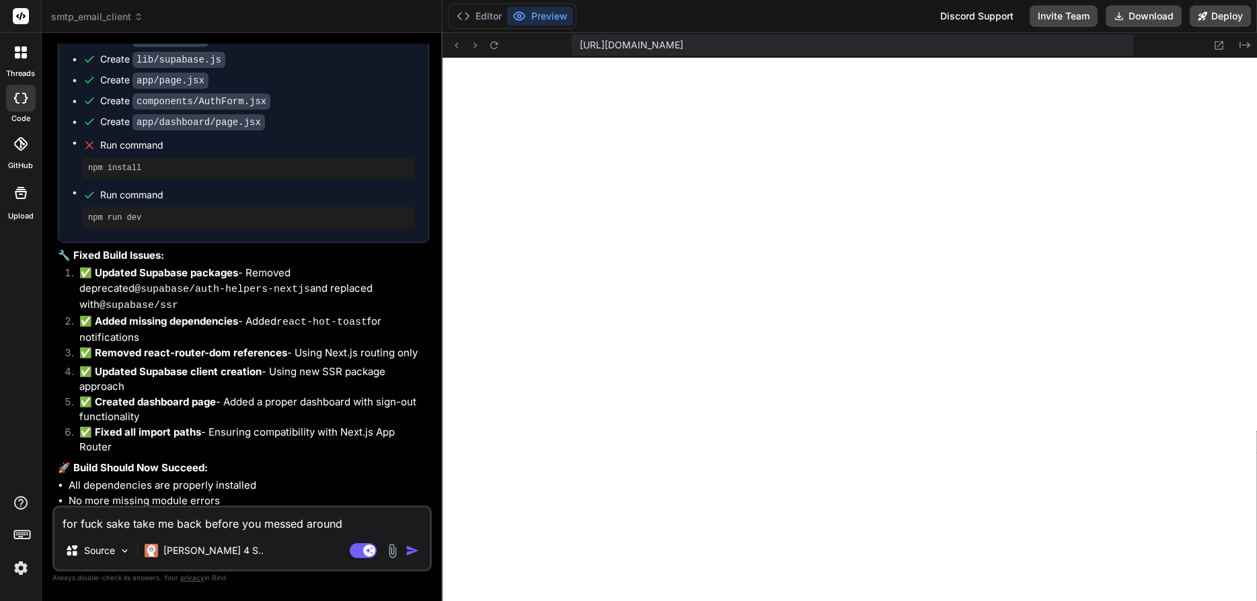
type textarea "x"
type textarea "for fuck sake take me back before you messed around wi"
type textarea "x"
type textarea "for fuck sake take me back before you messed around wit"
type textarea "x"
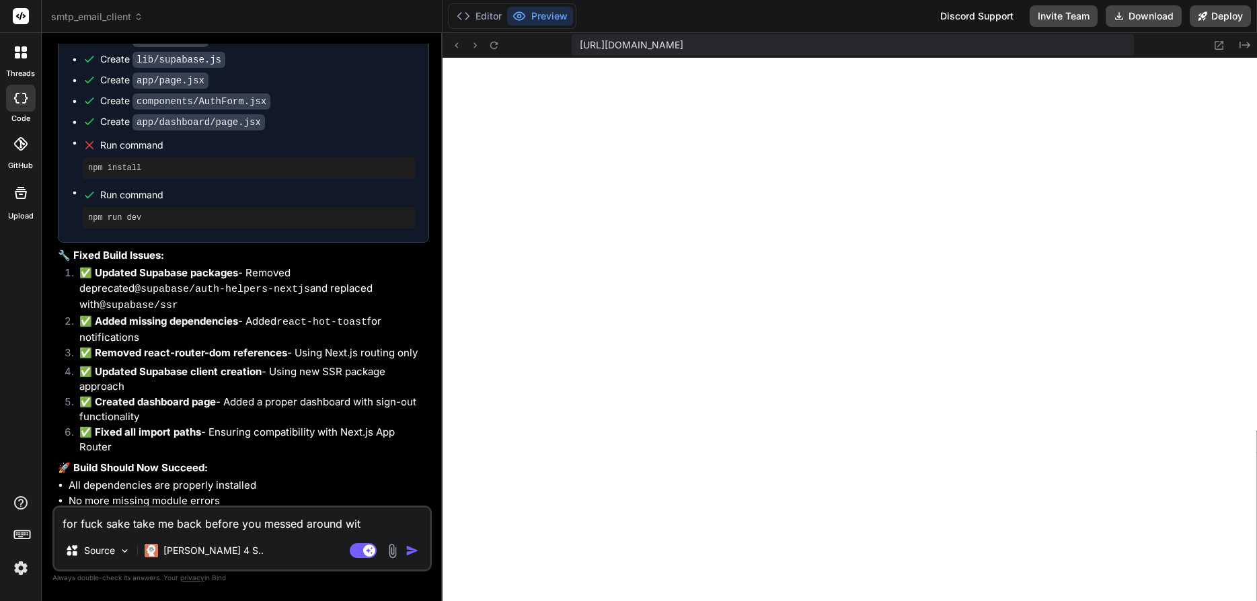
type textarea "for fuck sake take me back before you messed around with"
type textarea "x"
type textarea "for fuck sake take me back before you messed around with"
type textarea "x"
type textarea "for fuck sake take me back before you messed around with t"
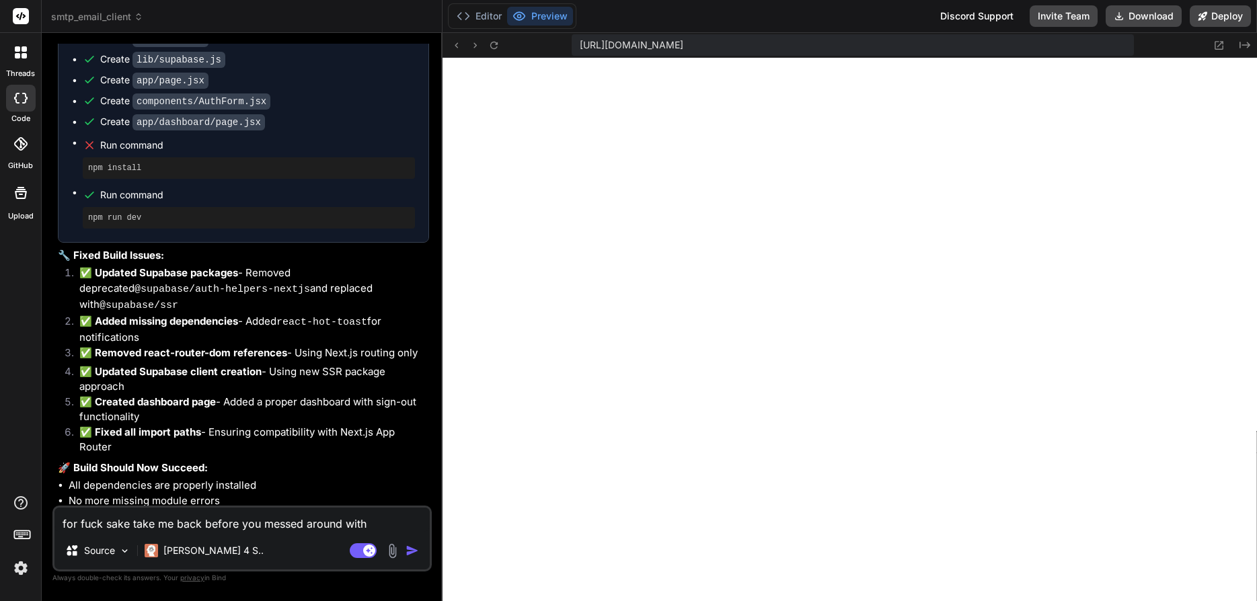
type textarea "x"
type textarea "for fuck sake take me back before you messed around with th"
type textarea "x"
type textarea "for fuck sake take me back before you messed around with the"
type textarea "x"
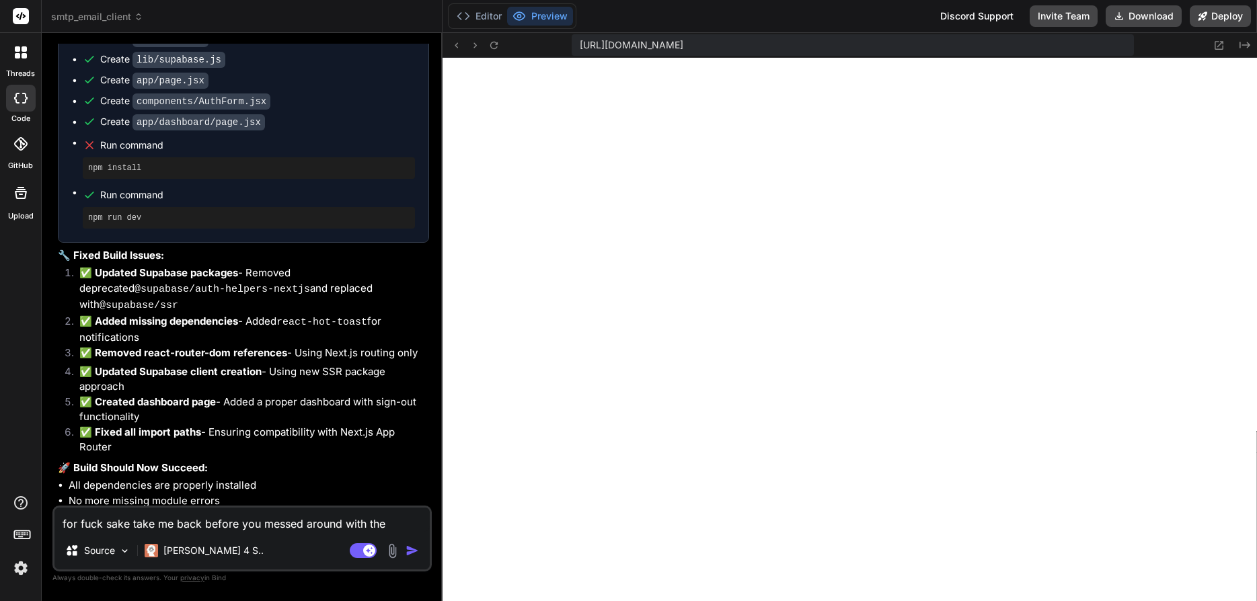
type textarea "for fuck sake take me back before you messed around with the"
type textarea "x"
type textarea "for fuck sake take me back before you messed around with the ."
type textarea "x"
type textarea "for fuck sake take me back before you messed around with the .e"
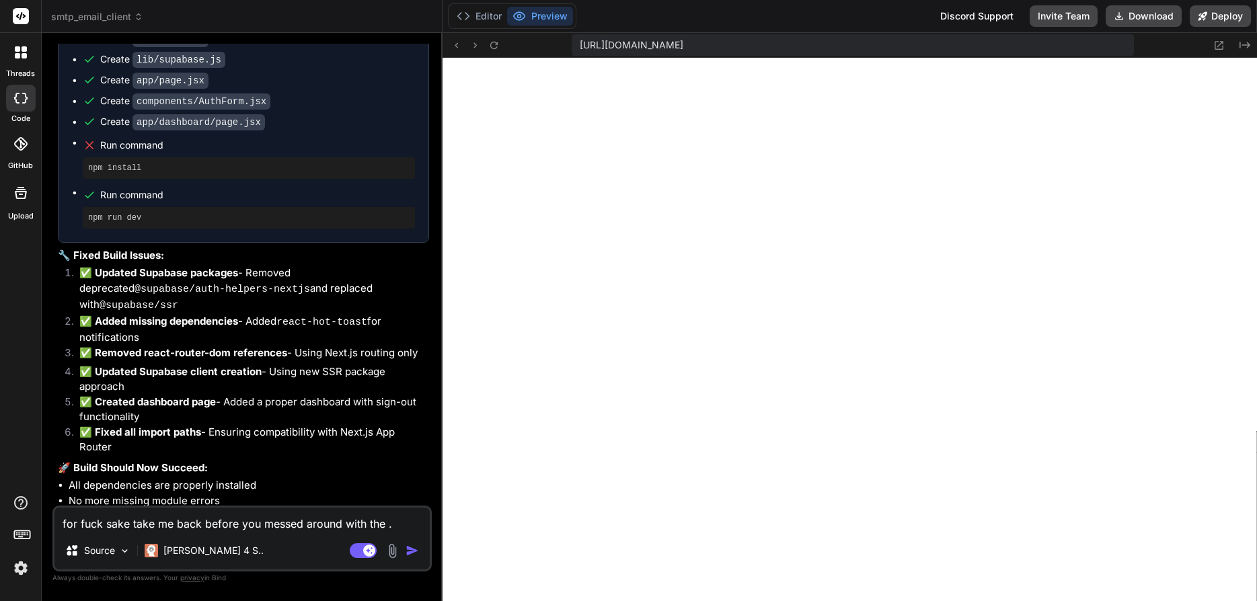
type textarea "x"
type textarea "for fuck sake take me back before you messed around with the .en"
type textarea "x"
type textarea "for fuck sake take me back before you messed around with the .env"
type textarea "x"
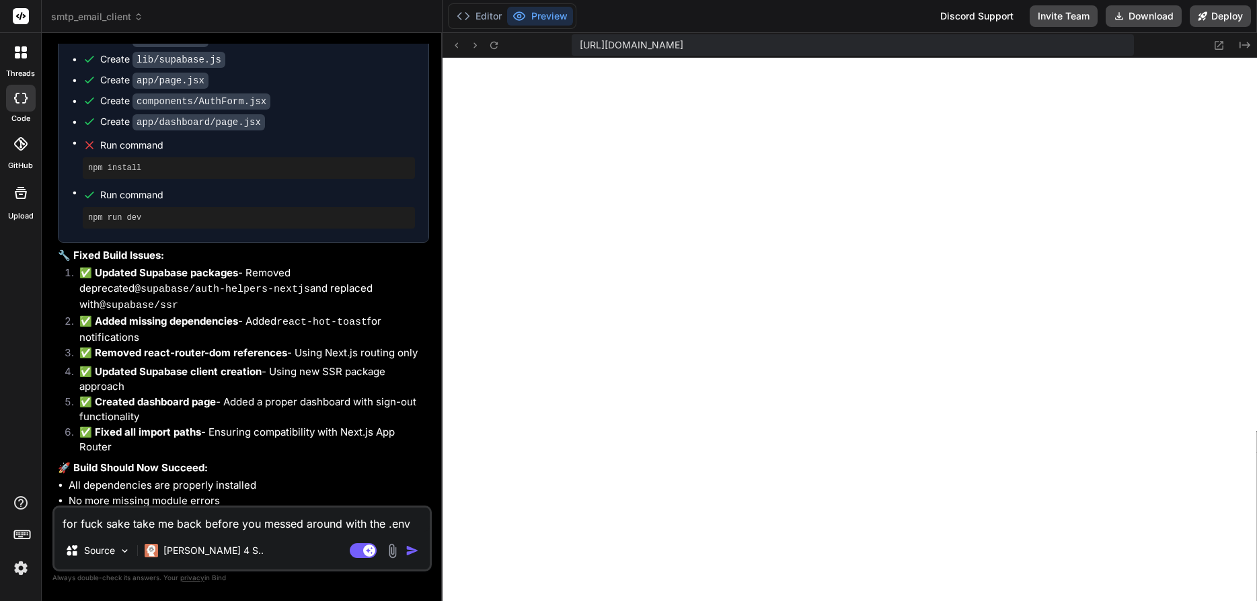
type textarea "for fuck sake take me back before you messed around with the .env"
type textarea "x"
type textarea "for fuck sake take me back before you messed around with the .env f"
type textarea "x"
type textarea "for fuck sake take me back before you messed around with the .env fi"
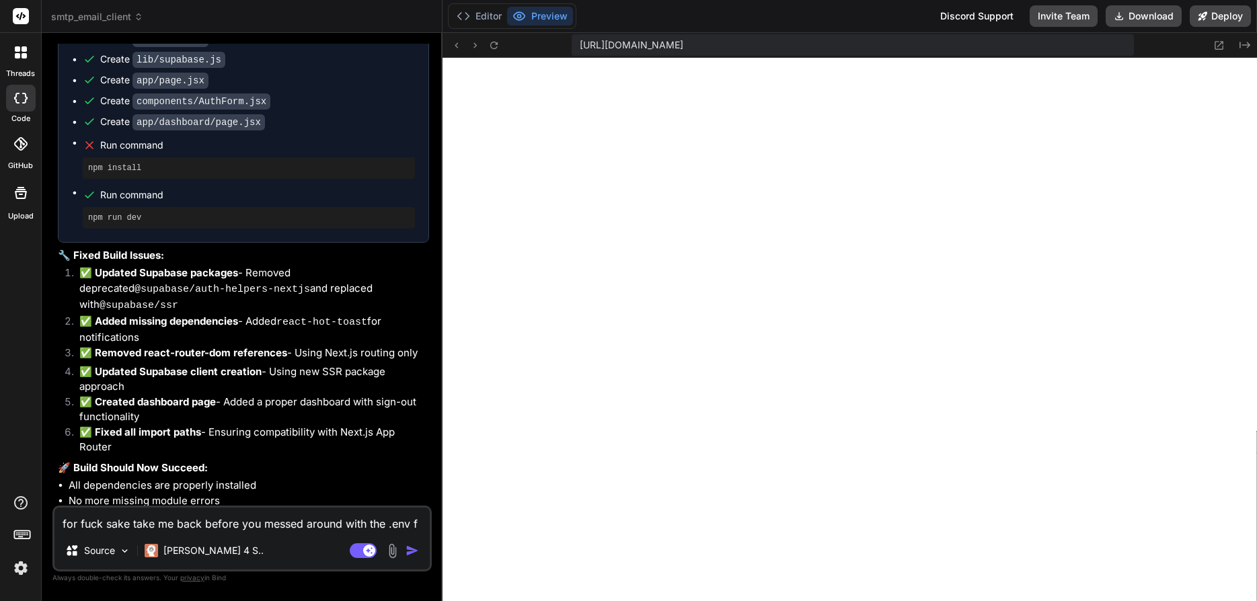
type textarea "x"
type textarea "for fuck sake take me back before you messed around with the .env fil"
type textarea "x"
type textarea "for fuck sake take me back before you messed around with the .env file"
type textarea "x"
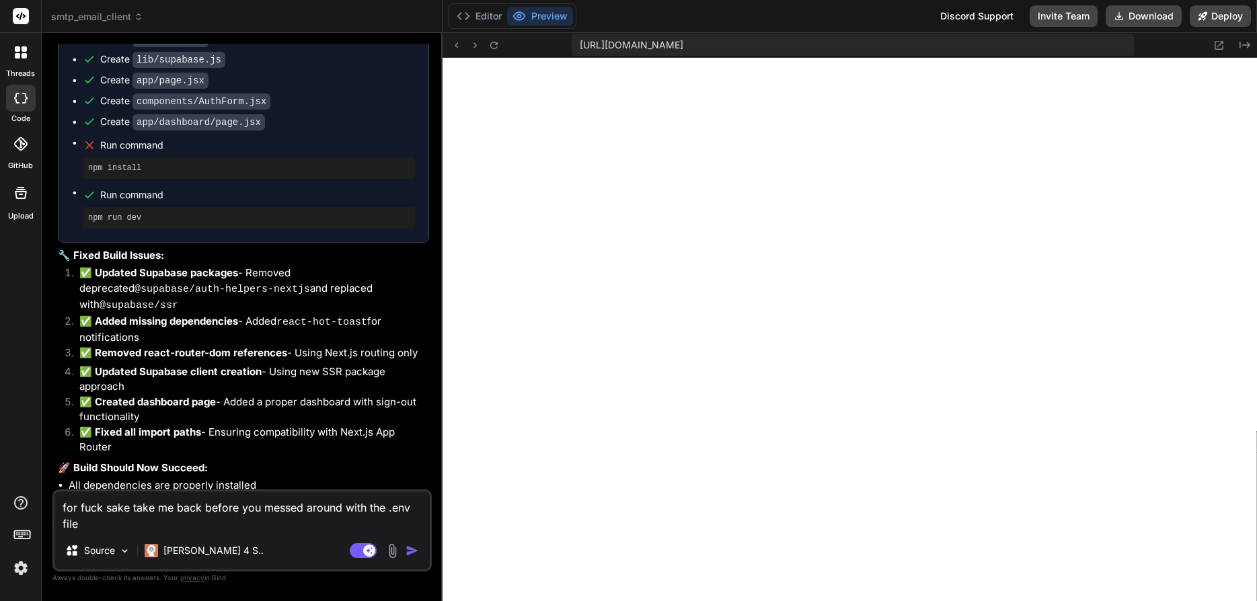
type textarea "for fuck sake take me back before you messed around with the .env file."
type textarea "x"
type textarea "for fuck sake take me back before you messed around with the .env file."
type textarea "x"
type textarea "for fuck sake take me back before you messed around with the .env file. n"
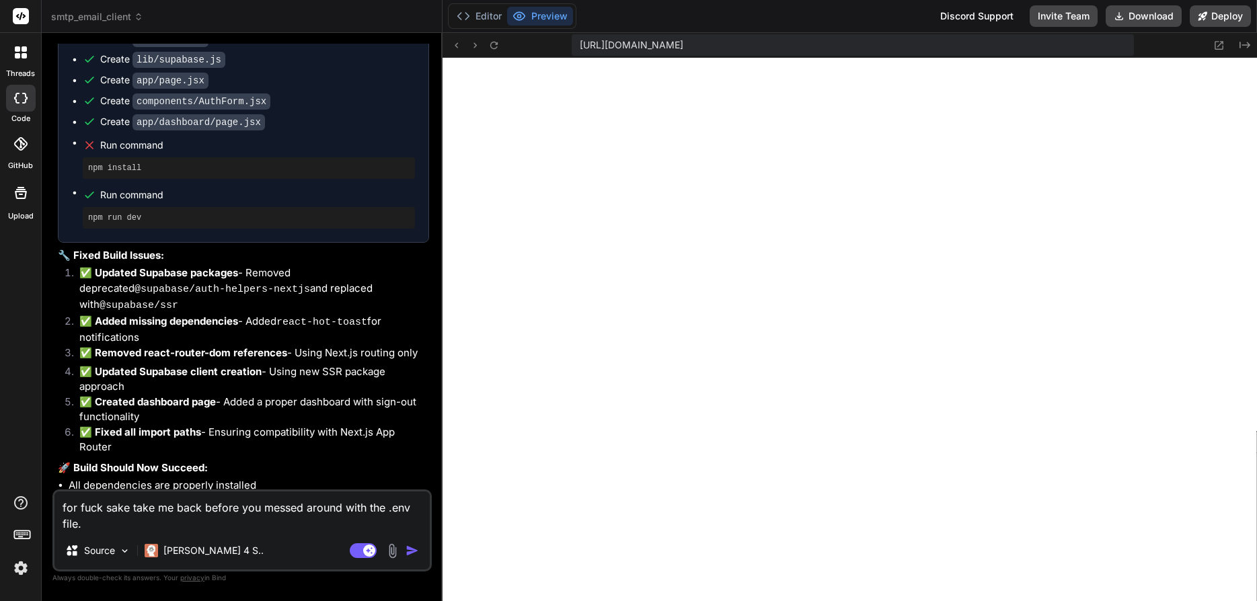
type textarea "x"
type textarea "for fuck sake take me back before you messed around with the .env file. no"
type textarea "x"
type textarea "for fuck sake take me back before you messed around with the .env file. not"
type textarea "x"
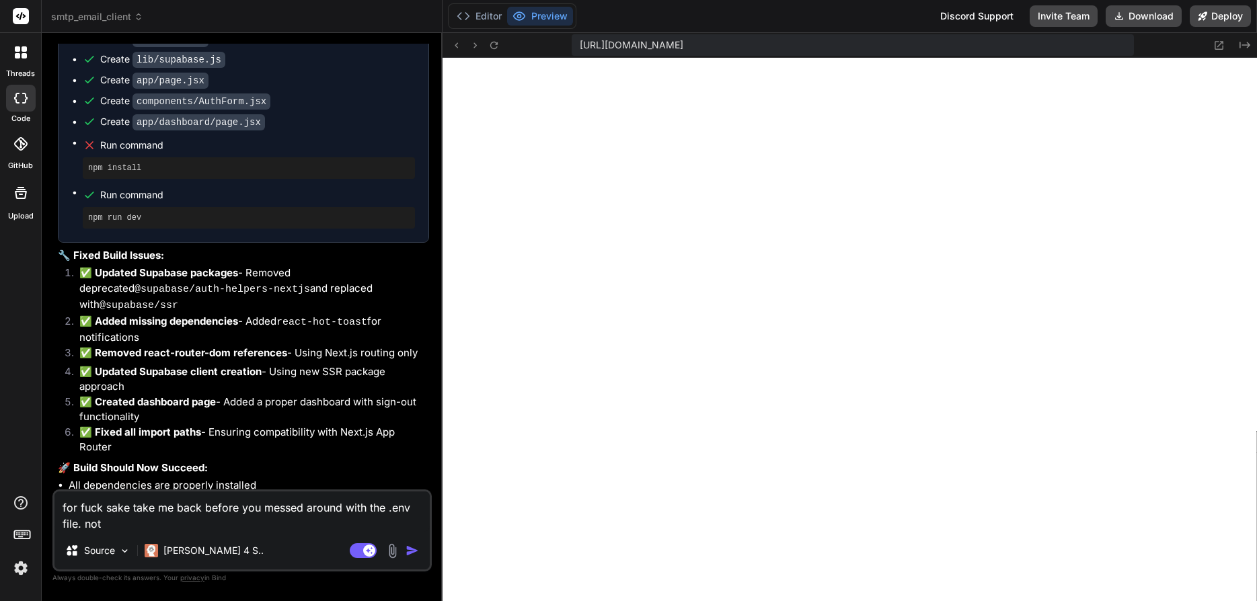
type textarea "for fuck sake take me back before you messed around with the .env file. noth"
type textarea "x"
type textarea "for fuck sake take me back before you messed around with the .env file. nothi"
type textarea "x"
type textarea "for fuck sake take me back before you messed around with the .env file. nothin"
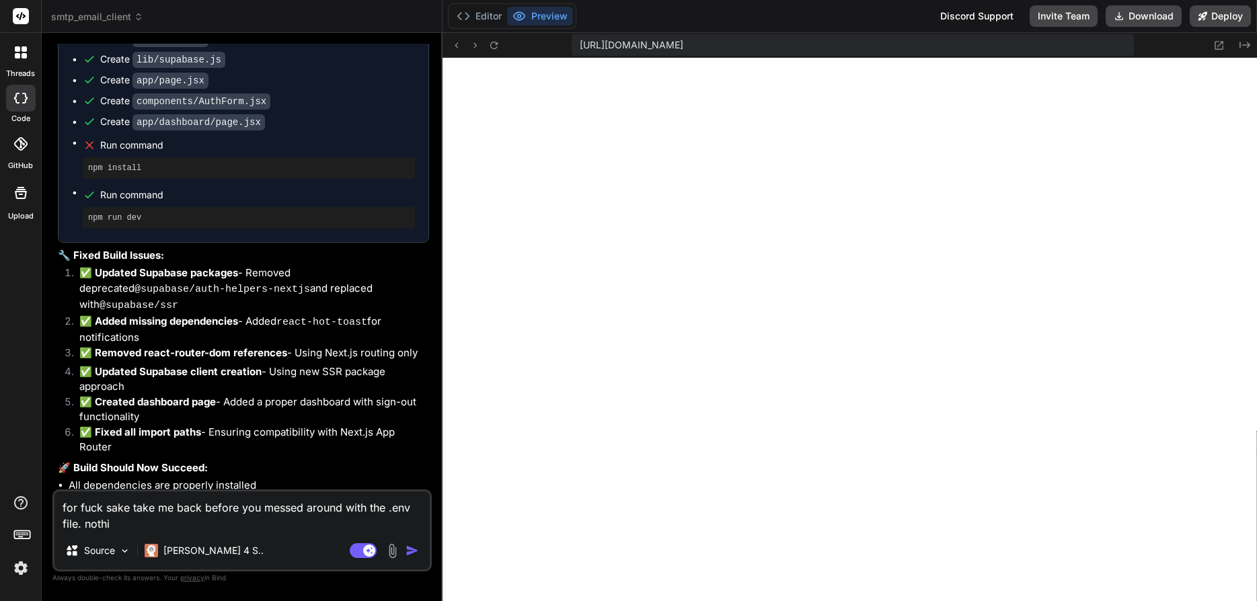
type textarea "x"
type textarea "for fuck sake take me back before you messed around with the .env file. nothing"
type textarea "x"
type textarea "for fuck sake take me back before you messed around with the .env file. nothing"
type textarea "x"
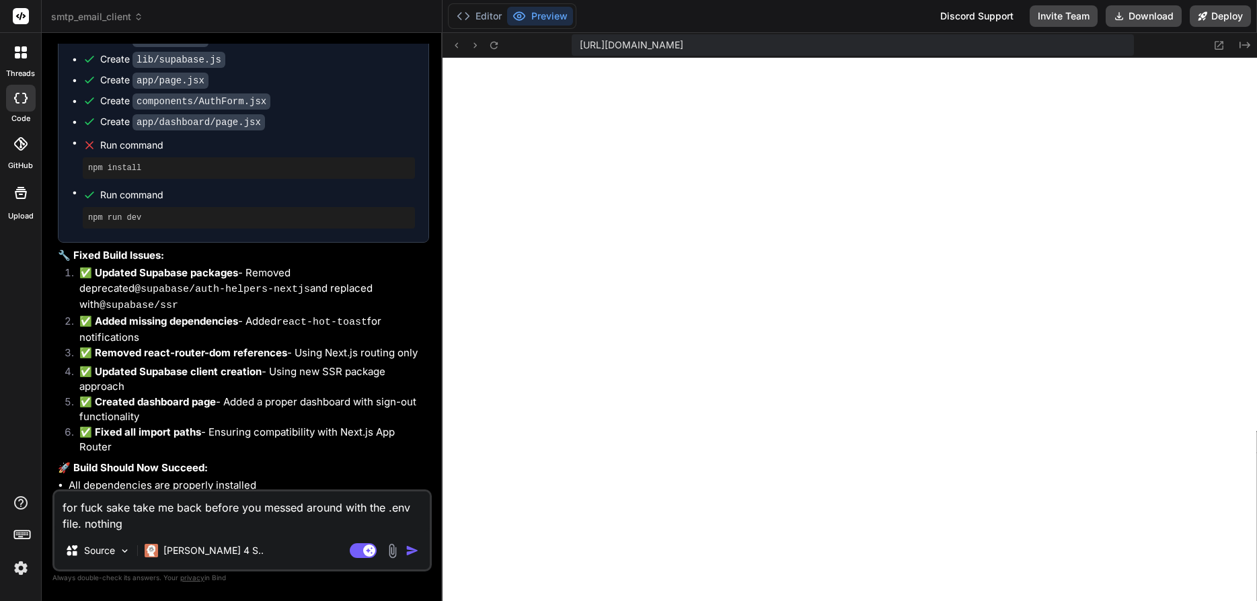
type textarea "for fuck sake take me back before you messed around with the .env file. nothing…"
type textarea "x"
type textarea "for fuck sake take me back before you messed around with the .env file. nothing…"
type textarea "x"
type textarea "for fuck sake take me back before you messed around with the .env file. nothing…"
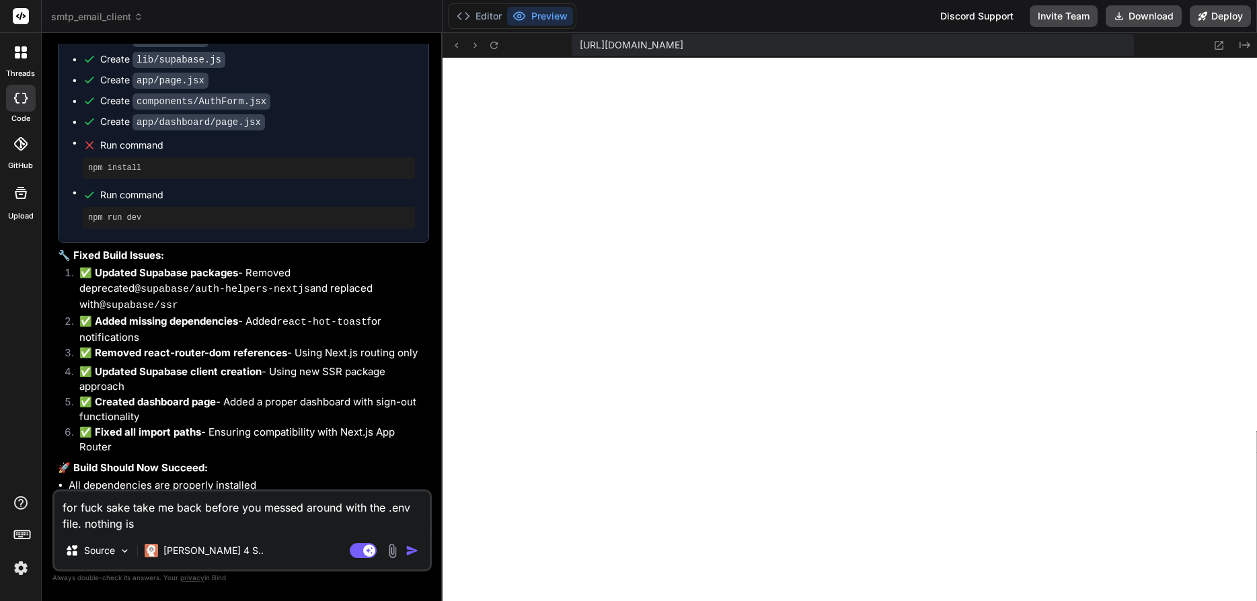
type textarea "x"
type textarea "for fuck sake take me back before you messed around with the .env file. nothing…"
type textarea "x"
type textarea "for fuck sake take me back before you messed around with the .env file. nothing…"
type textarea "x"
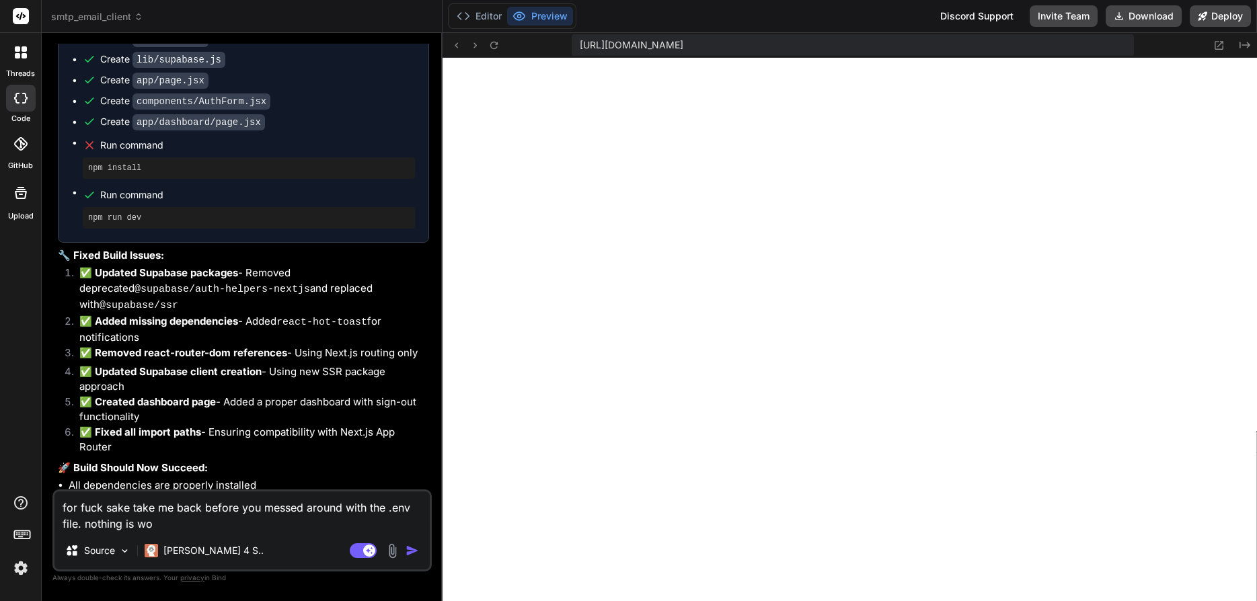
type textarea "for fuck sake take me back before you messed around with the .env file. nothing…"
type textarea "x"
type textarea "for fuck sake take me back before you messed around with the .env file. nothing…"
type textarea "x"
type textarea "for fuck sake take me back before you messed around with the .env file. nothing…"
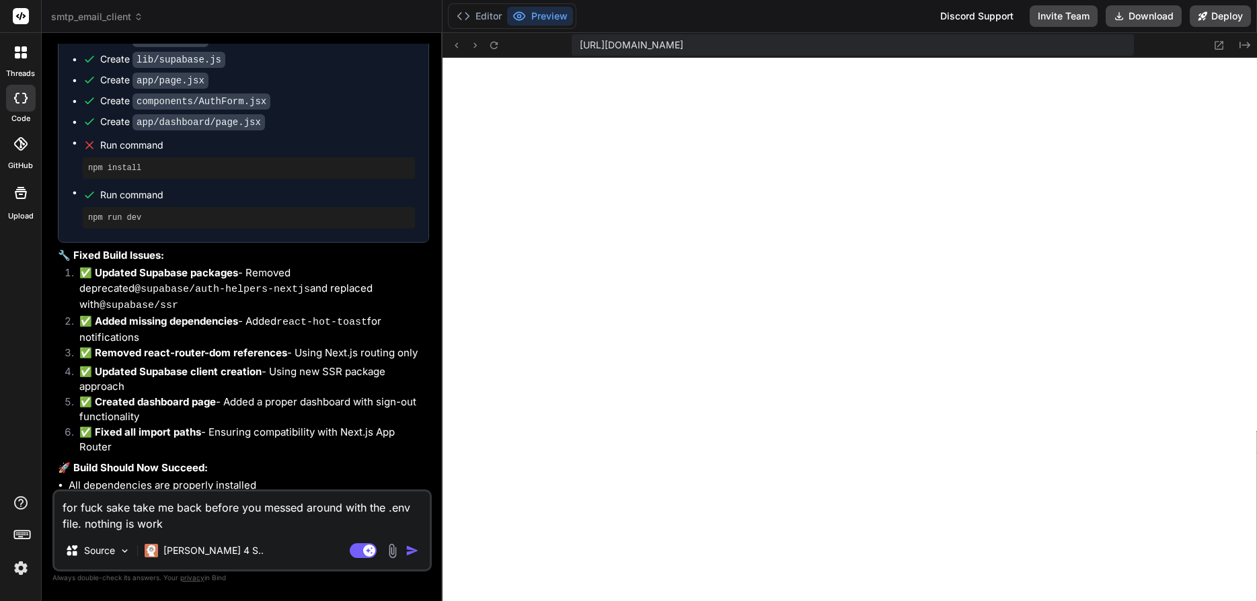
type textarea "x"
type textarea "for fuck sake take me back before you messed around with the .env file. nothing…"
type textarea "x"
type textarea "for fuck sake take me back before you messed around with the .env file. nothing…"
type textarea "x"
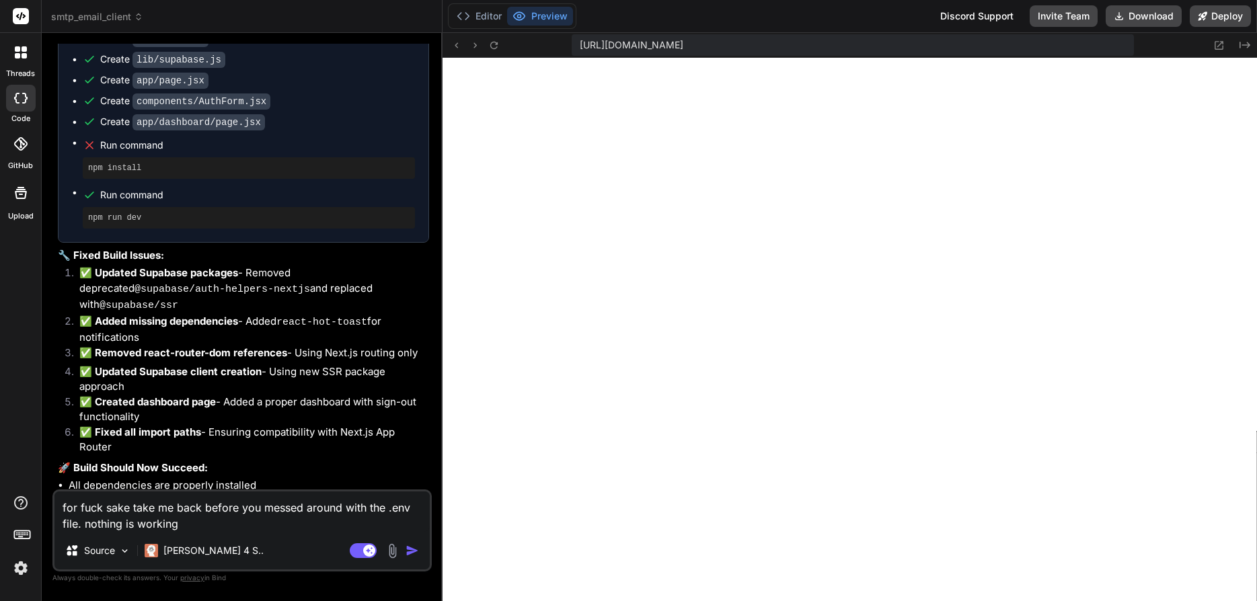
type textarea "for fuck sake take me back before you messed around with the .env file. nothing…"
type textarea "x"
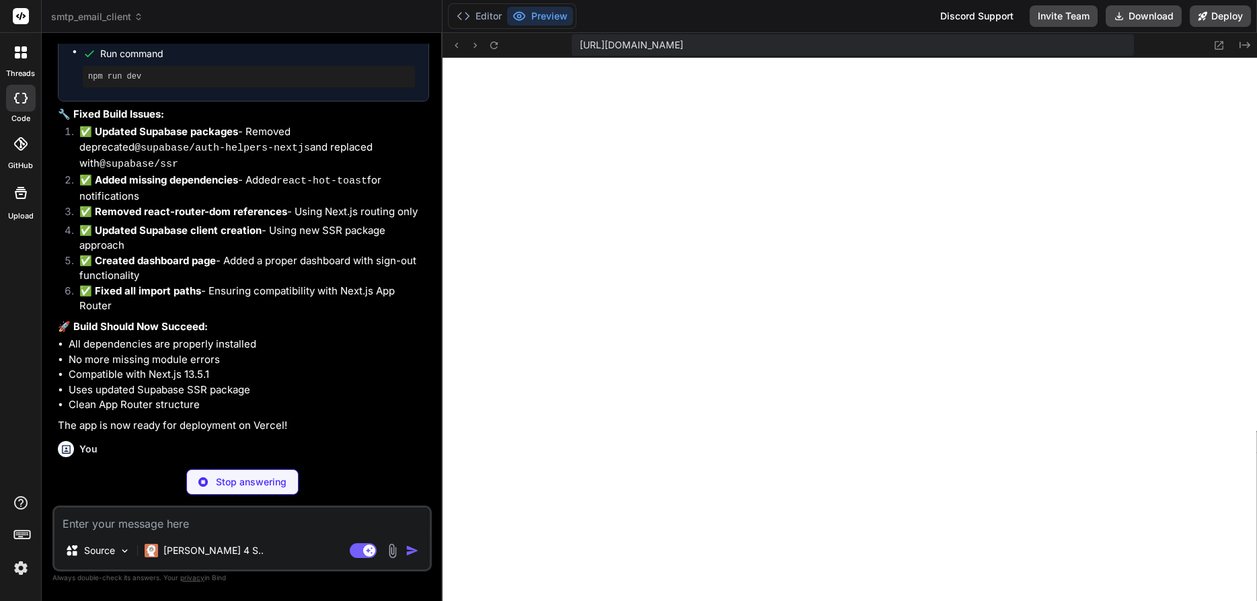
scroll to position [3322, 0]
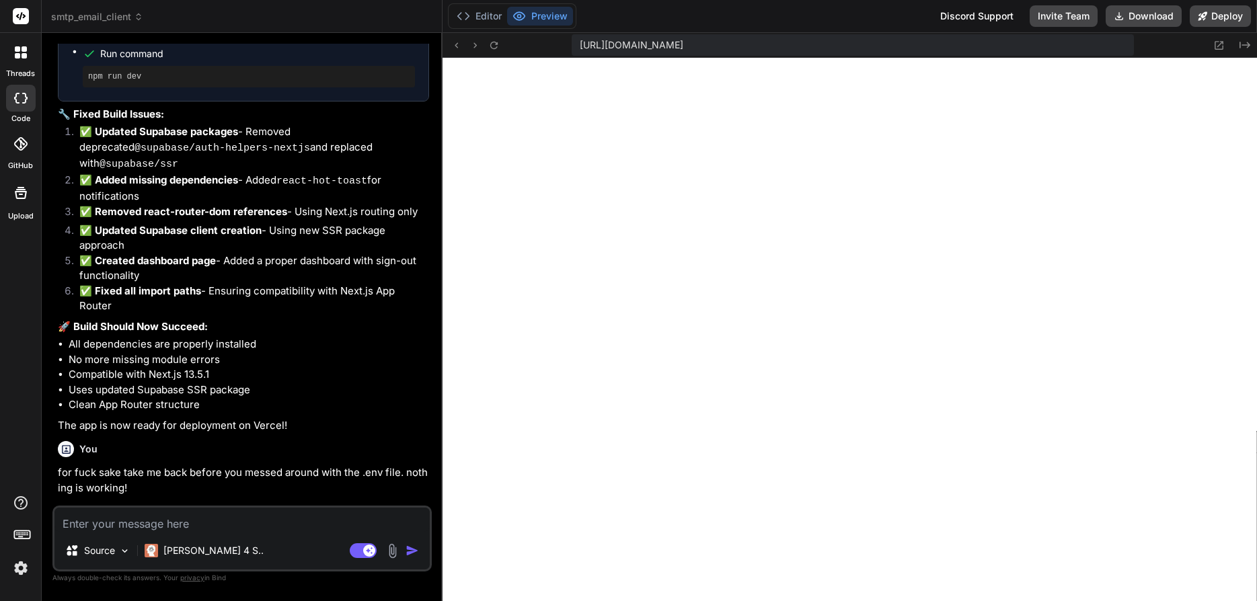
type textarea "x"
click at [142, 517] on textarea at bounding box center [241, 520] width 375 height 24
type textarea "s"
type textarea "x"
type textarea "st"
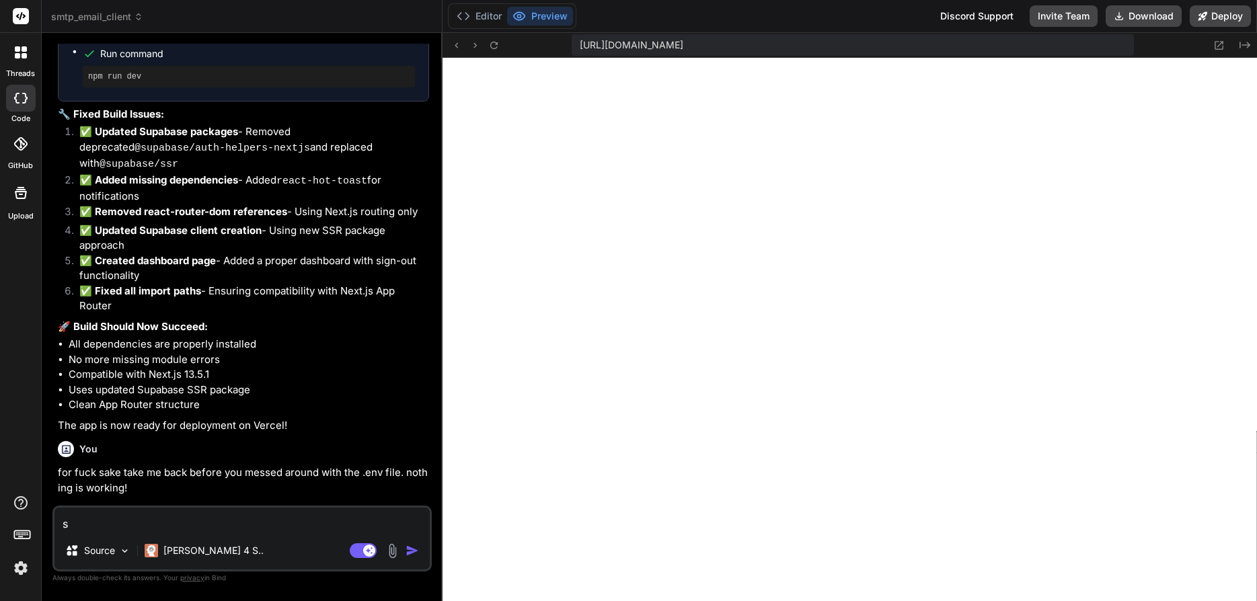
type textarea "x"
type textarea "sti"
type textarea "x"
type textarea "stil"
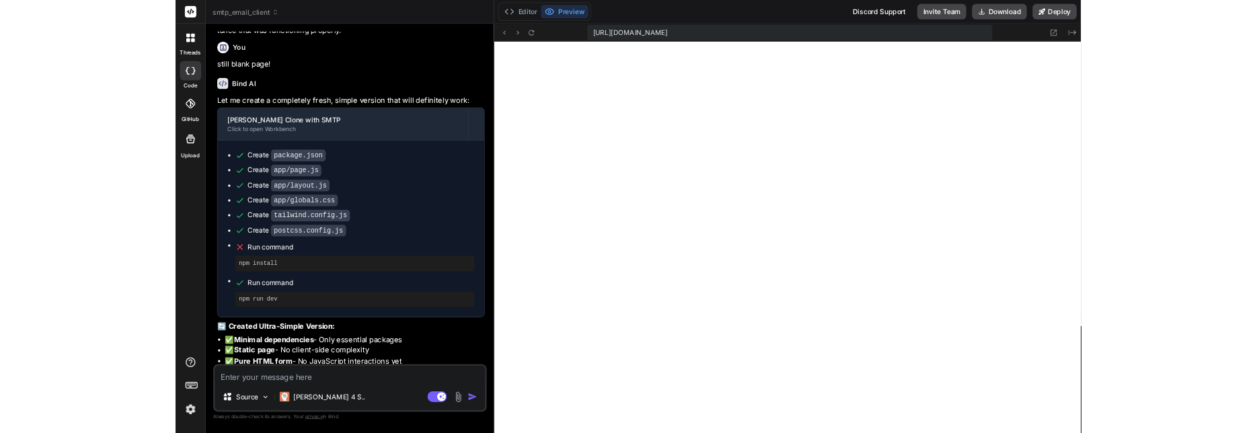
scroll to position [5009, 0]
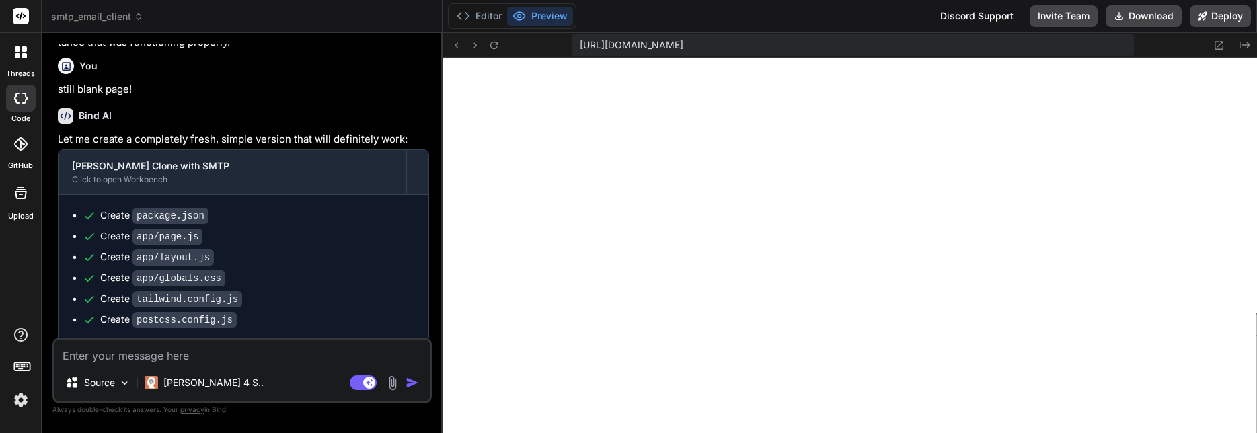
click at [208, 356] on textarea at bounding box center [241, 352] width 375 height 24
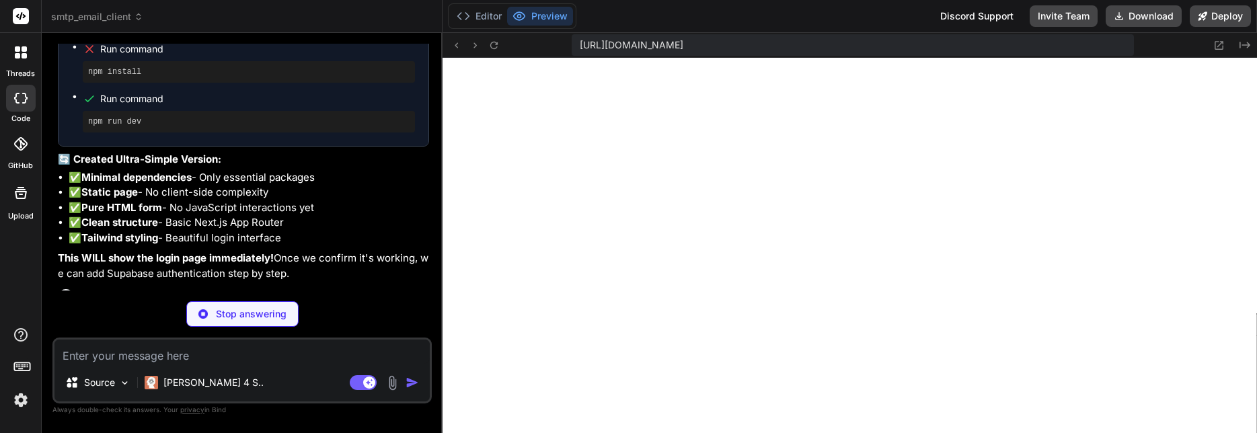
scroll to position [6721, 0]
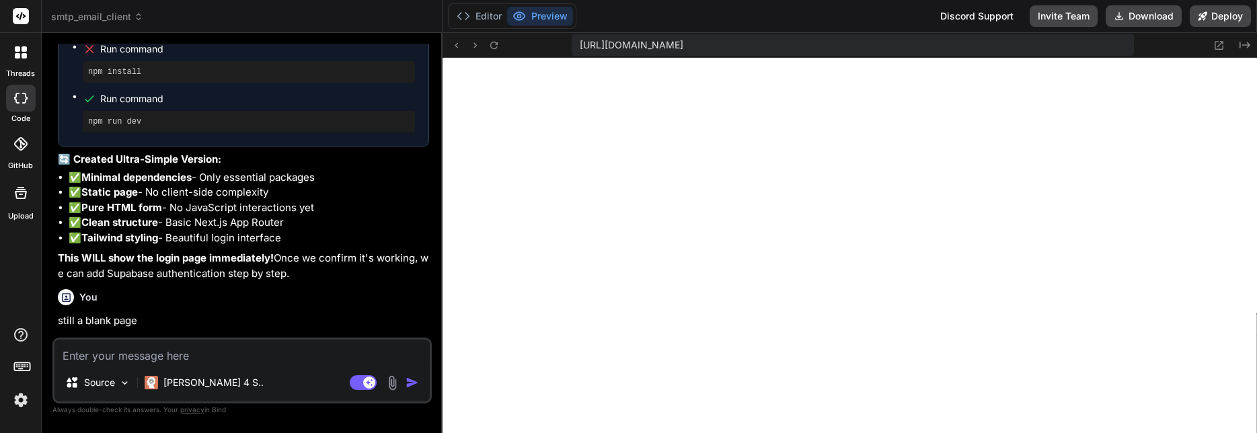
drag, startPoint x: 1015, startPoint y: 42, endPoint x: 562, endPoint y: 42, distance: 453.3
click at [572, 42] on div "[URL][DOMAIN_NAME]" at bounding box center [853, 45] width 562 height 22
click at [180, 356] on textarea at bounding box center [241, 352] width 375 height 24
paste textarea "[URL][DOMAIN_NAME]"
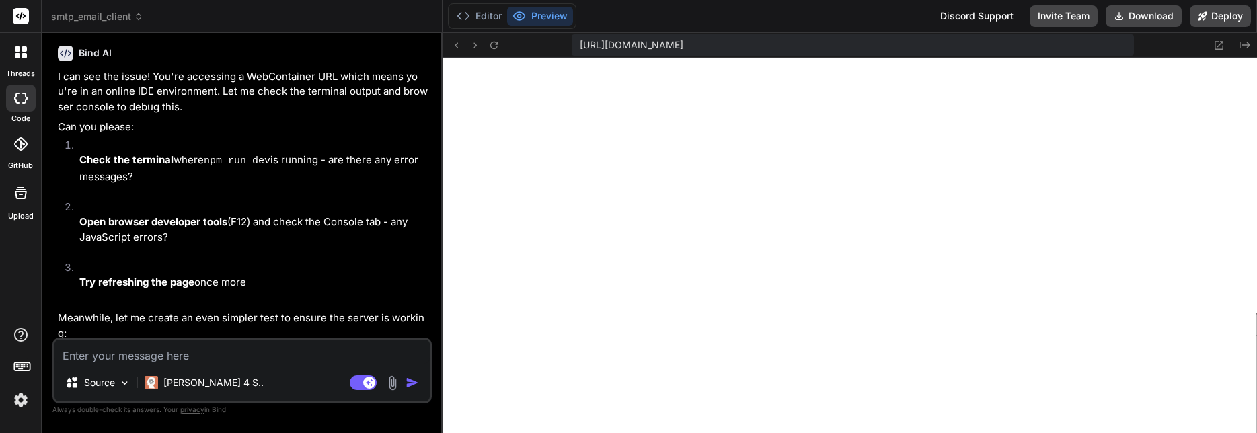
scroll to position [5732, 0]
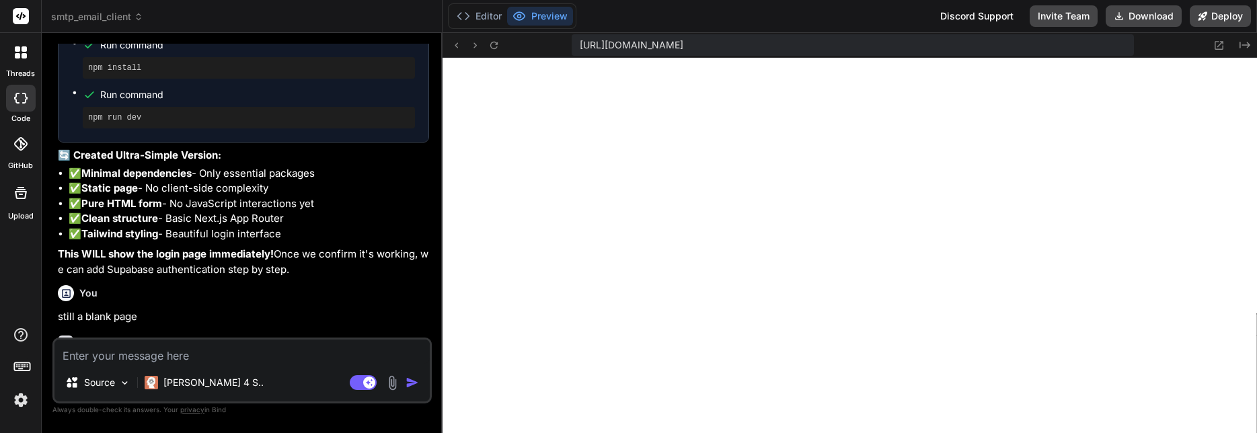
scroll to position [371, 0]
click at [188, 351] on textarea at bounding box center [241, 352] width 375 height 24
type textarea "x"
type textarea "l"
type textarea "x"
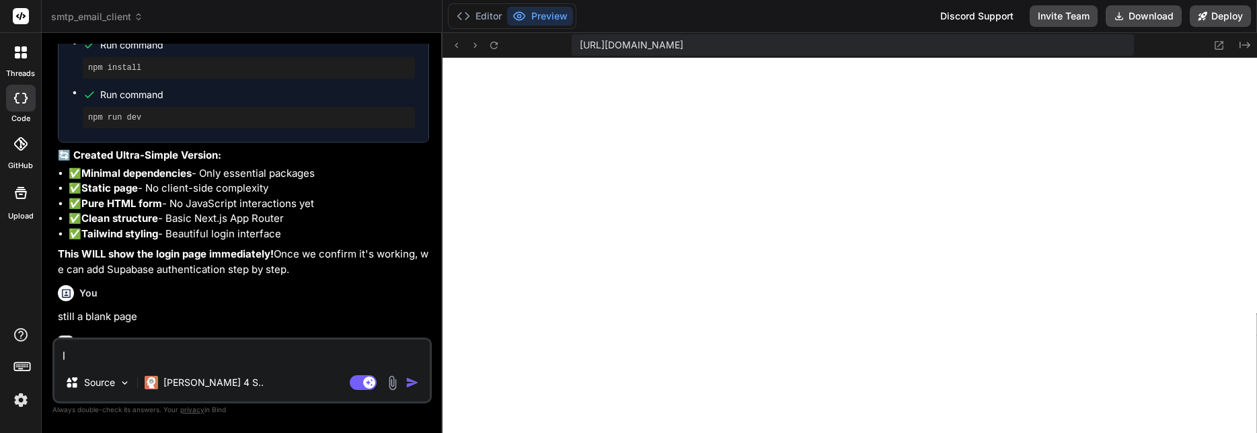
type textarea "le"
type textarea "x"
type textarea "let"
type textarea "x"
type textarea "lets"
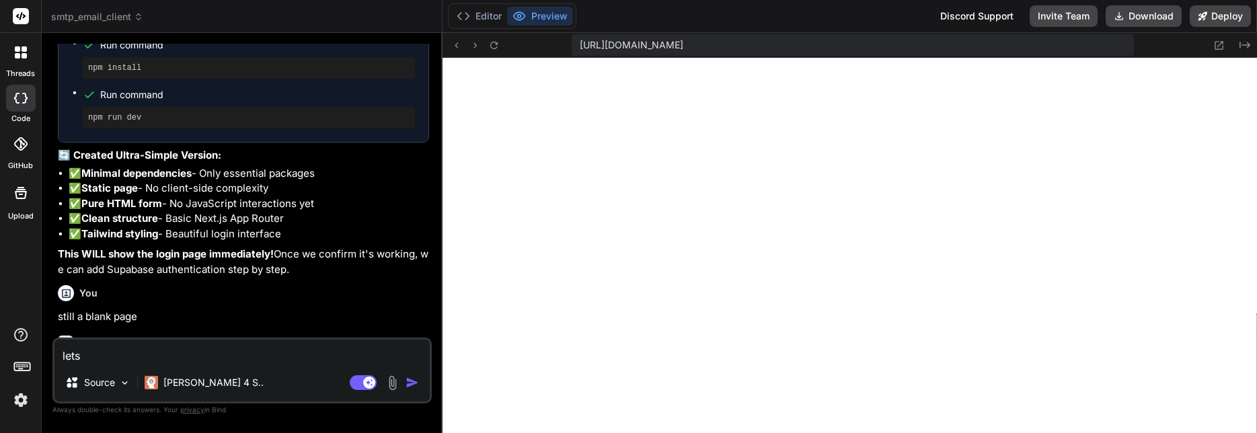
type textarea "x"
type textarea "lets"
type textarea "x"
type textarea "lets s"
type textarea "x"
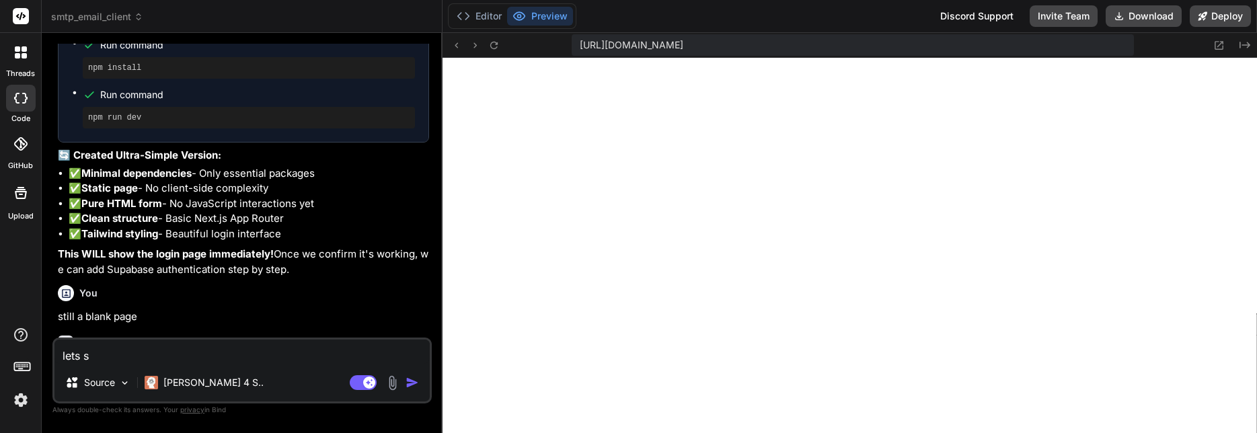
type textarea "lets st"
type textarea "x"
type textarea "lets sta"
type textarea "x"
type textarea "lets star"
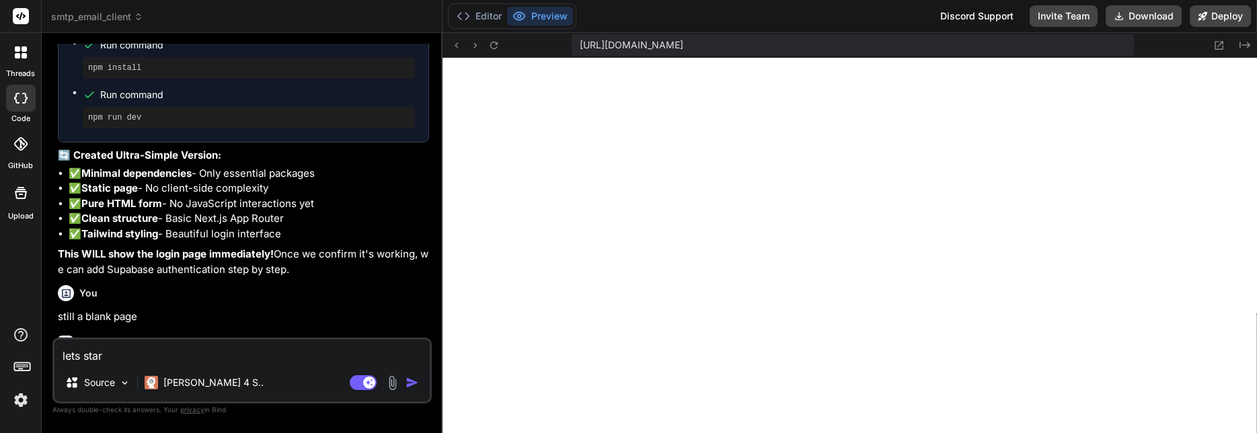
type textarea "x"
type textarea "lets start"
type textarea "x"
type textarea "lets start"
type textarea "x"
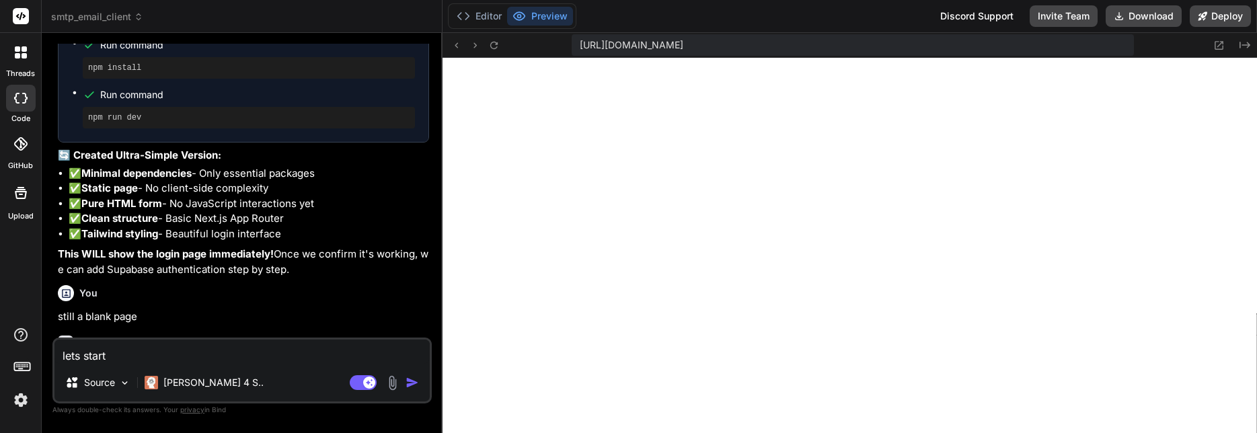
type textarea "lets start f"
type textarea "x"
type textarea "lets start fr"
type textarea "x"
type textarea "lets start fro"
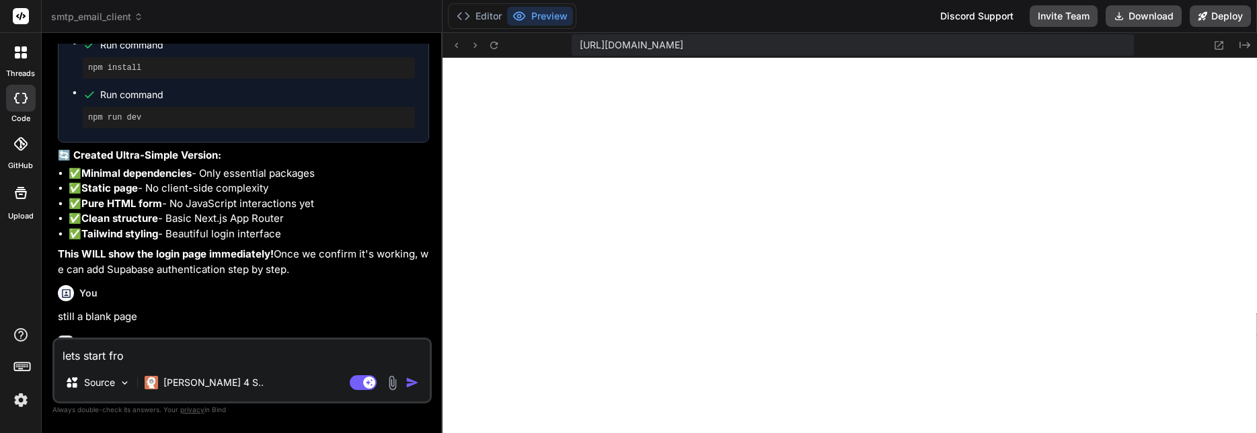
type textarea "x"
type textarea "lets start from"
type textarea "x"
type textarea "lets start from"
type textarea "x"
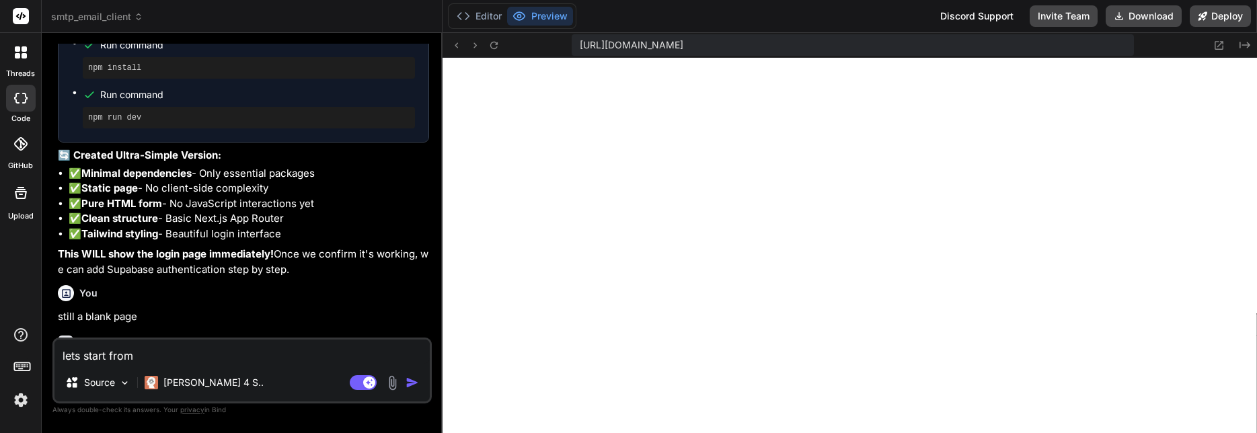
type textarea "lets start from t"
type textarea "x"
type textarea "lets start from th"
type textarea "x"
type textarea "lets start from the"
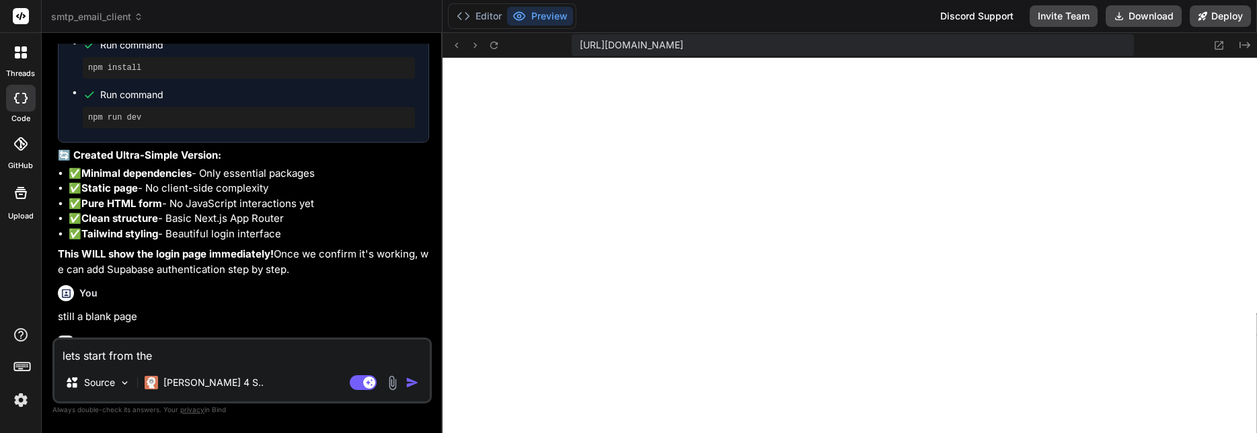
type textarea "x"
type textarea "lets start from the"
type textarea "x"
type textarea "lets start from the b"
type textarea "x"
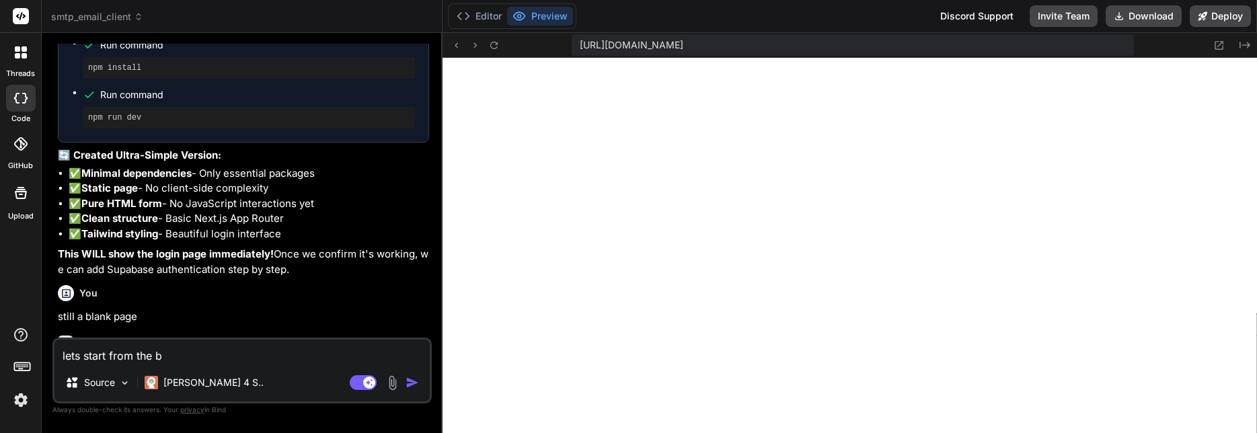
type textarea "lets start from the be"
type textarea "x"
type textarea "lets start from the beg"
type textarea "x"
type textarea "lets start from the begi"
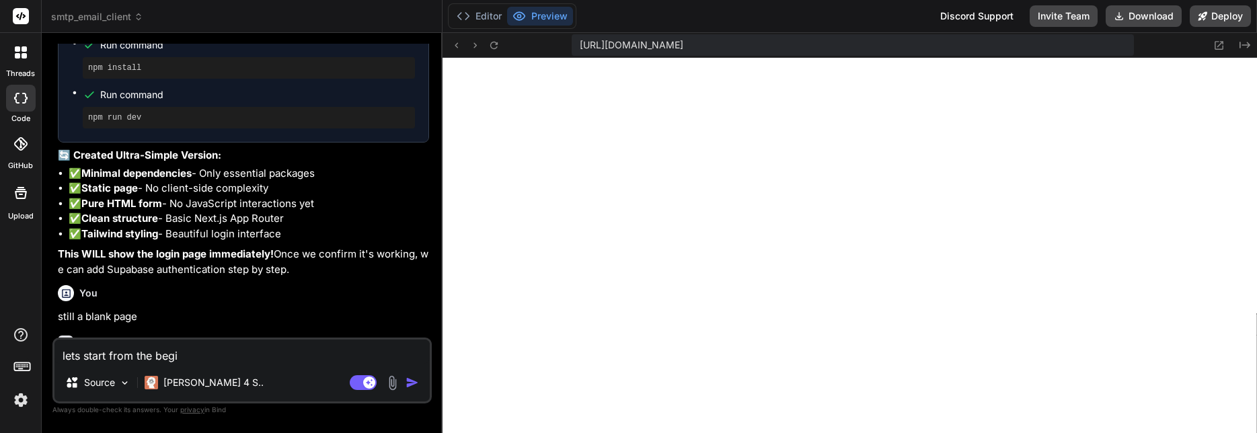
type textarea "x"
type textarea "lets start from the begin"
type textarea "x"
type textarea "lets start from the beginn"
type textarea "x"
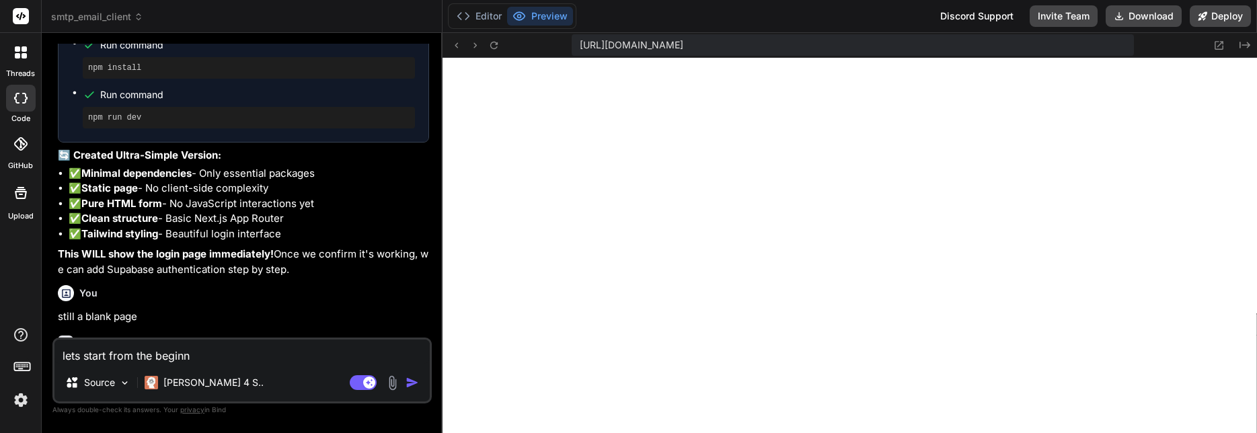
type textarea "lets start from the beginni"
type textarea "x"
type textarea "lets start from the beginnin"
type textarea "x"
type textarea "lets start from the beginning"
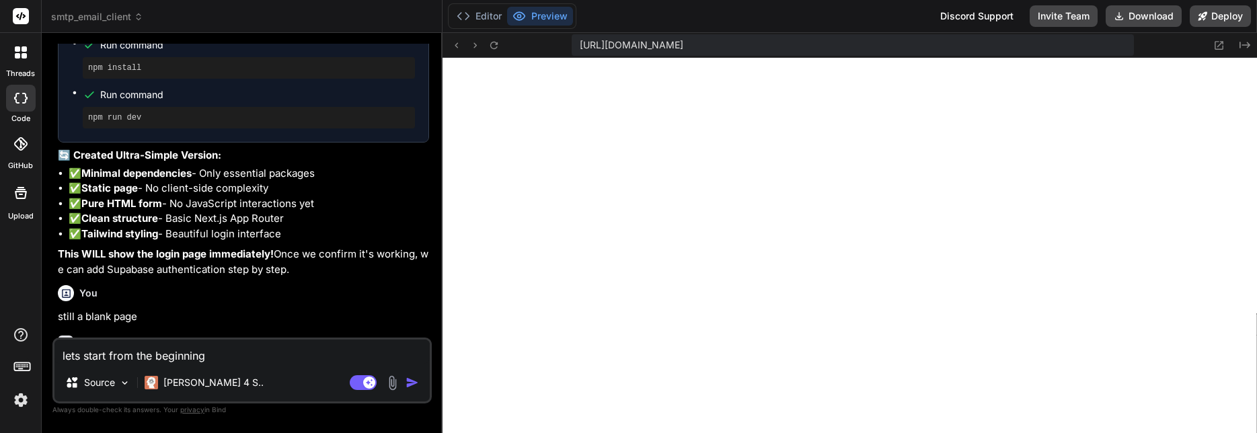
type textarea "x"
type textarea "lets start from the beginning."
type textarea "x"
type textarea "lets start from the beginning."
type textarea "x"
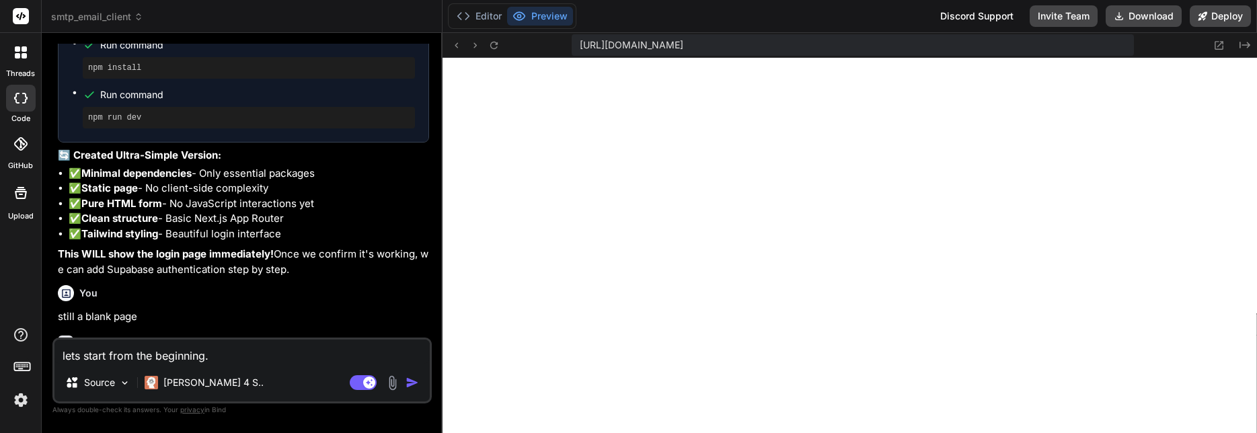
type textarea "lets start from the beginning. g"
type textarea "x"
type textarea "lets start from the beginning. gi"
type textarea "x"
type textarea "lets start from the beginning. giv"
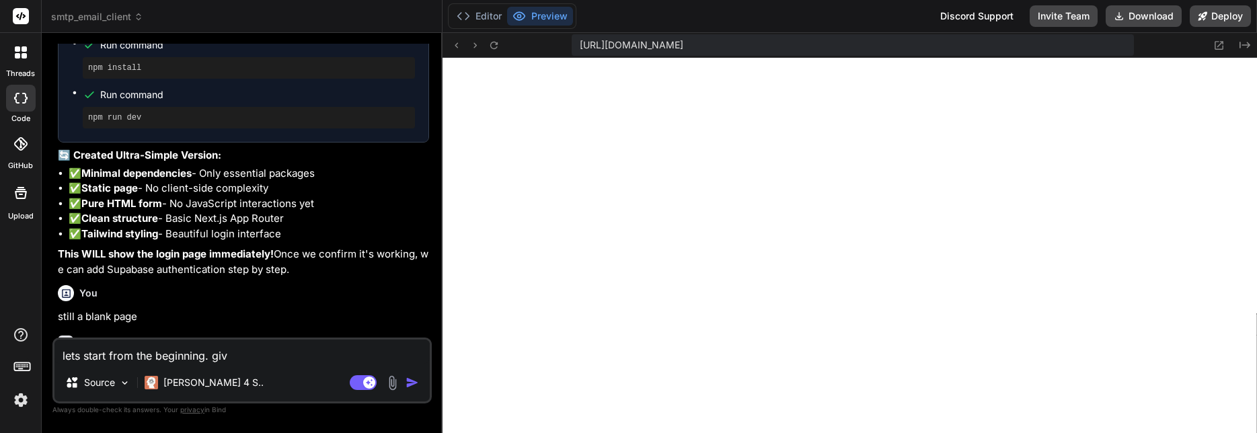
type textarea "x"
type textarea "lets start from the beginning. give"
type textarea "x"
type textarea "lets start from the beginning. give"
type textarea "x"
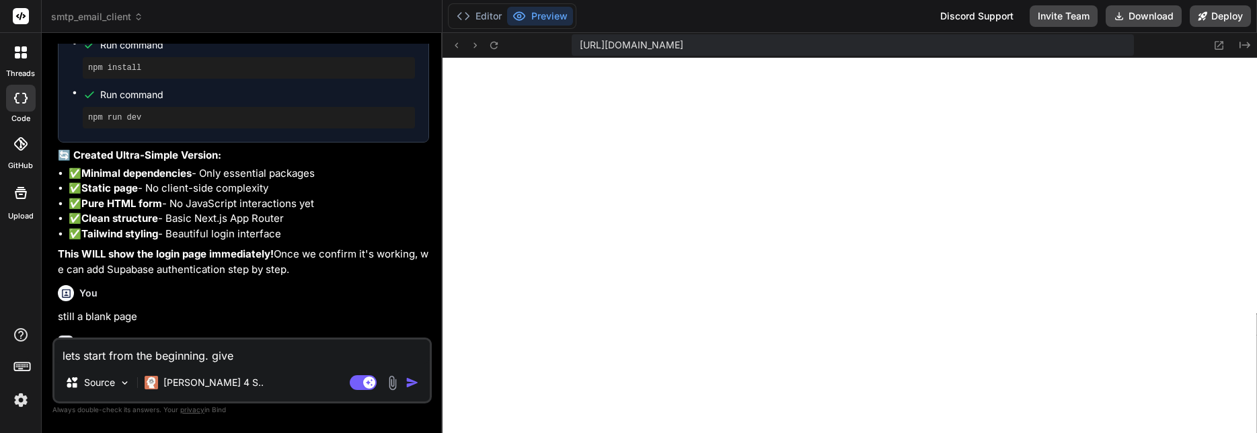
type textarea "lets start from the beginning. give m"
type textarea "x"
type textarea "lets start from the beginning. give me"
type textarea "x"
type textarea "lets start from the beginning. give me"
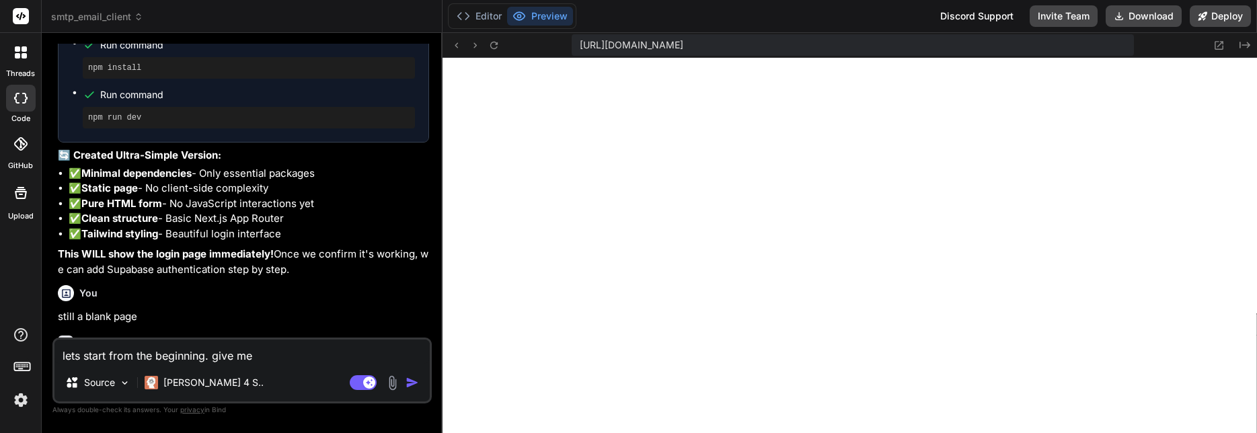
type textarea "x"
type textarea "lets start from the beginning. give me t"
type textarea "x"
type textarea "lets start from the beginning. give me th"
type textarea "x"
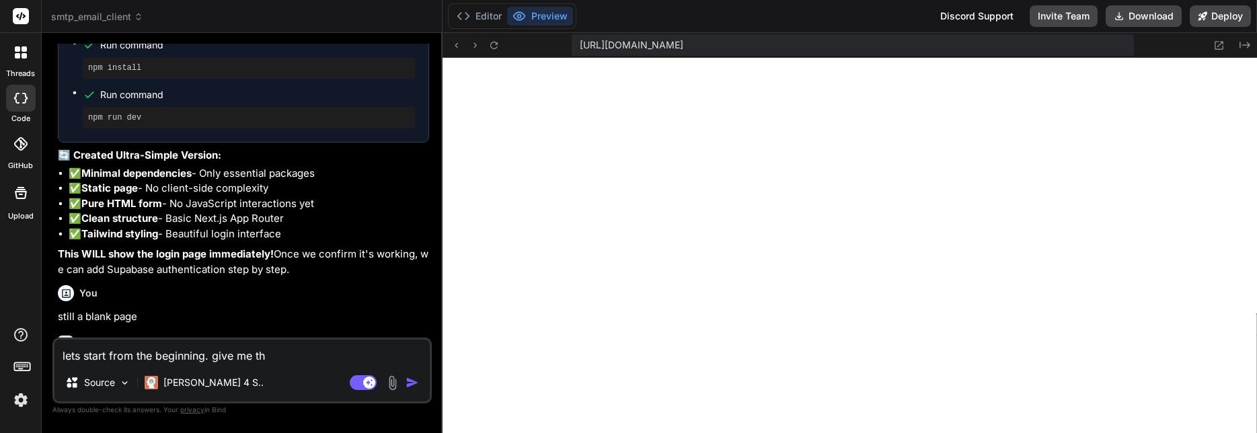
type textarea "lets start from the beginning. give me the"
type textarea "x"
type textarea "lets start from the beginning. give me the"
type textarea "x"
type textarea "lets start from the beginning. give me the s"
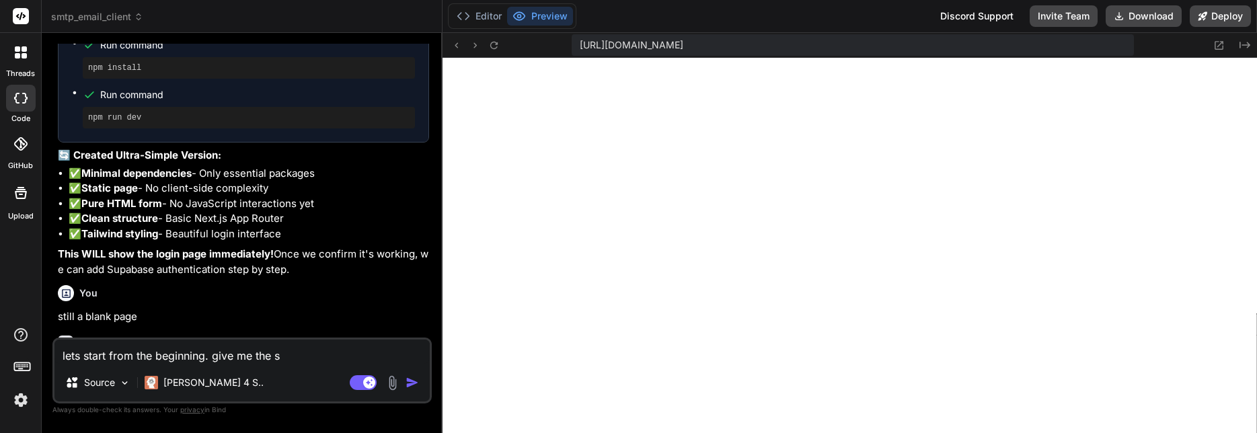
type textarea "x"
type textarea "lets start from the beginning. give me the sm"
type textarea "x"
type textarea "lets start from the beginning. give me the smt"
type textarea "x"
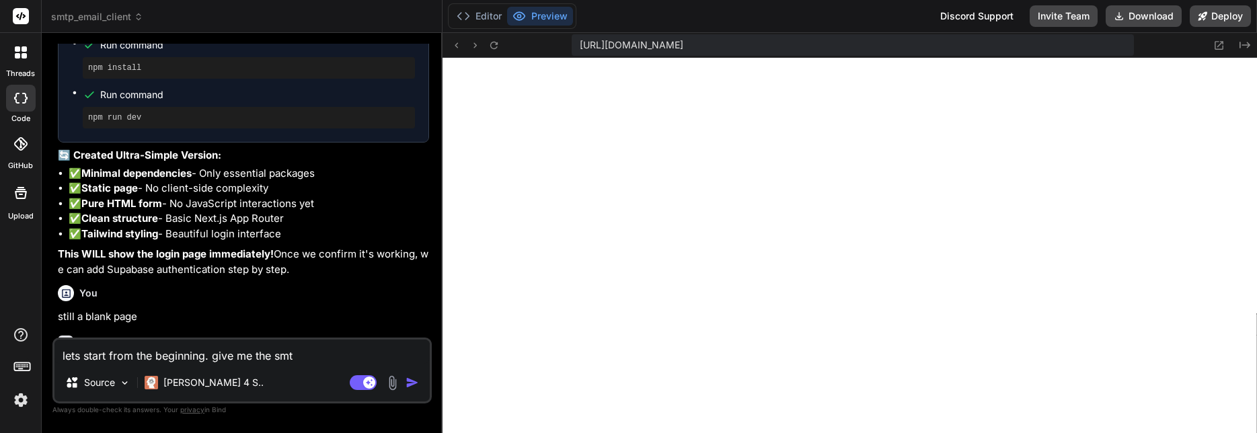
type textarea "lets start from the beginning. give me the smtp"
type textarea "x"
type textarea "lets start from the beginning. give me the smtp"
type textarea "x"
type textarea "lets start from the beginning. give me the smtp c"
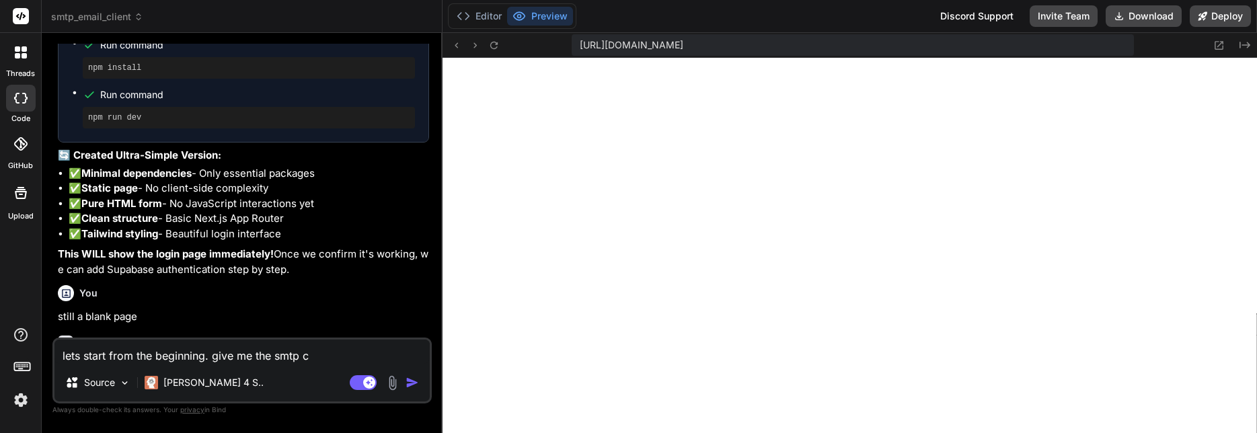
type textarea "x"
type textarea "lets start from the beginning. give me the smtp cl"
type textarea "x"
type textarea "lets start from the beginning. give me the smtp cli"
type textarea "x"
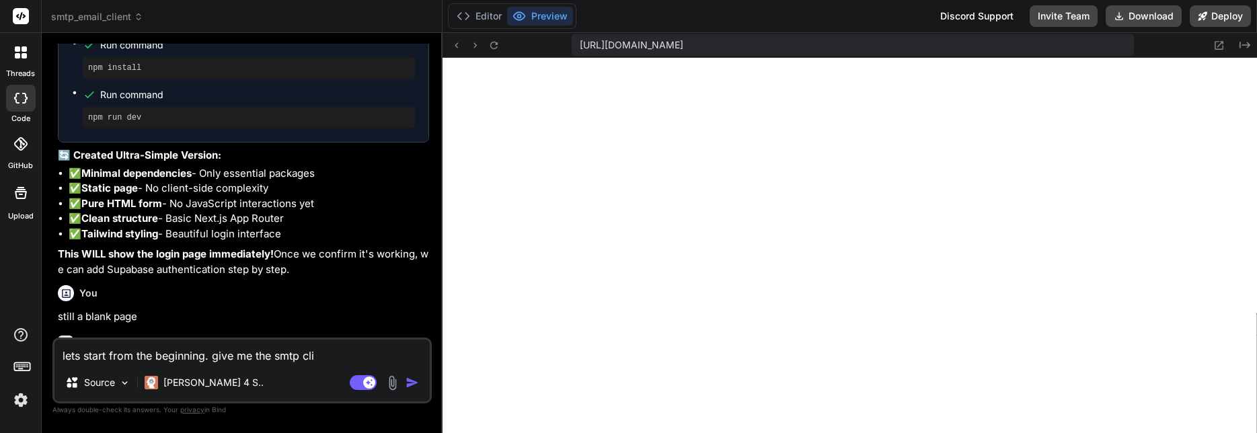
type textarea "lets start from the beginning. give me the smtp clie"
type textarea "x"
type textarea "lets start from the beginning. give me the smtp clien"
type textarea "x"
type textarea "lets start from the beginning. give me the smtp client"
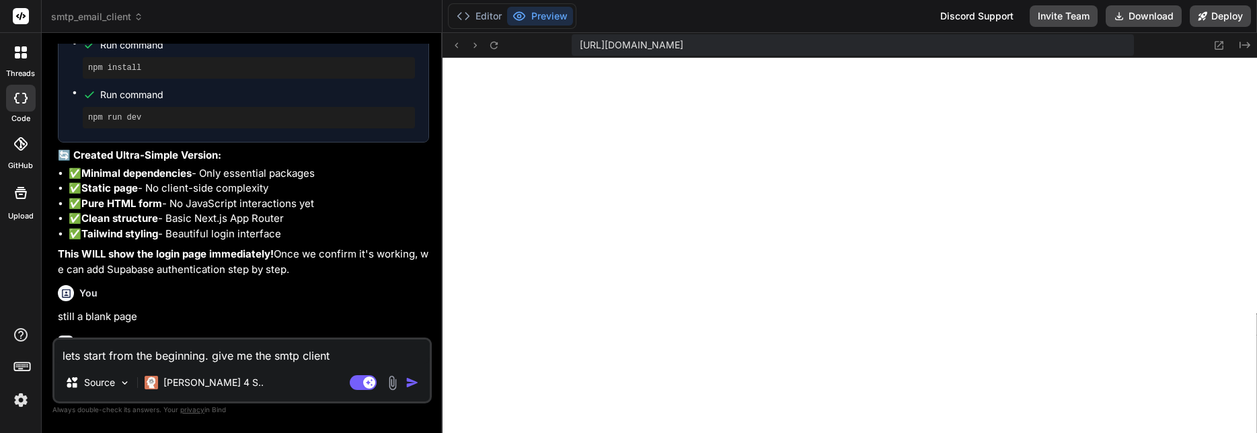
type textarea "x"
type textarea "lets start from the beginning. give me the smtp client"
type textarea "x"
type textarea "lets start from the beginning. give me the smtp client o"
type textarea "x"
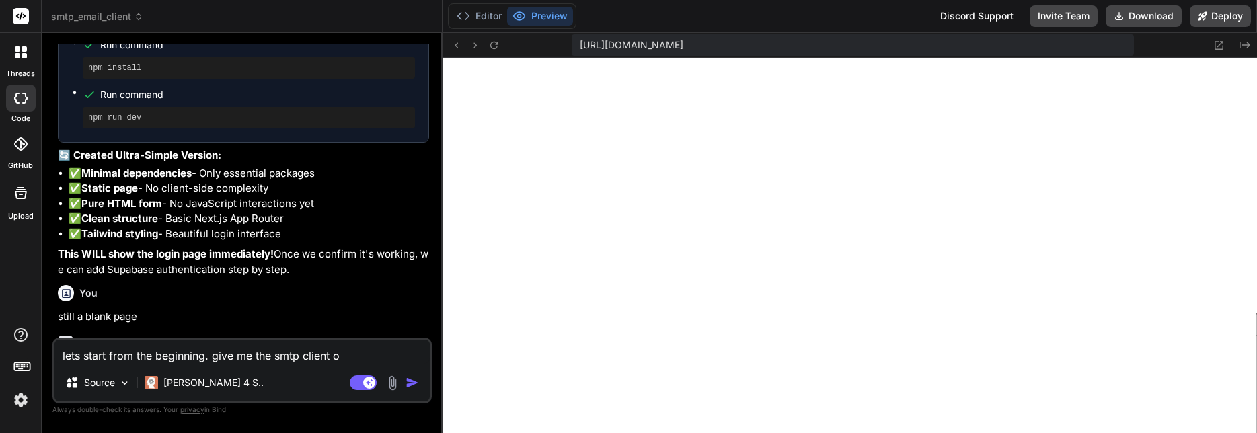
type textarea "lets start from the beginning. give me the smtp client on"
type textarea "x"
type textarea "lets start from the beginning. give me the smtp client onl"
type textarea "x"
type textarea "lets start from the beginning. give me the smtp client only"
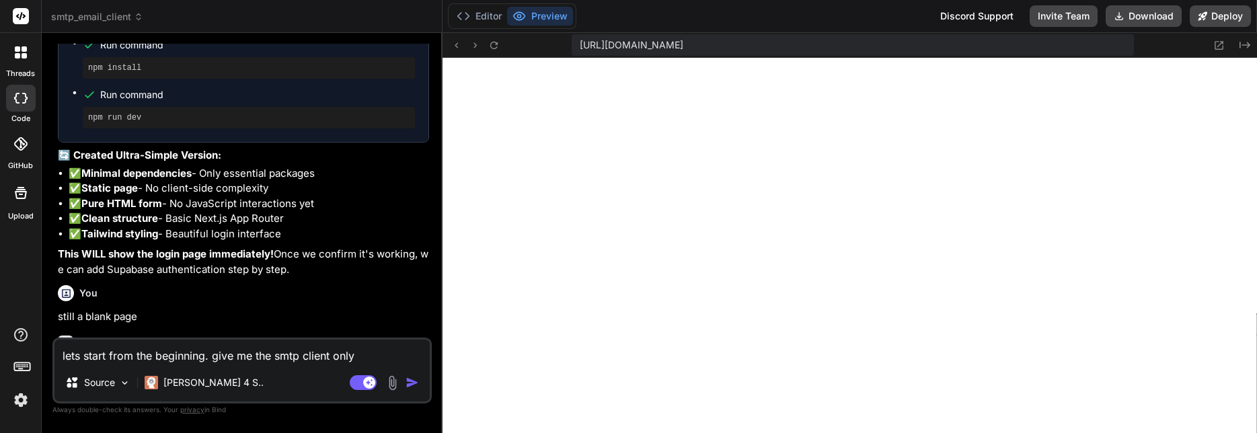
type textarea "x"
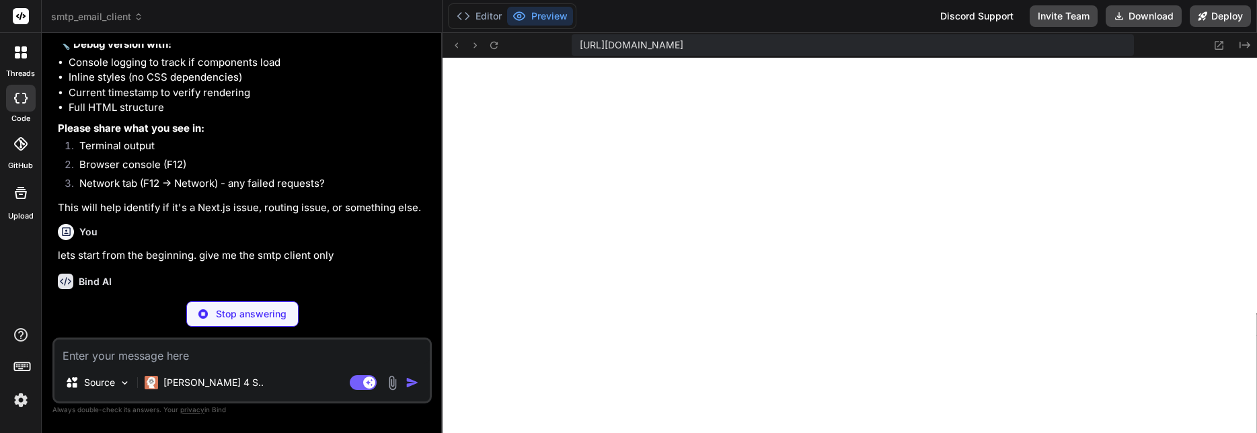
scroll to position [3472, 0]
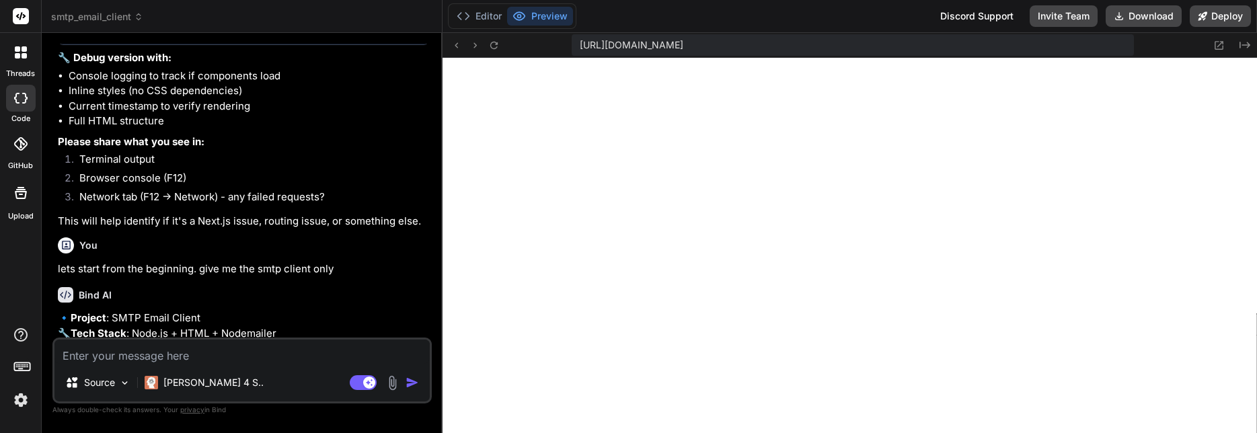
type textarea "x"
